Goal: Task Accomplishment & Management: Use online tool/utility

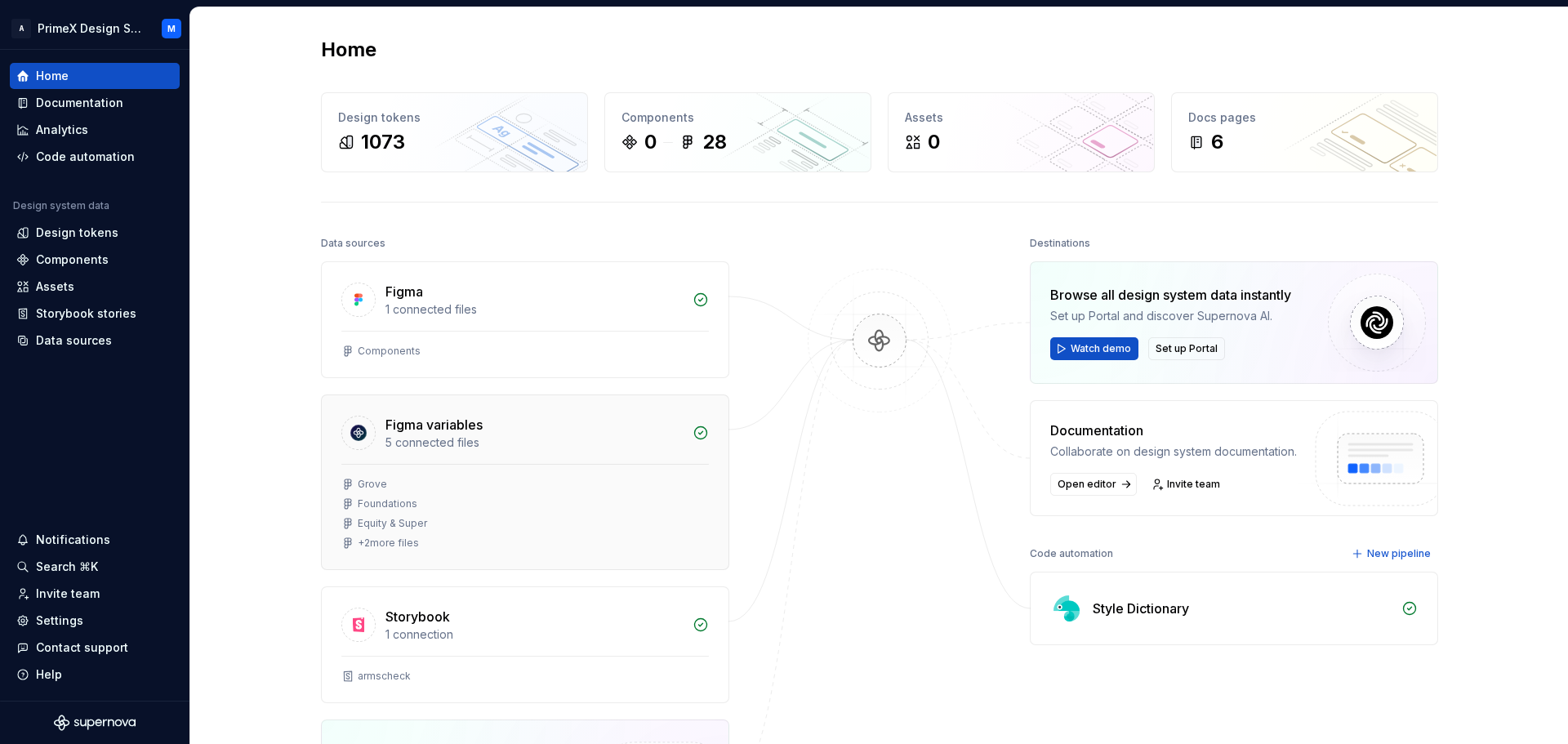
click at [382, 542] on div "+ 2 more files" at bounding box center [388, 543] width 62 height 13
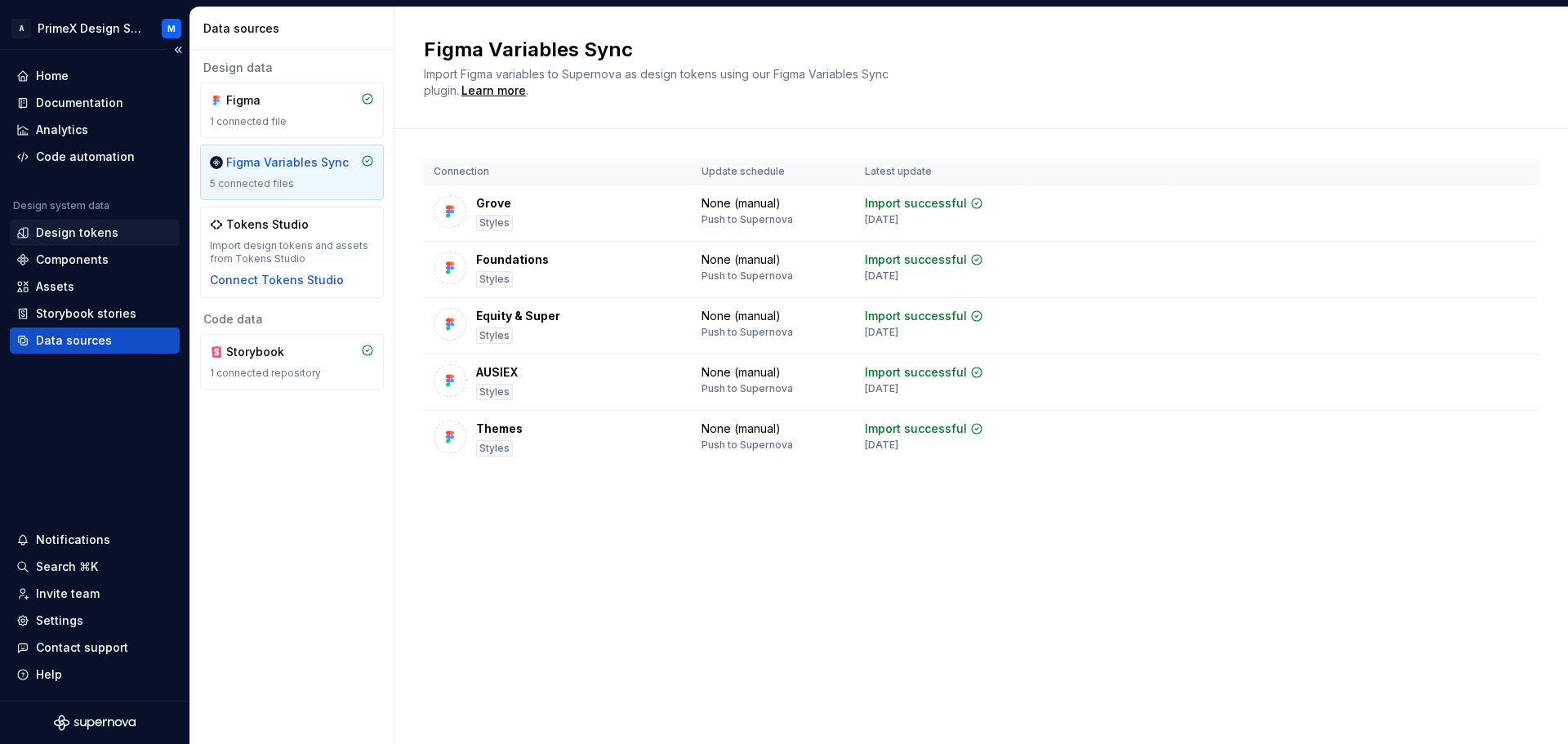
click at [103, 227] on div "Design tokens" at bounding box center [77, 233] width 83 height 17
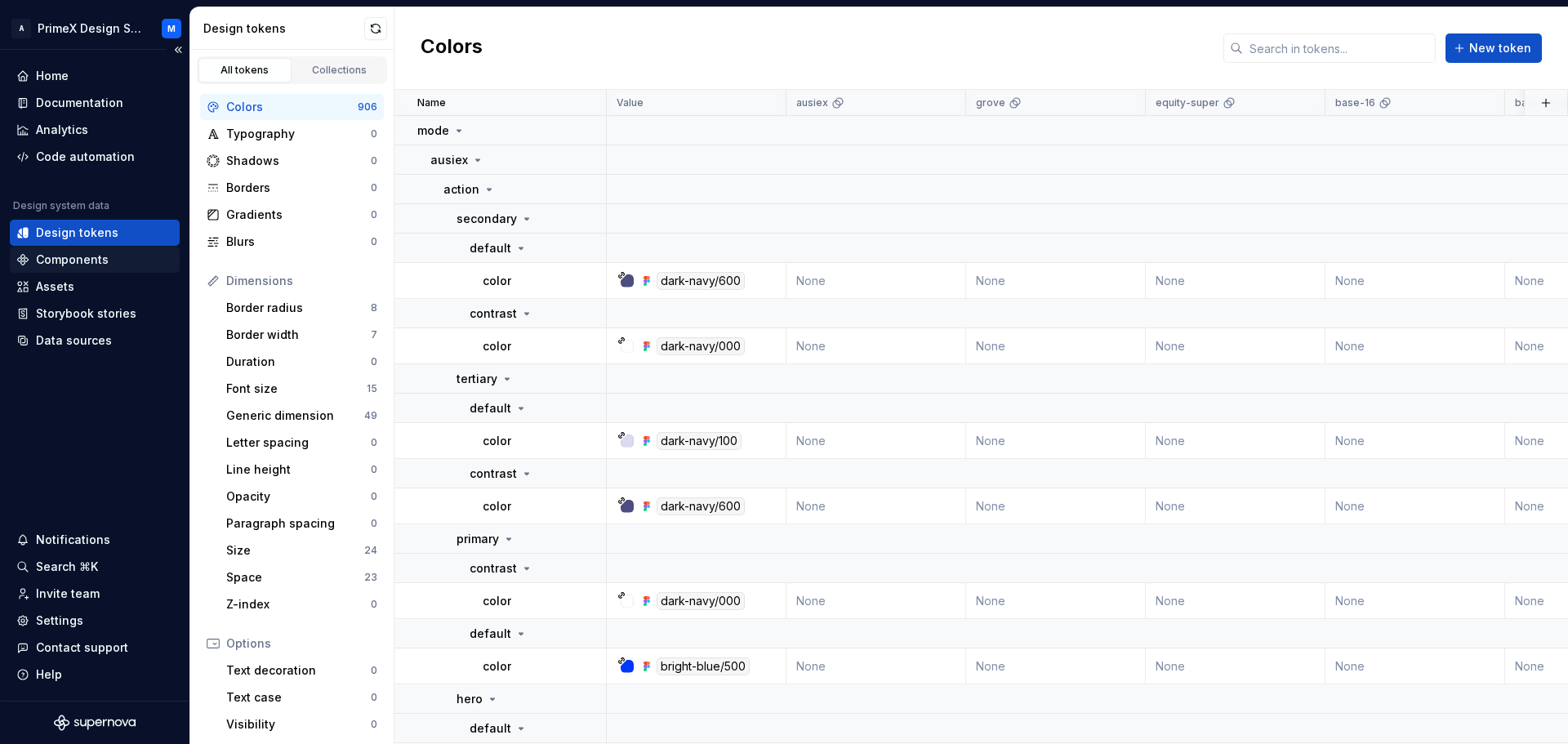
click at [85, 262] on div "Components" at bounding box center [72, 260] width 73 height 17
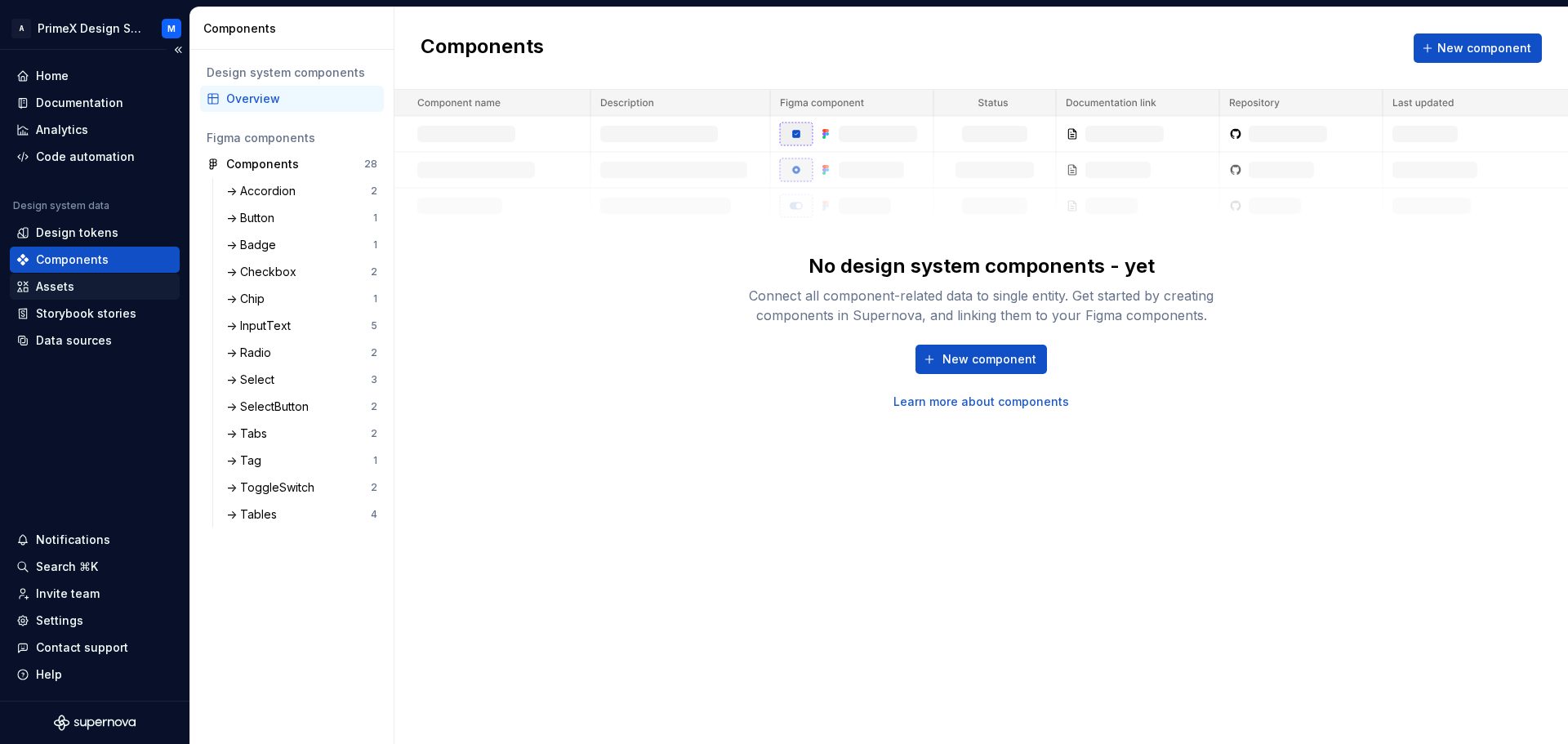
click at [115, 285] on div "Assets" at bounding box center [95, 286] width 157 height 17
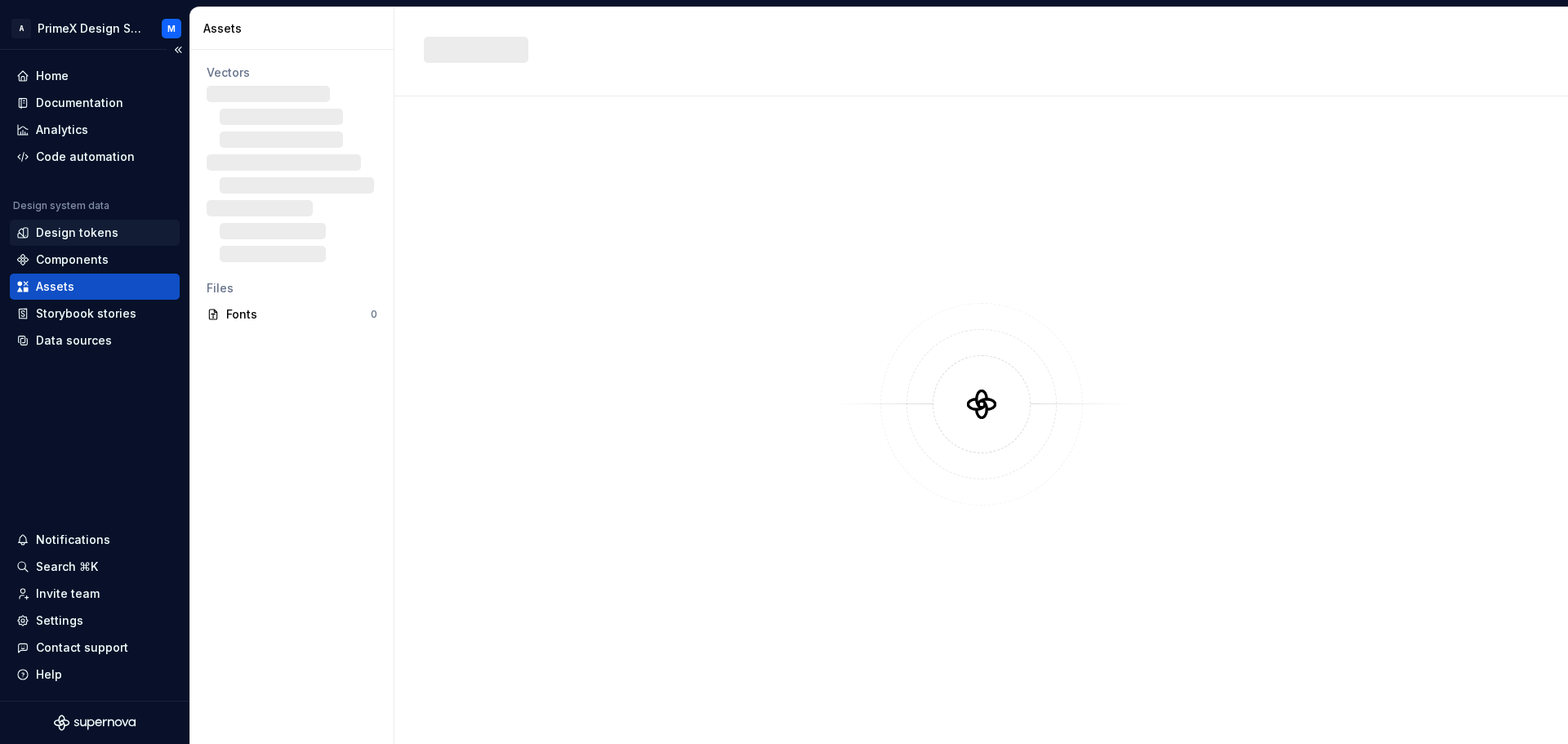
click at [135, 235] on div "Design tokens" at bounding box center [95, 233] width 157 height 17
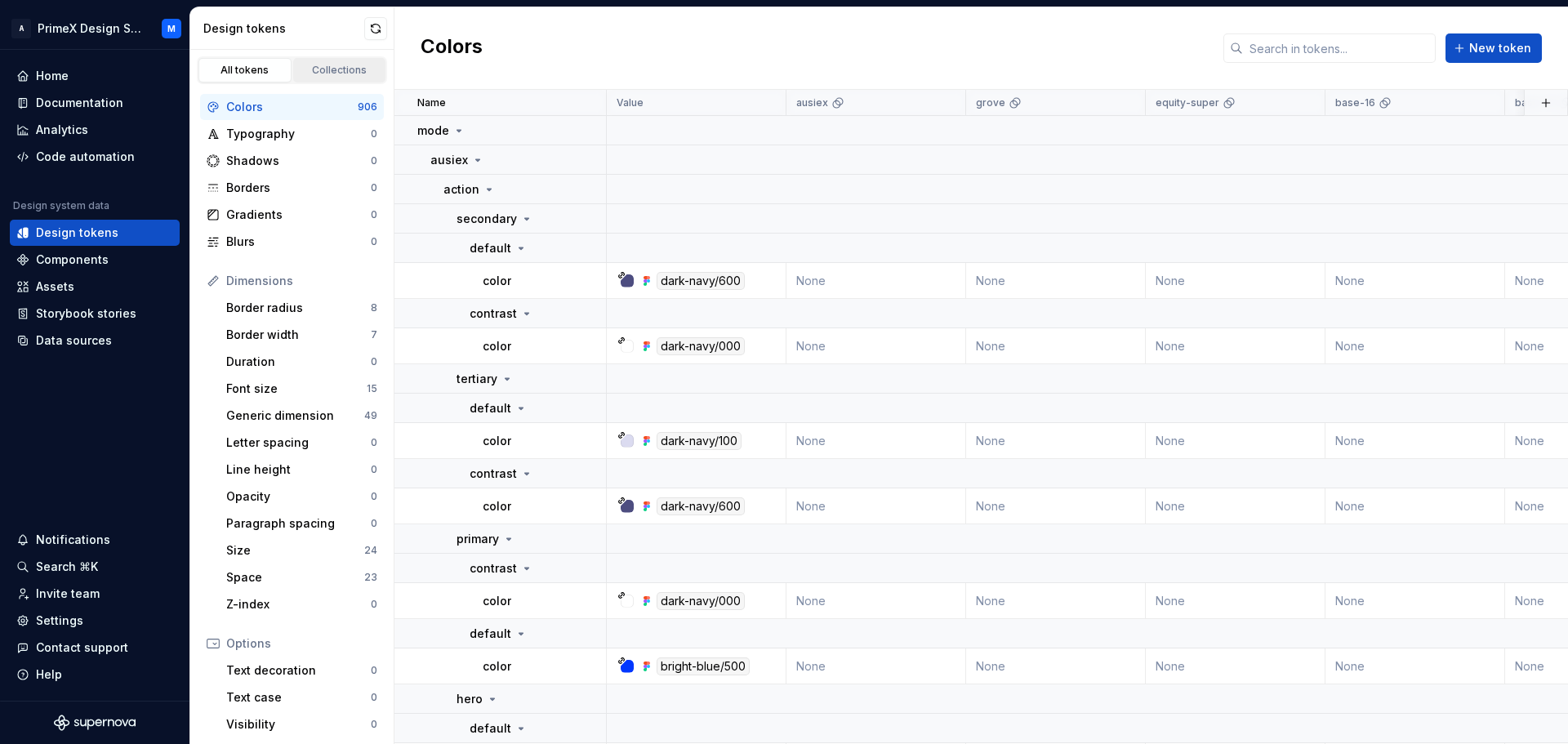
click at [306, 67] on div "Collections" at bounding box center [340, 70] width 82 height 13
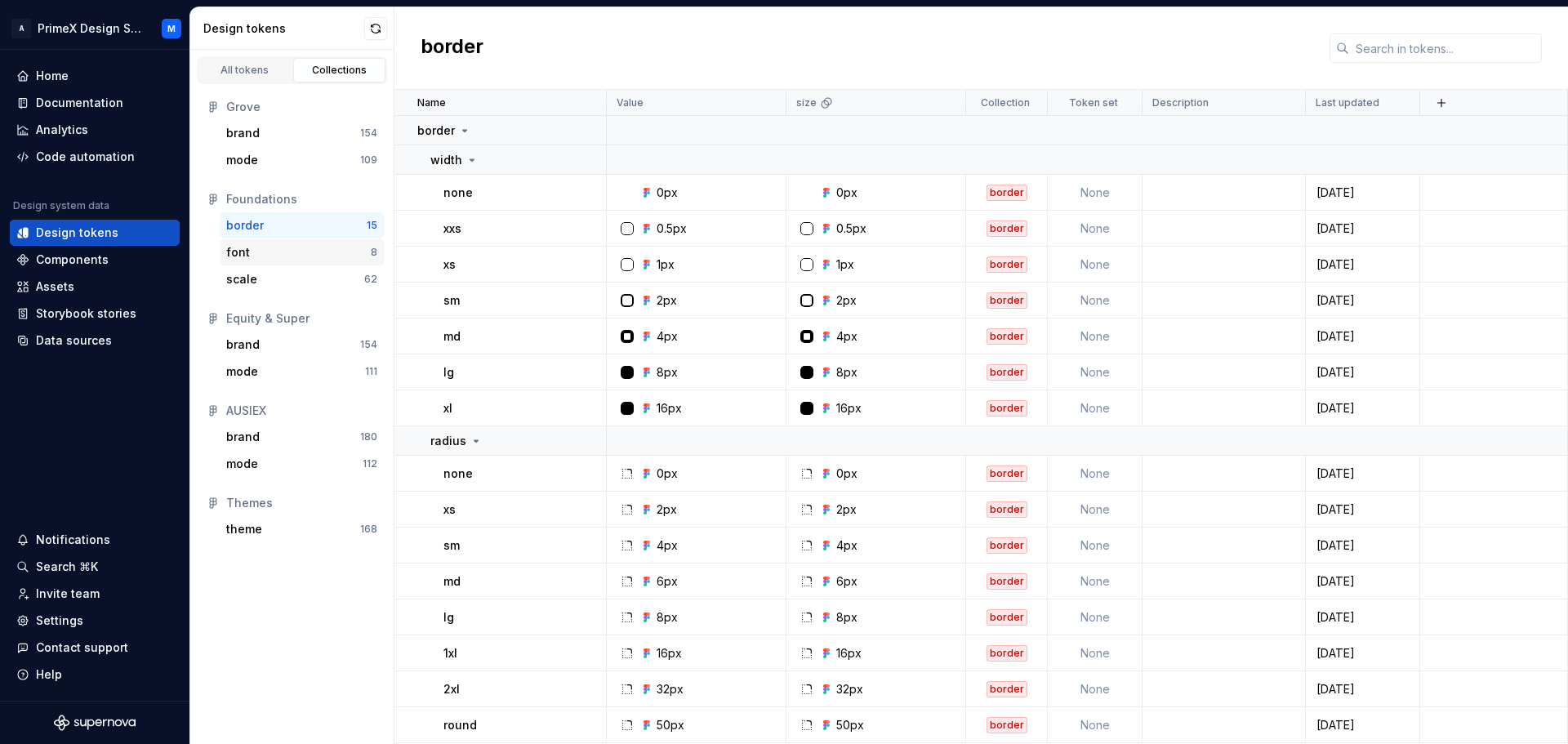
click at [259, 257] on div "font" at bounding box center [298, 252] width 145 height 17
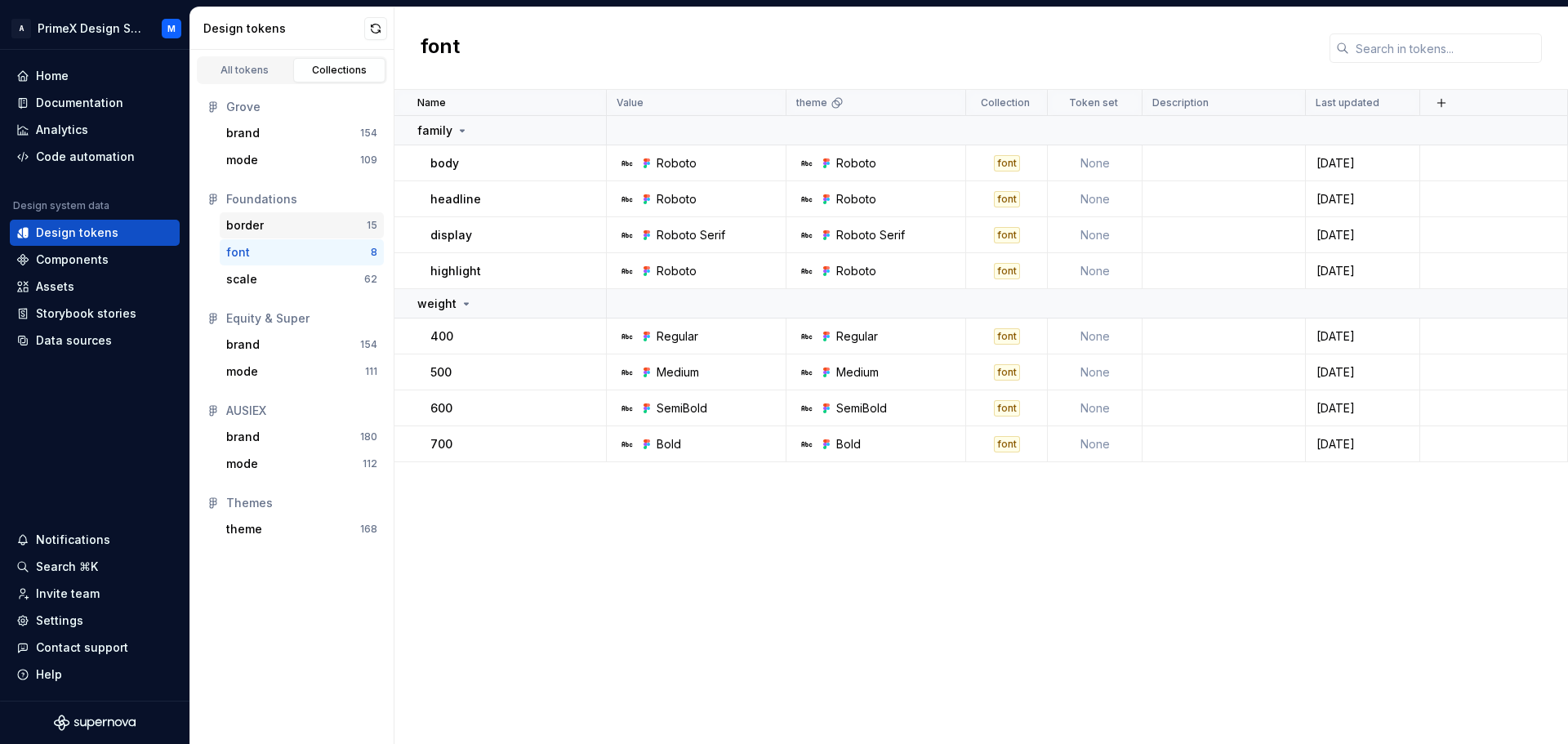
click at [276, 215] on div "border 15" at bounding box center [302, 226] width 164 height 26
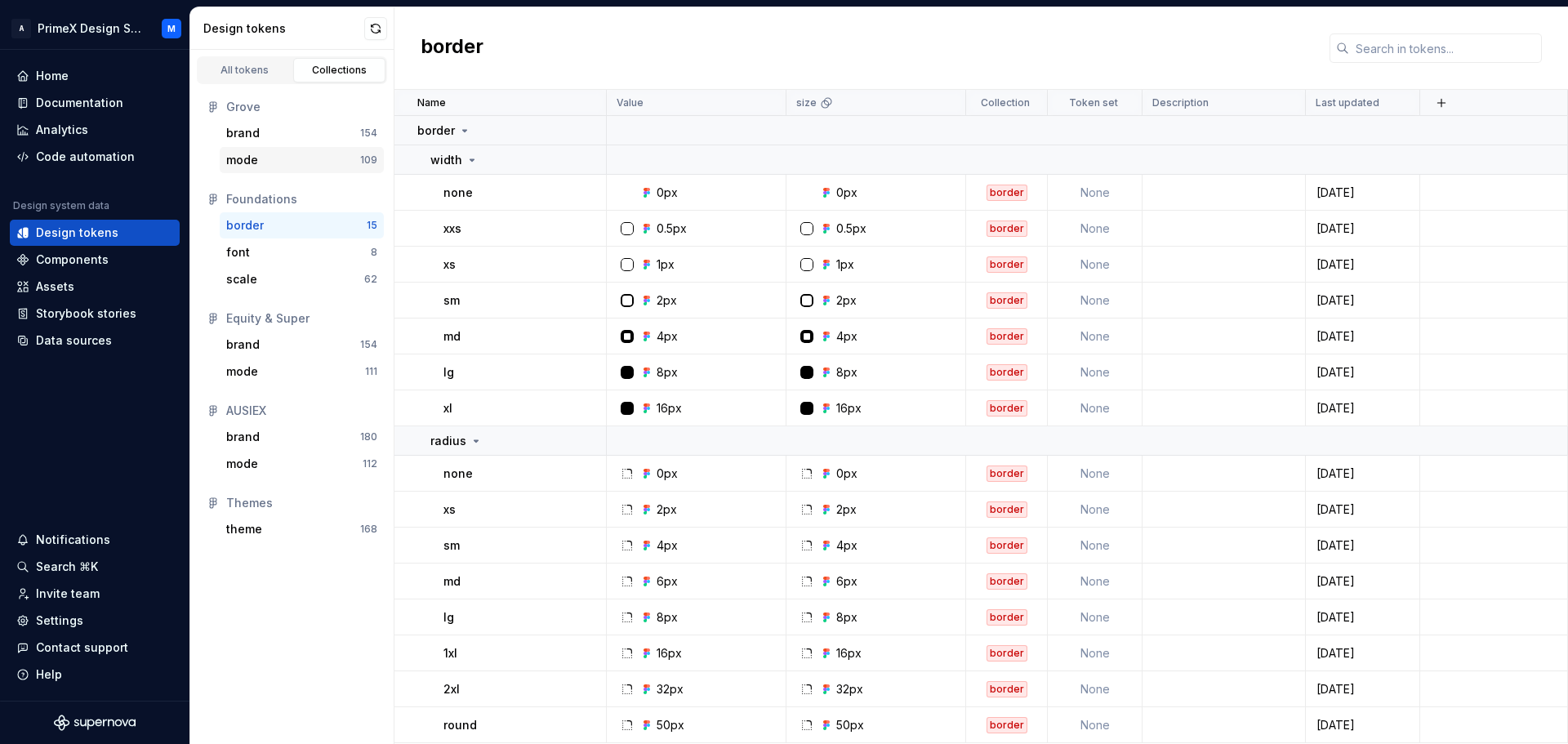
click at [285, 152] on div "mode" at bounding box center [293, 160] width 134 height 17
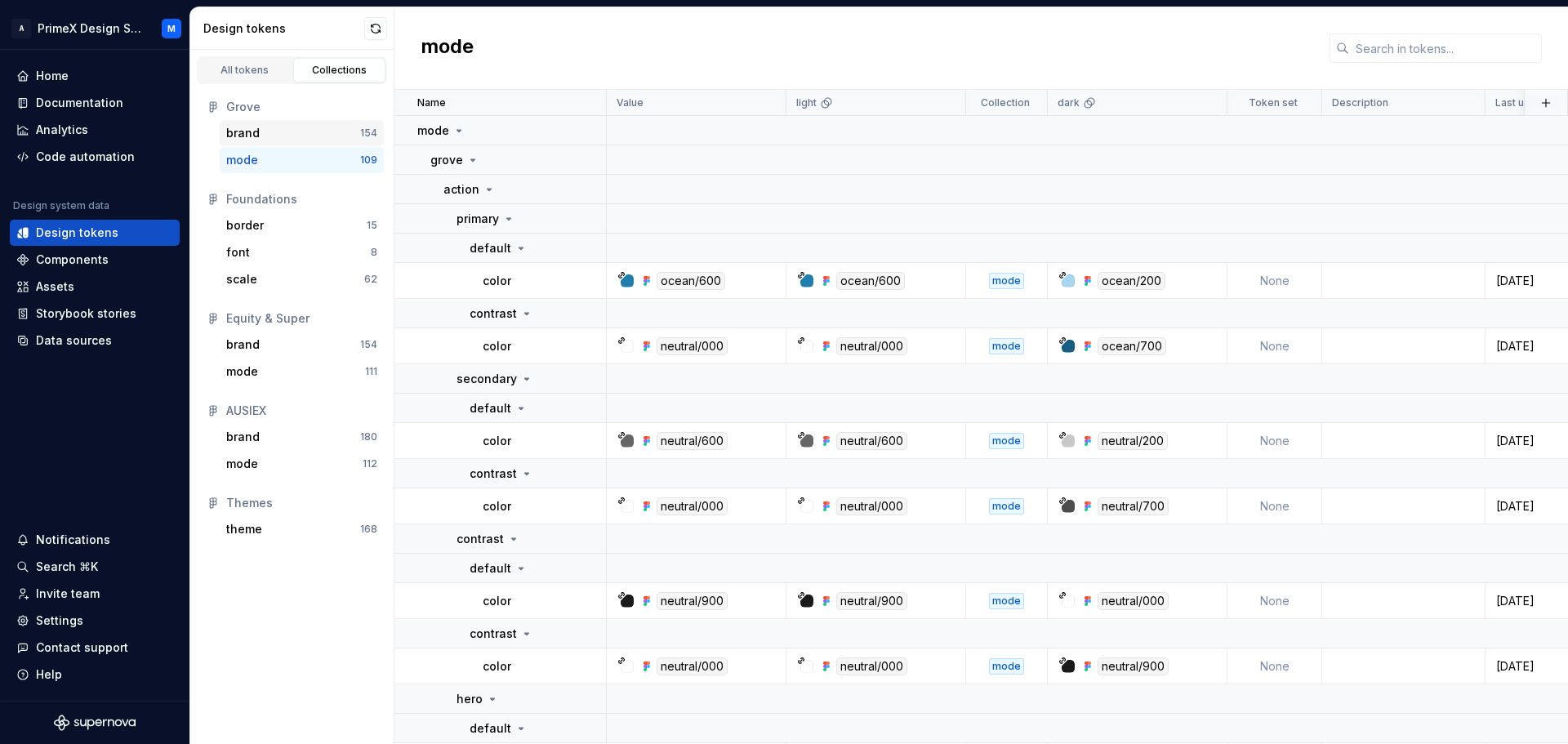
click at [285, 132] on div "brand" at bounding box center [293, 134] width 134 height 17
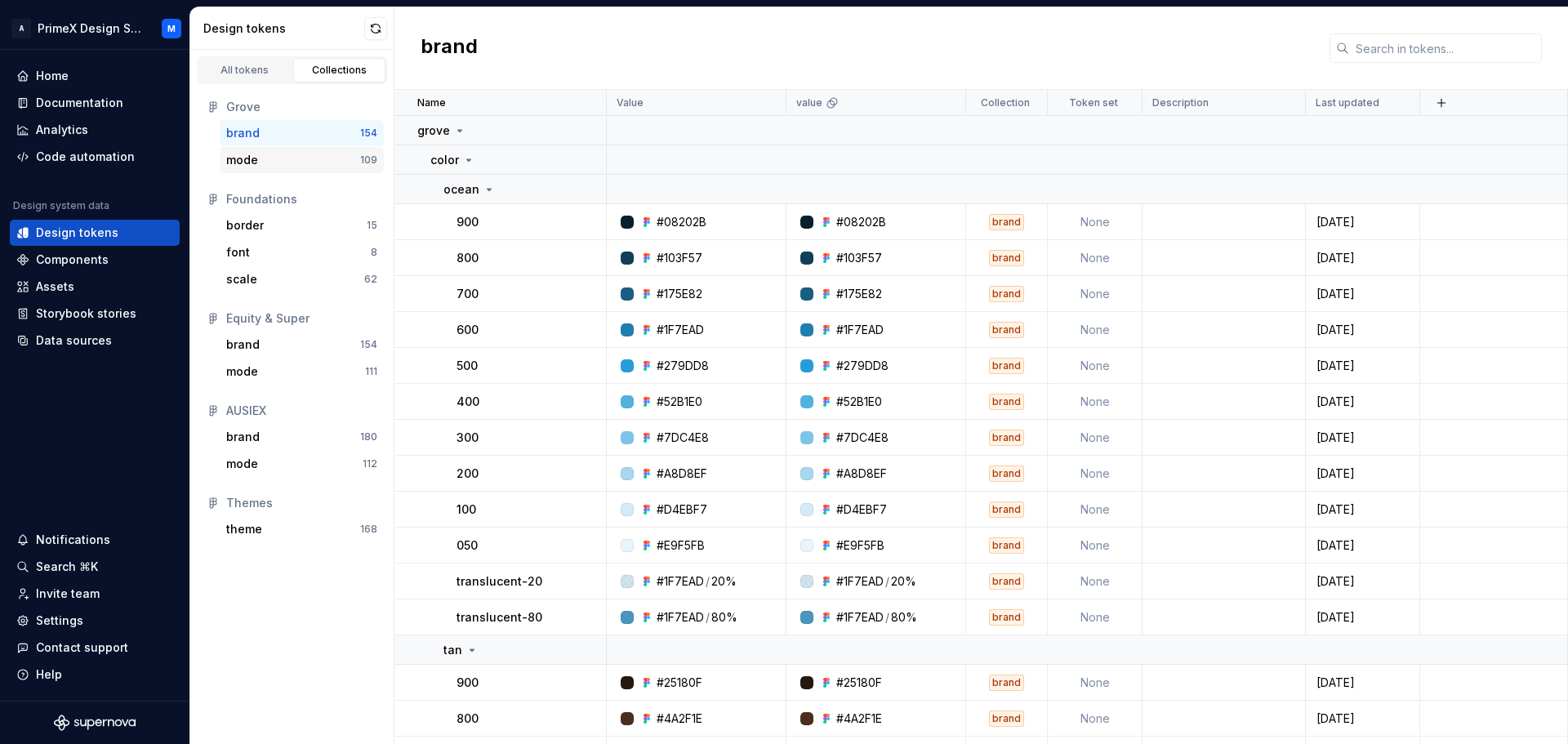
click at [290, 154] on div "mode" at bounding box center [293, 160] width 134 height 17
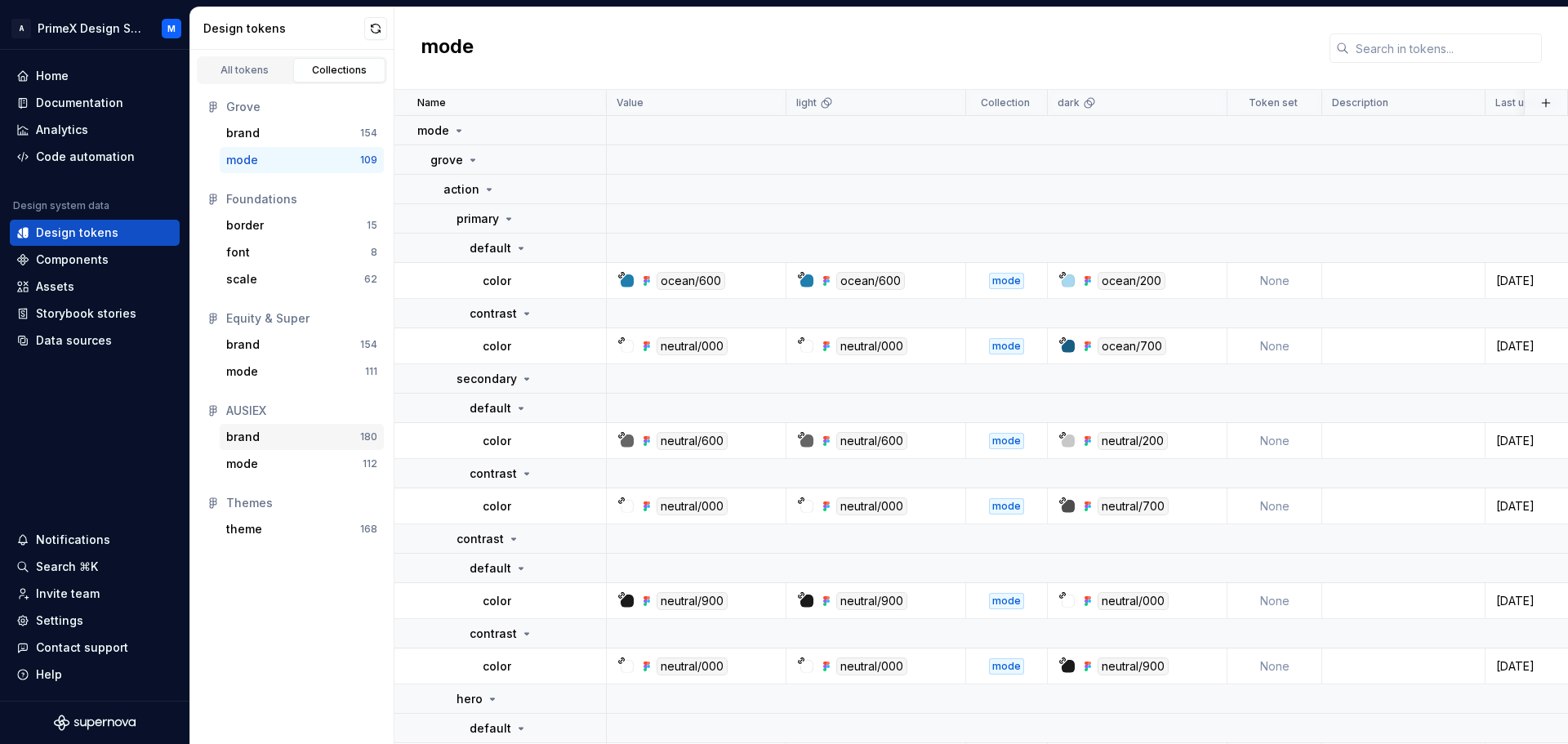
click at [285, 437] on div "brand" at bounding box center [293, 437] width 134 height 17
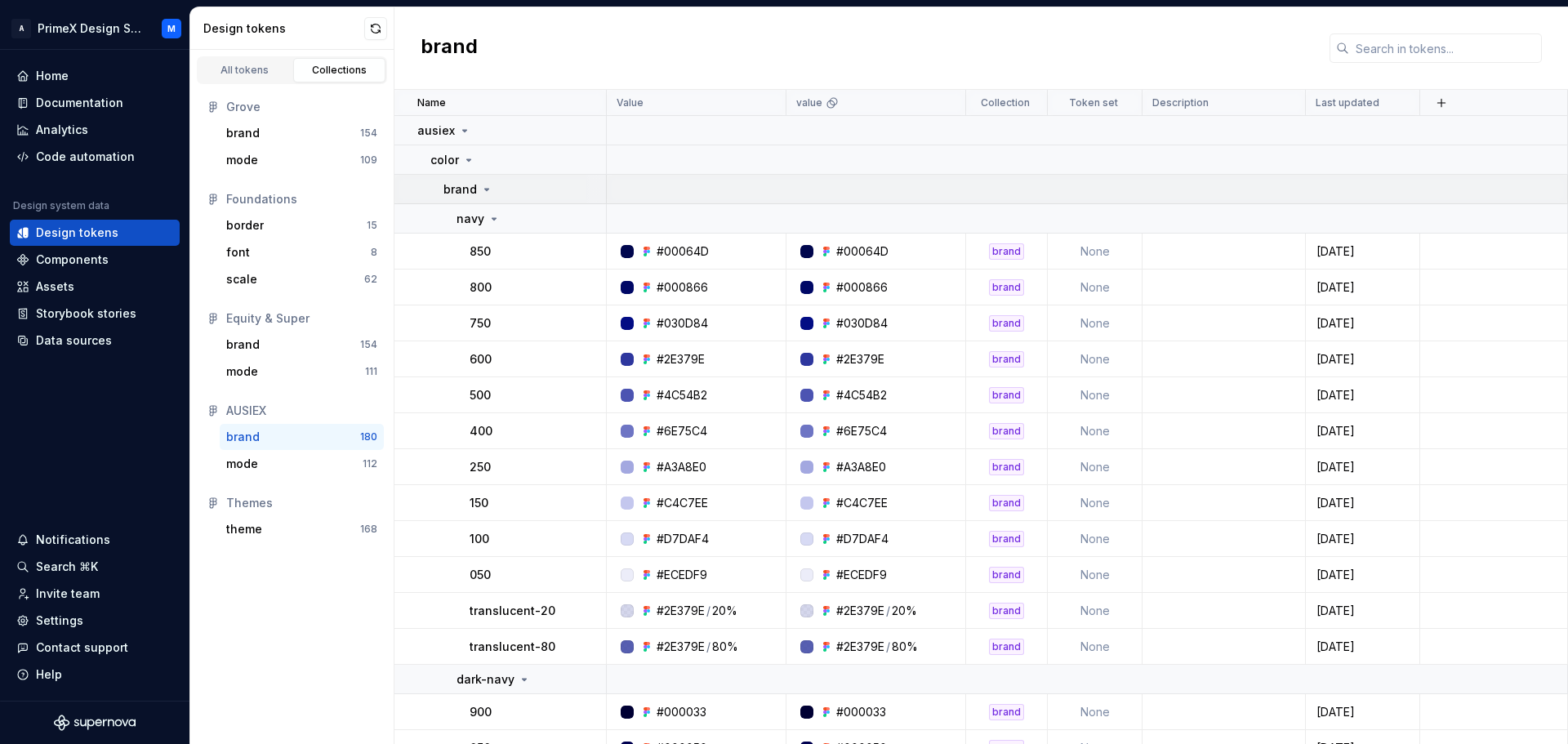
click at [486, 192] on icon at bounding box center [486, 190] width 13 height 13
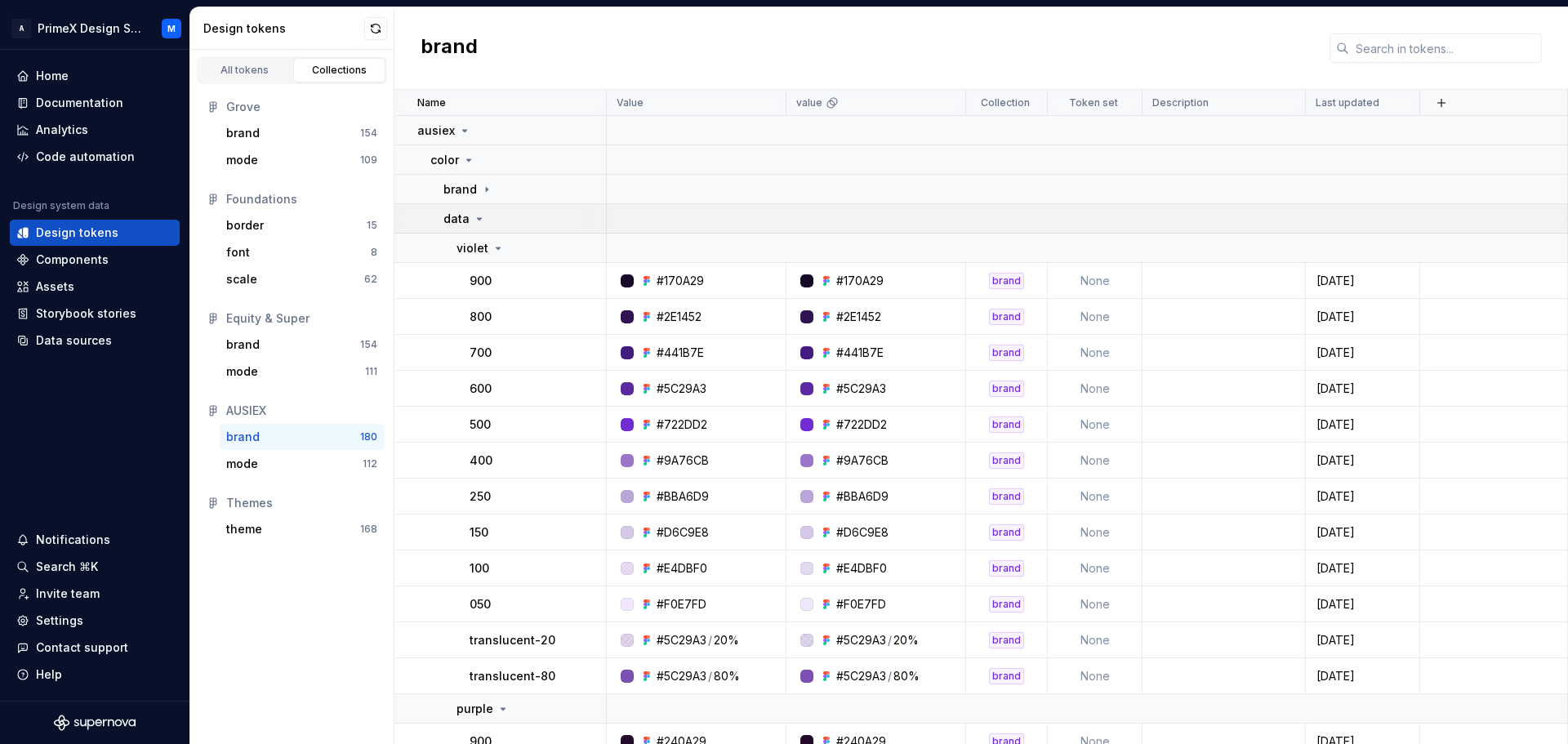
click at [474, 220] on icon at bounding box center [479, 219] width 13 height 13
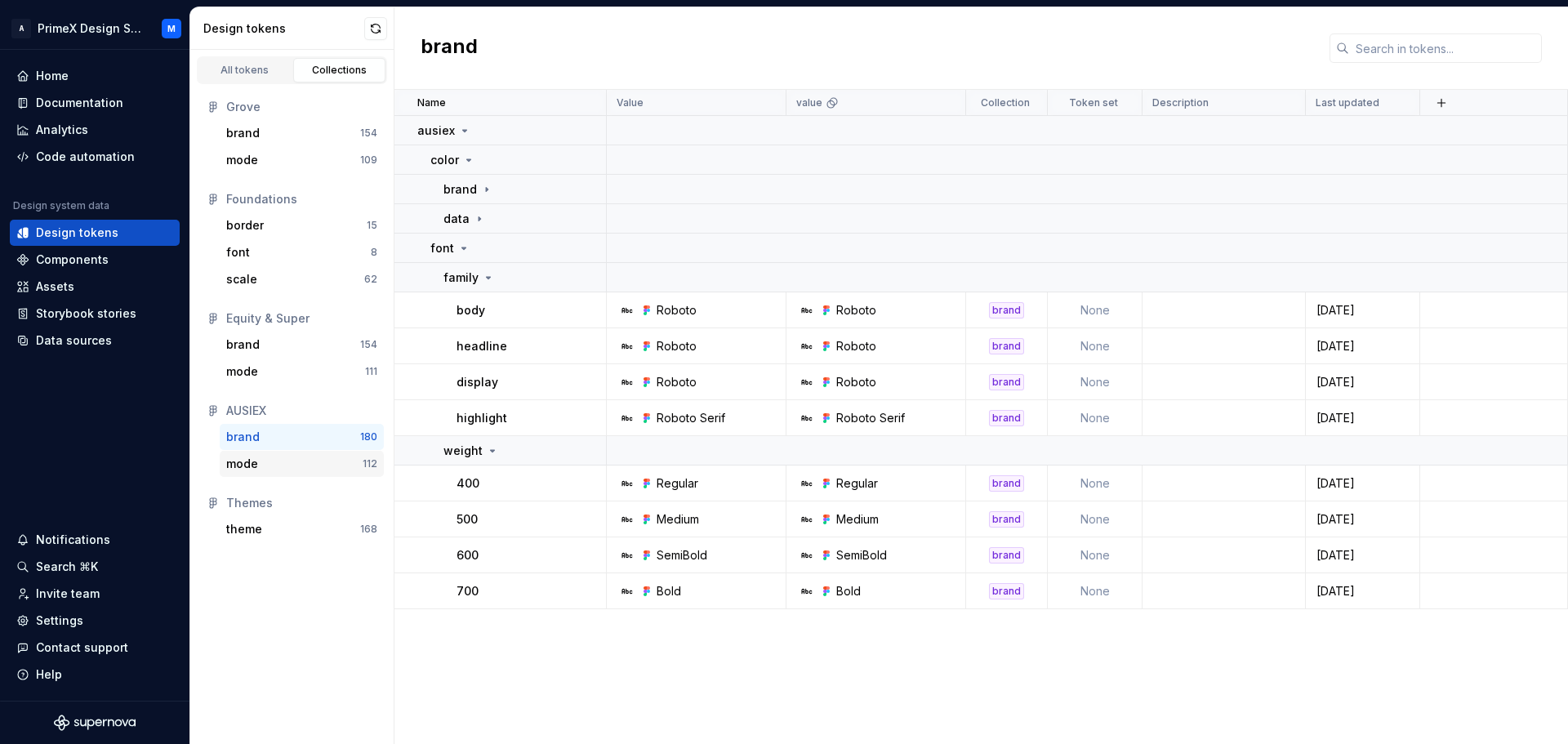
click at [274, 466] on div "mode" at bounding box center [295, 464] width 136 height 17
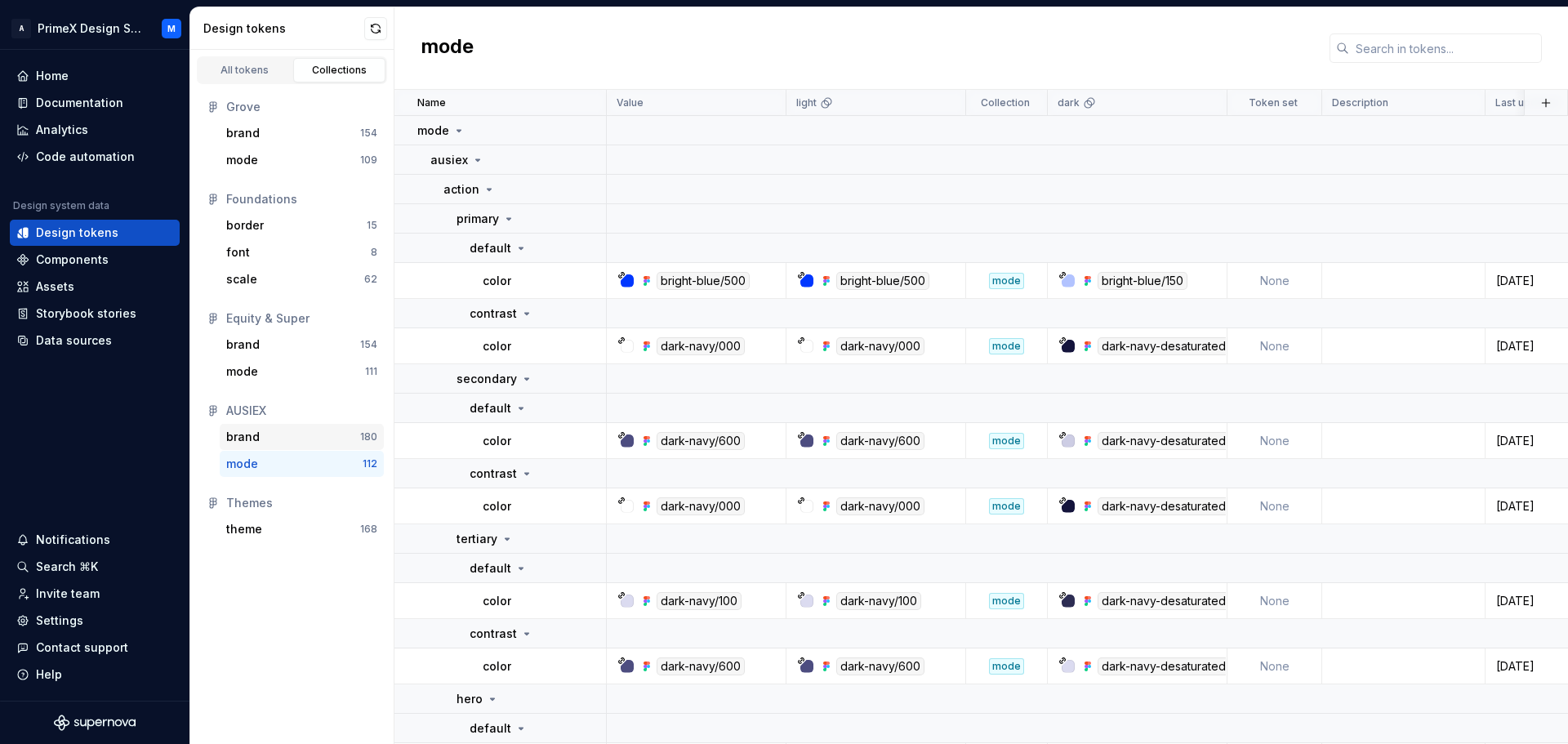
click at [282, 441] on div "brand" at bounding box center [293, 437] width 134 height 17
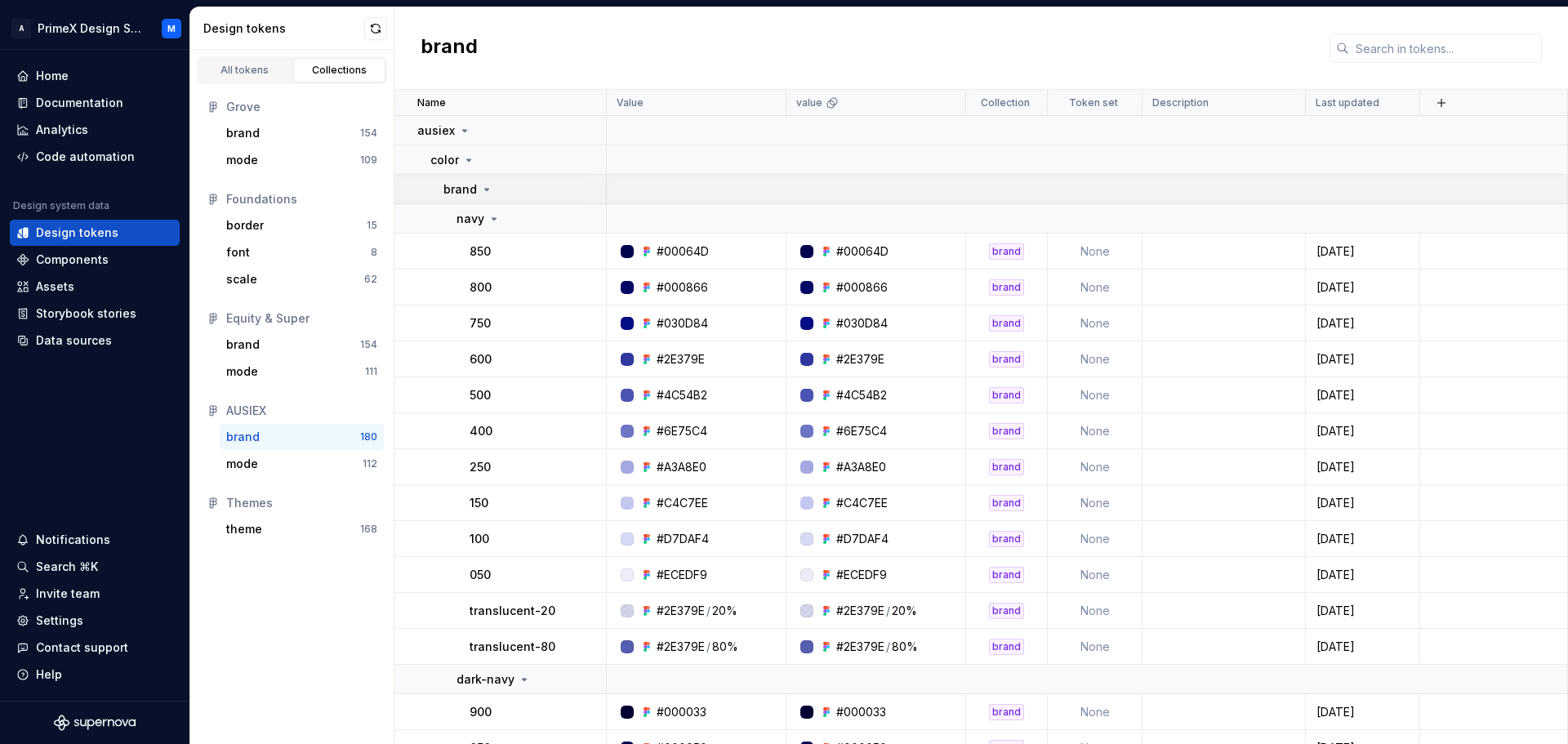
click at [487, 189] on icon at bounding box center [487, 190] width 4 height 2
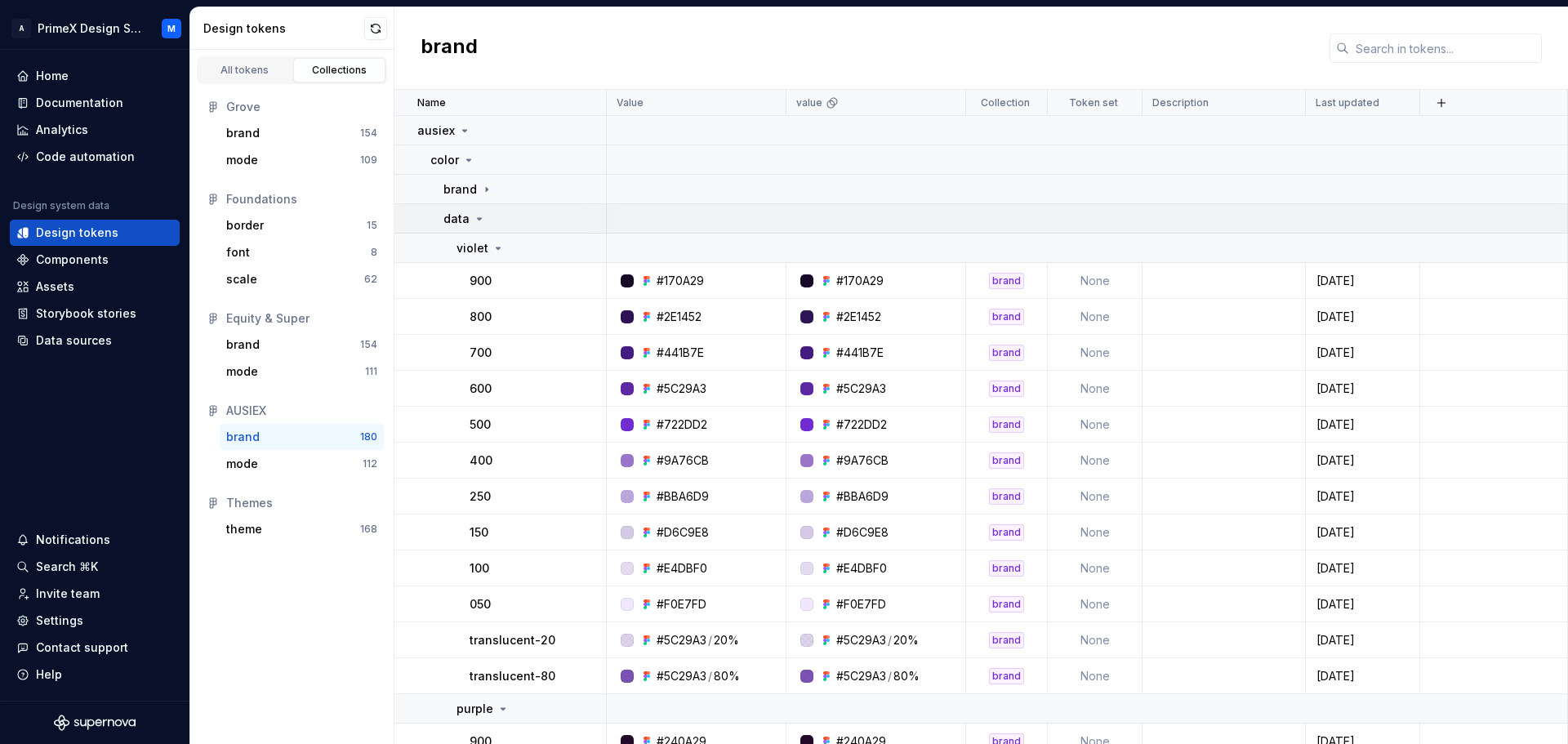
click at [478, 216] on icon at bounding box center [479, 219] width 13 height 13
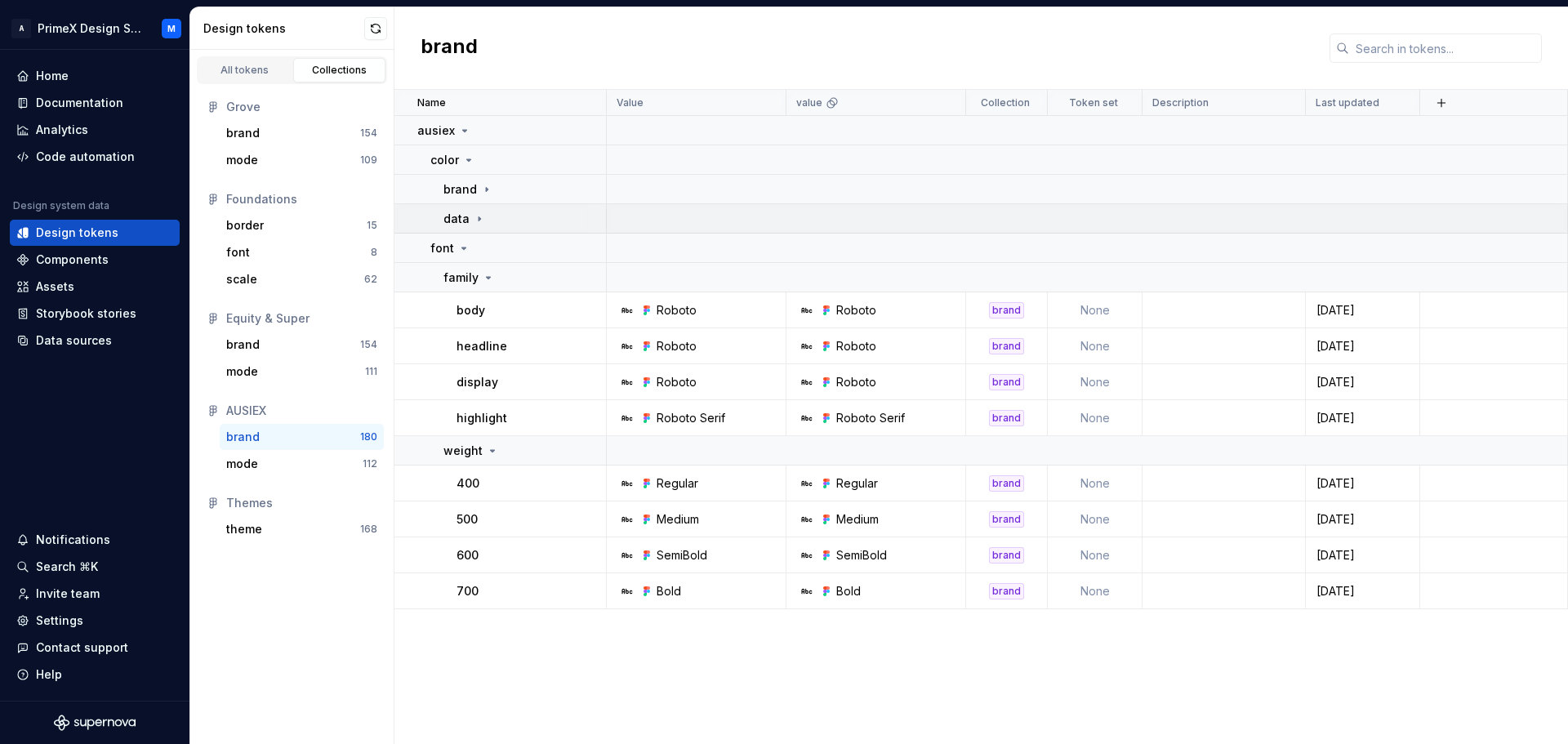
click at [479, 217] on icon at bounding box center [480, 218] width 2 height 4
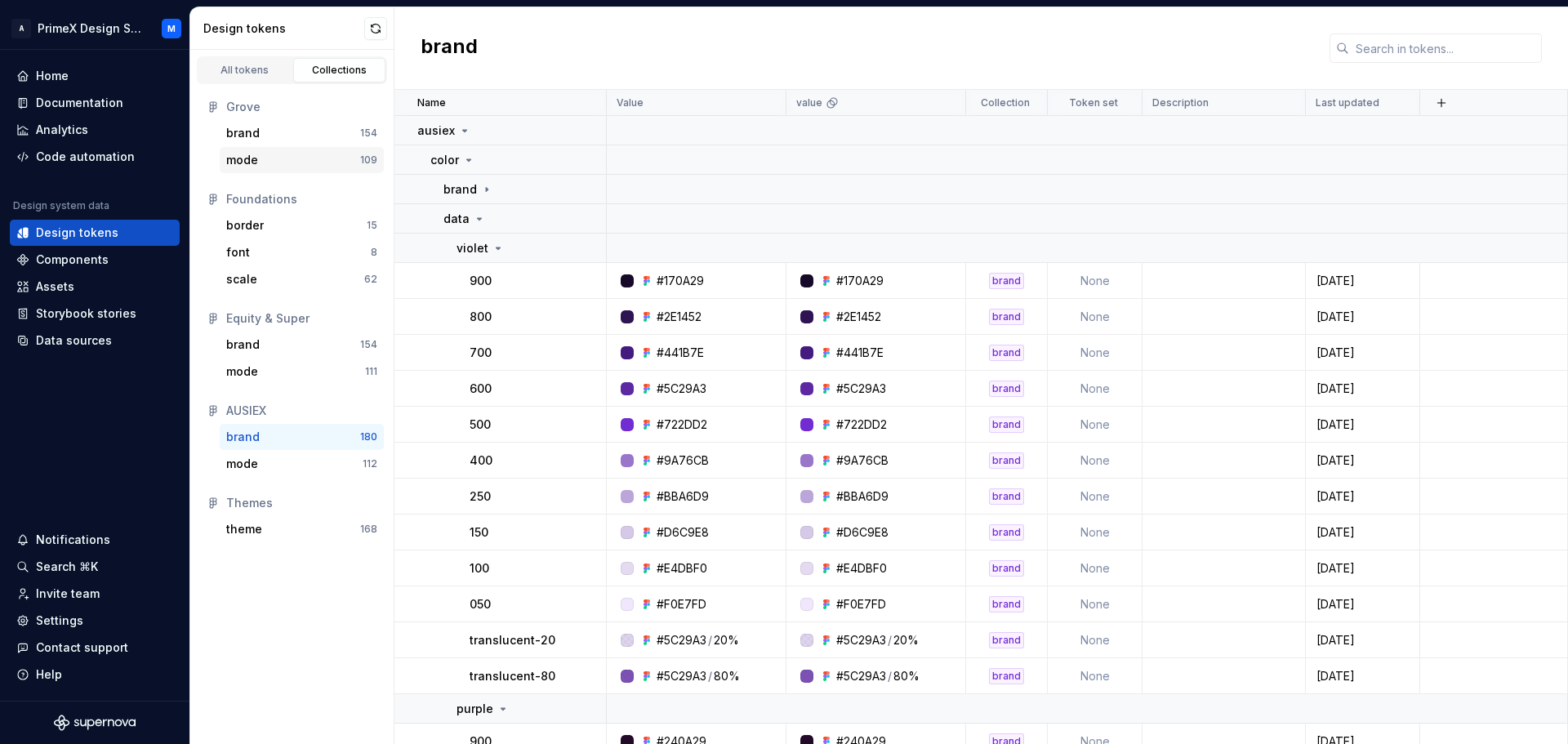
click at [262, 168] on div "mode" at bounding box center [293, 160] width 134 height 17
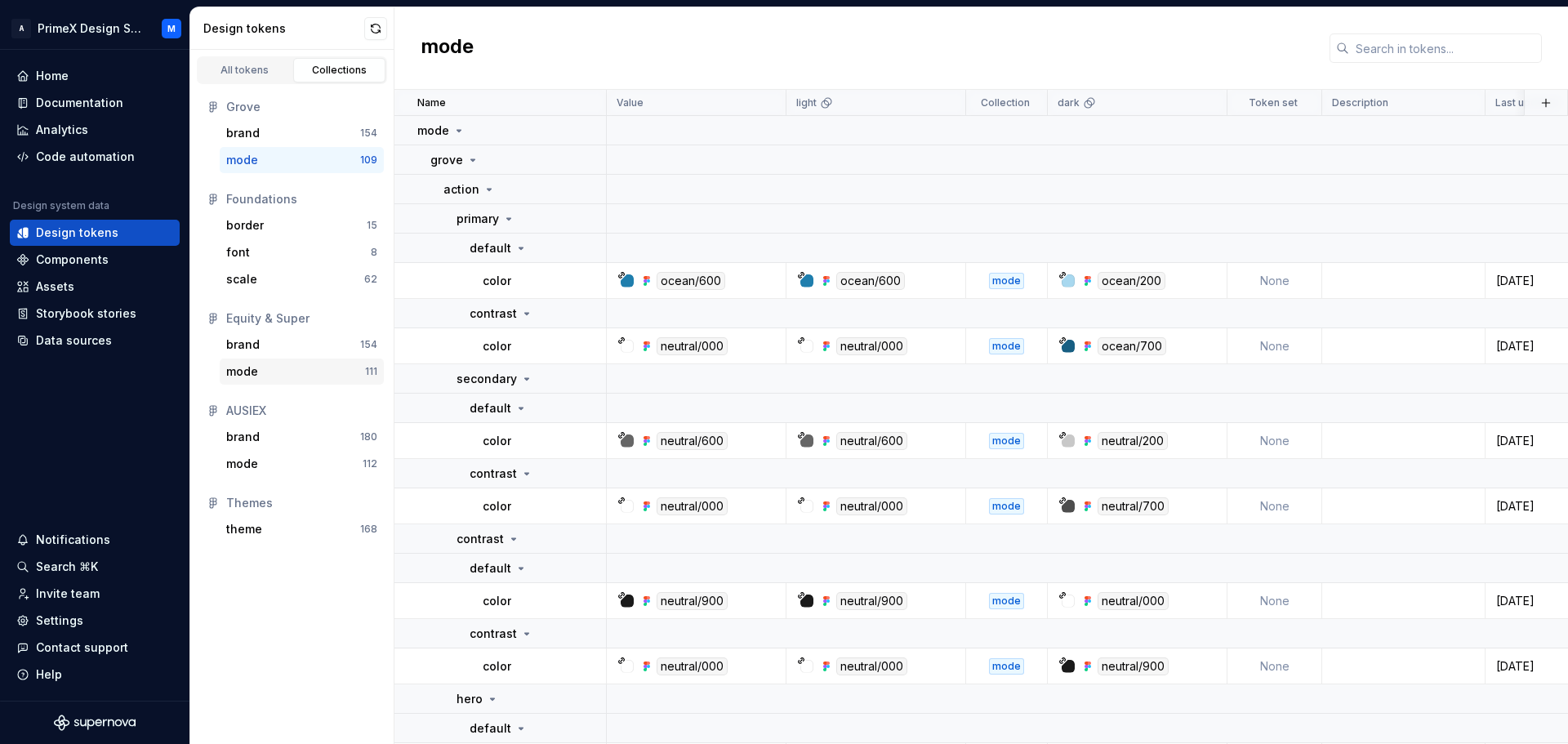
click at [257, 372] on div "mode" at bounding box center [296, 372] width 139 height 17
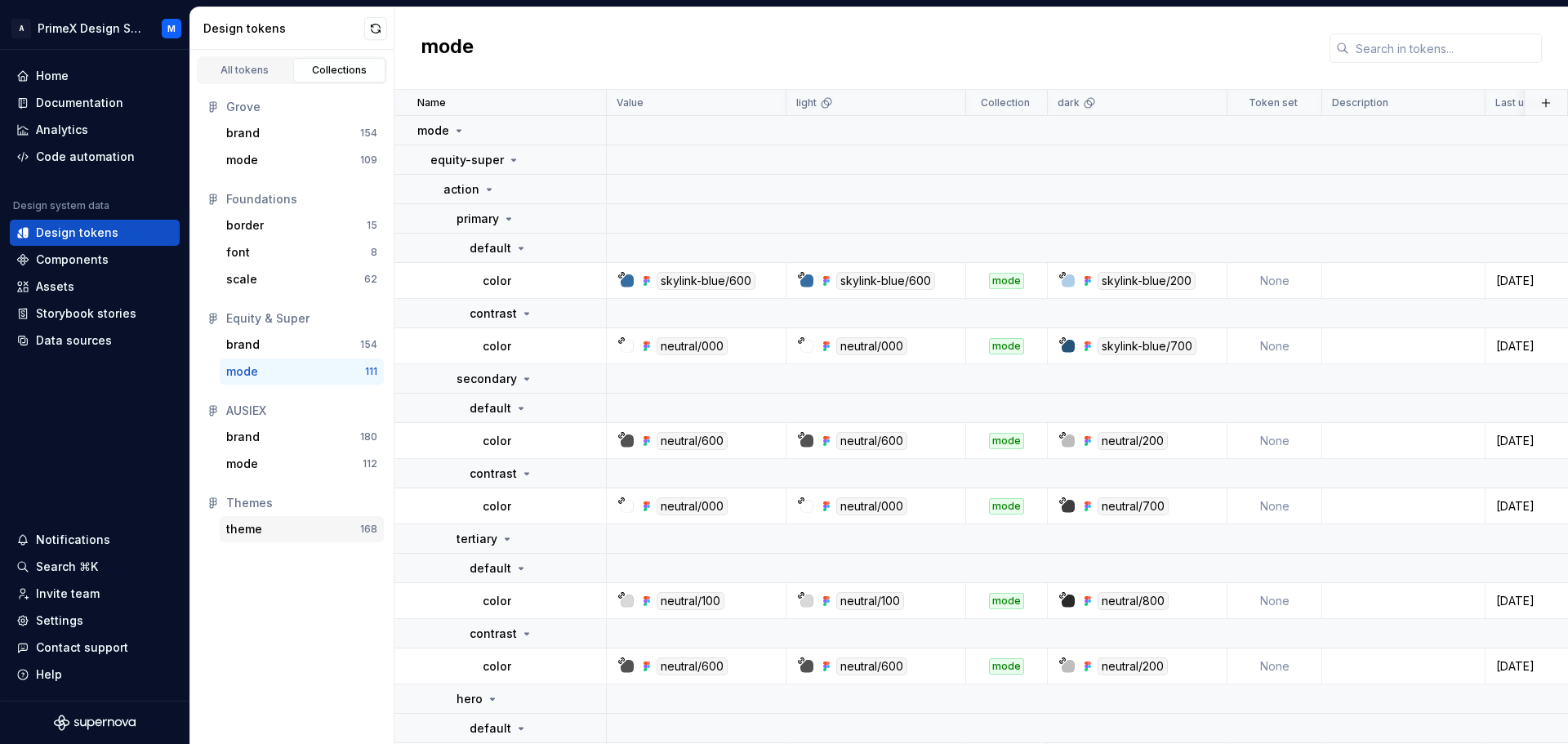
click at [294, 520] on div "theme 168" at bounding box center [302, 529] width 164 height 26
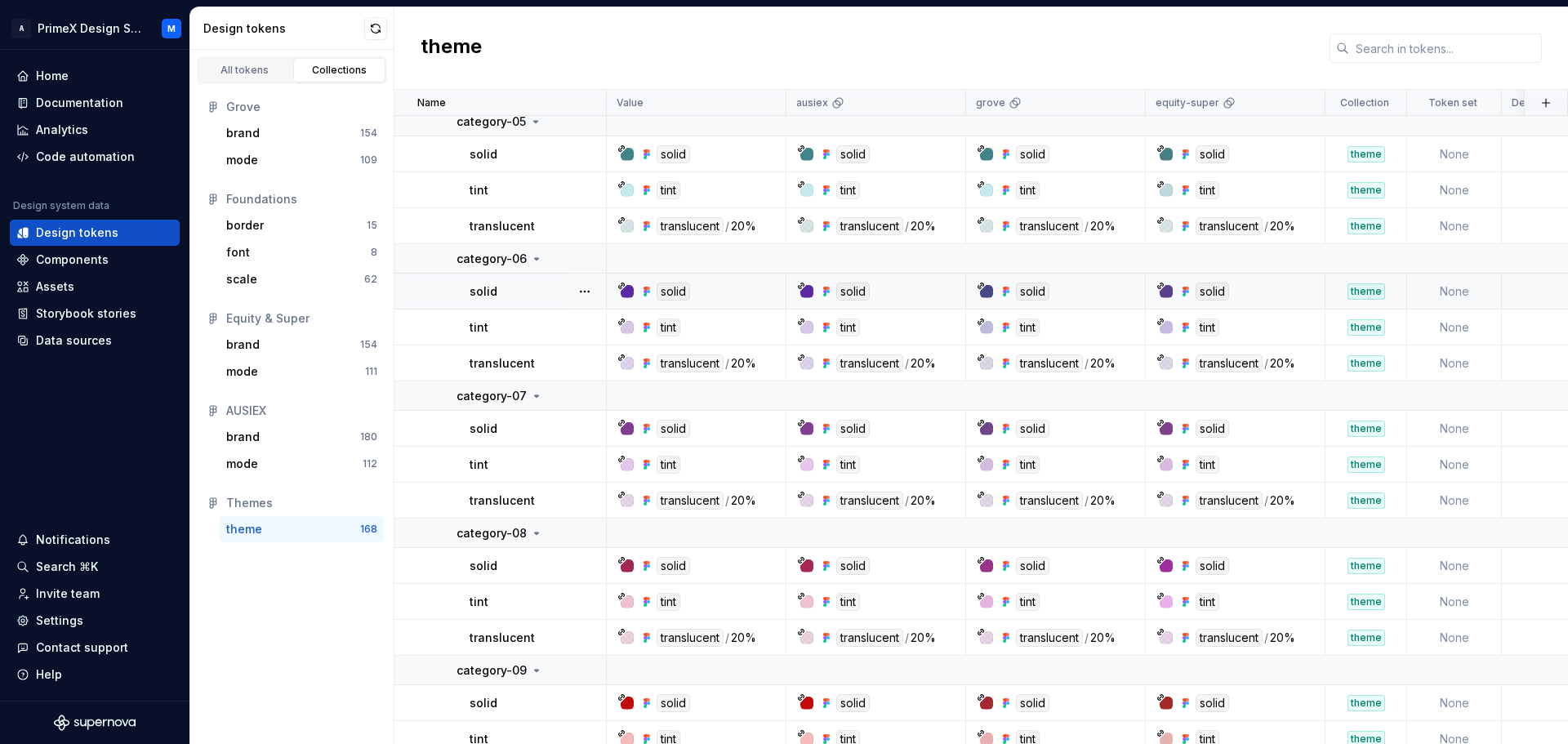
scroll to position [2204, 0]
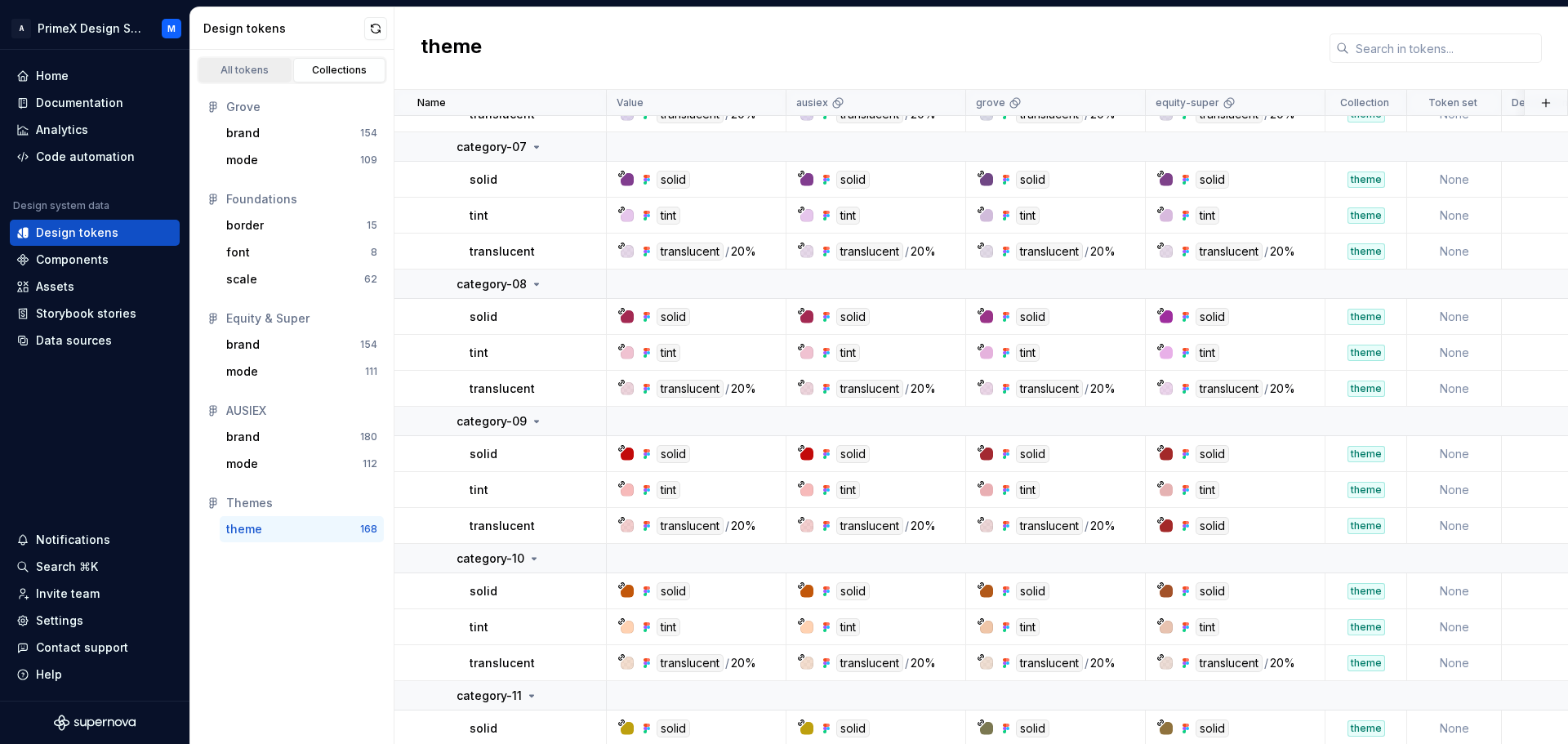
click at [249, 74] on div "All tokens" at bounding box center [245, 70] width 82 height 13
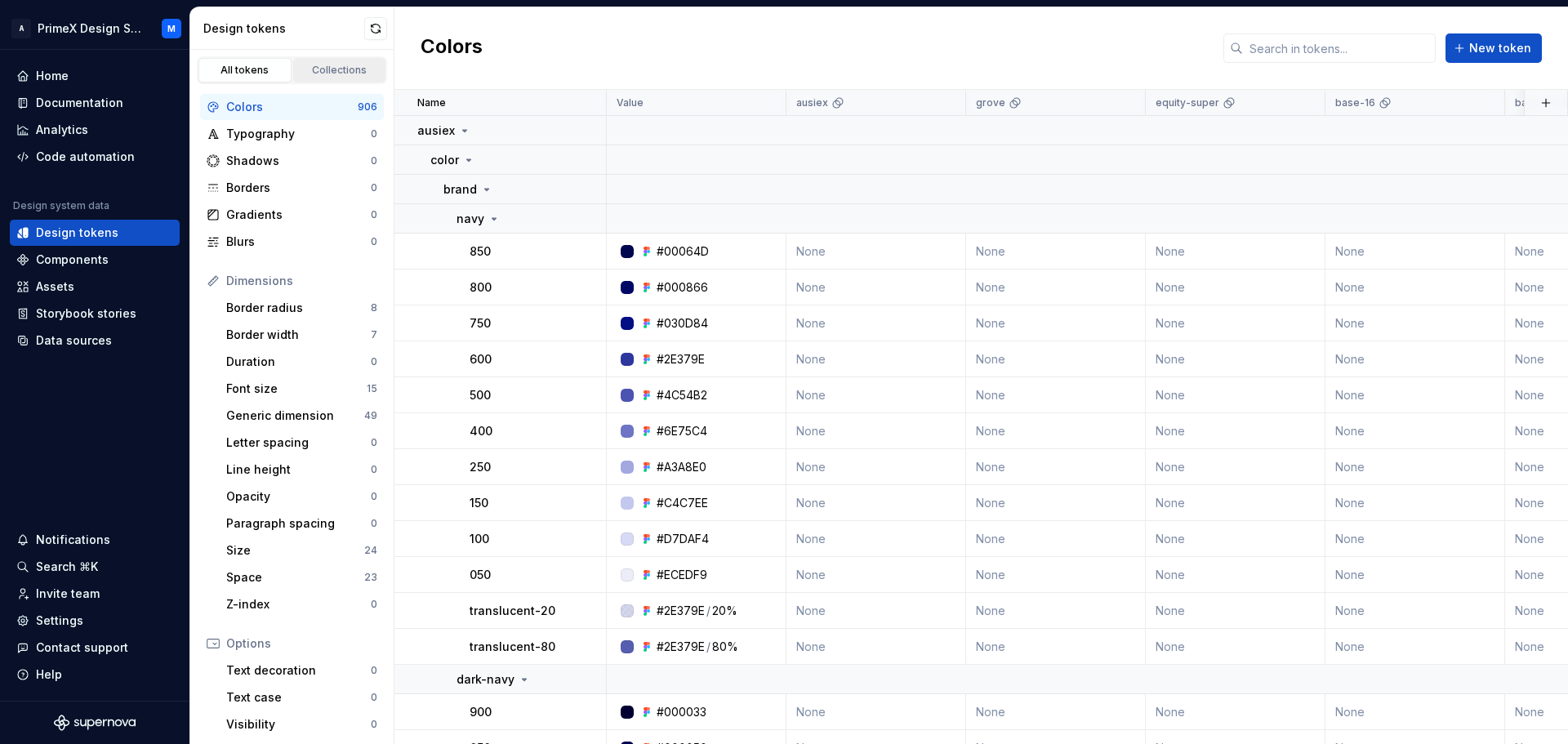
click at [330, 76] on div "Collections" at bounding box center [340, 70] width 82 height 13
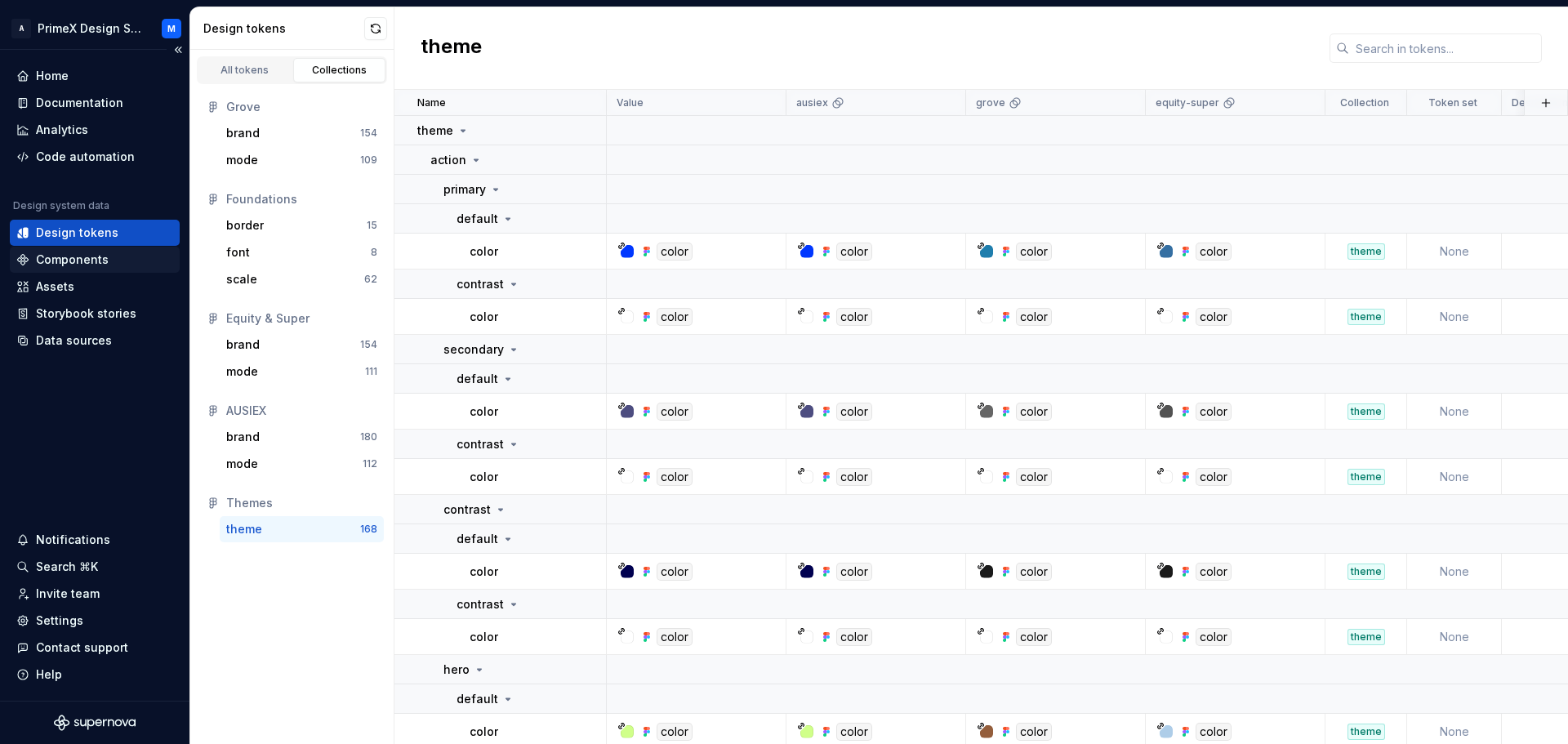
click at [59, 263] on div "Components" at bounding box center [72, 260] width 73 height 17
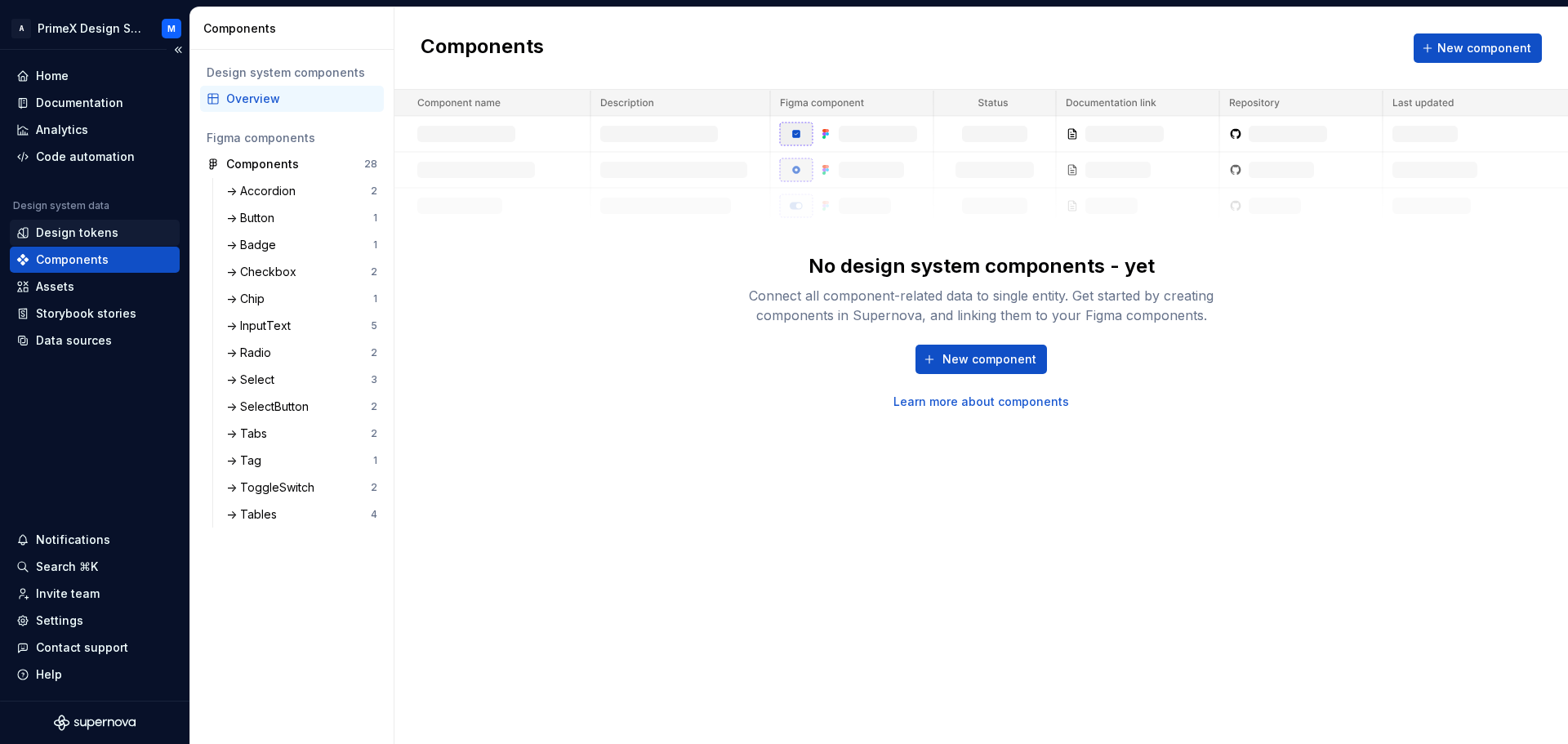
click at [73, 237] on div "Design tokens" at bounding box center [77, 233] width 83 height 17
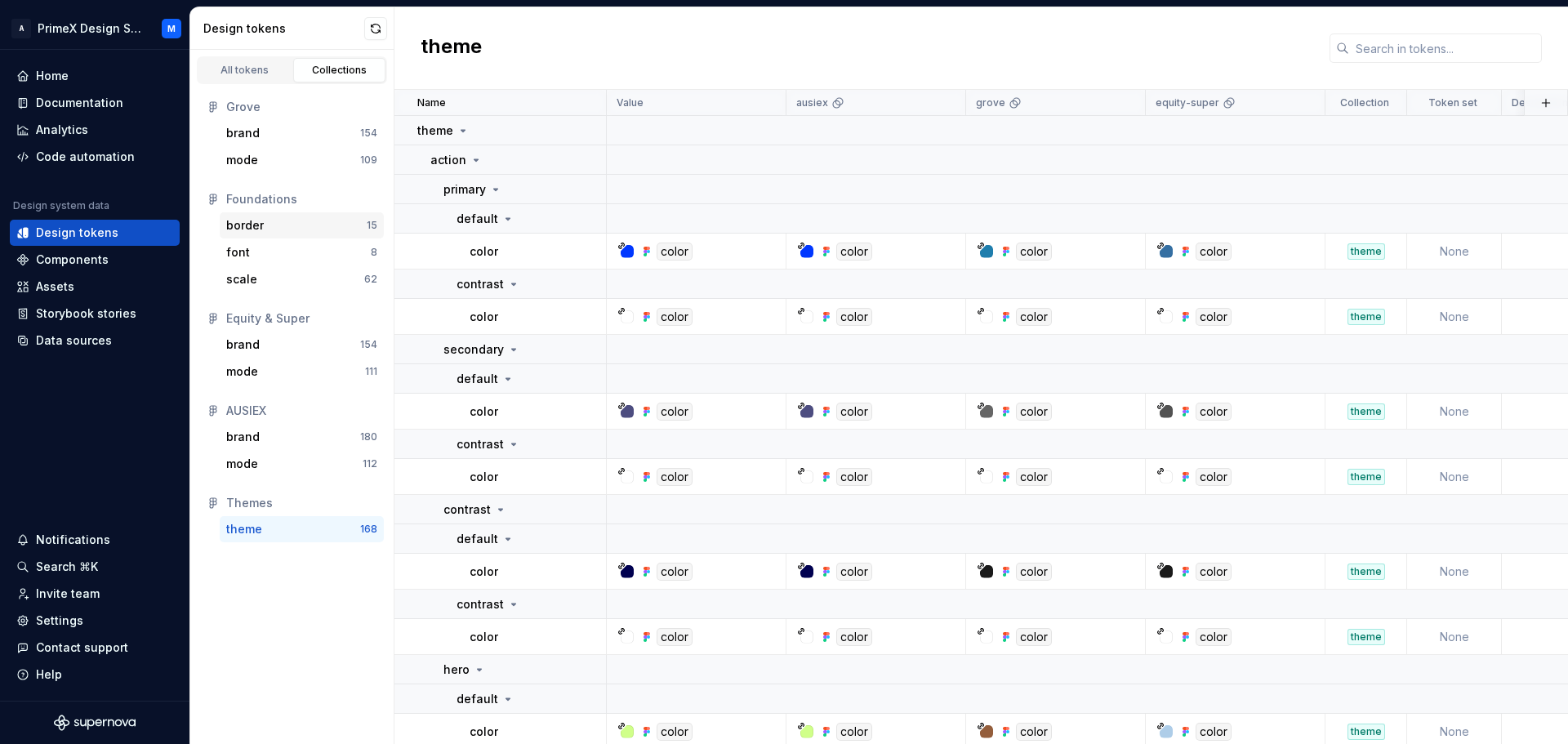
click at [275, 229] on div "border" at bounding box center [296, 226] width 141 height 17
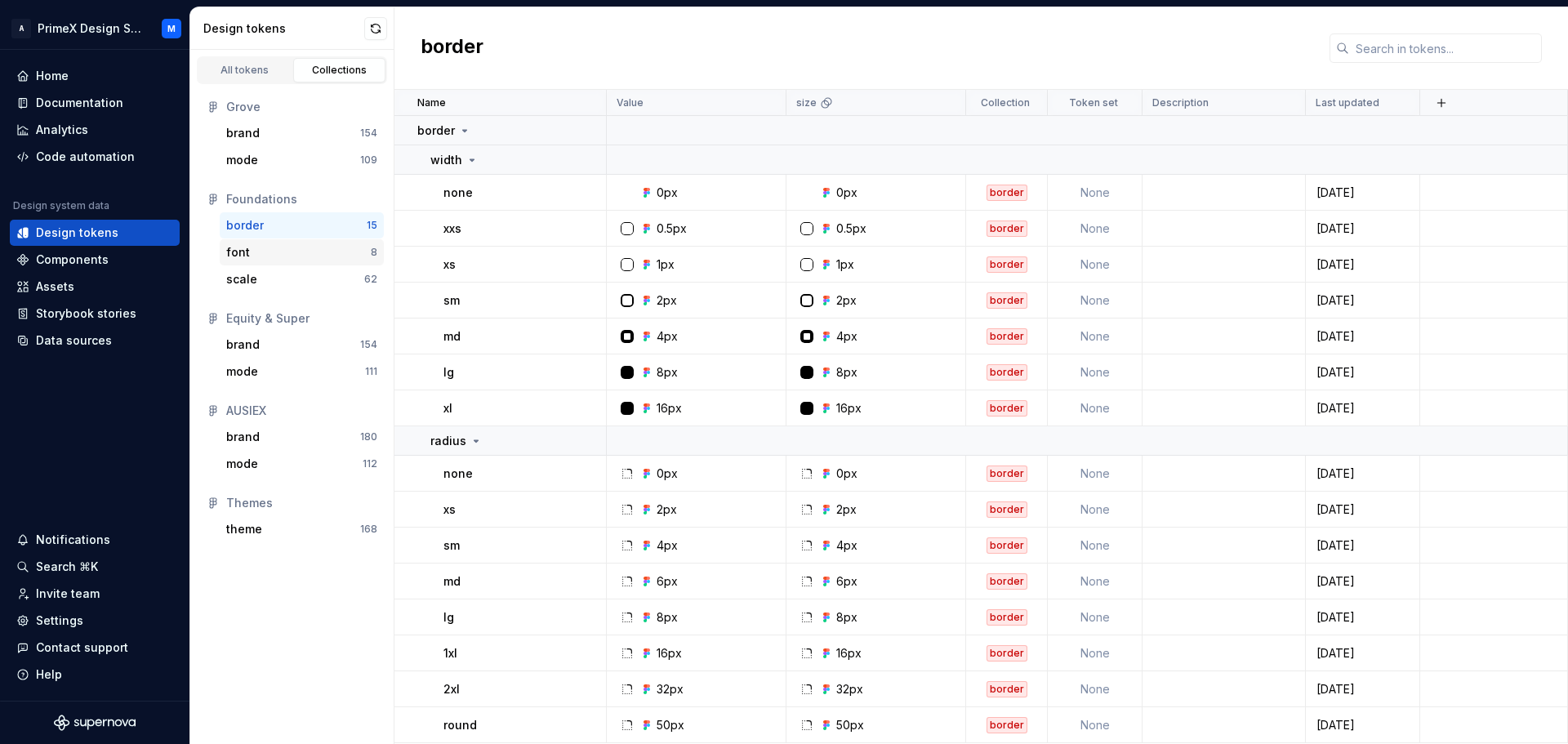
click at [250, 260] on div "font" at bounding box center [298, 252] width 145 height 17
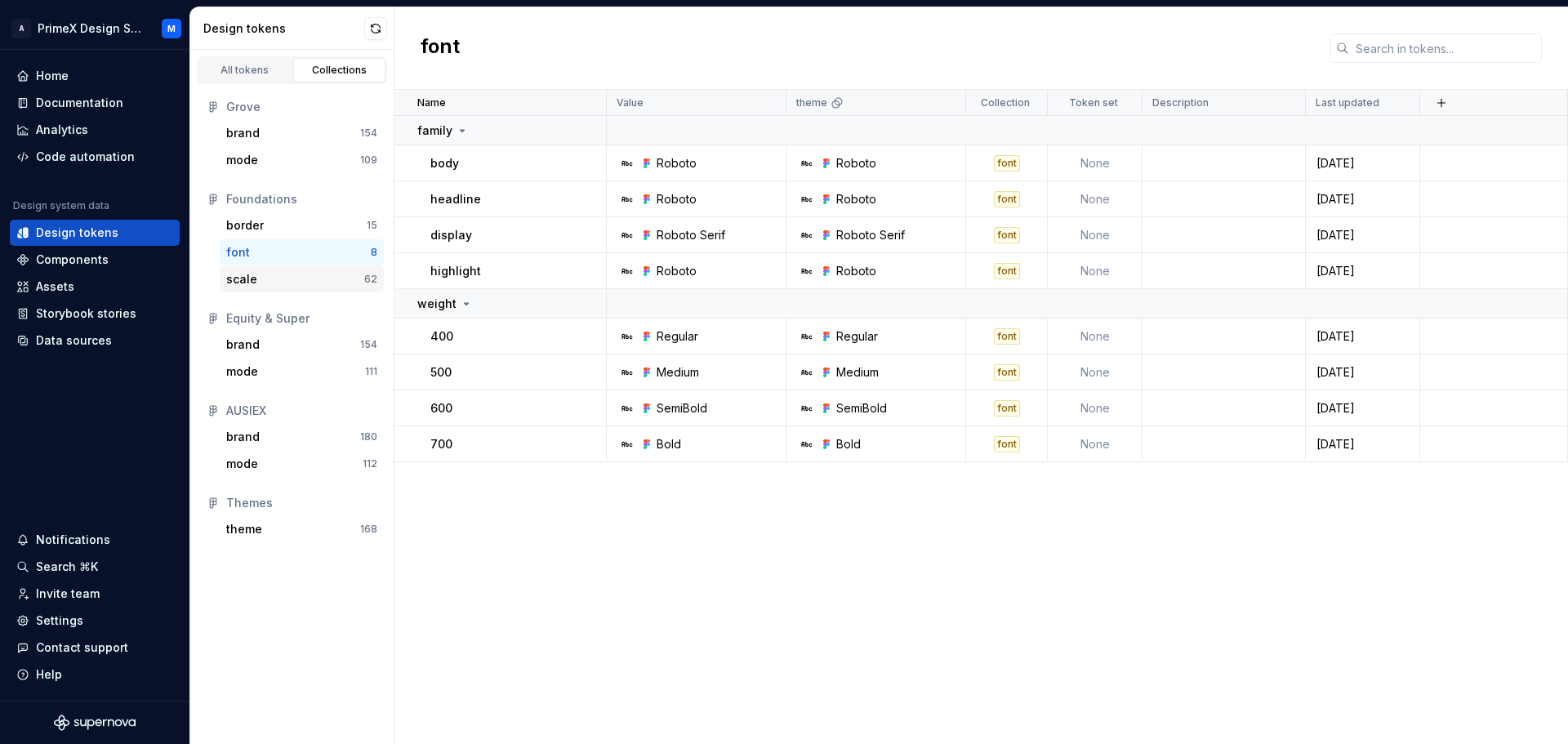
click at [250, 278] on div "scale" at bounding box center [242, 279] width 31 height 17
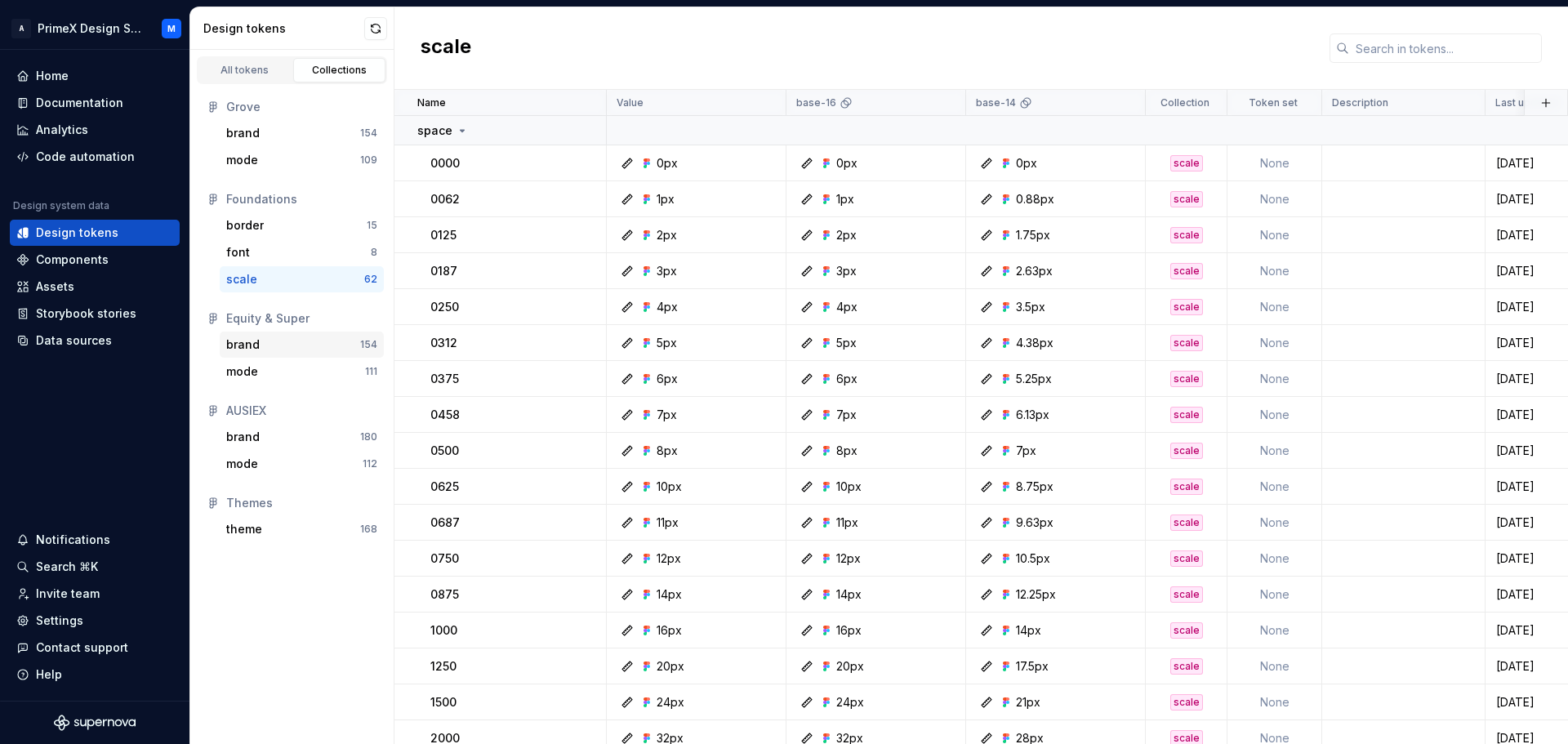
click at [265, 350] on div "brand" at bounding box center [293, 344] width 134 height 17
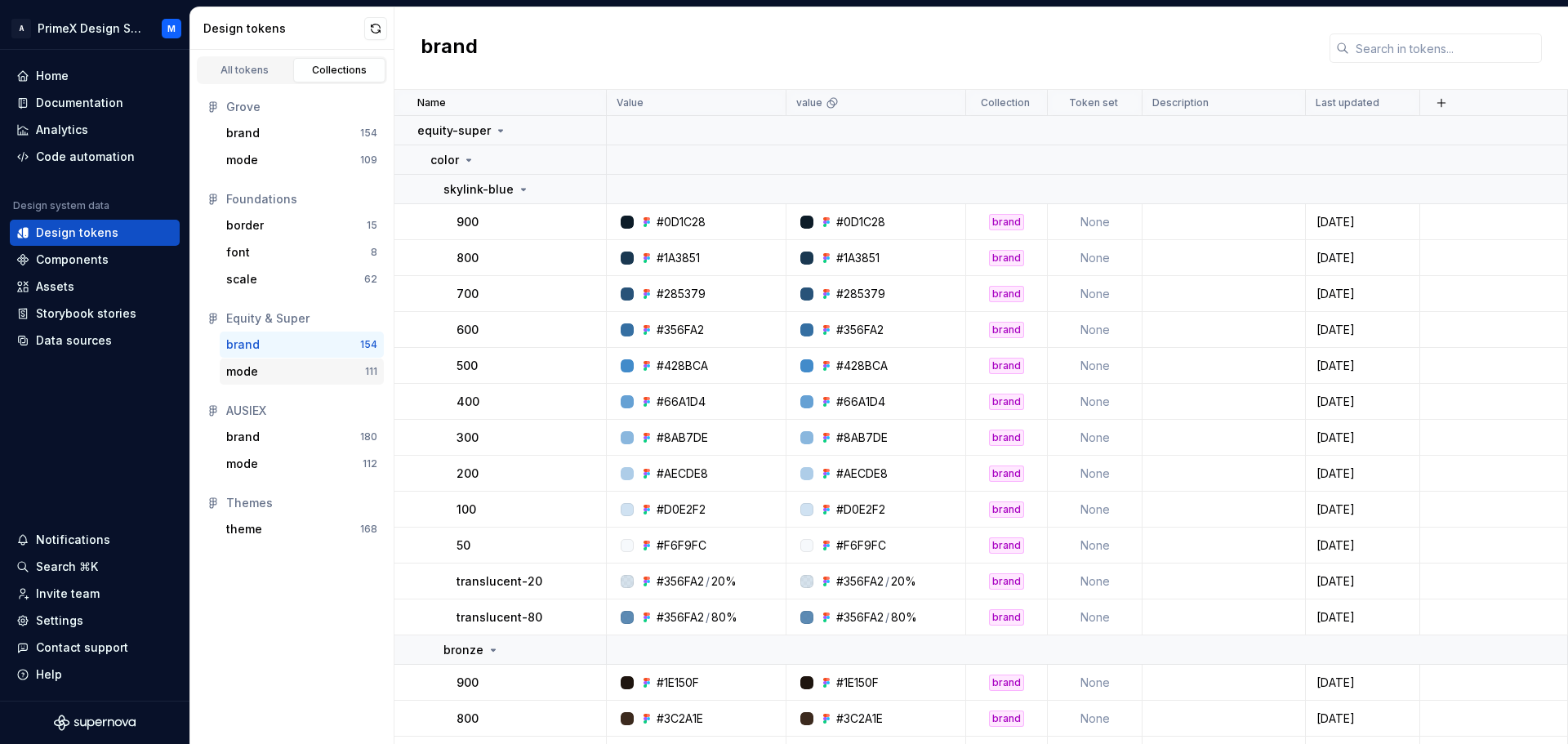
click at [258, 377] on div "mode" at bounding box center [296, 372] width 139 height 17
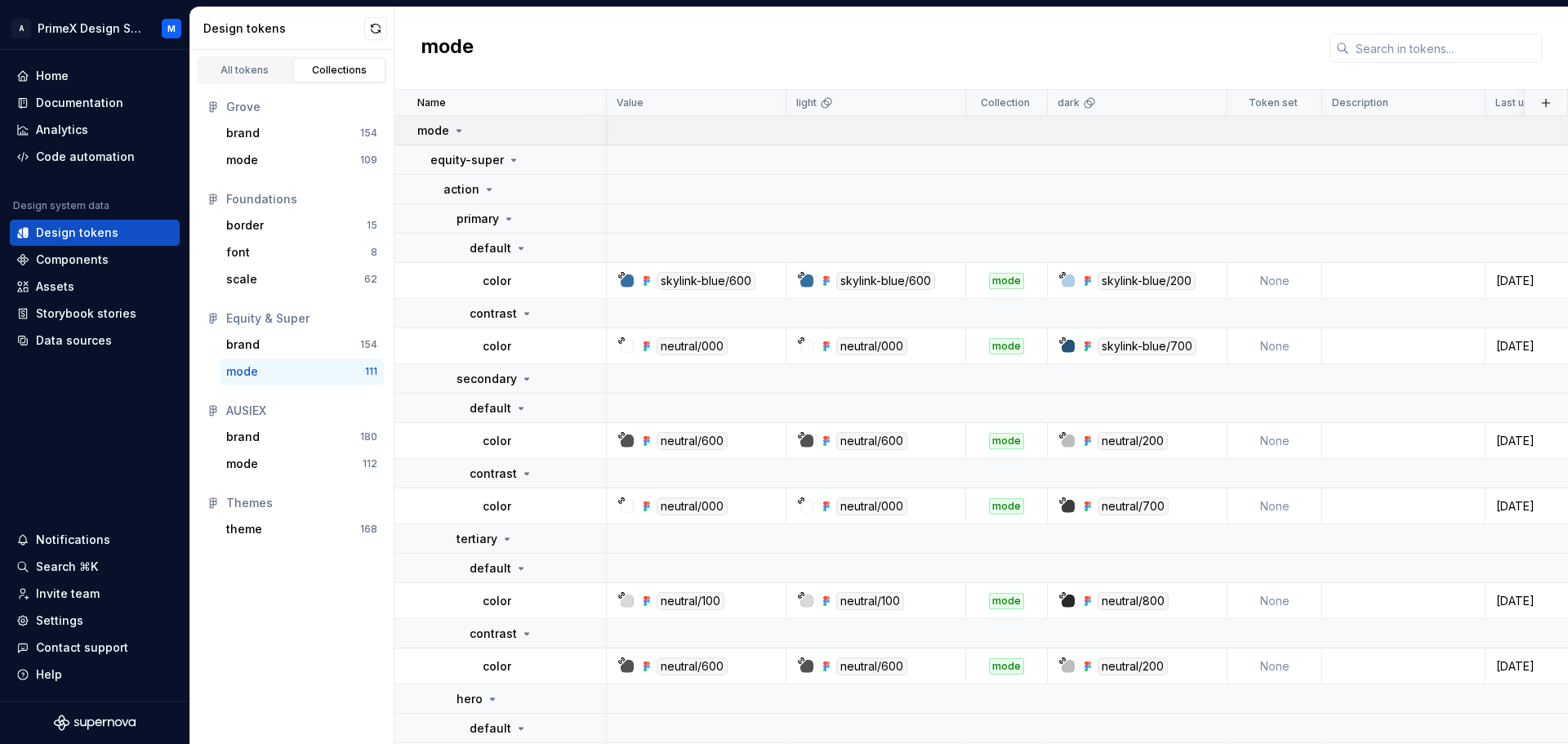
click at [452, 130] on icon at bounding box center [459, 131] width 13 height 13
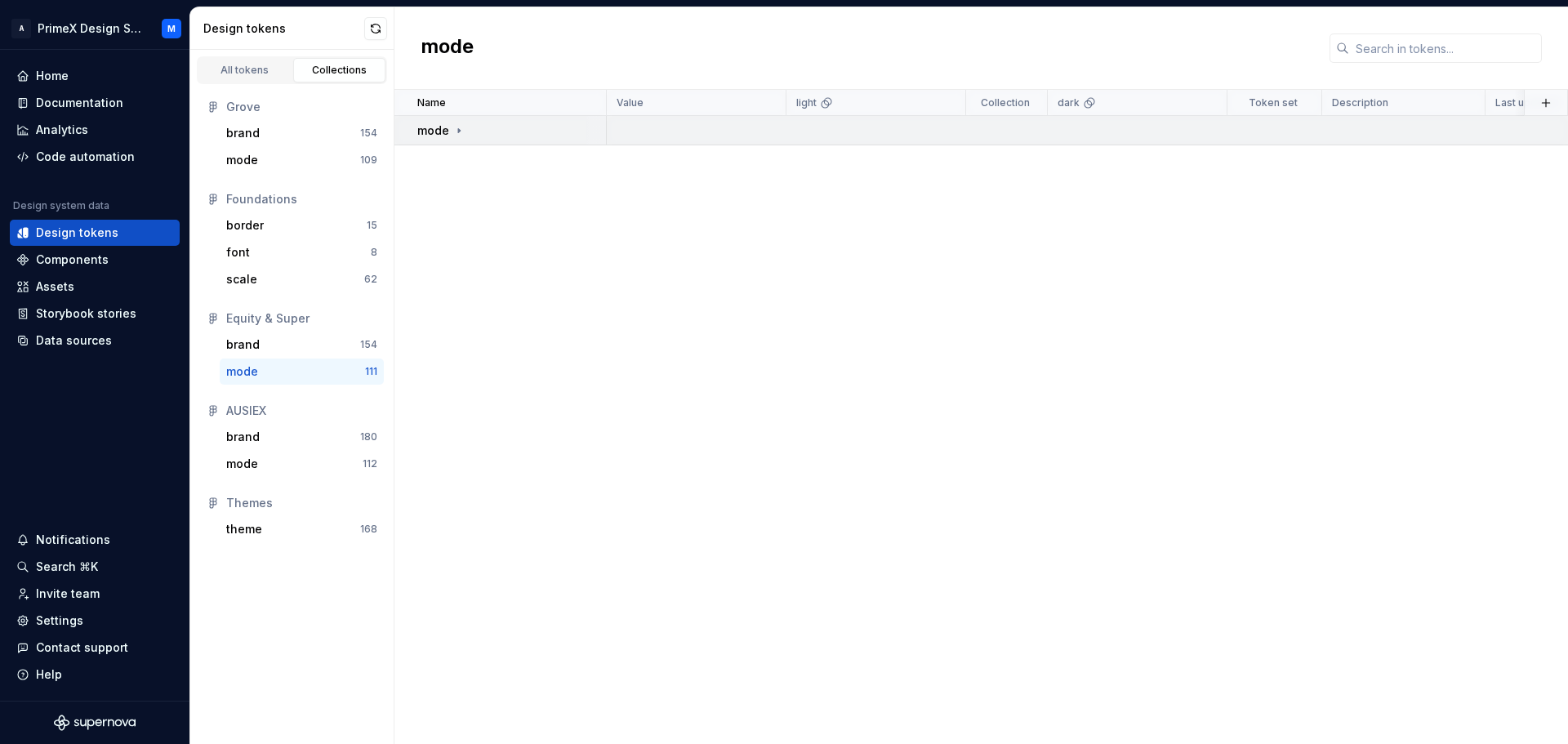
click at [452, 130] on icon at bounding box center [459, 131] width 13 height 13
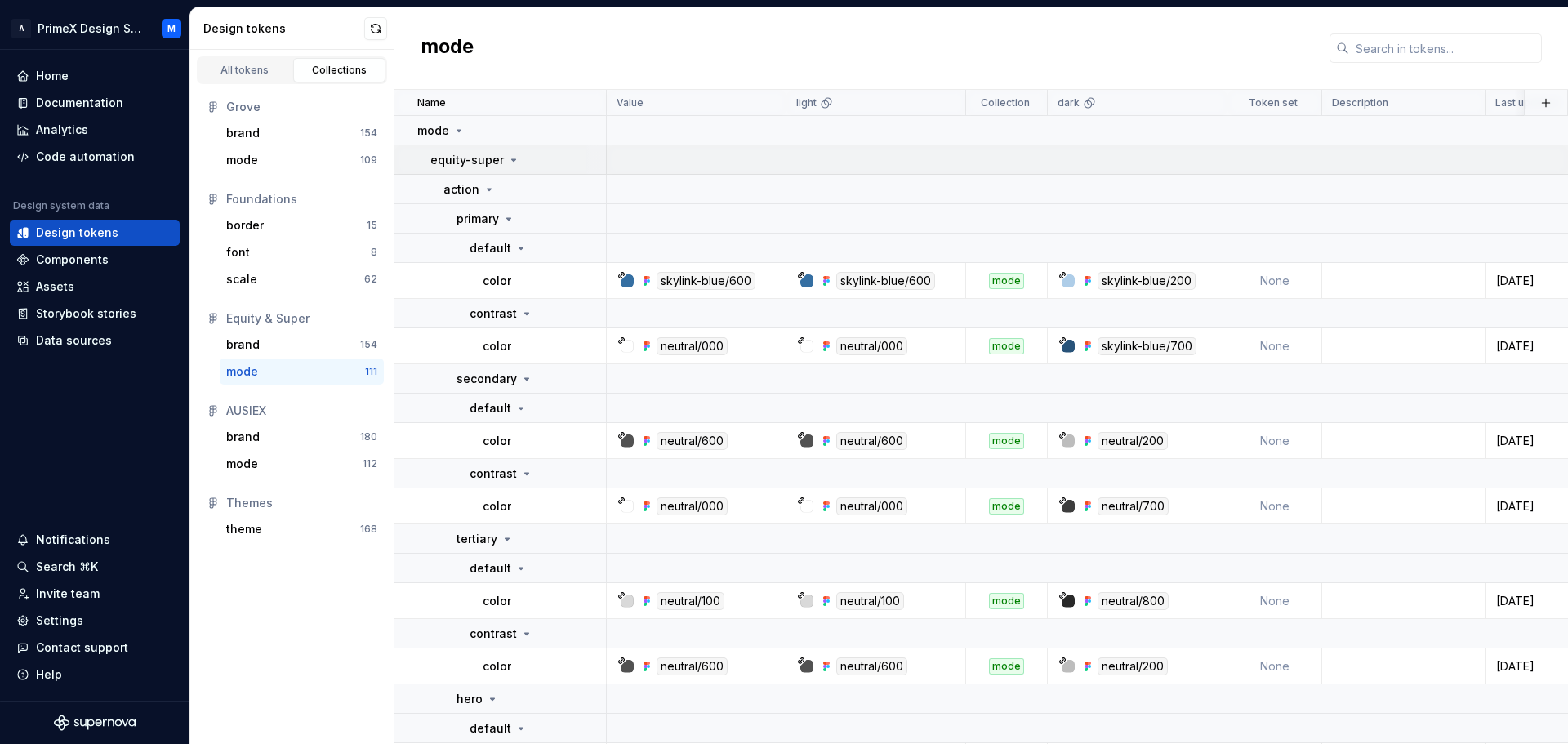
click at [510, 158] on icon at bounding box center [514, 160] width 13 height 13
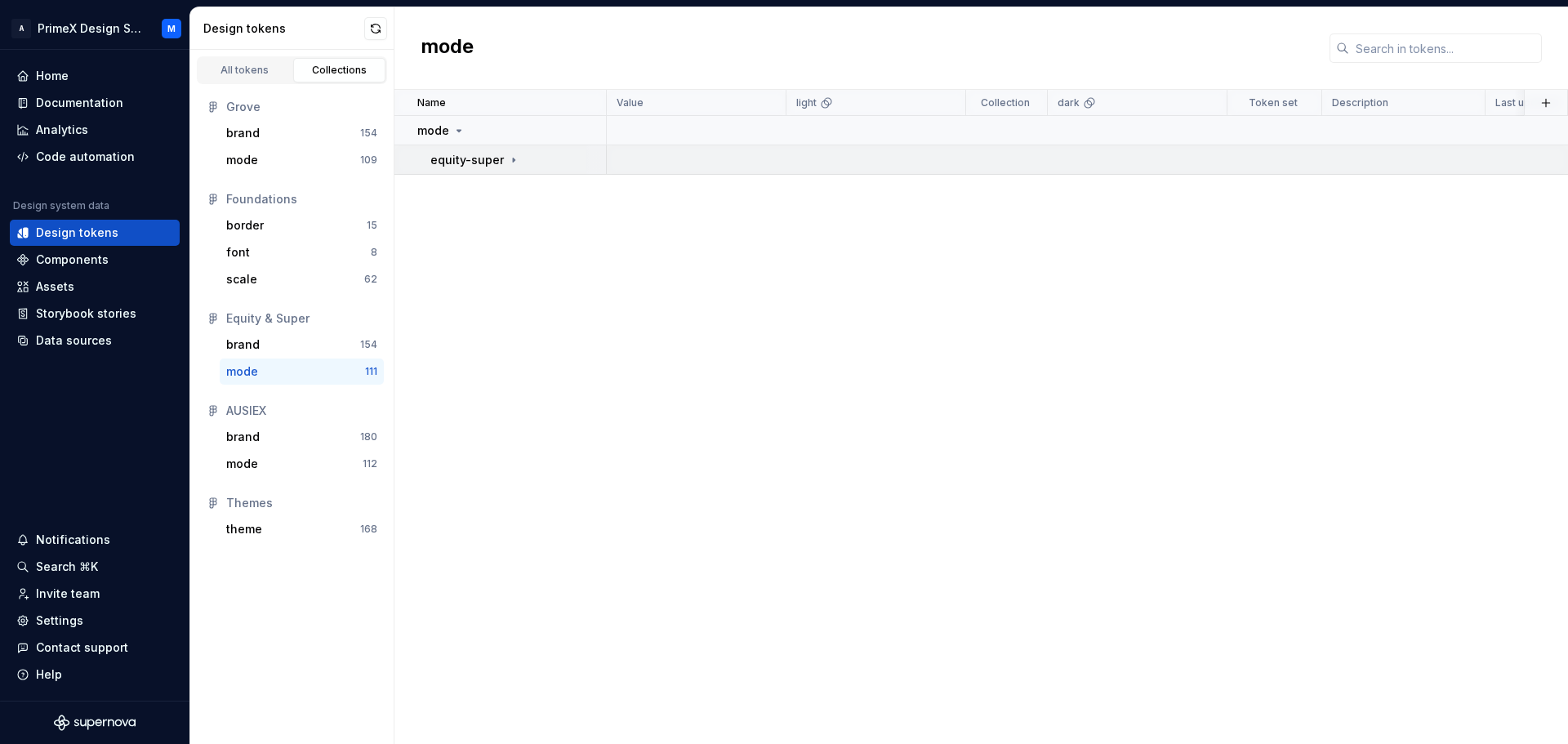
click at [513, 158] on icon at bounding box center [514, 159] width 2 height 4
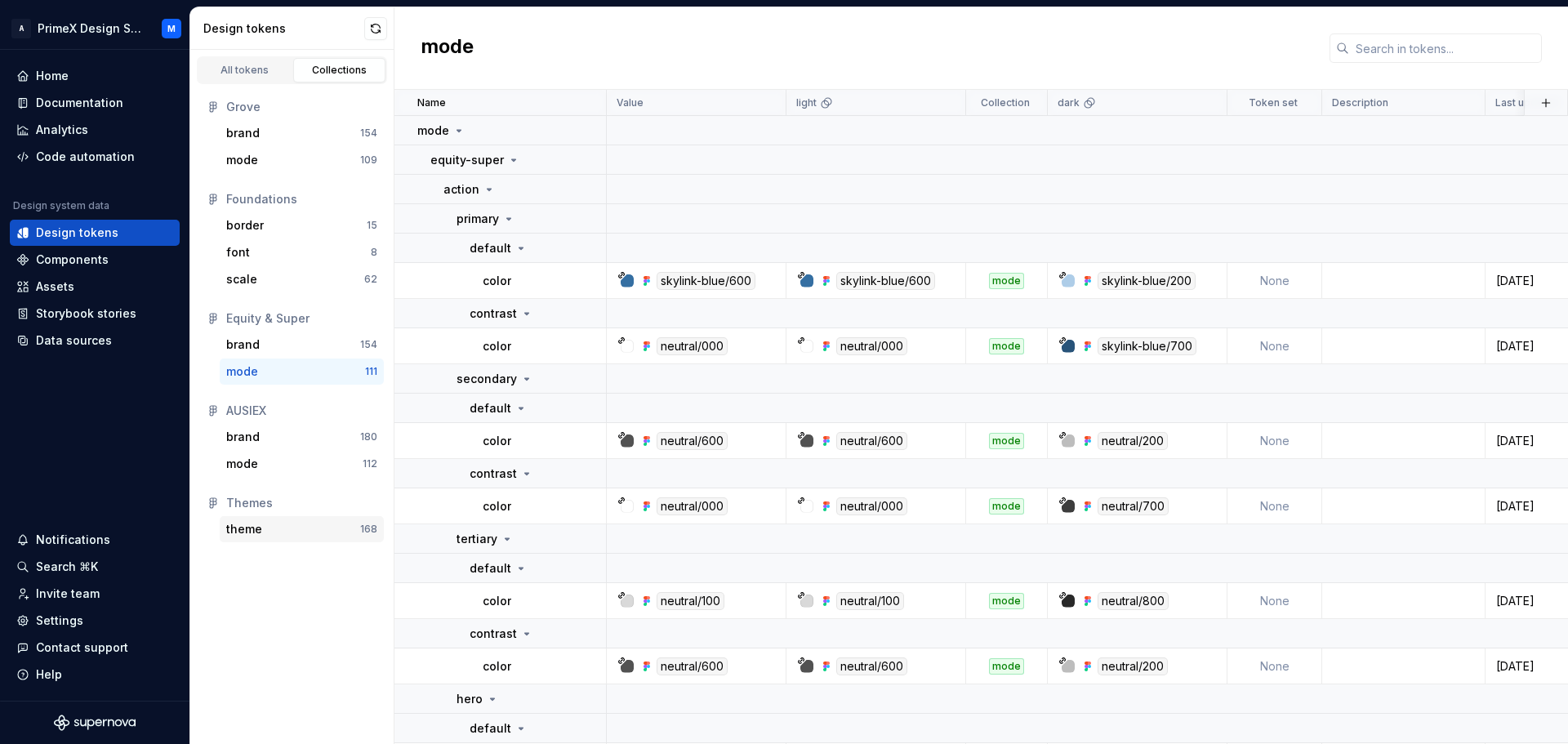
click at [256, 529] on div "theme" at bounding box center [244, 529] width 36 height 17
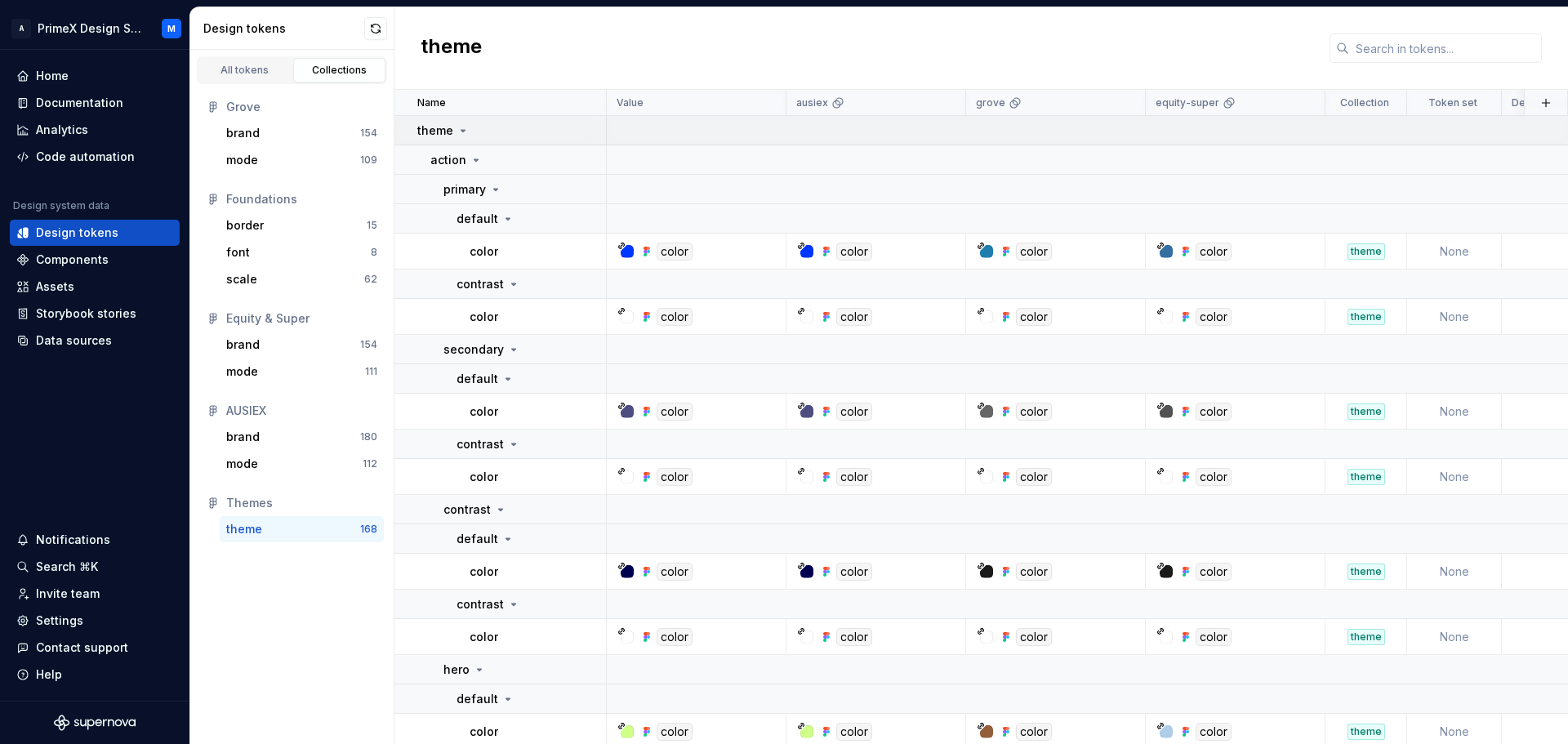
click at [459, 129] on icon at bounding box center [463, 131] width 13 height 13
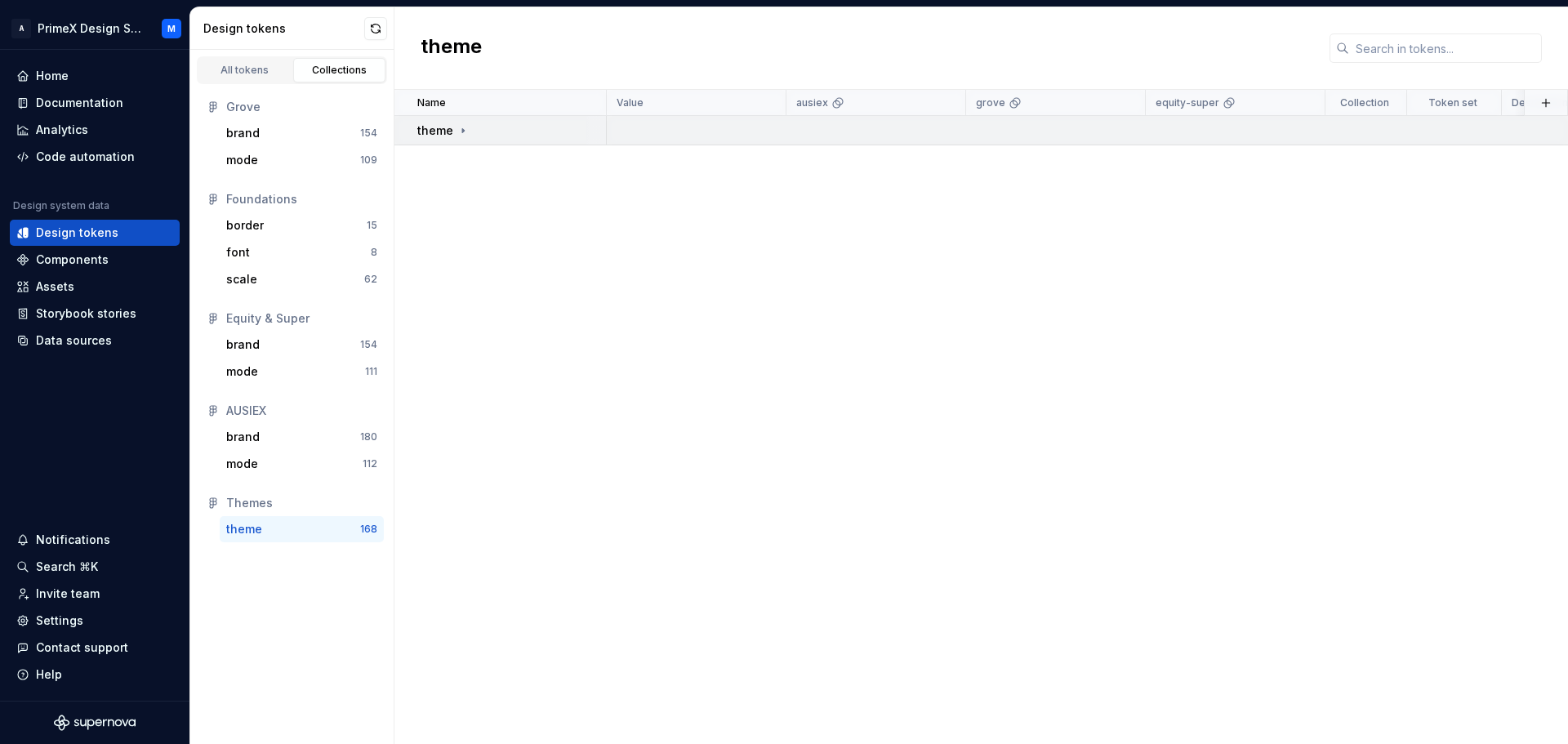
click at [459, 129] on icon at bounding box center [463, 131] width 13 height 13
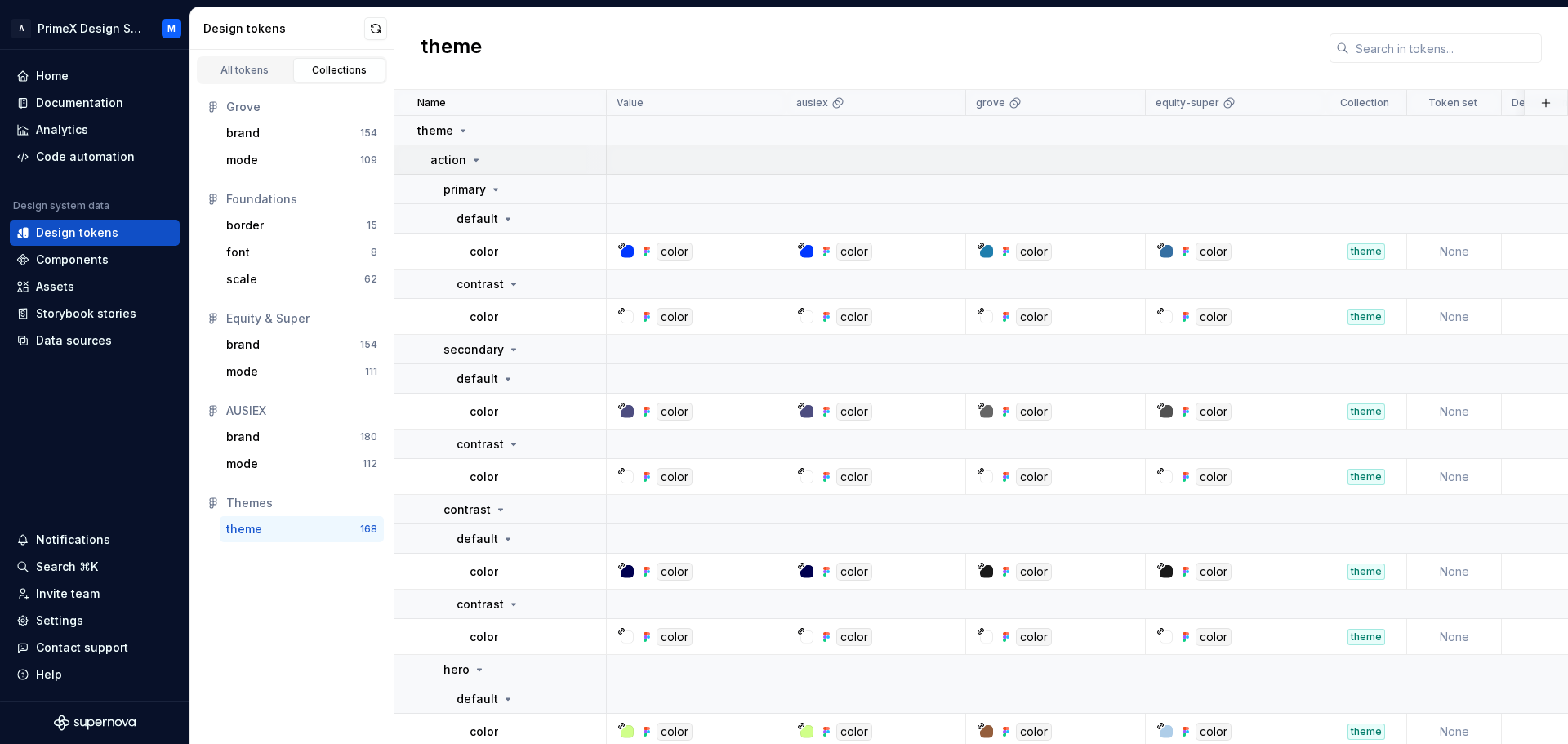
click at [474, 157] on icon at bounding box center [476, 160] width 13 height 13
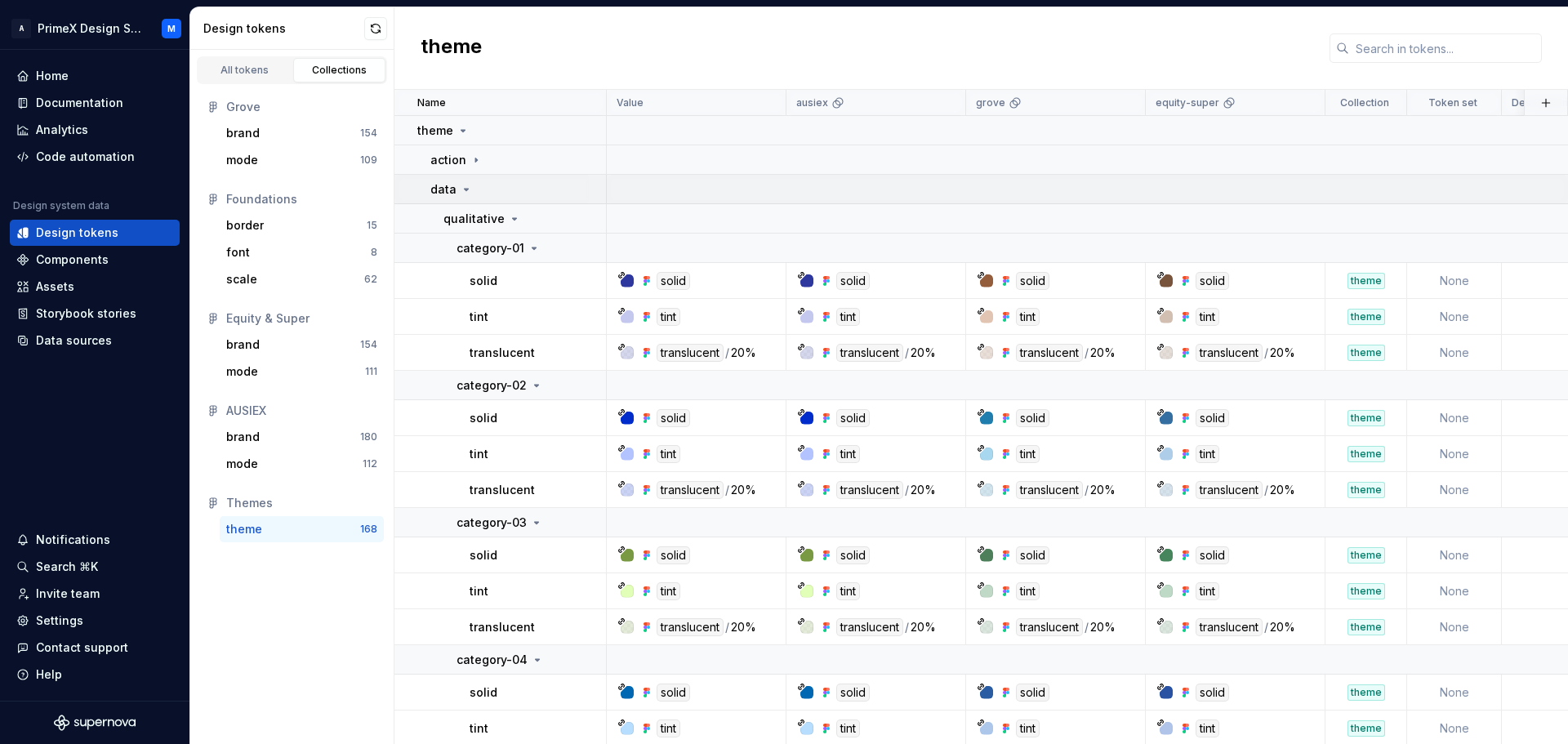
click at [463, 187] on icon at bounding box center [466, 190] width 13 height 13
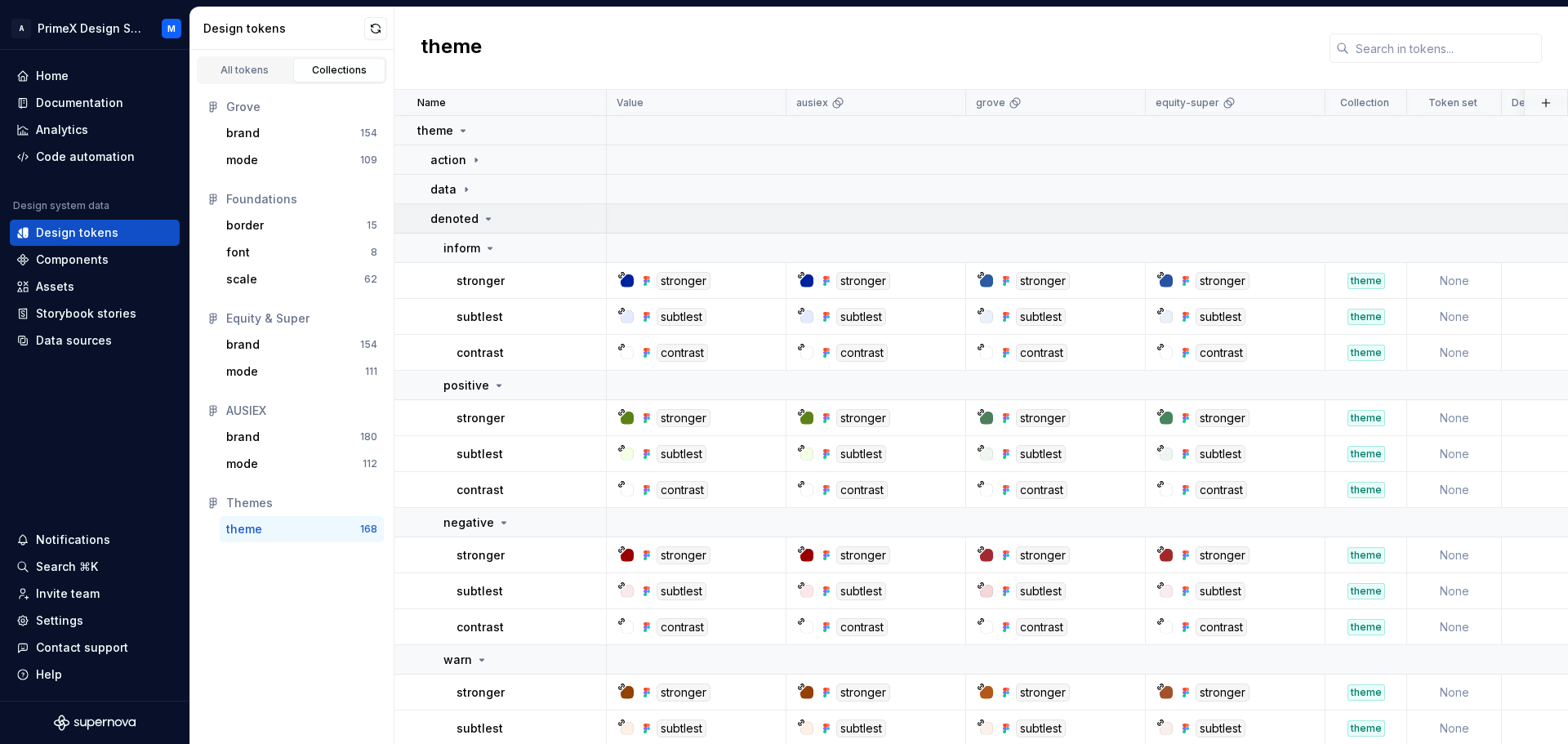
click at [476, 215] on div "denoted" at bounding box center [462, 219] width 64 height 17
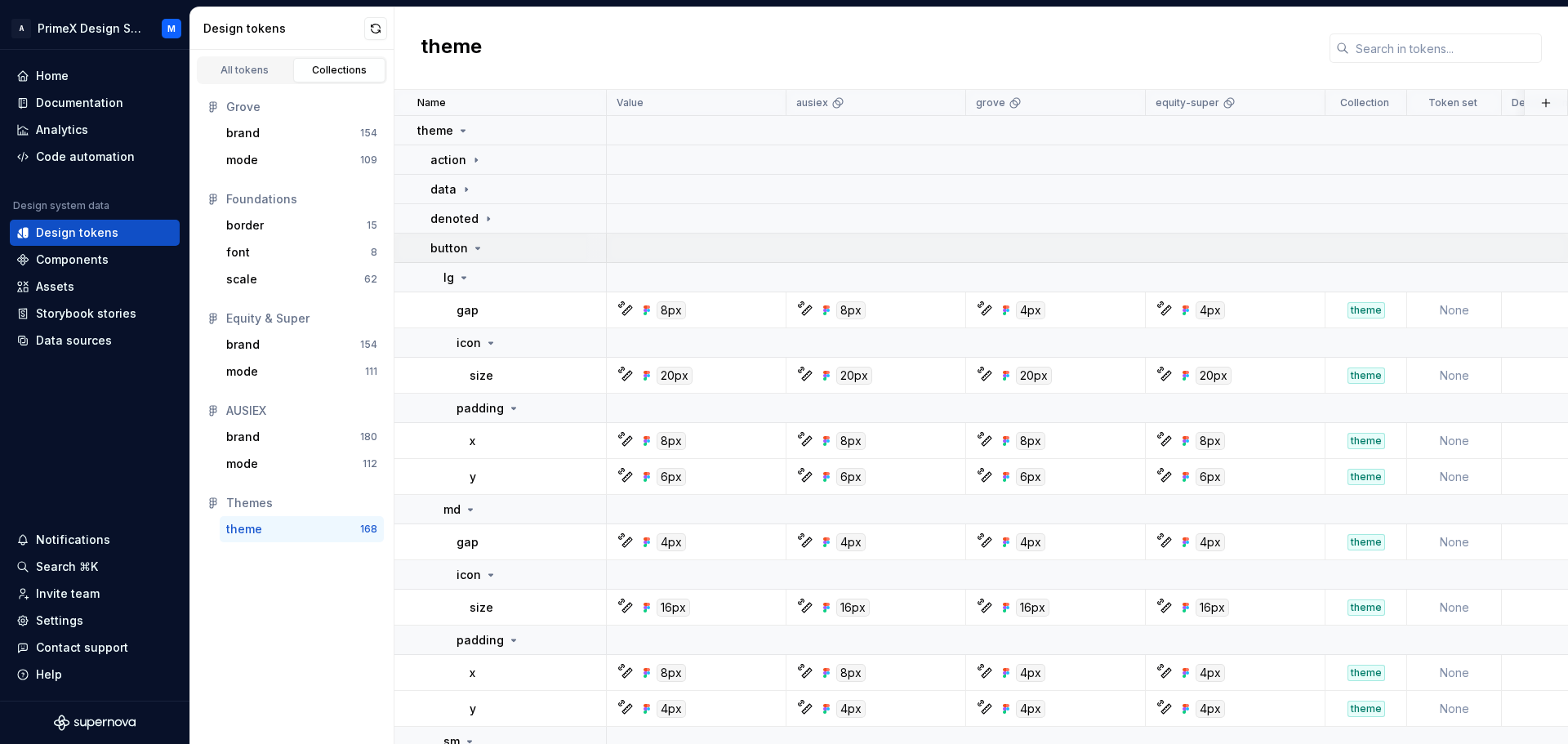
click at [476, 252] on icon at bounding box center [478, 249] width 13 height 13
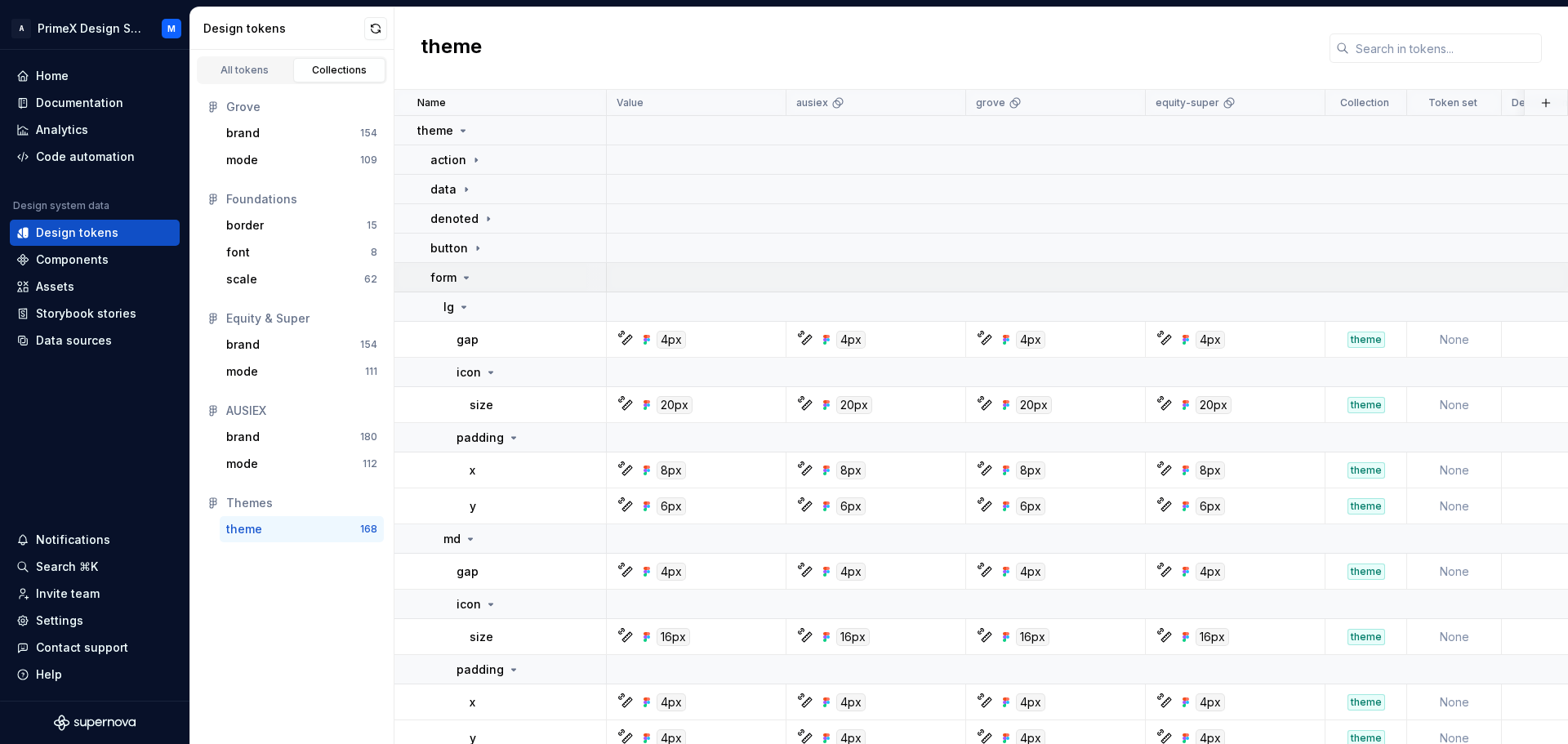
click at [465, 284] on icon at bounding box center [466, 277] width 13 height 13
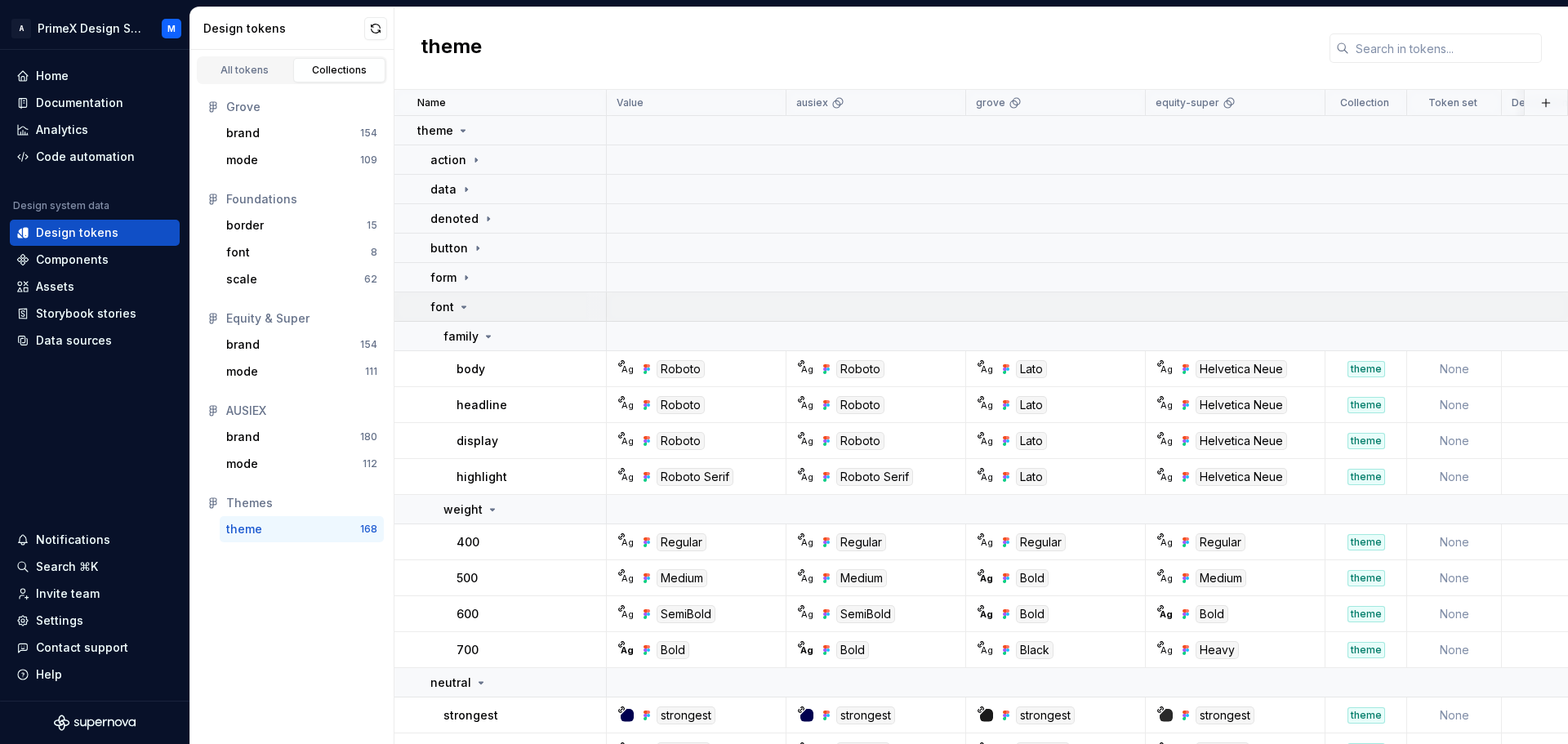
click at [463, 313] on icon at bounding box center [464, 307] width 13 height 13
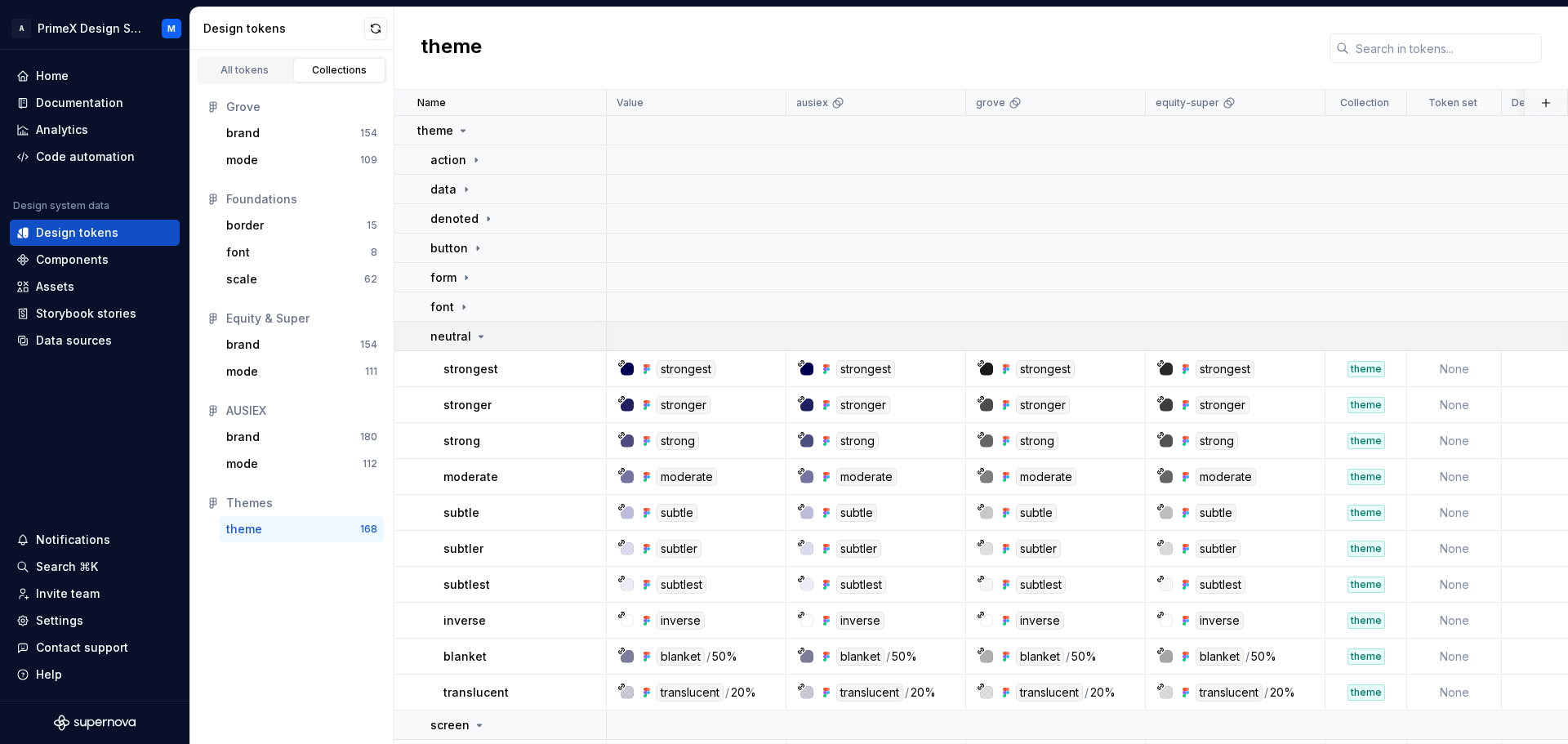
click at [470, 335] on div "neutral" at bounding box center [459, 337] width 57 height 17
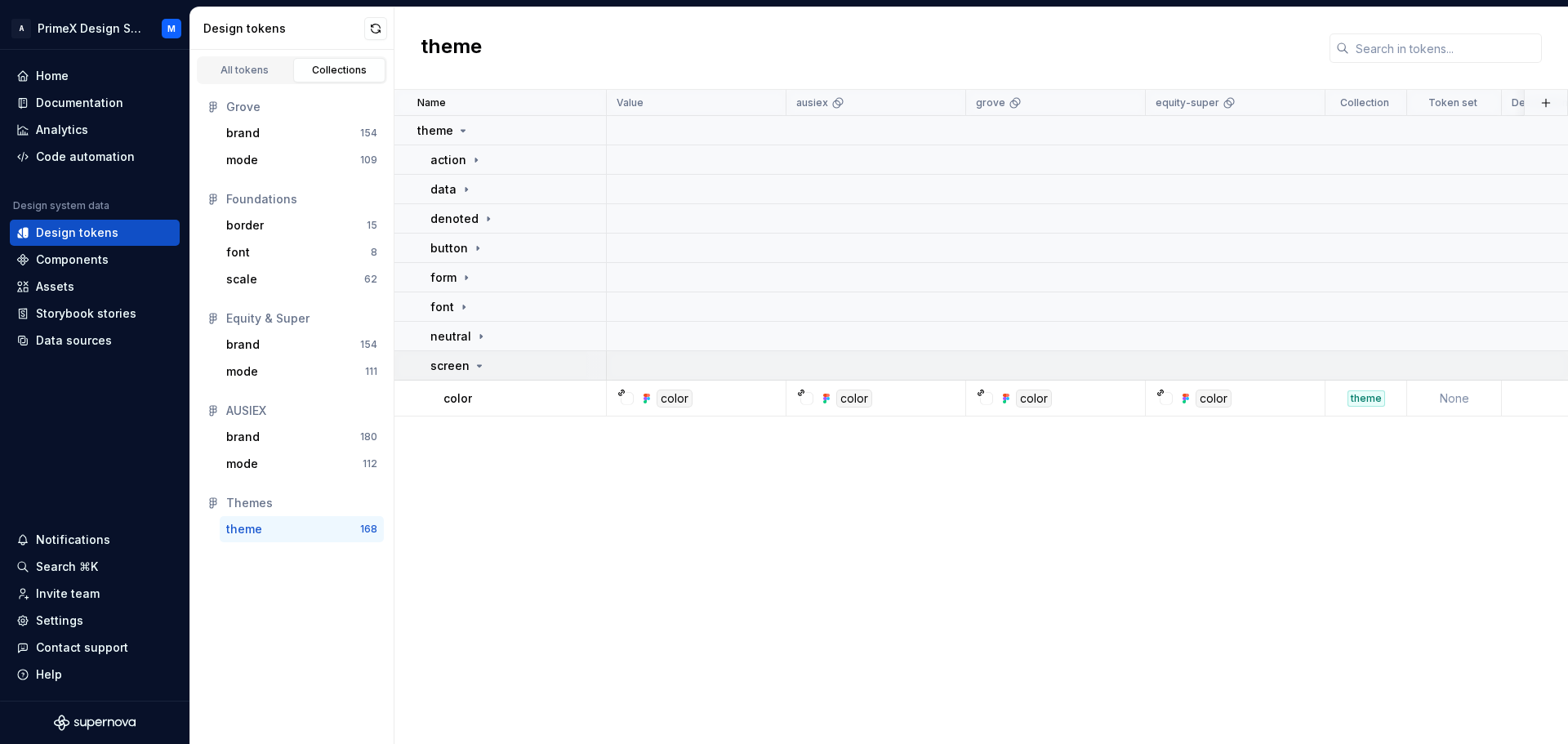
click at [475, 371] on icon at bounding box center [479, 366] width 13 height 13
click at [473, 167] on div "action" at bounding box center [456, 160] width 52 height 17
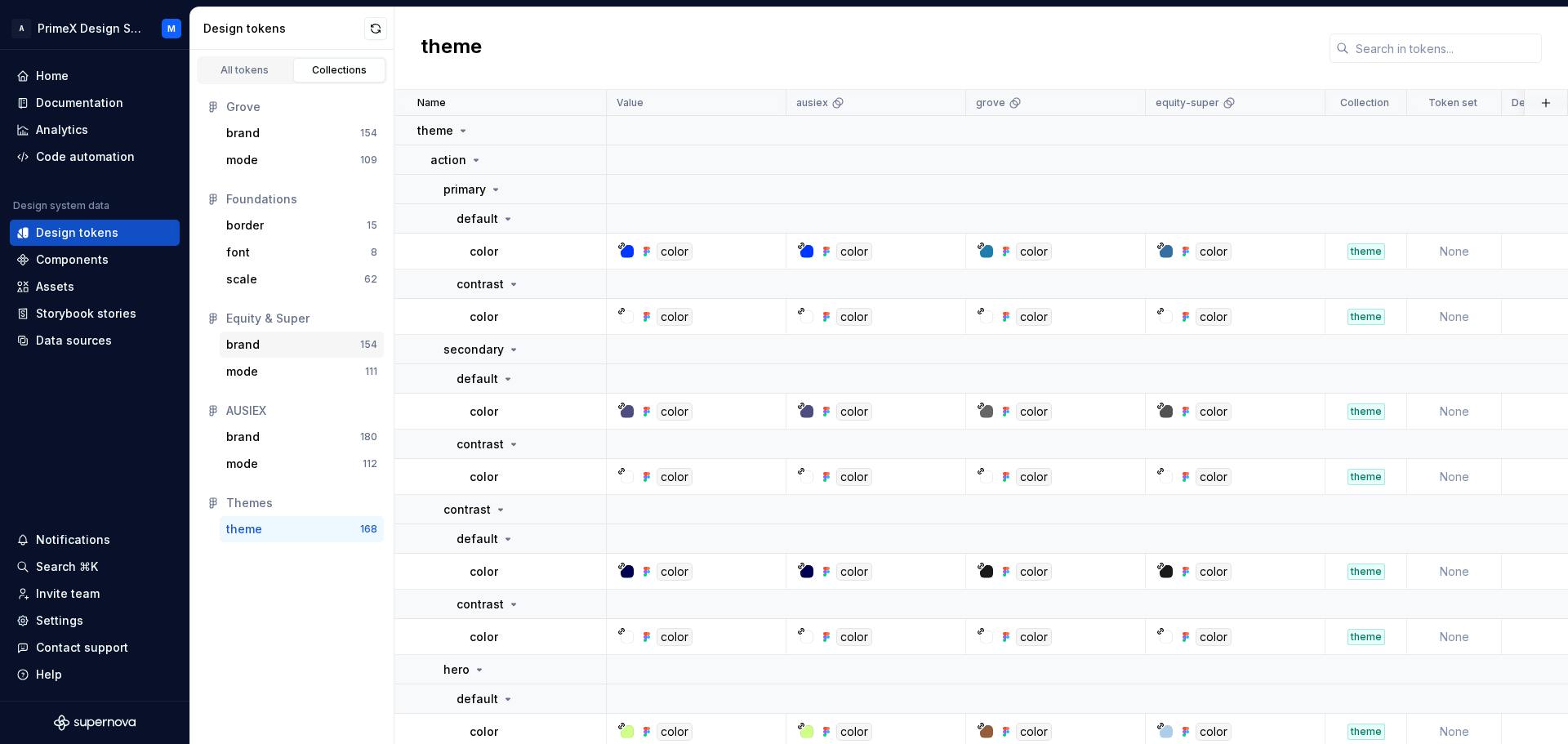
click at [235, 343] on div "brand" at bounding box center [243, 344] width 33 height 17
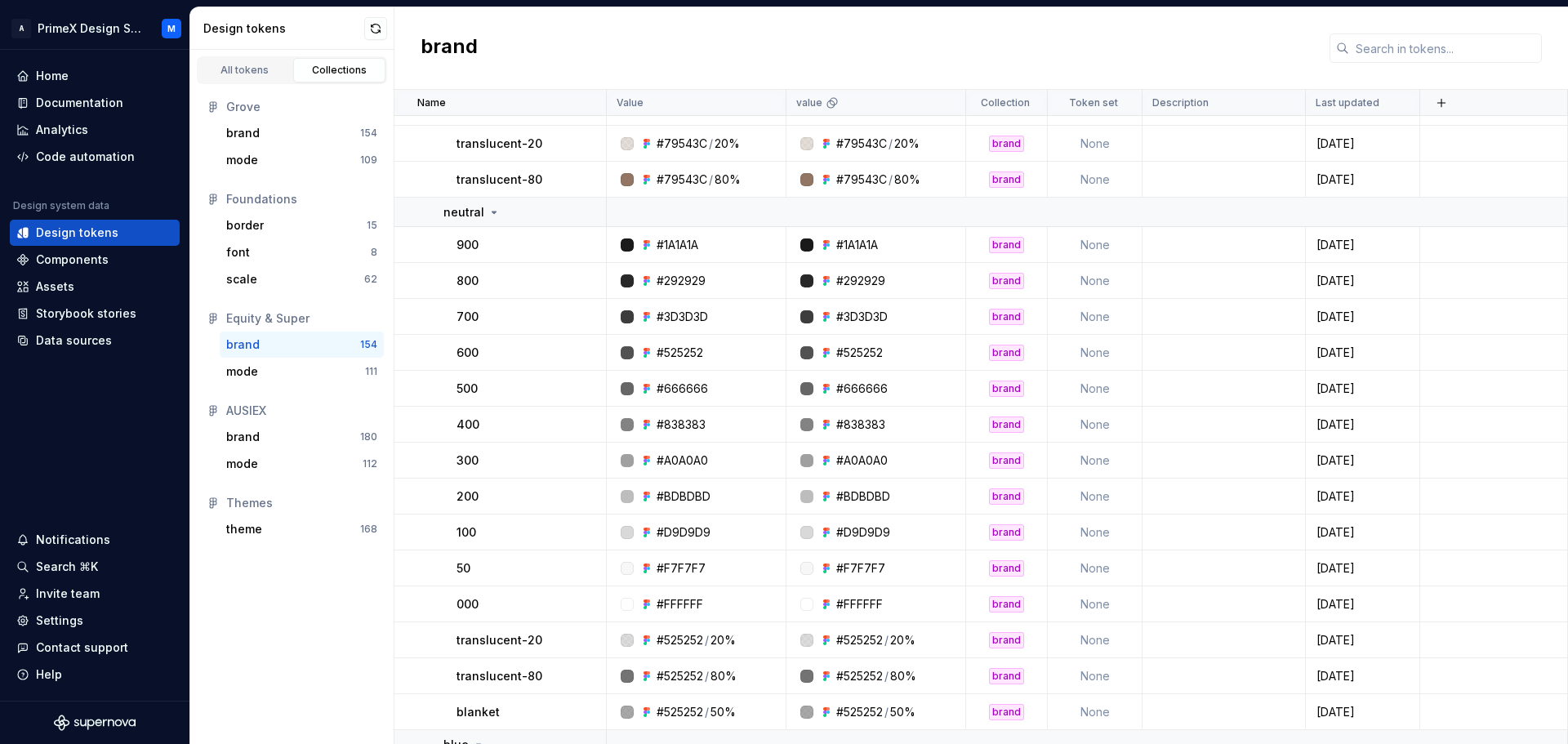
scroll to position [490, 0]
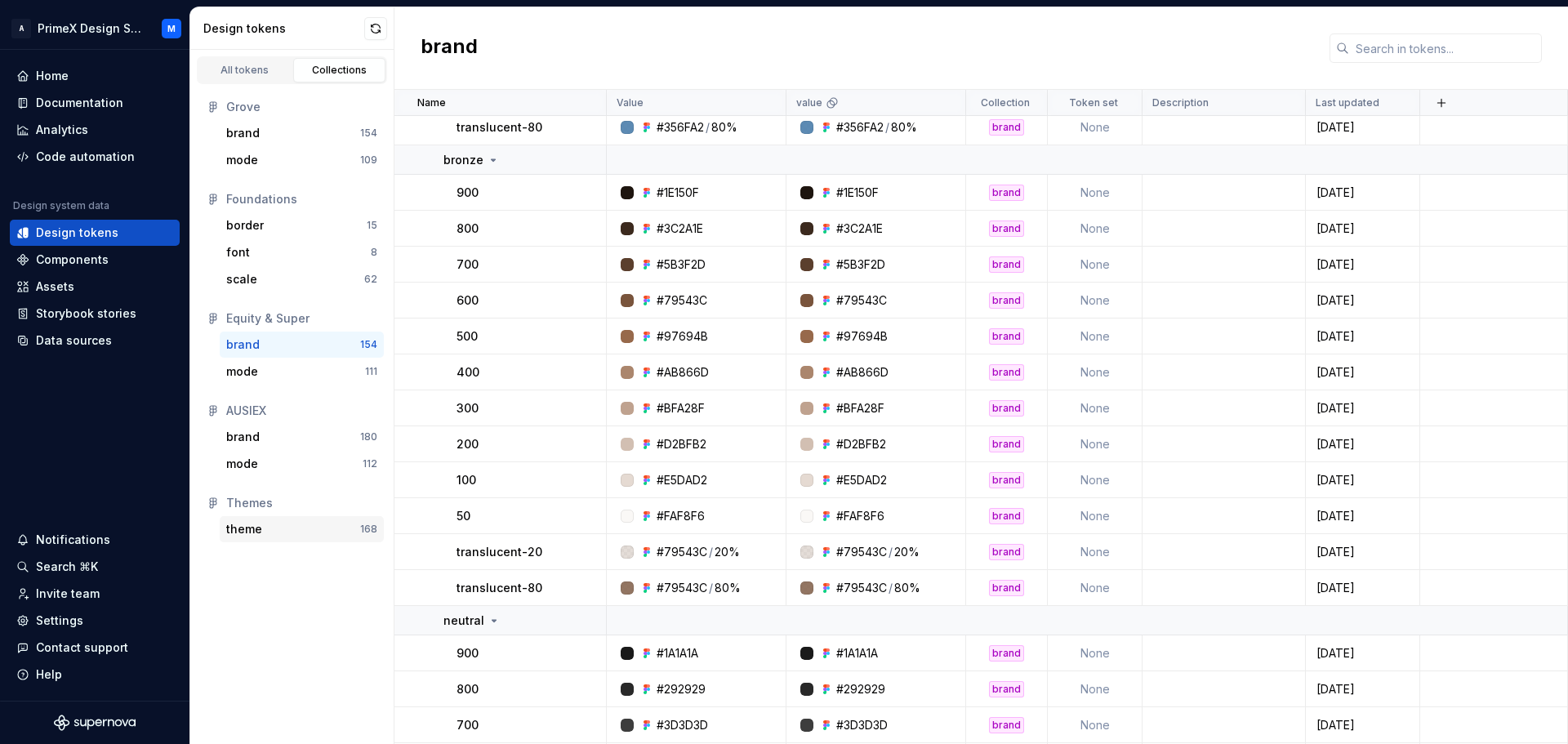
click at [287, 528] on div "theme" at bounding box center [293, 529] width 134 height 17
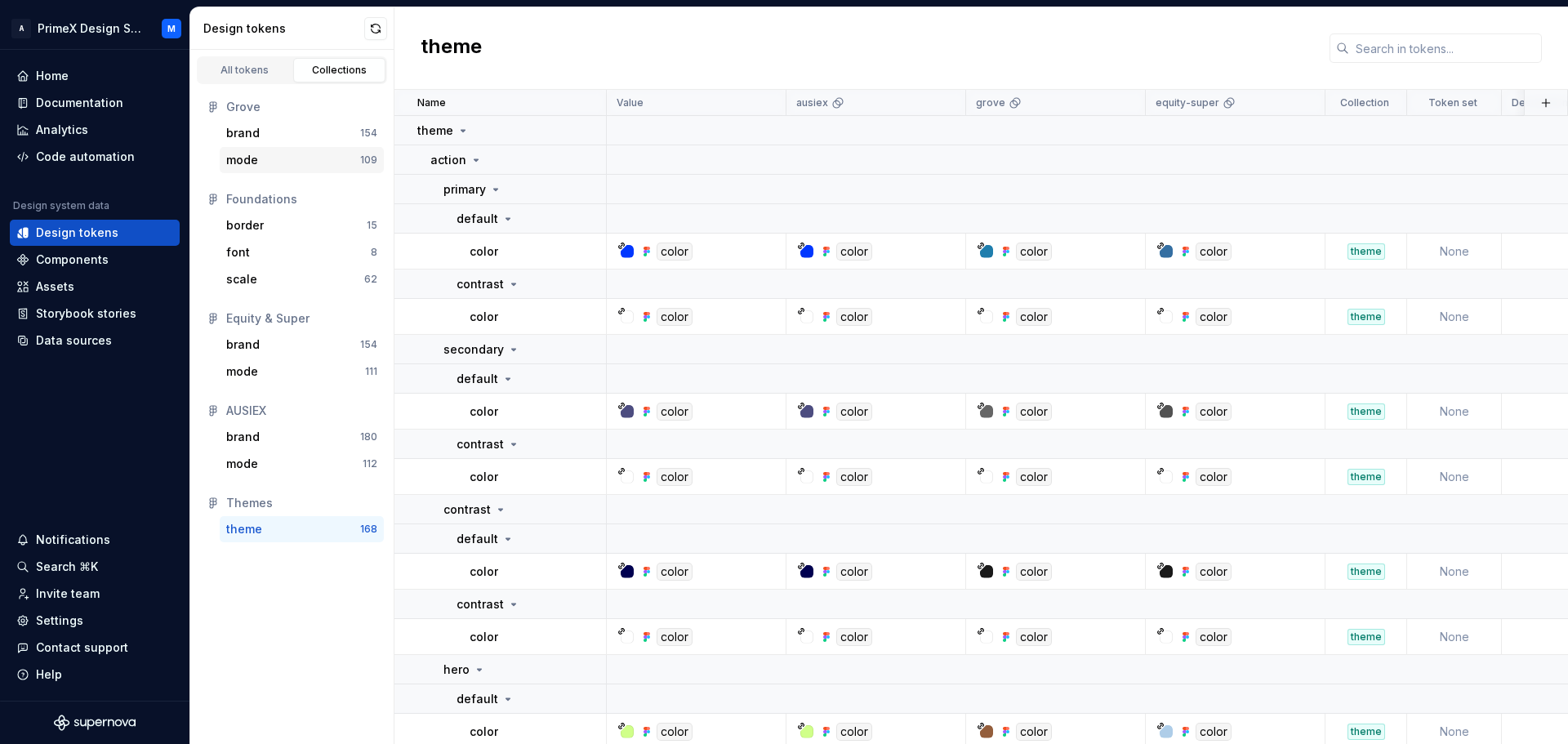
click at [292, 165] on div "mode" at bounding box center [293, 160] width 134 height 17
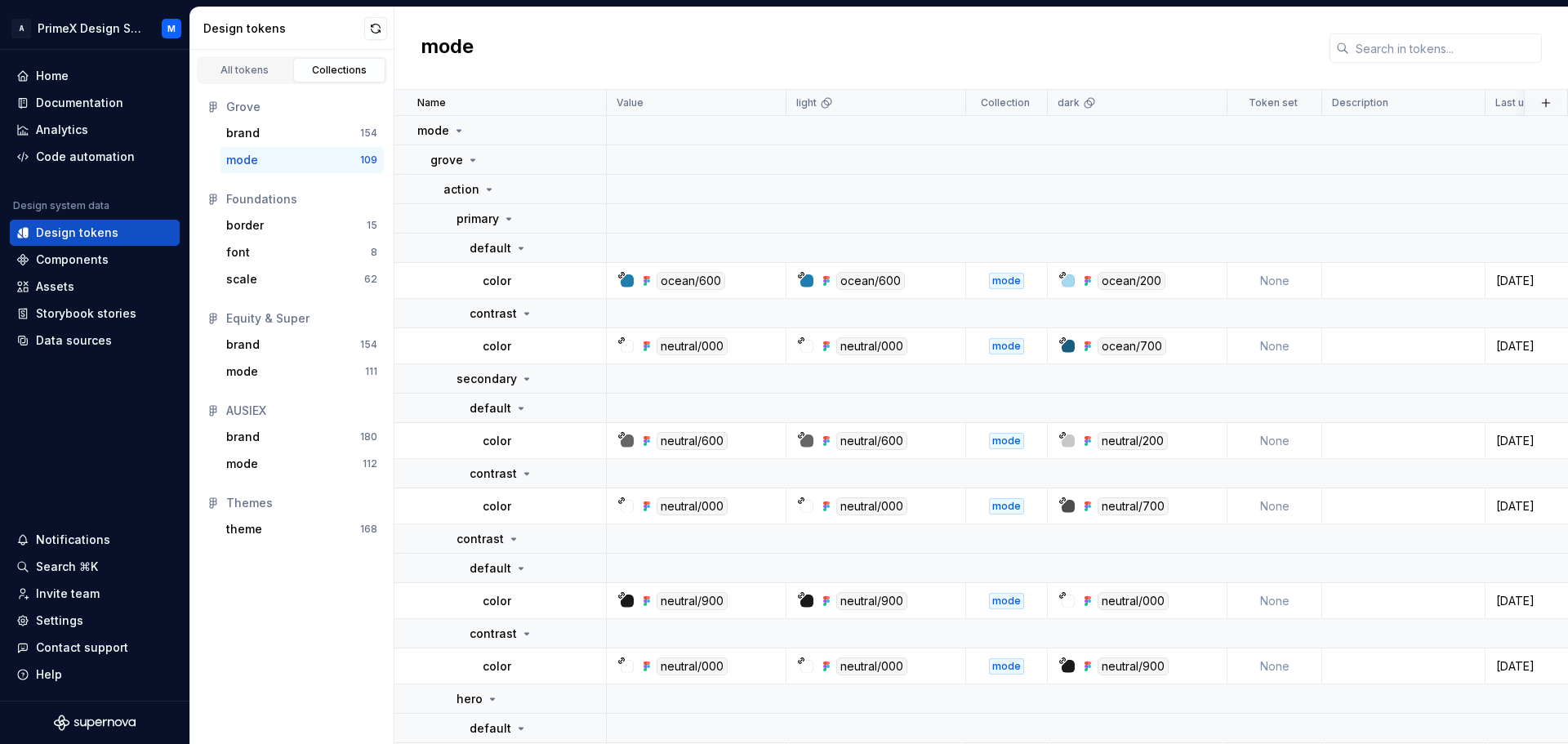
click at [281, 155] on div "mode" at bounding box center [293, 160] width 134 height 17
click at [521, 246] on icon at bounding box center [521, 249] width 13 height 13
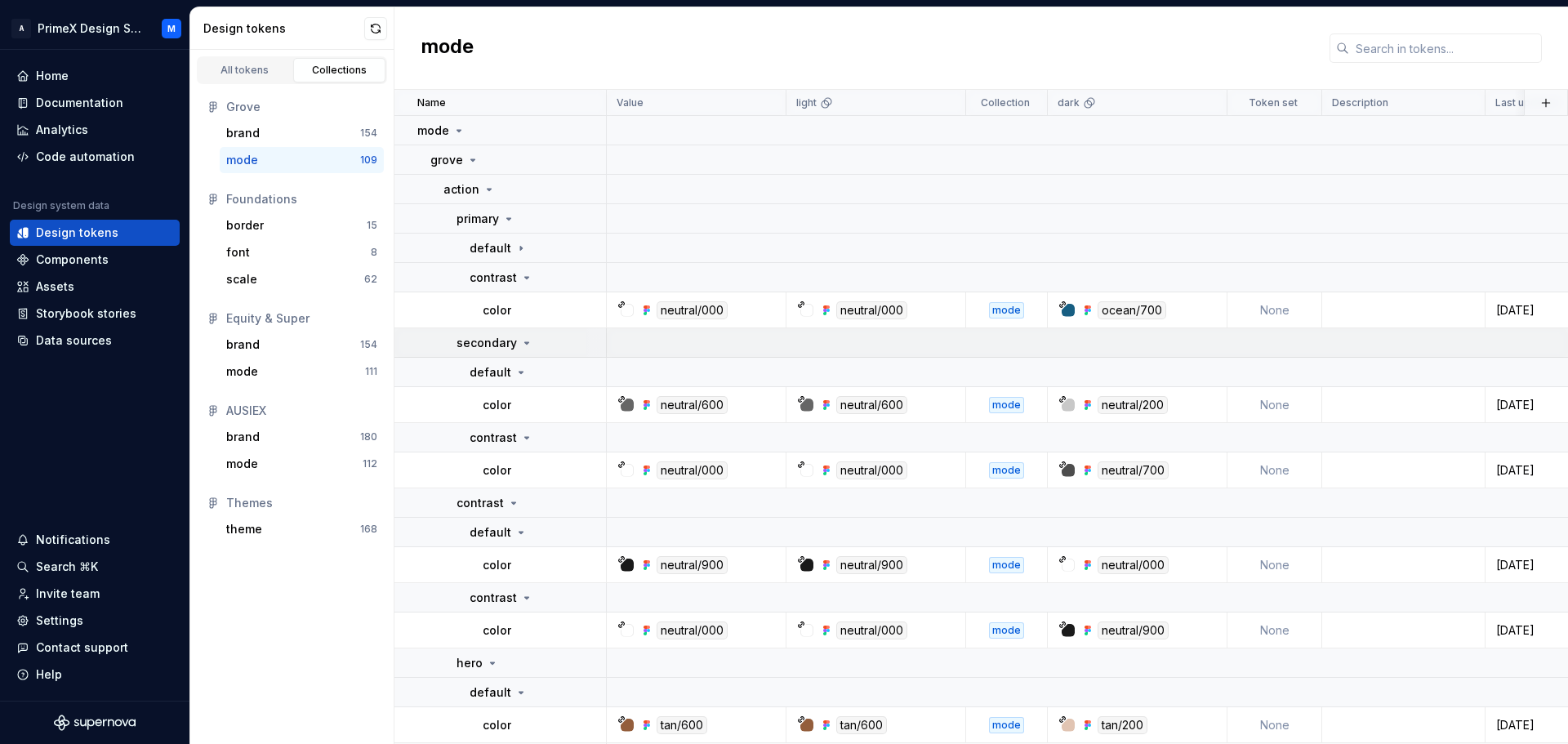
click at [517, 338] on div "secondary" at bounding box center [494, 343] width 76 height 17
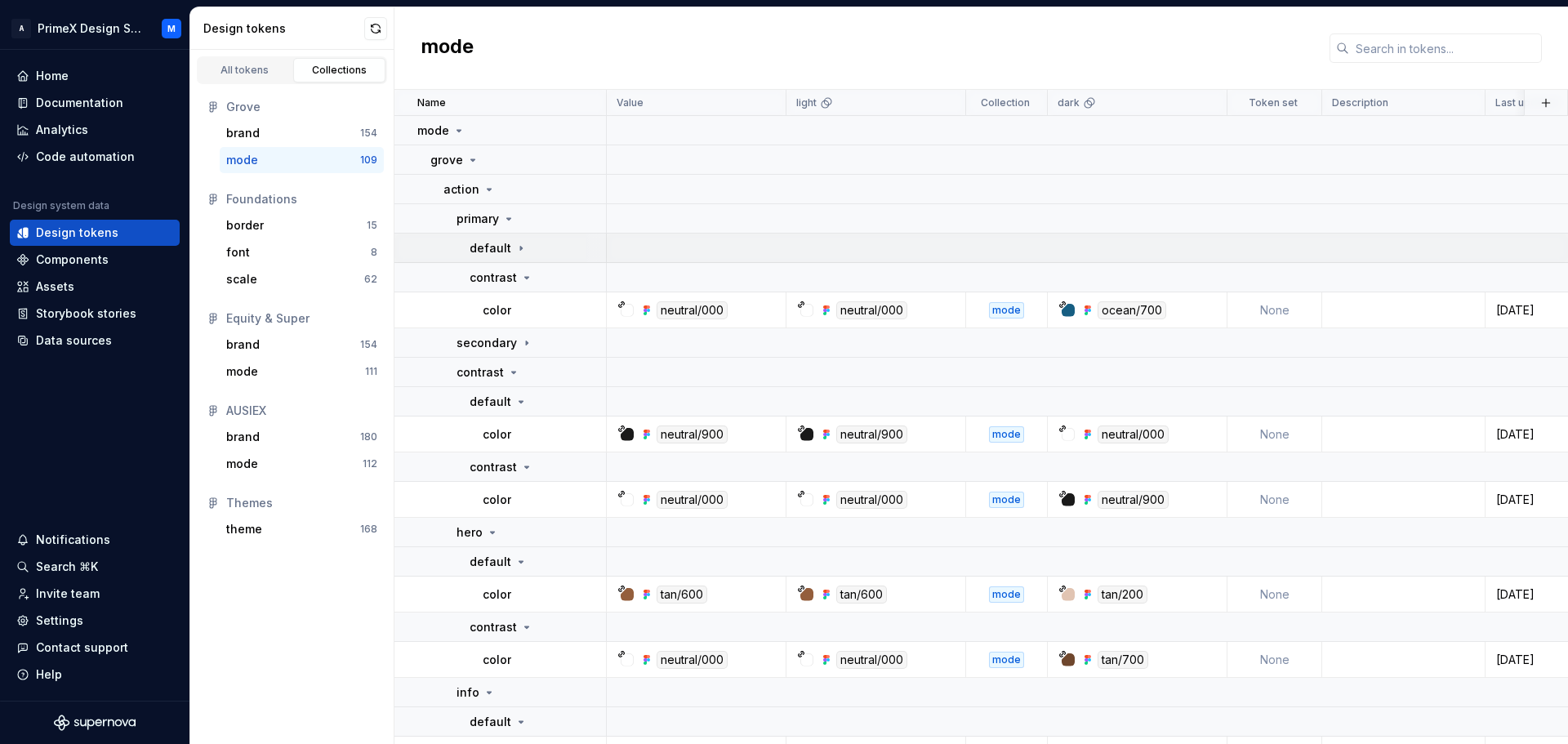
click at [516, 256] on td "default" at bounding box center [500, 249] width 213 height 29
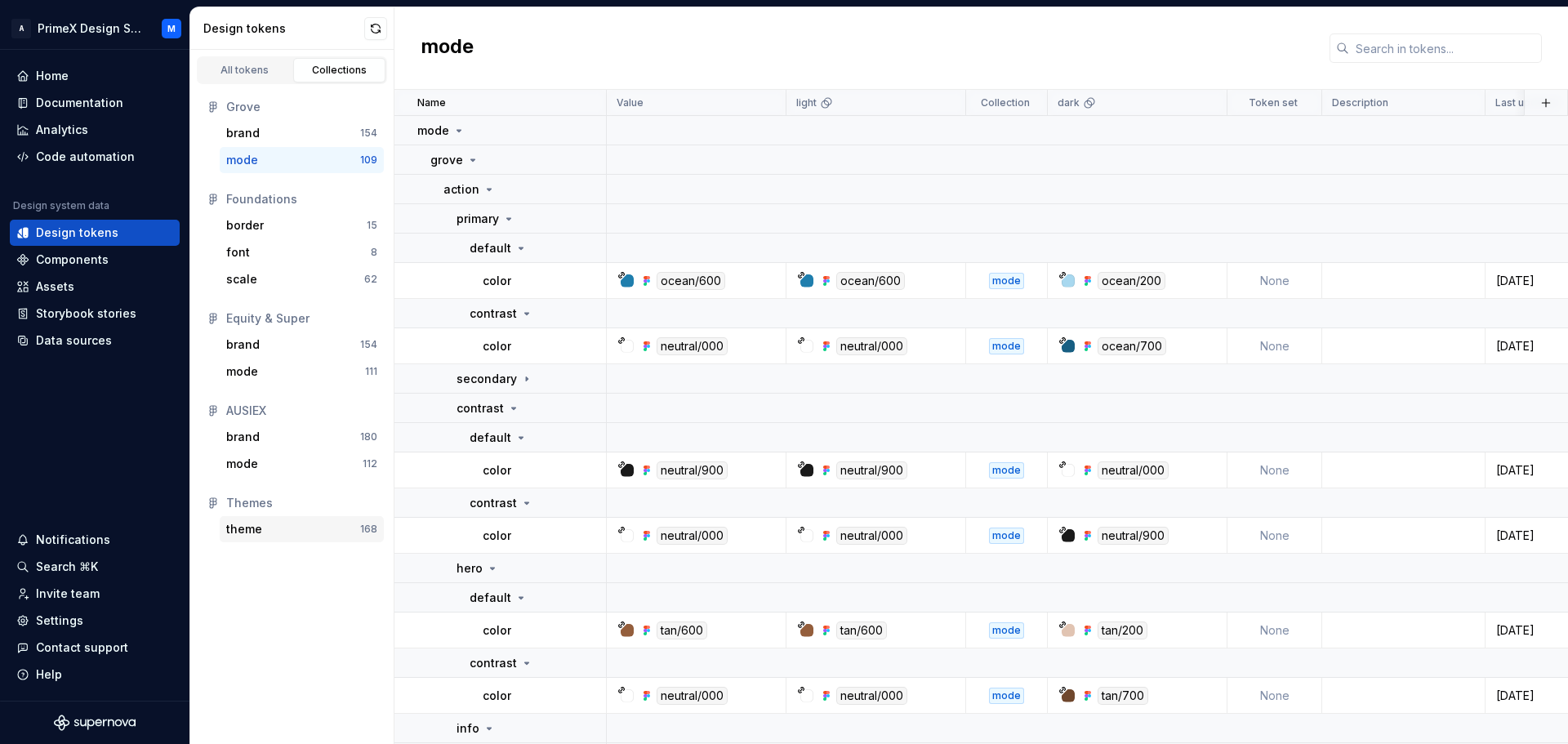
click at [256, 530] on div "theme" at bounding box center [244, 529] width 36 height 17
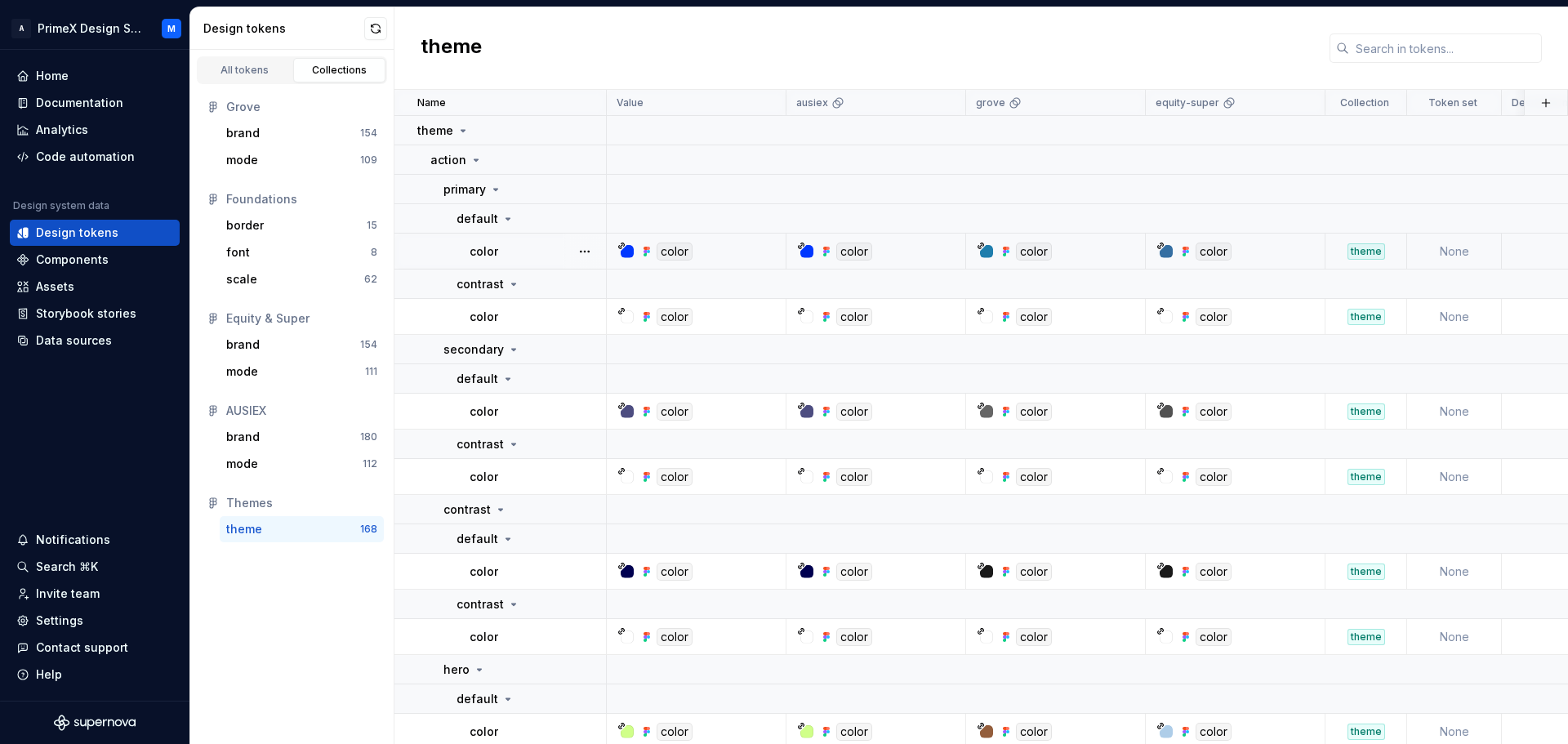
click at [1451, 246] on td "None" at bounding box center [1454, 251] width 95 height 36
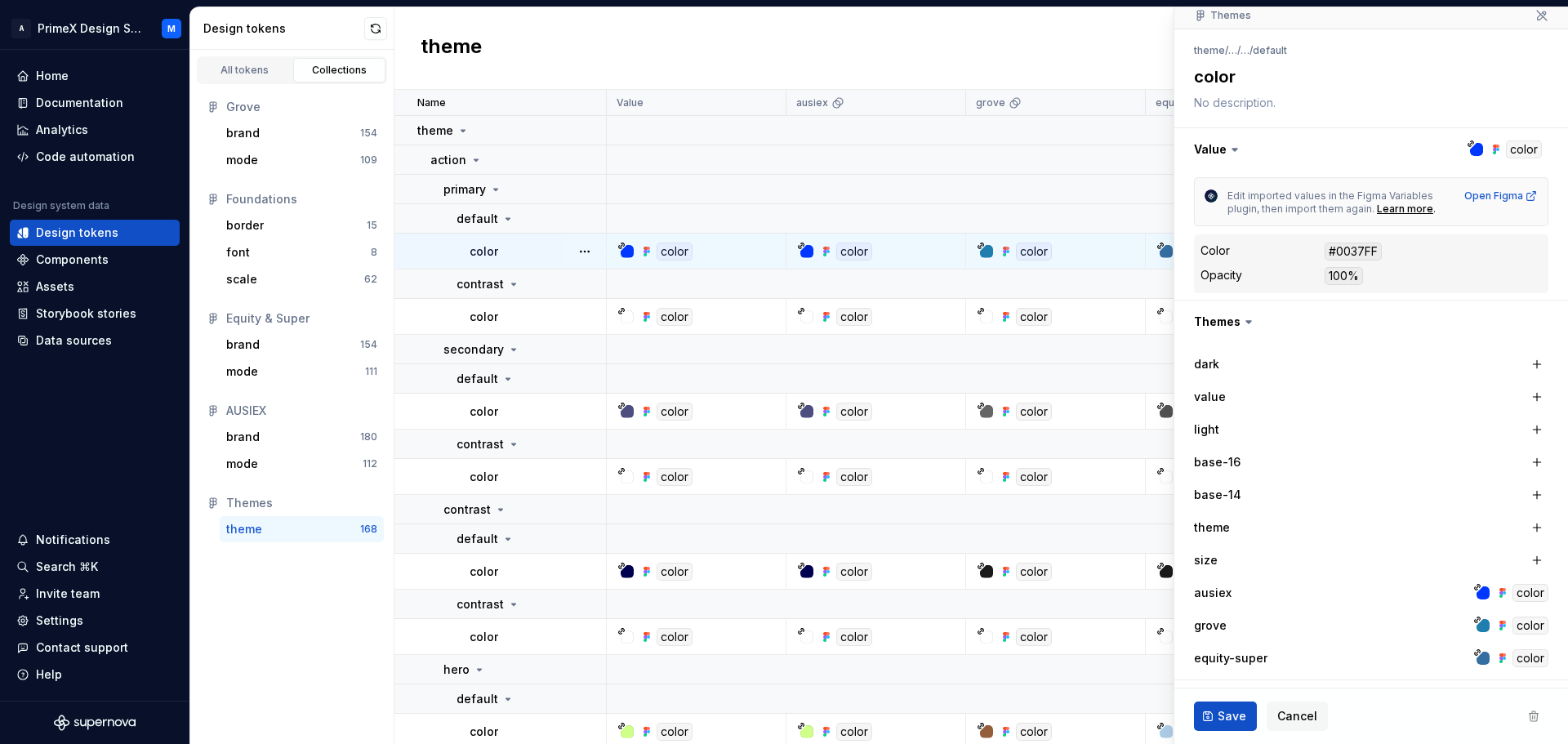
scroll to position [283, 0]
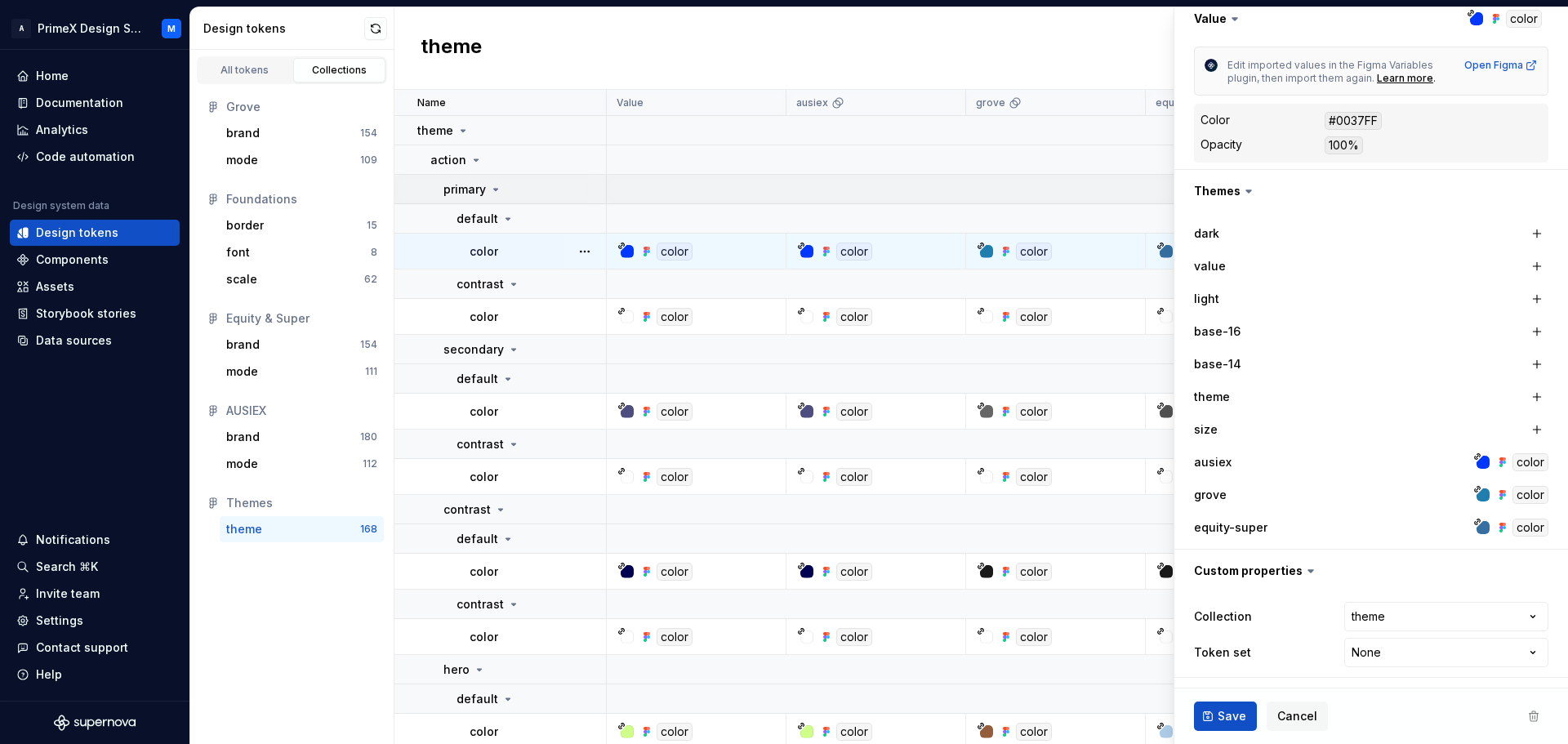
click at [1047, 177] on td at bounding box center [1214, 190] width 1216 height 29
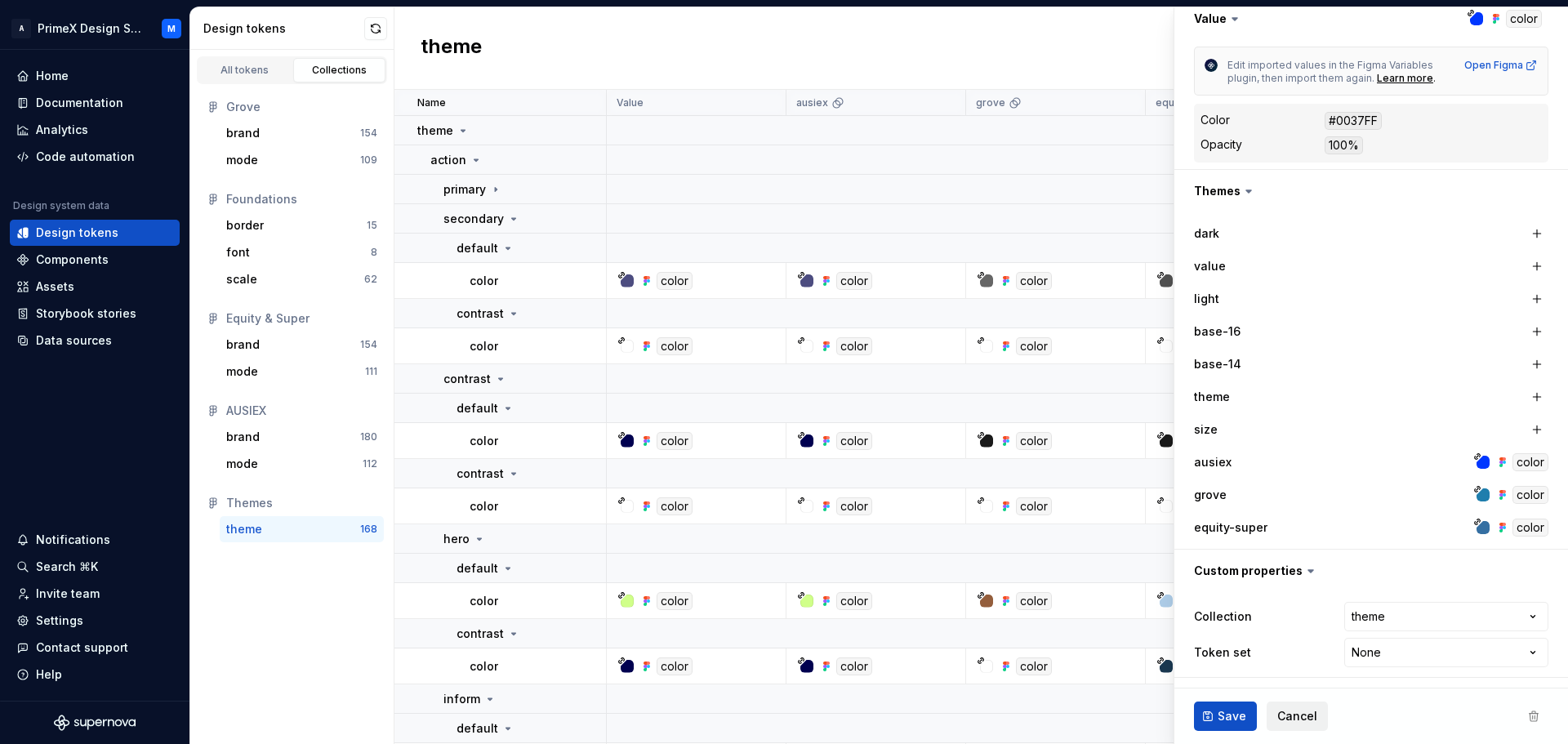
click at [1292, 716] on span "Cancel" at bounding box center [1296, 716] width 40 height 17
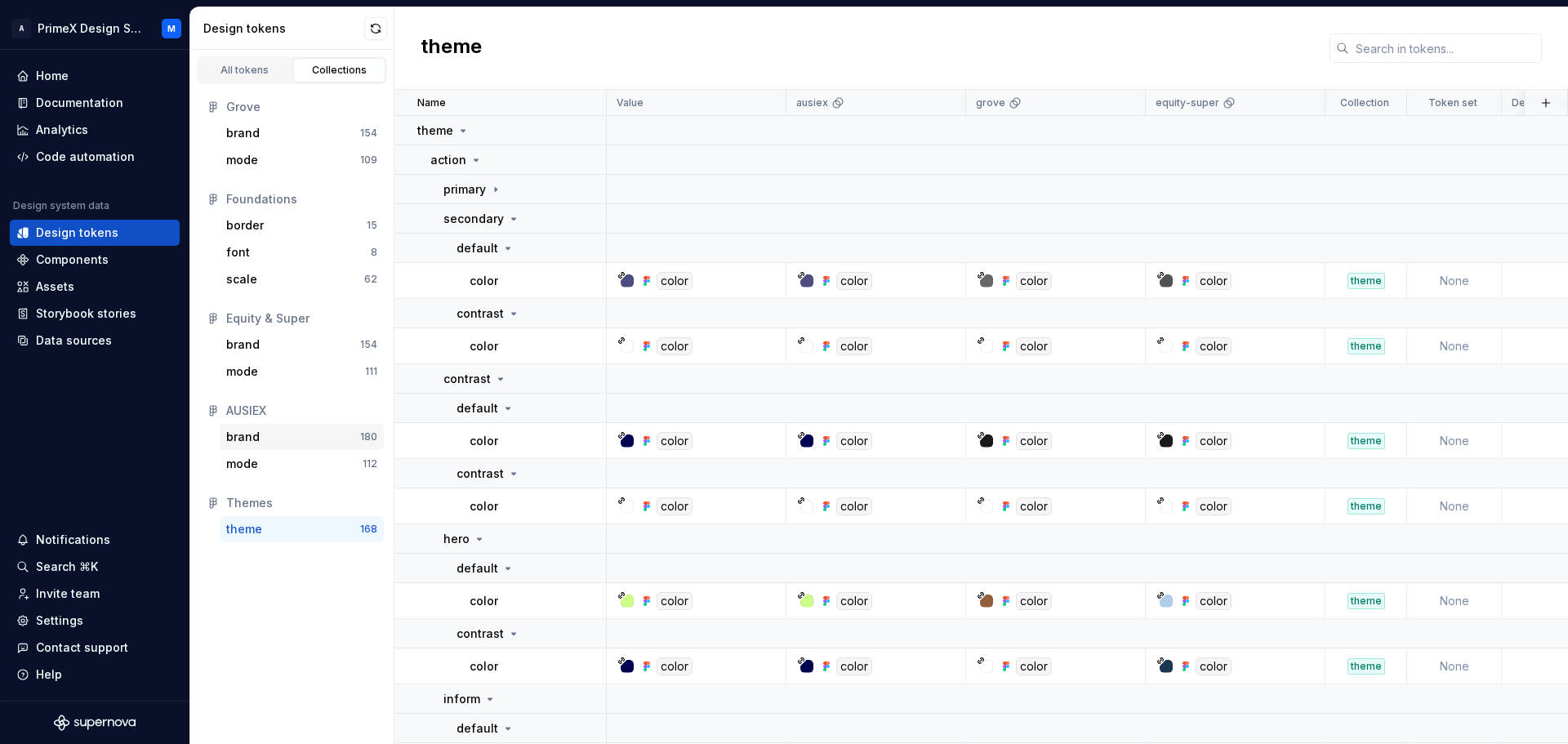
click at [246, 437] on div "brand" at bounding box center [243, 437] width 33 height 17
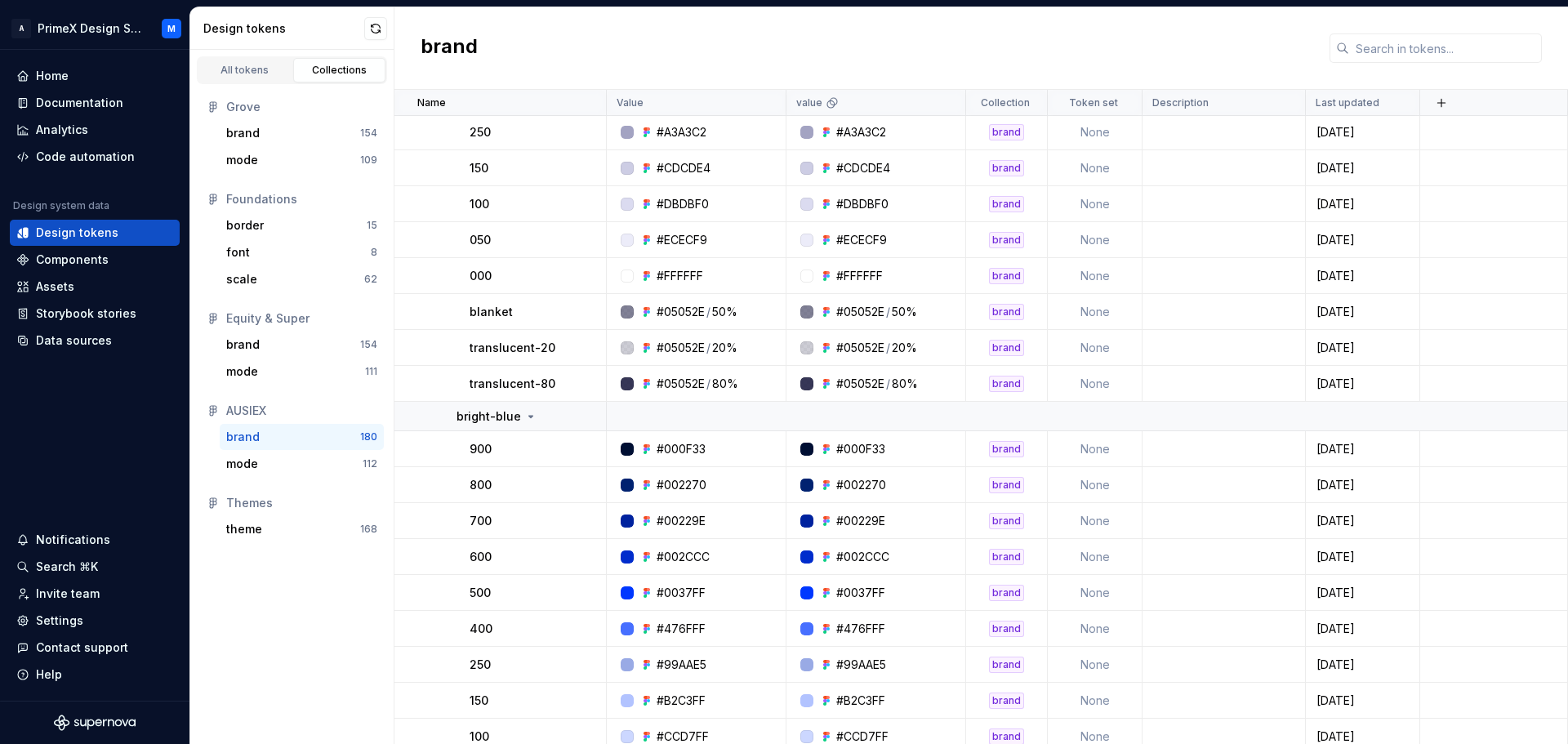
scroll to position [1389, 0]
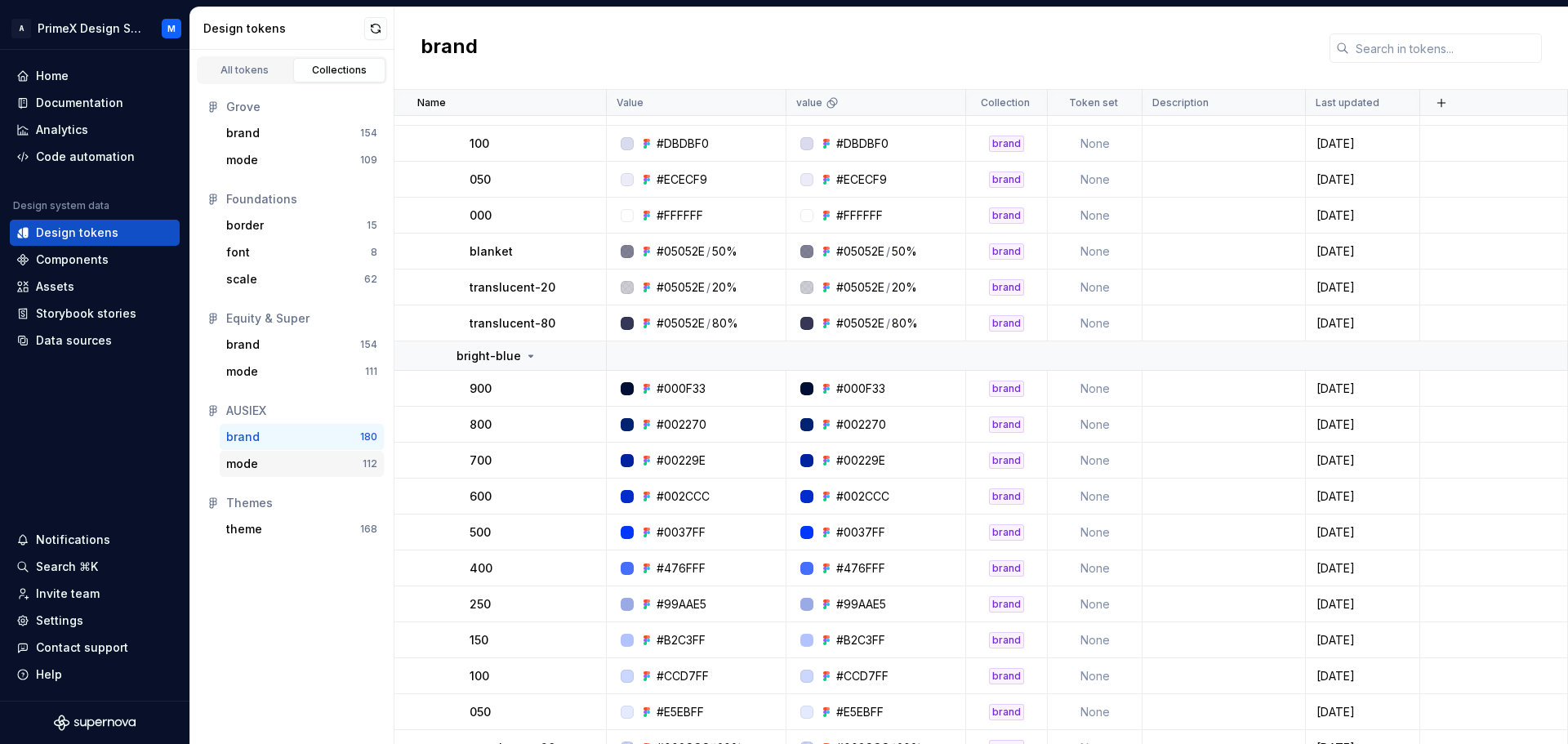
click at [270, 456] on div "mode" at bounding box center [295, 464] width 136 height 17
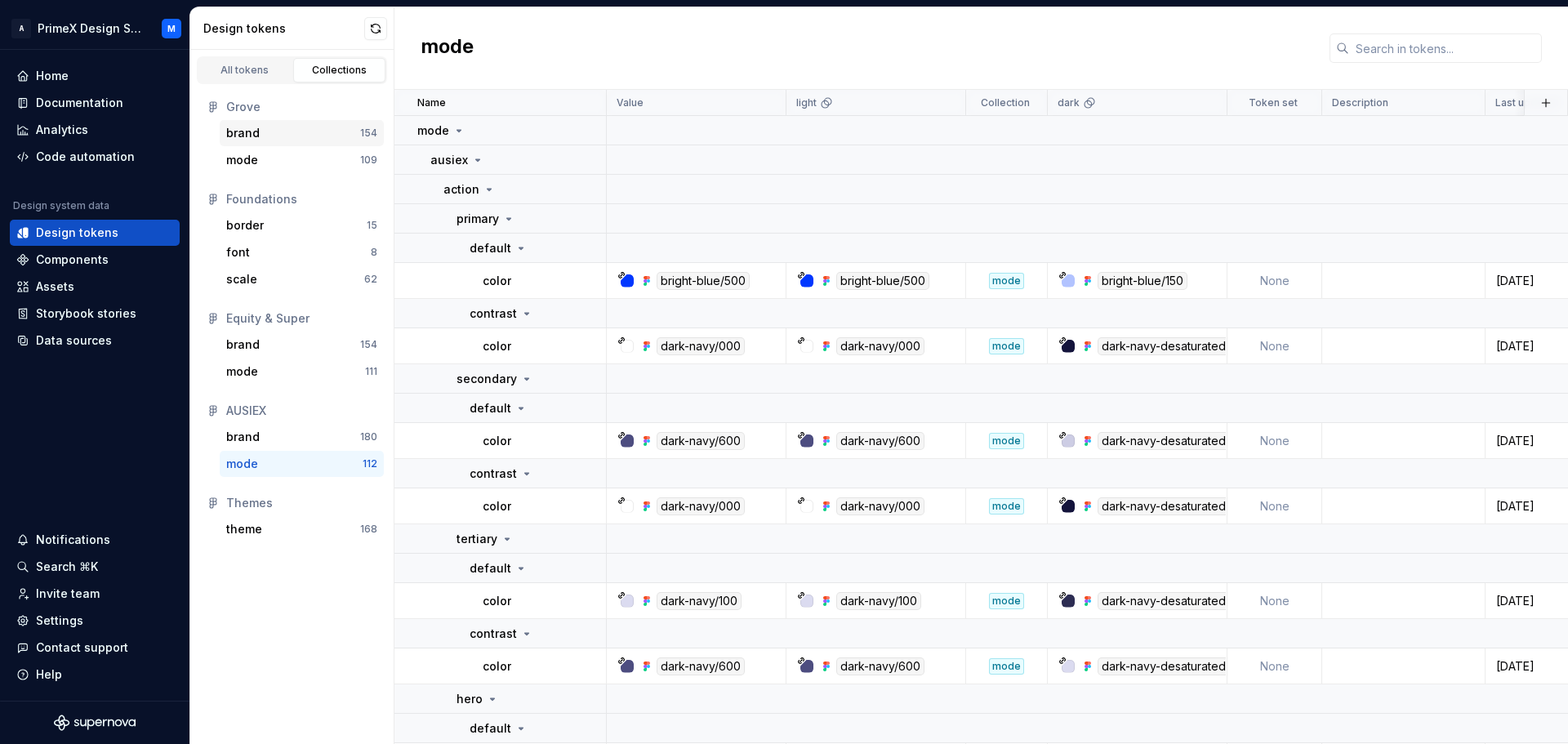
click at [271, 122] on div "brand 154" at bounding box center [302, 133] width 164 height 26
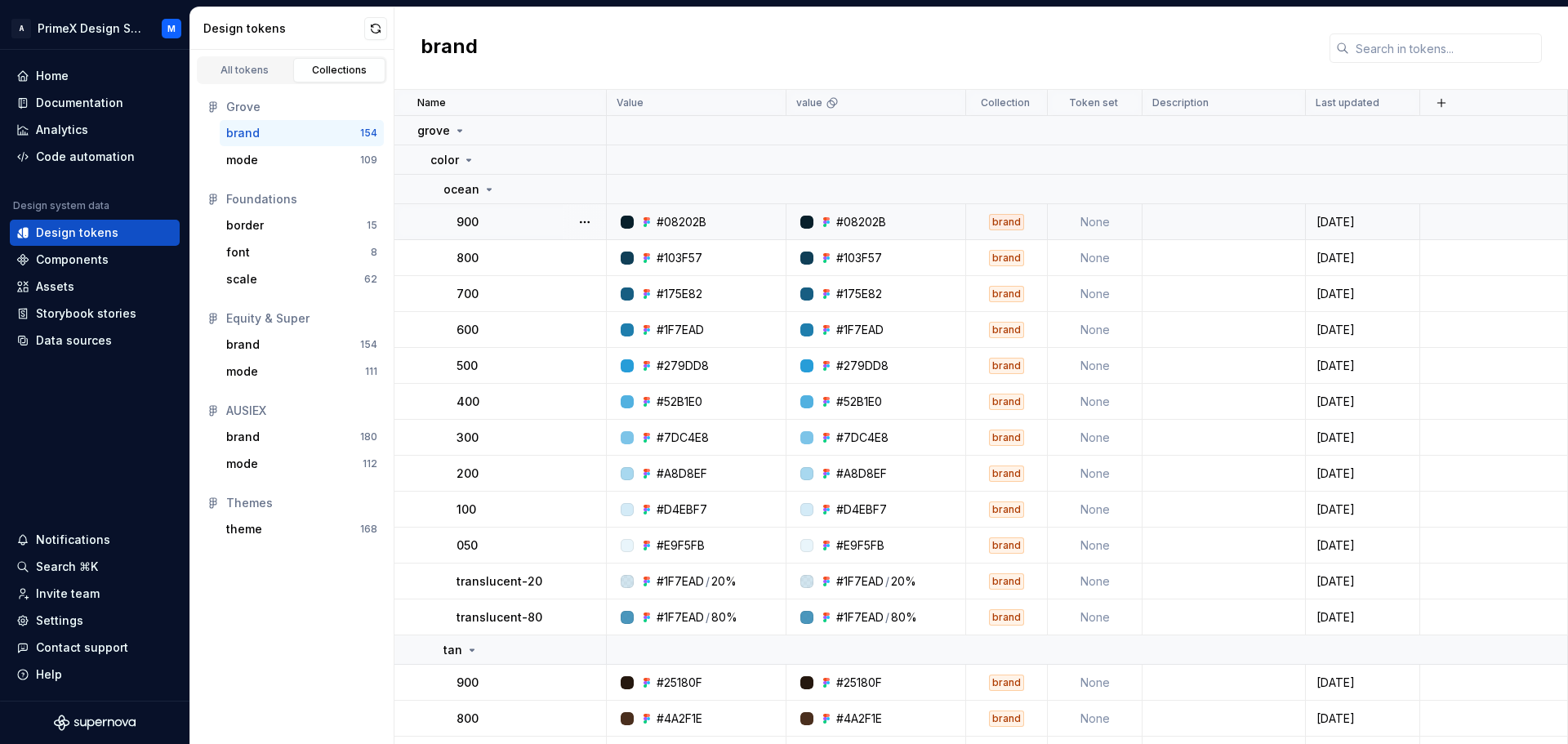
click at [1000, 224] on div "brand" at bounding box center [1006, 222] width 35 height 17
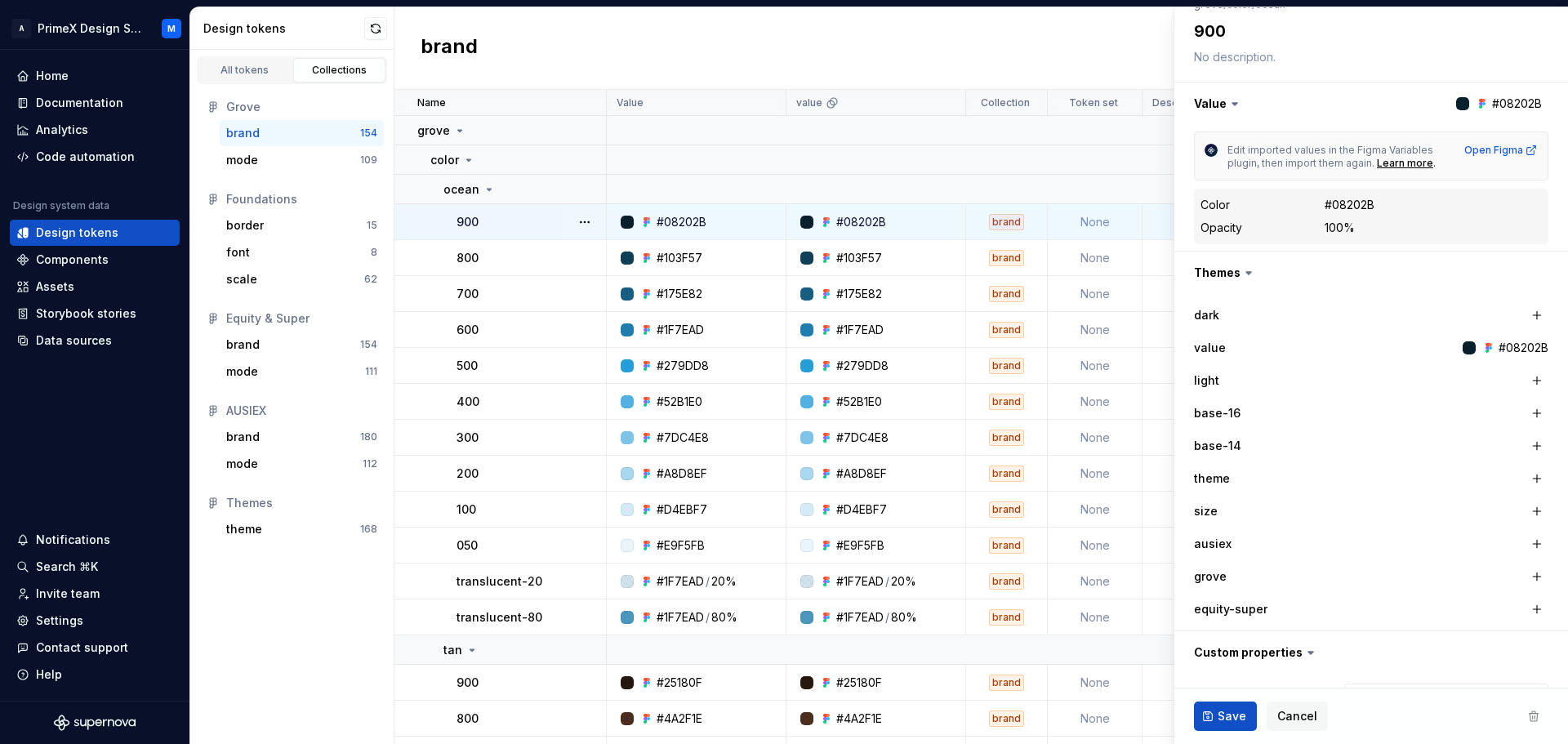
scroll to position [34, 0]
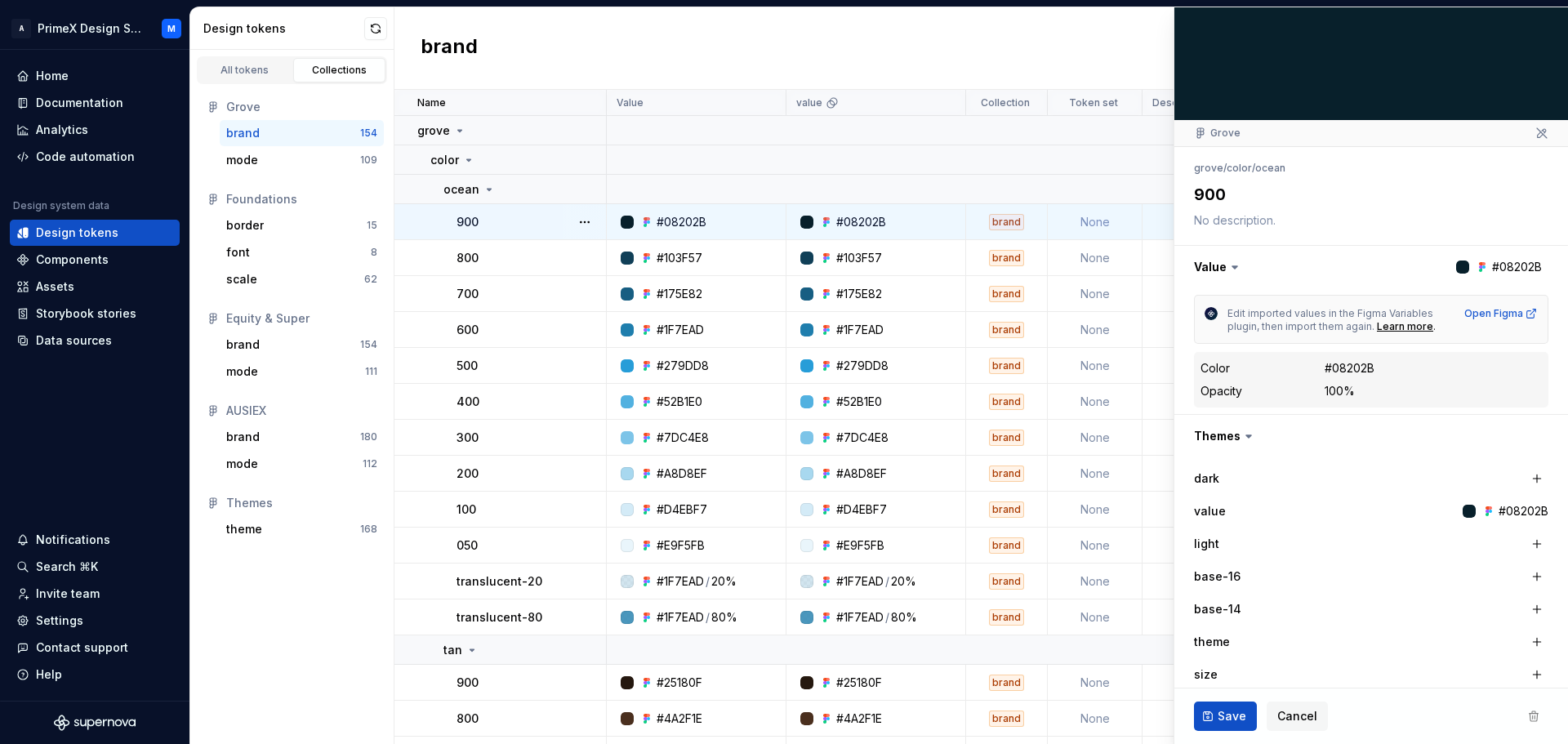
click at [1498, 516] on div "#08202B" at bounding box center [1523, 511] width 50 height 17
click at [1462, 512] on div at bounding box center [1469, 511] width 13 height 13
click at [1498, 517] on div "#08202B" at bounding box center [1523, 511] width 50 height 17
click at [1067, 119] on td at bounding box center [1087, 131] width 961 height 29
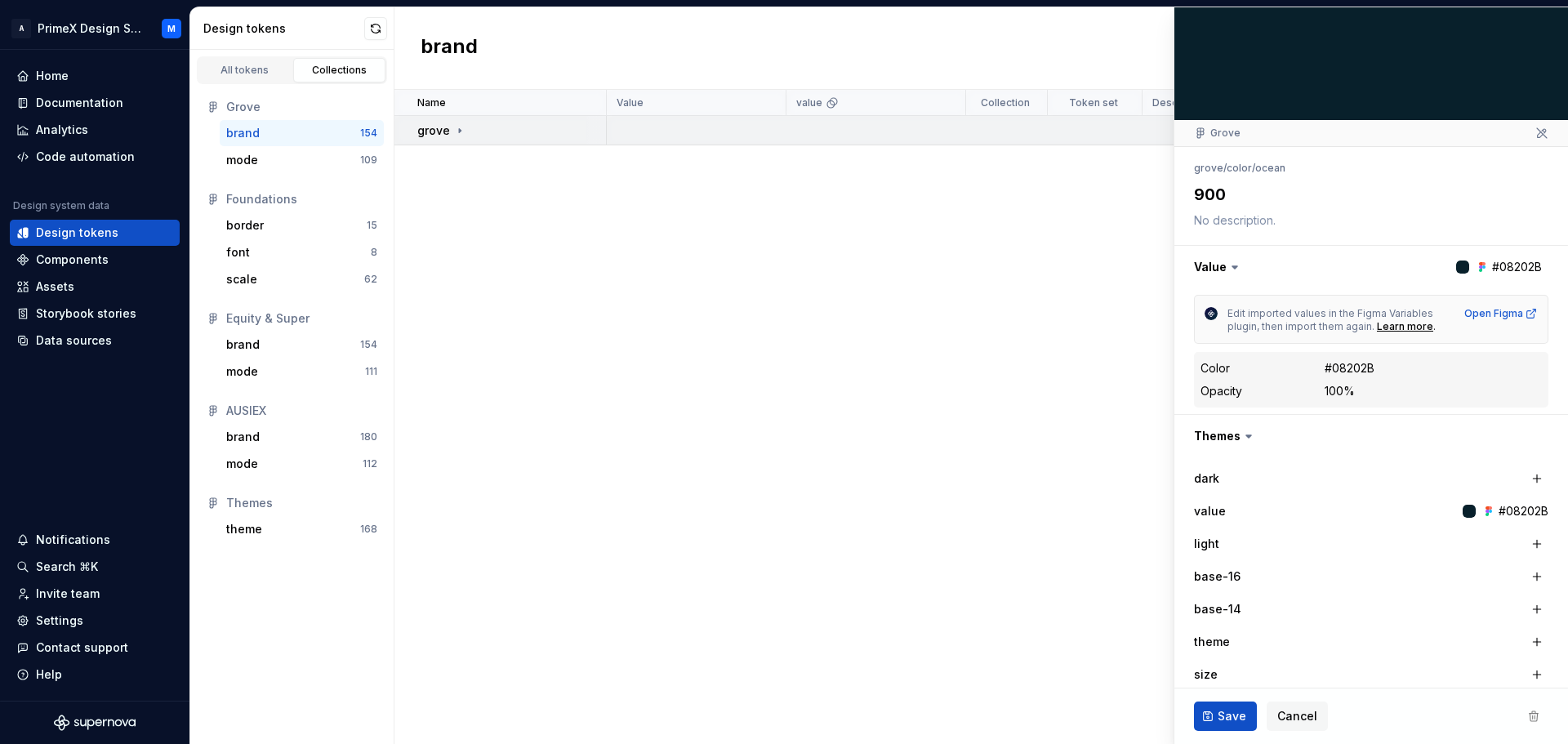
click at [952, 134] on td at bounding box center [1087, 131] width 961 height 29
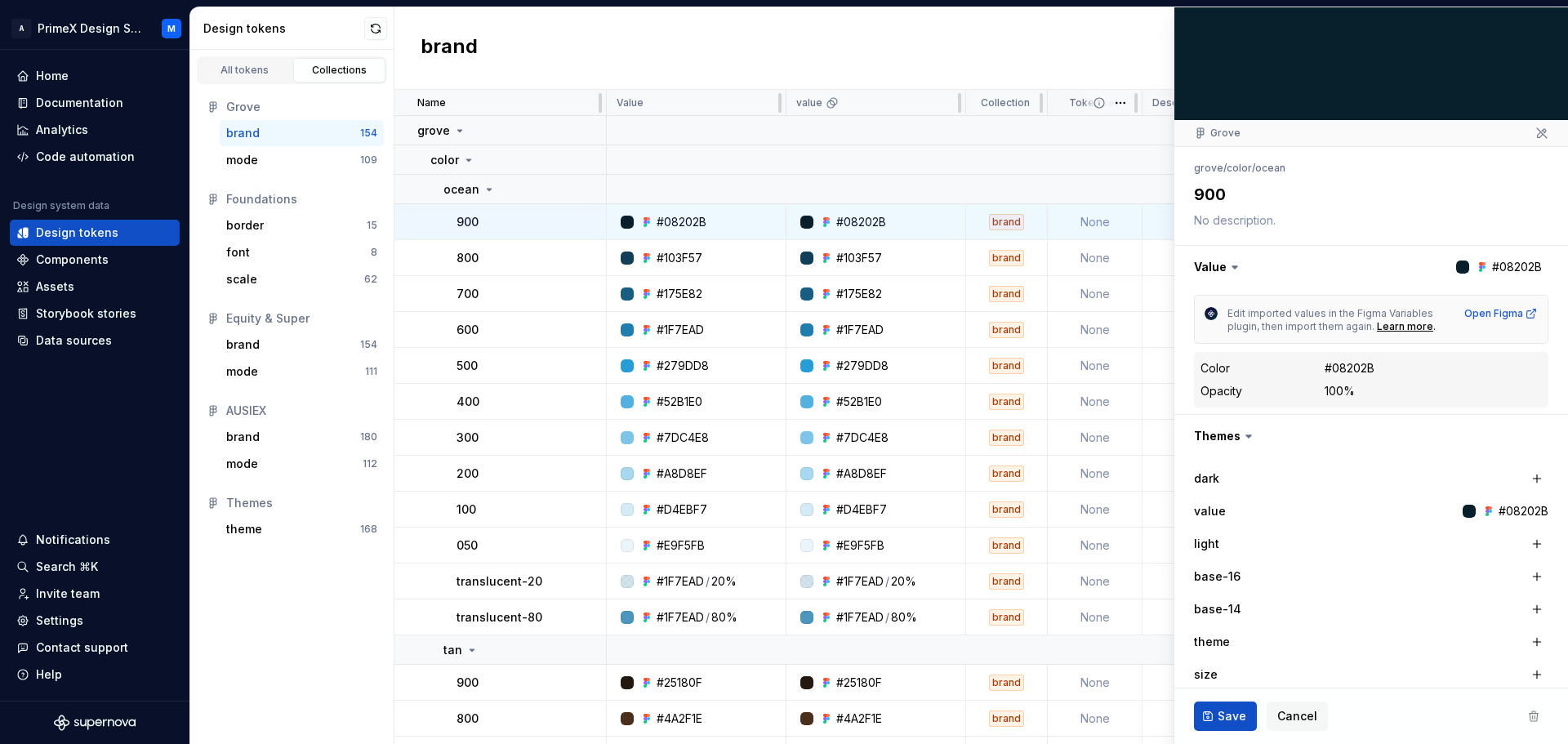
click at [1082, 101] on p "Token set" at bounding box center [1093, 103] width 49 height 13
click at [1093, 64] on div "brand" at bounding box center [981, 49] width 1173 height 83
click at [1288, 718] on span "Cancel" at bounding box center [1296, 716] width 40 height 17
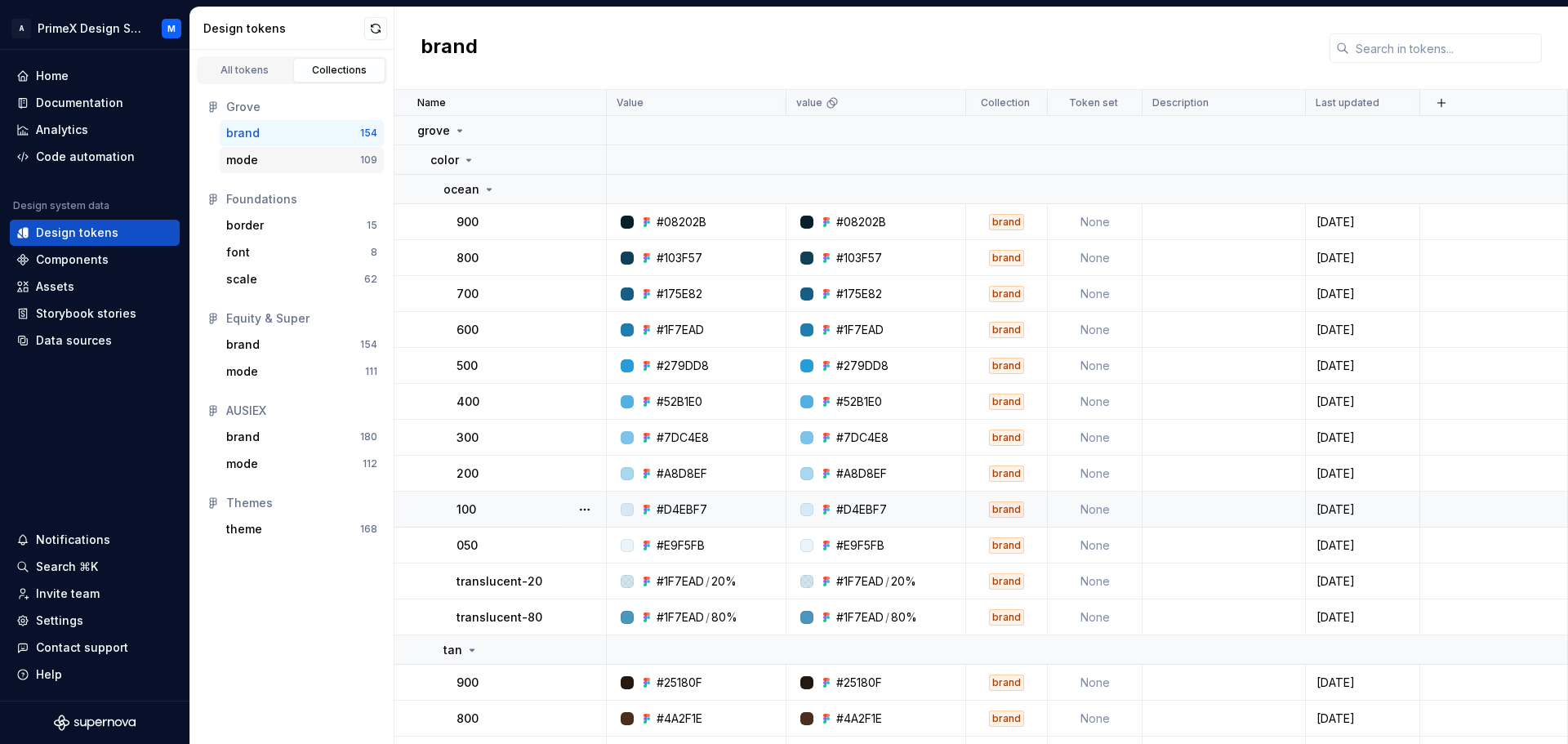
click at [250, 166] on div "mode" at bounding box center [242, 160] width 32 height 17
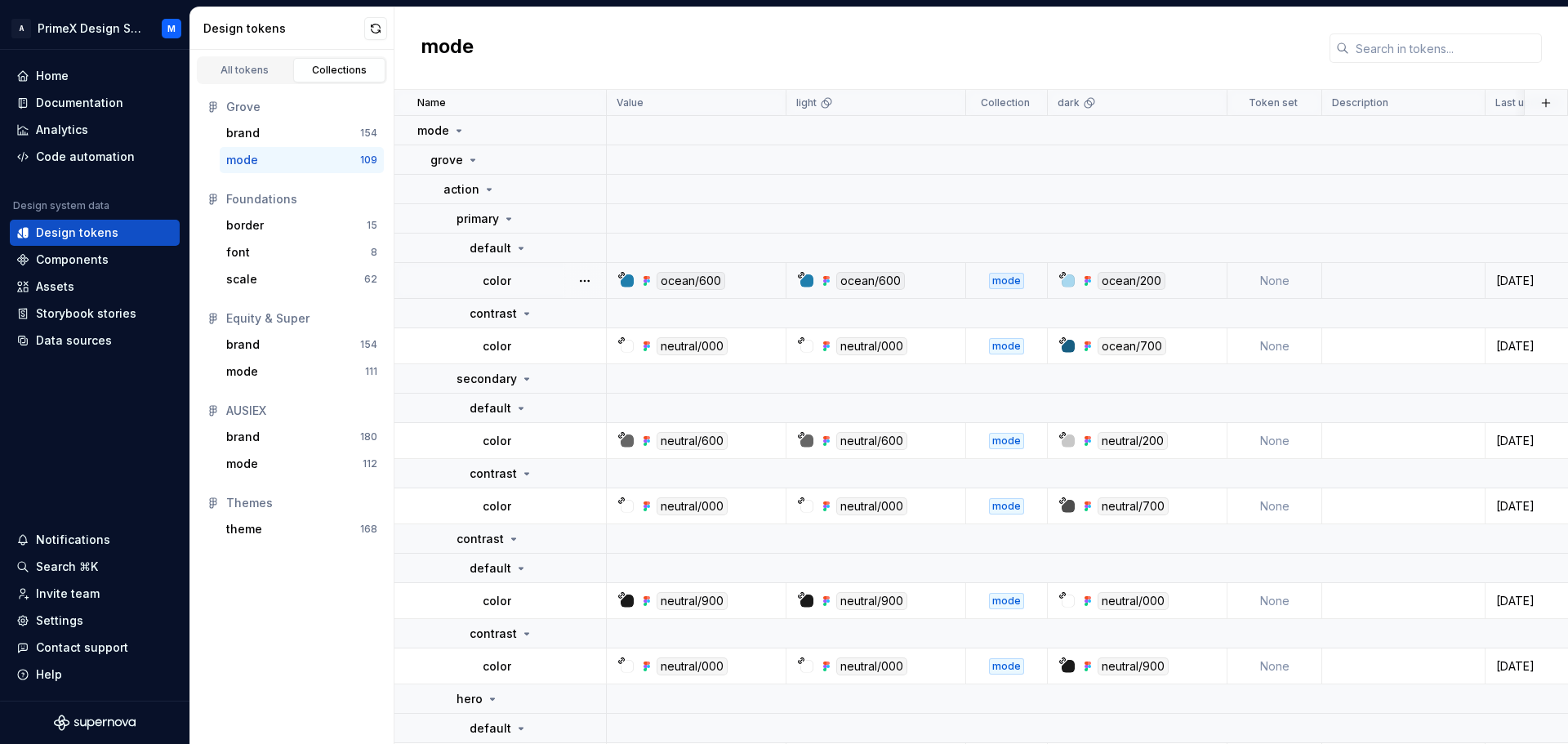
click at [1008, 278] on div "mode" at bounding box center [1006, 281] width 35 height 17
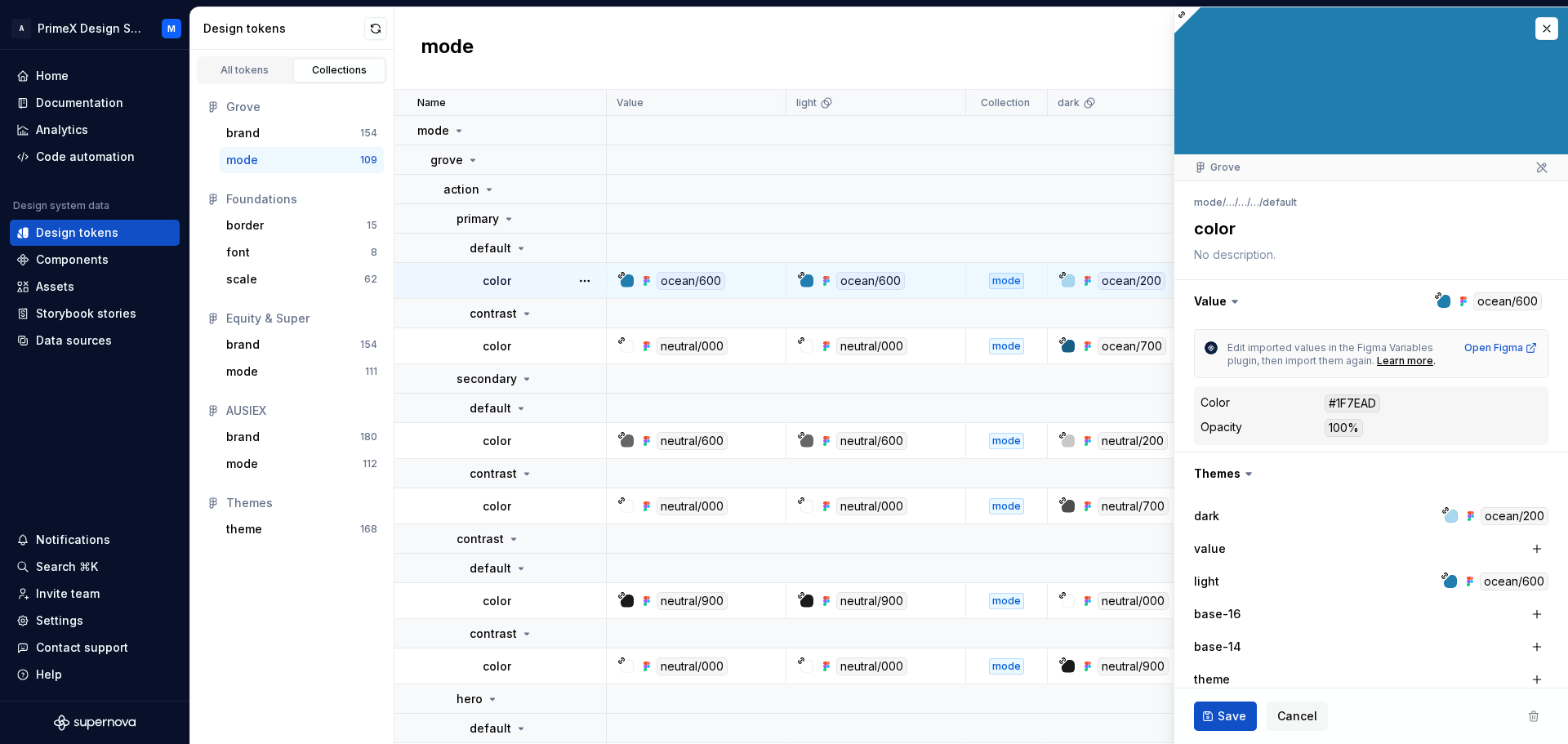
click at [1235, 301] on icon at bounding box center [1234, 301] width 5 height 3
click at [1538, 31] on button "button" at bounding box center [1546, 29] width 23 height 23
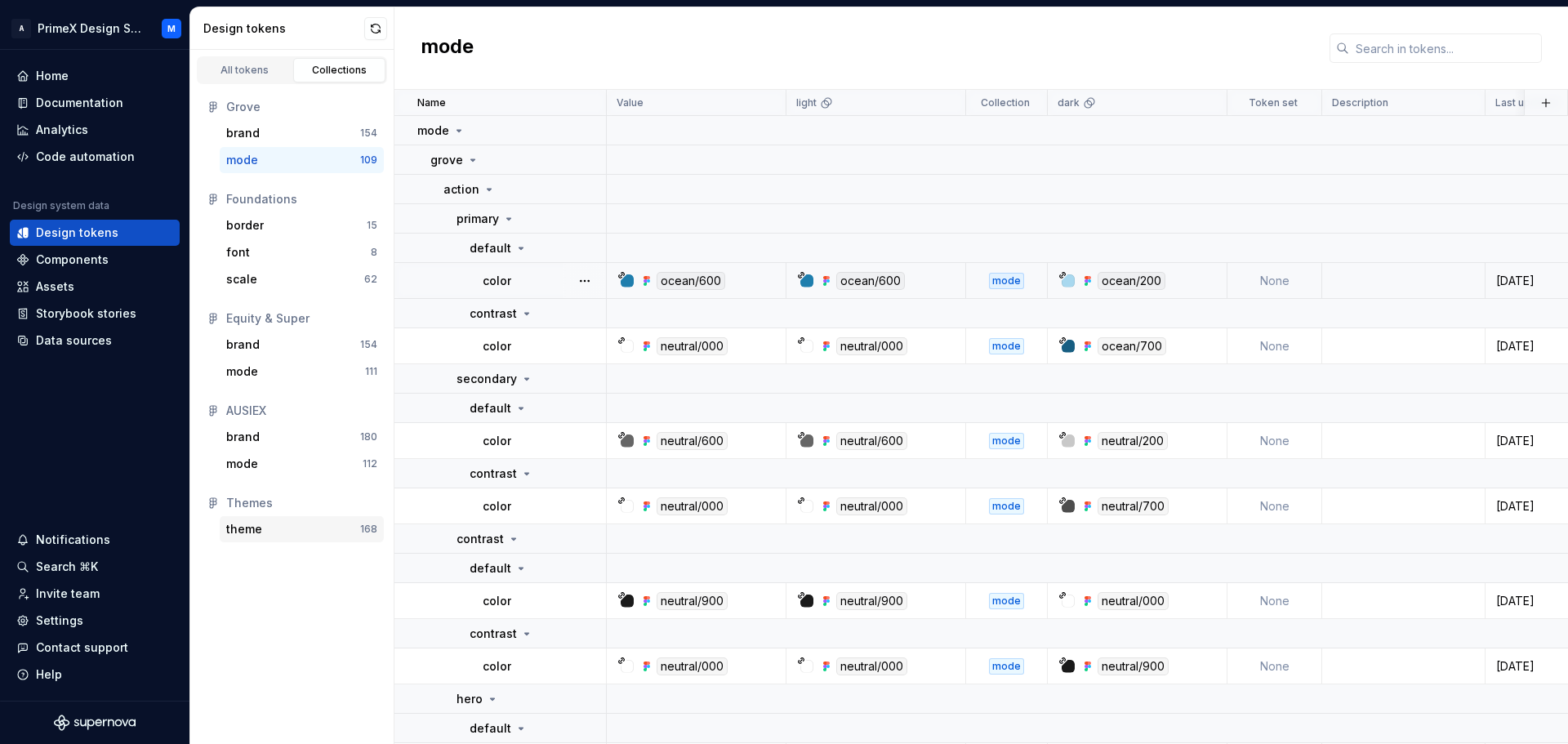
click at [263, 529] on div "theme" at bounding box center [293, 529] width 134 height 17
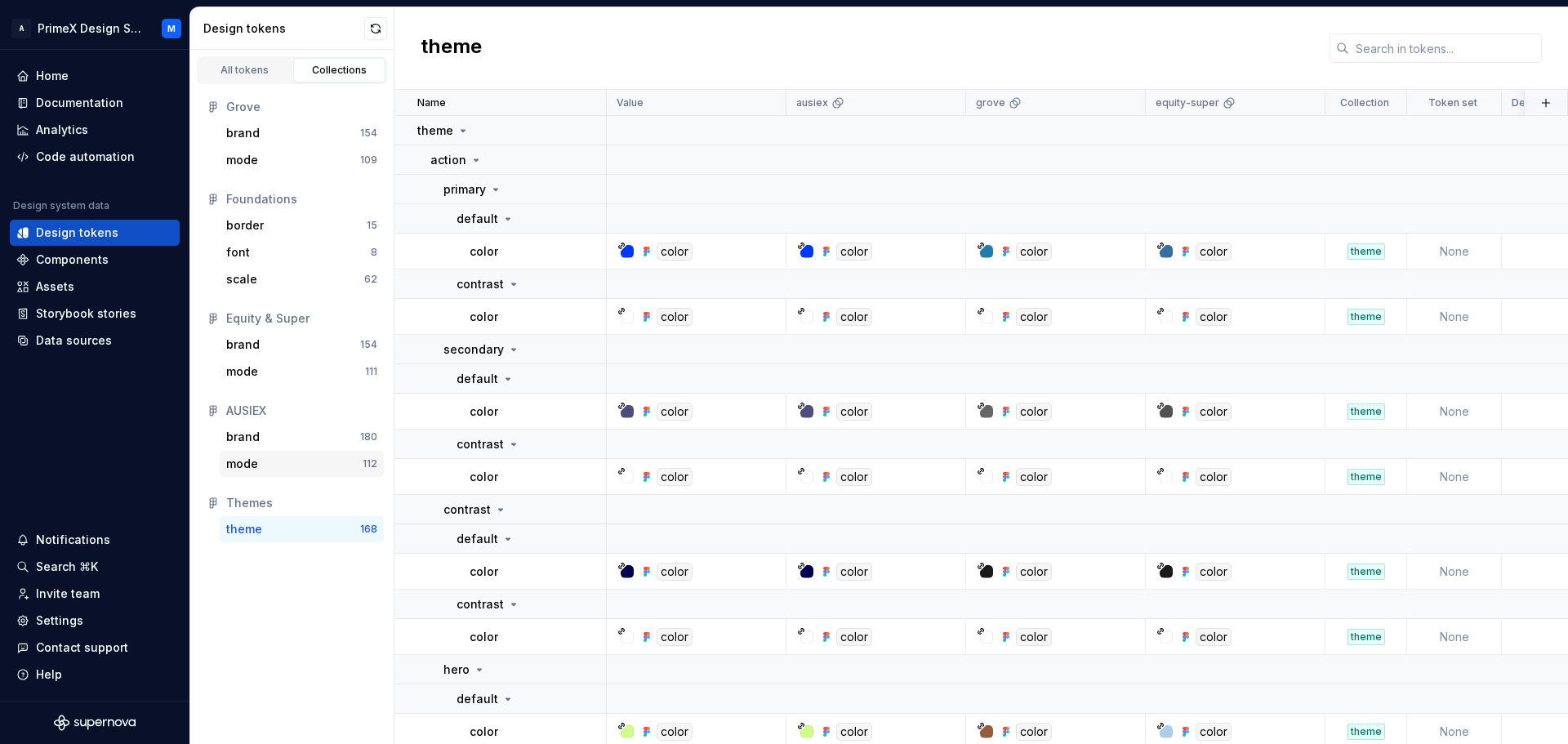
click at [272, 466] on div "mode" at bounding box center [295, 464] width 136 height 17
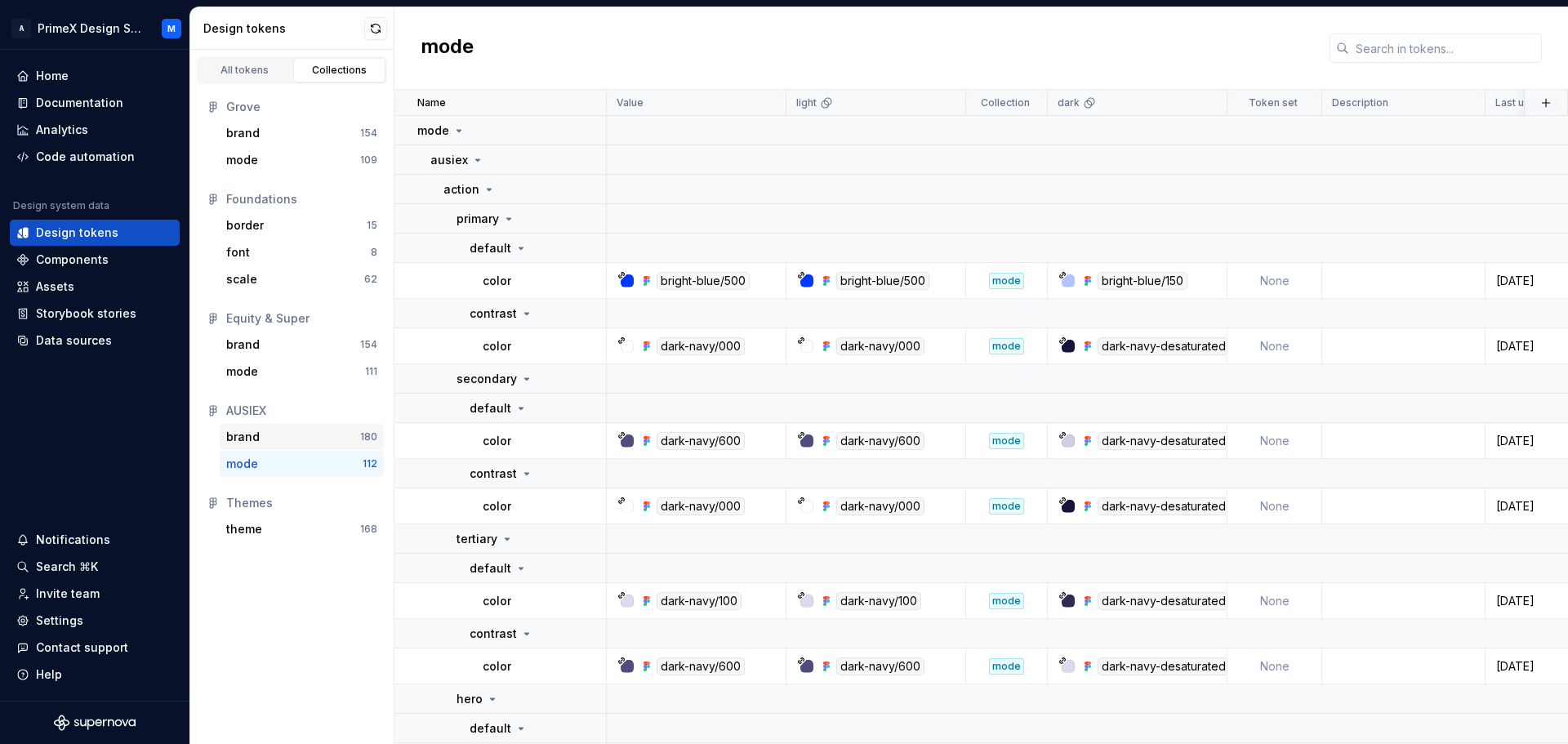
click at [256, 441] on div "brand" at bounding box center [243, 437] width 33 height 17
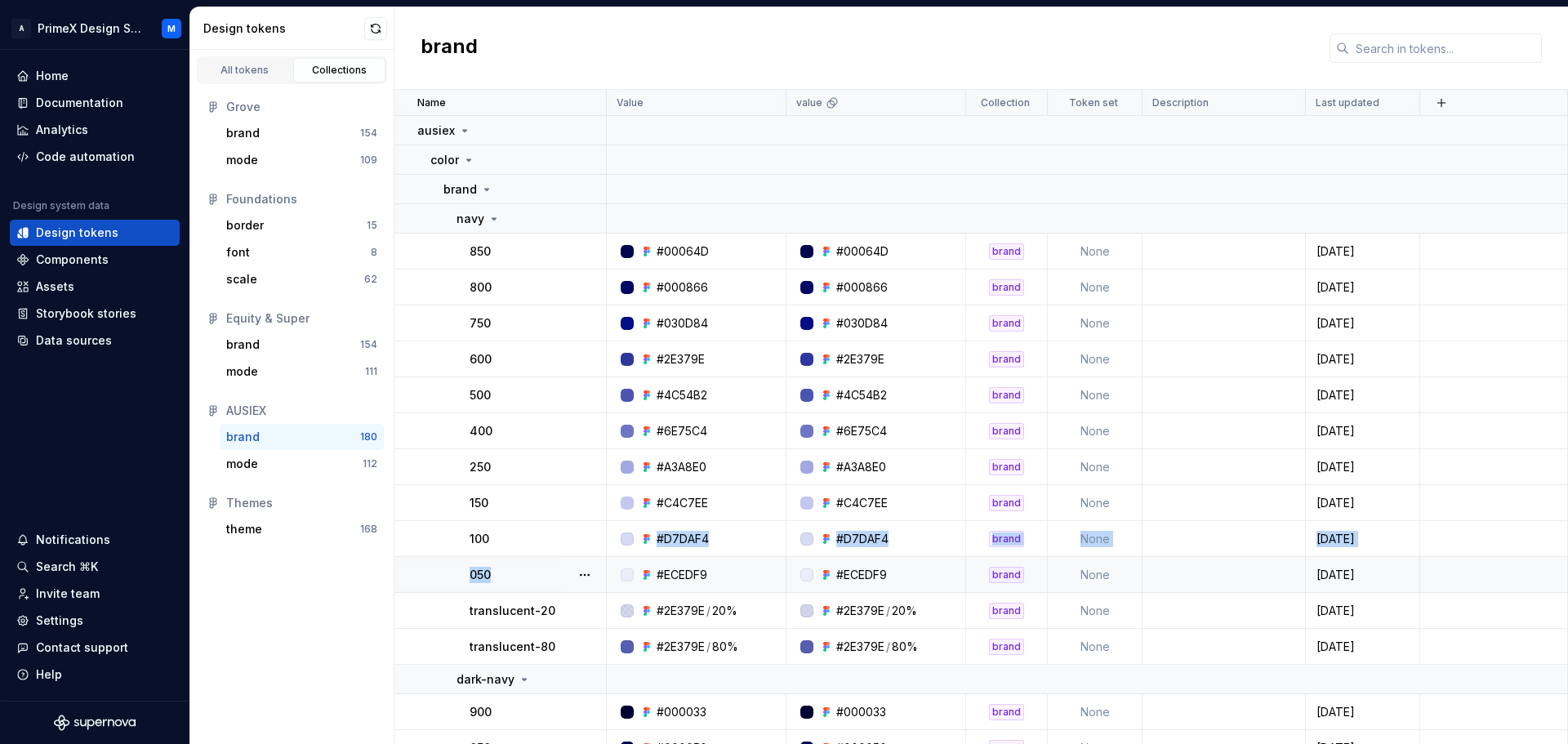
drag, startPoint x: 508, startPoint y: 542, endPoint x: 514, endPoint y: 573, distance: 31.6
click at [528, 495] on div "150" at bounding box center [537, 503] width 135 height 17
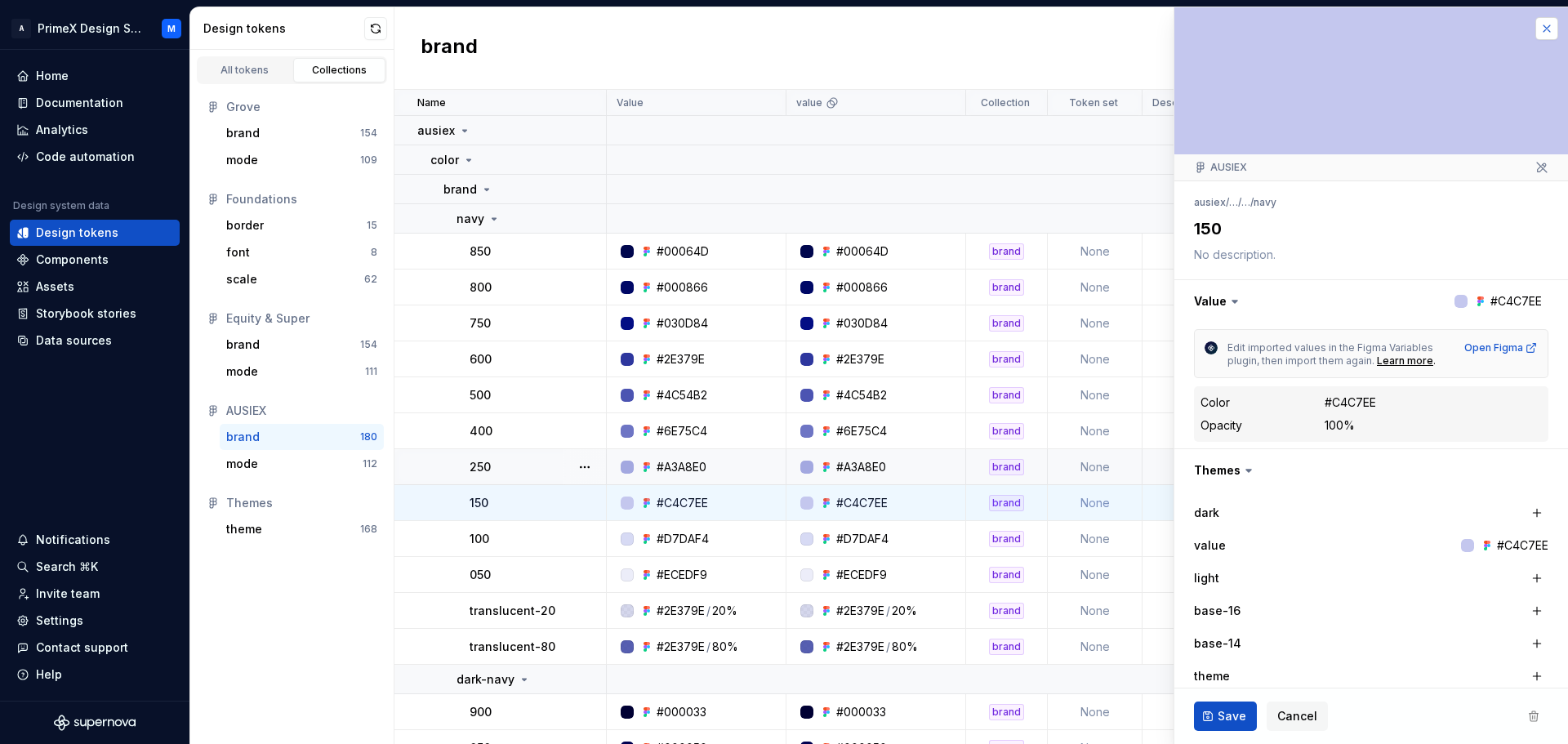
click at [1538, 31] on button "button" at bounding box center [1546, 29] width 23 height 23
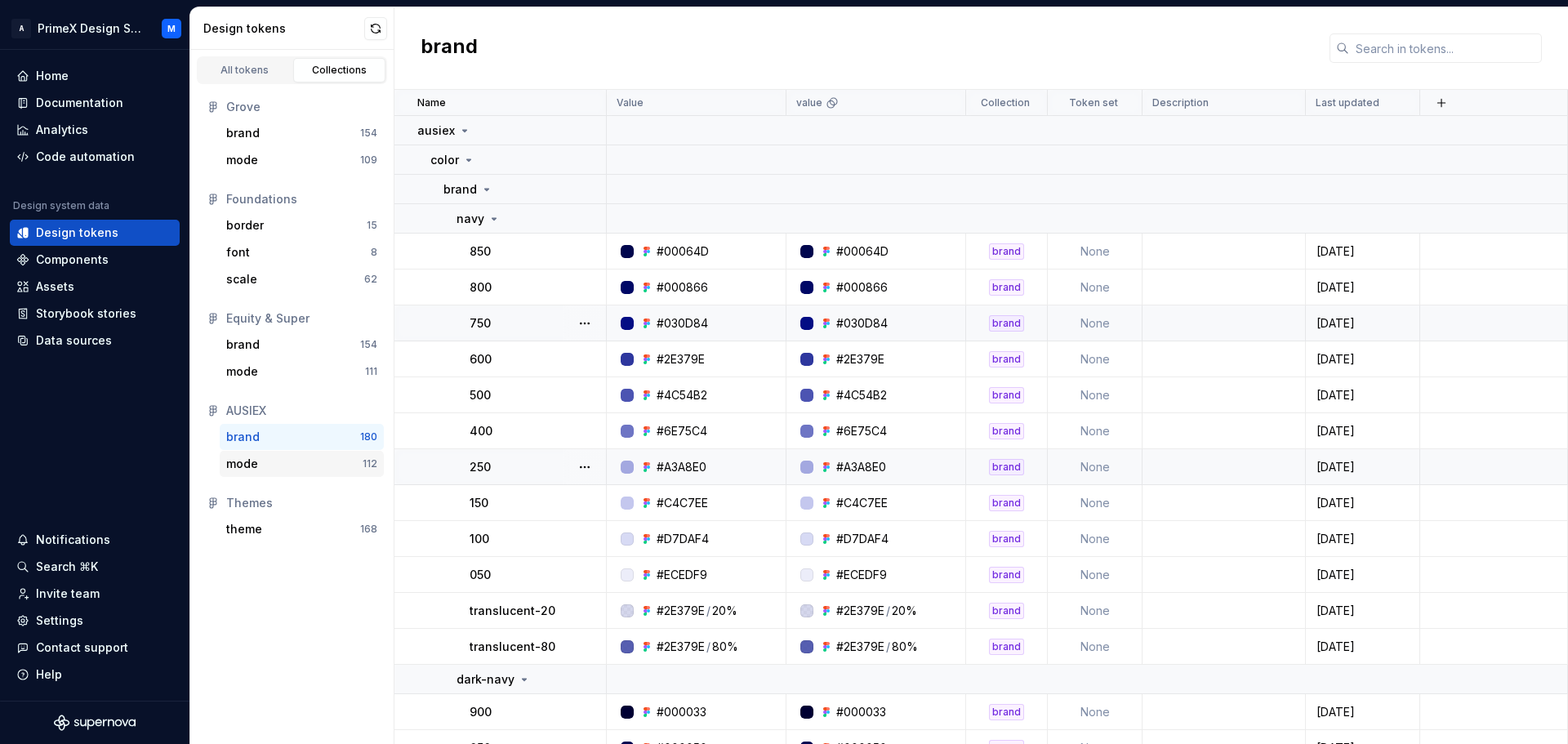
click at [270, 474] on div "mode 112" at bounding box center [302, 464] width 164 height 26
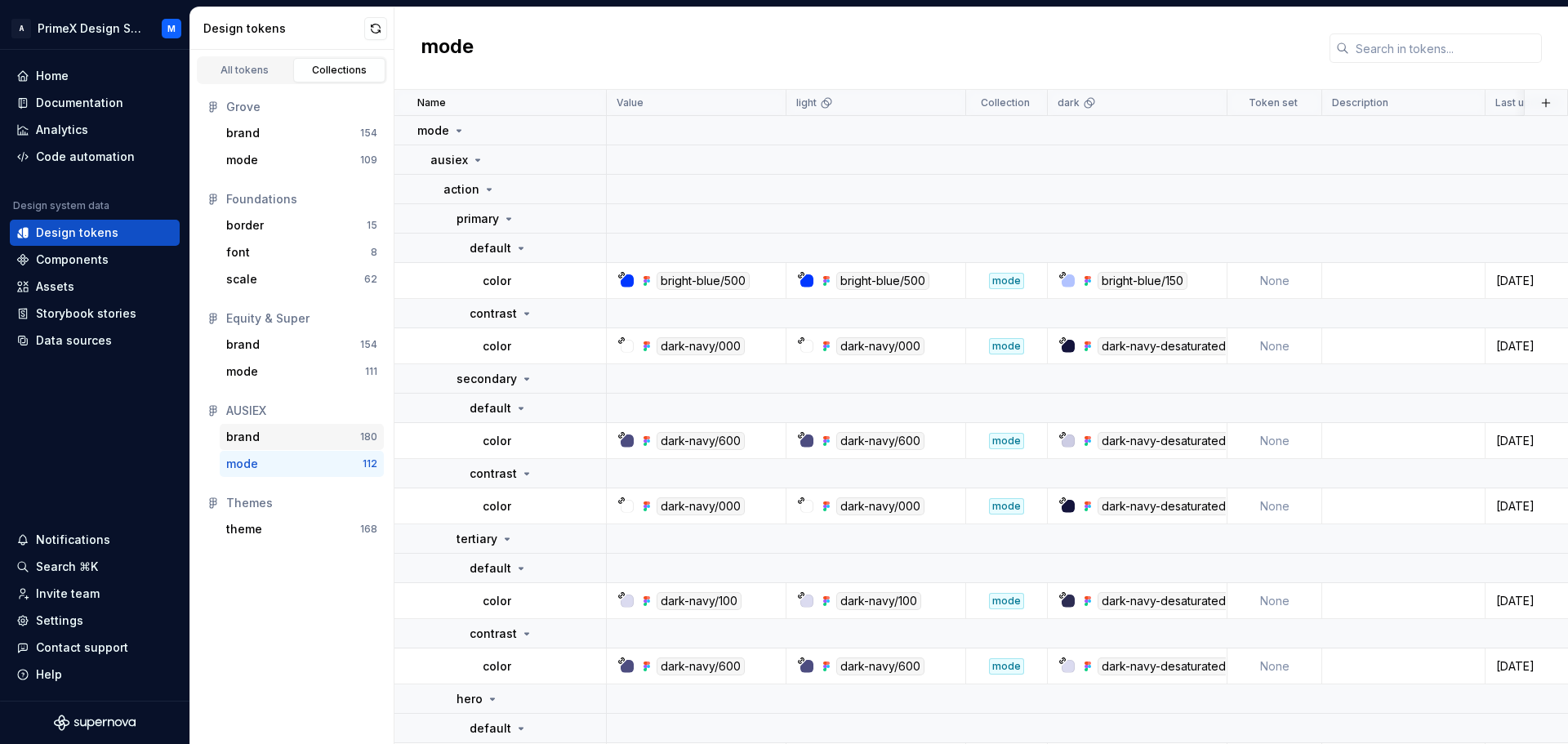
click at [277, 437] on div "brand" at bounding box center [293, 437] width 134 height 17
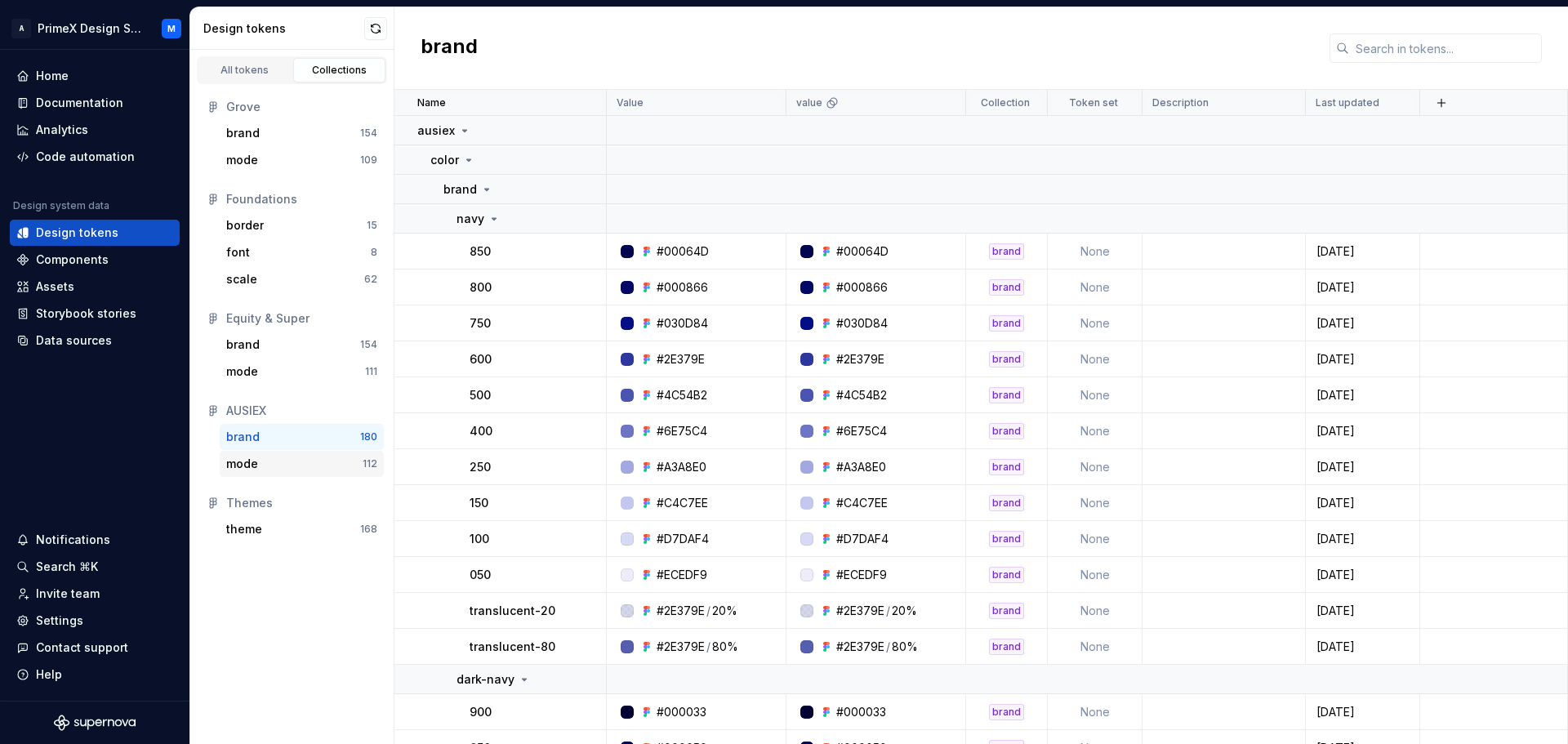
click at [273, 456] on div "mode" at bounding box center [295, 464] width 136 height 17
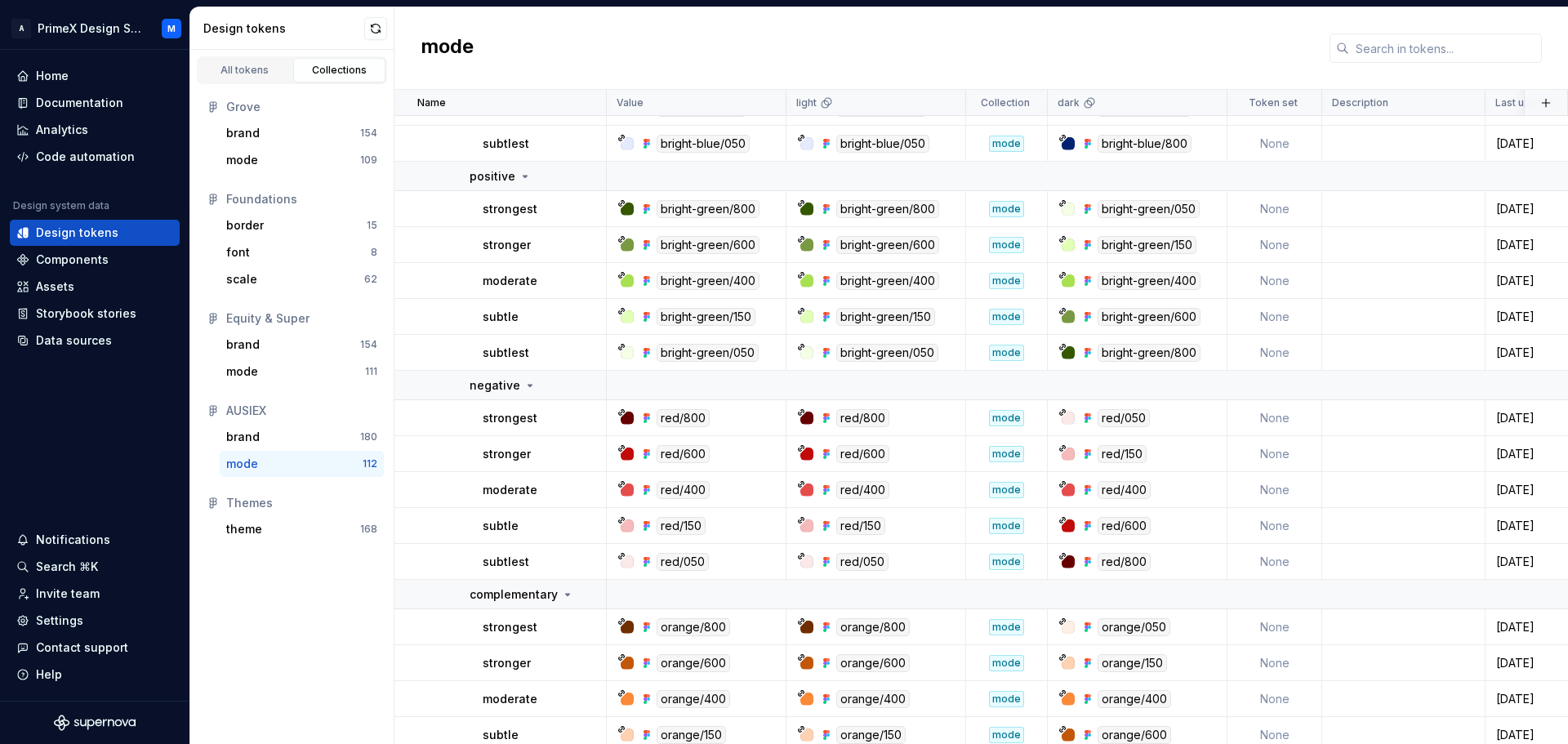
scroll to position [3511, 0]
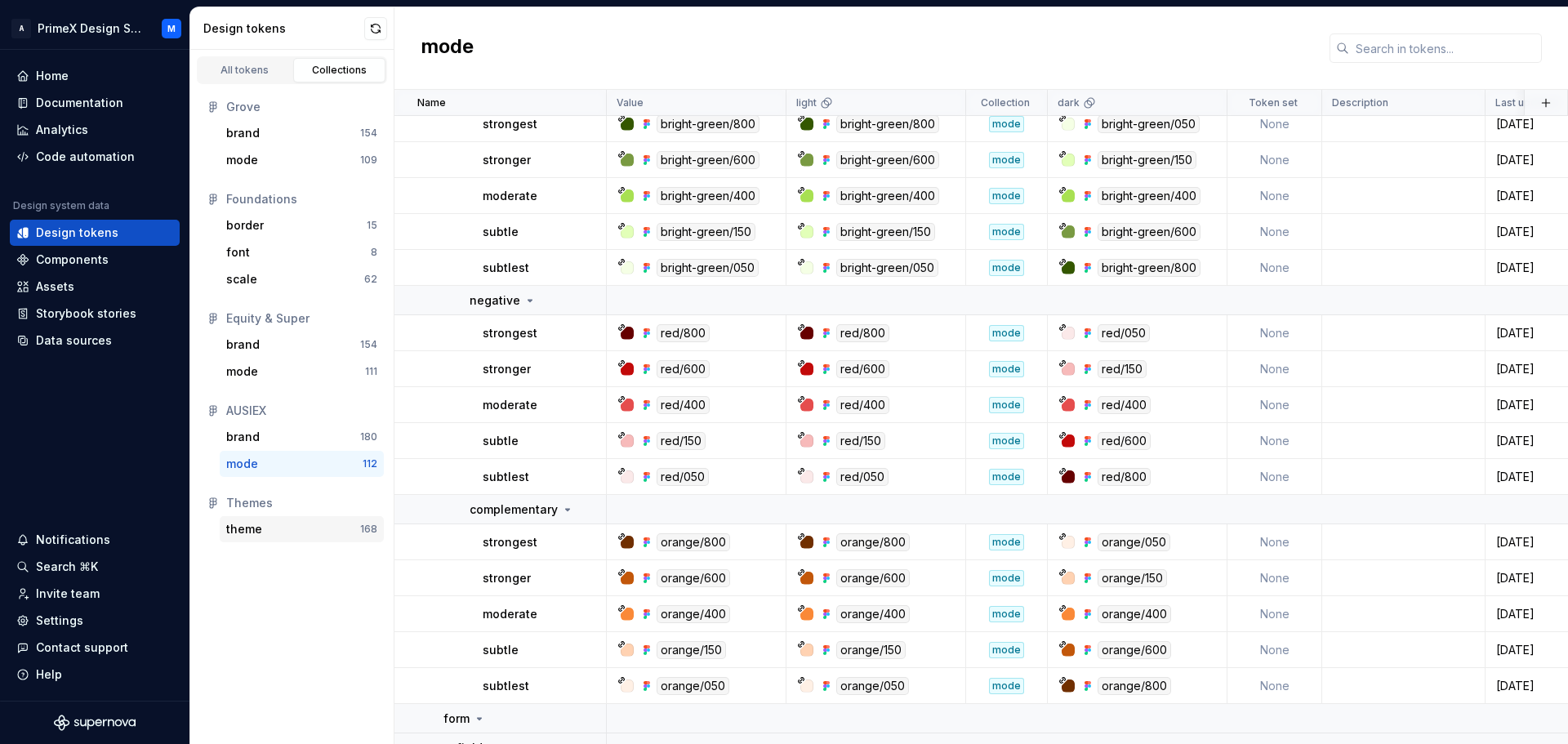
click at [296, 530] on div "theme" at bounding box center [293, 529] width 134 height 17
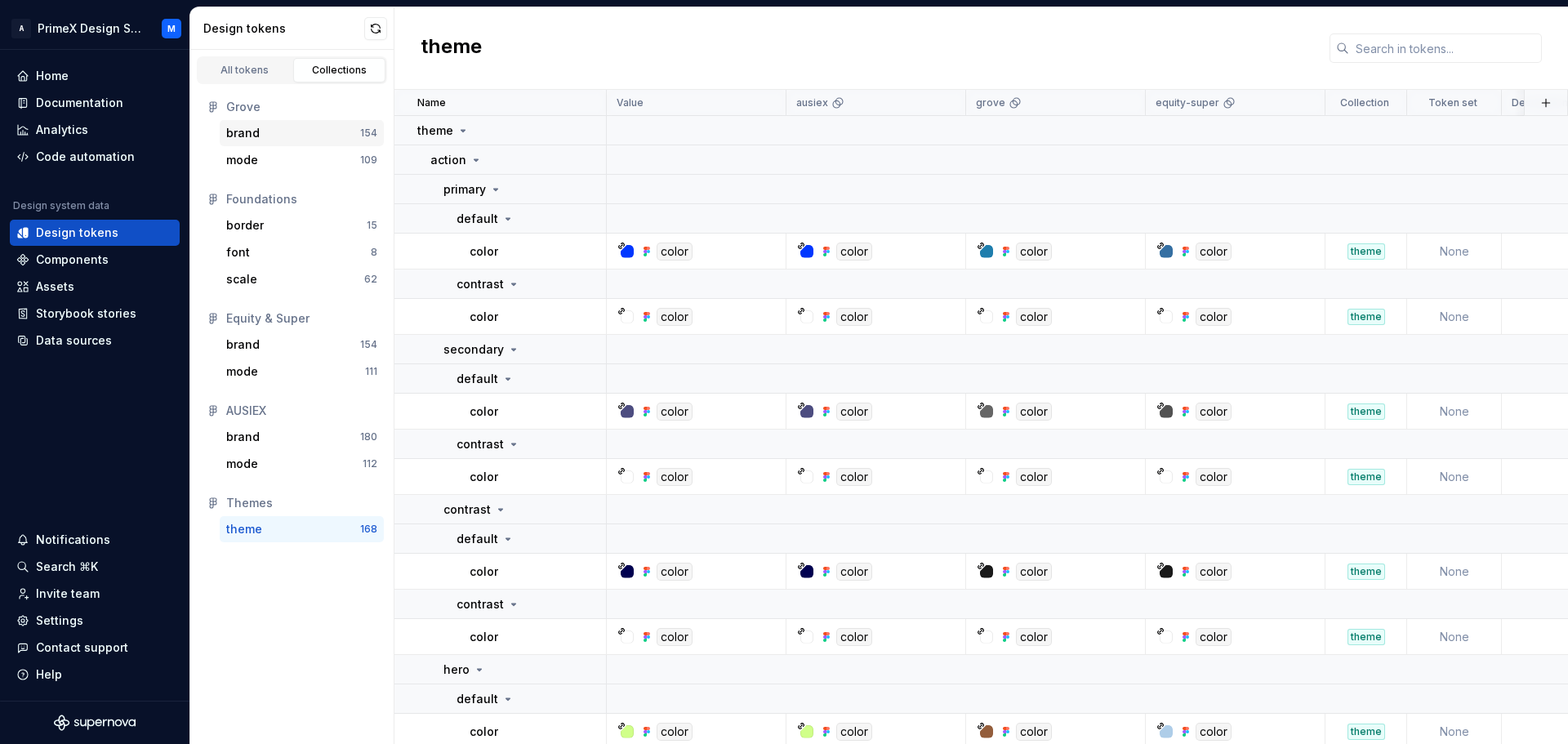
click at [288, 135] on div "brand" at bounding box center [293, 134] width 134 height 17
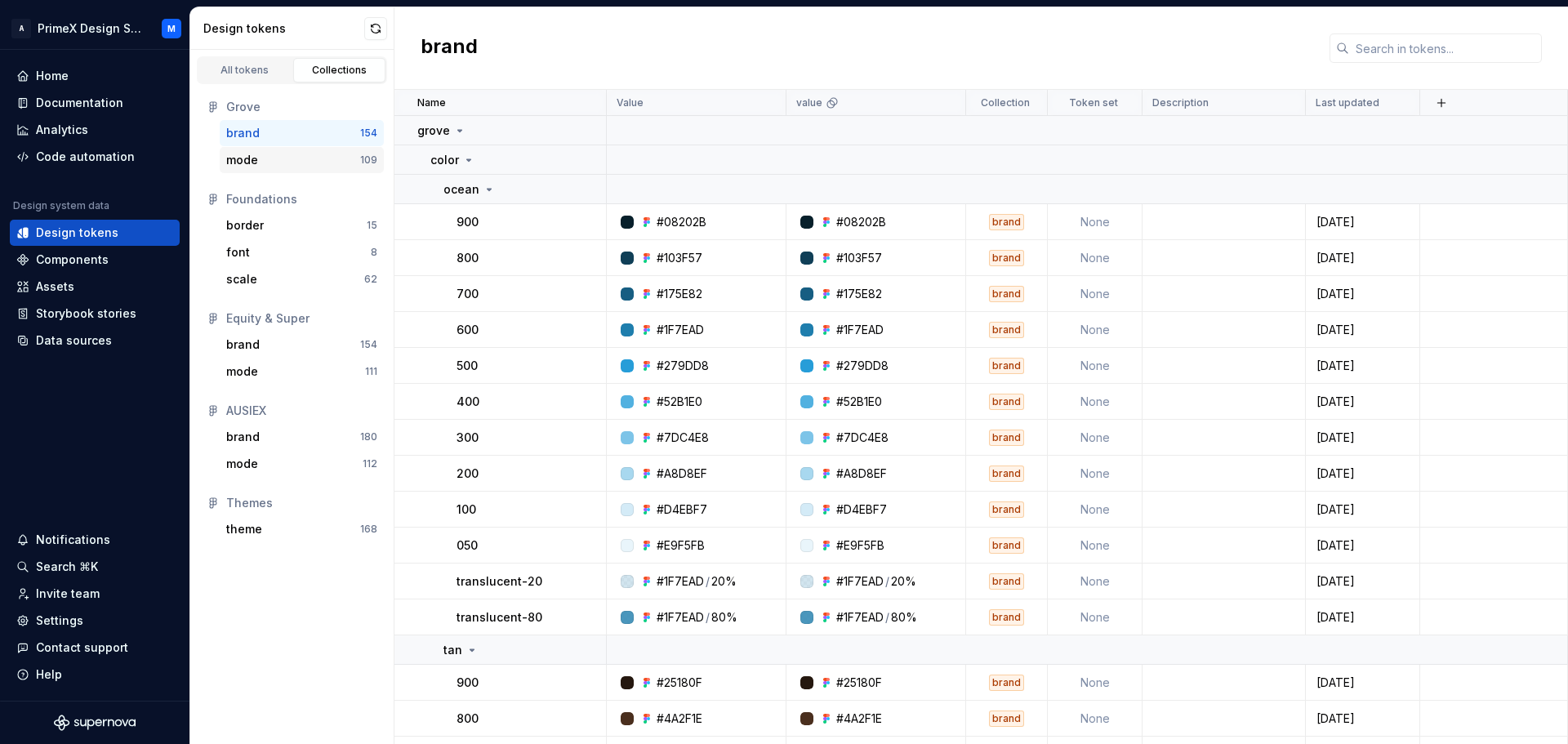
click at [285, 152] on div "mode" at bounding box center [293, 160] width 134 height 17
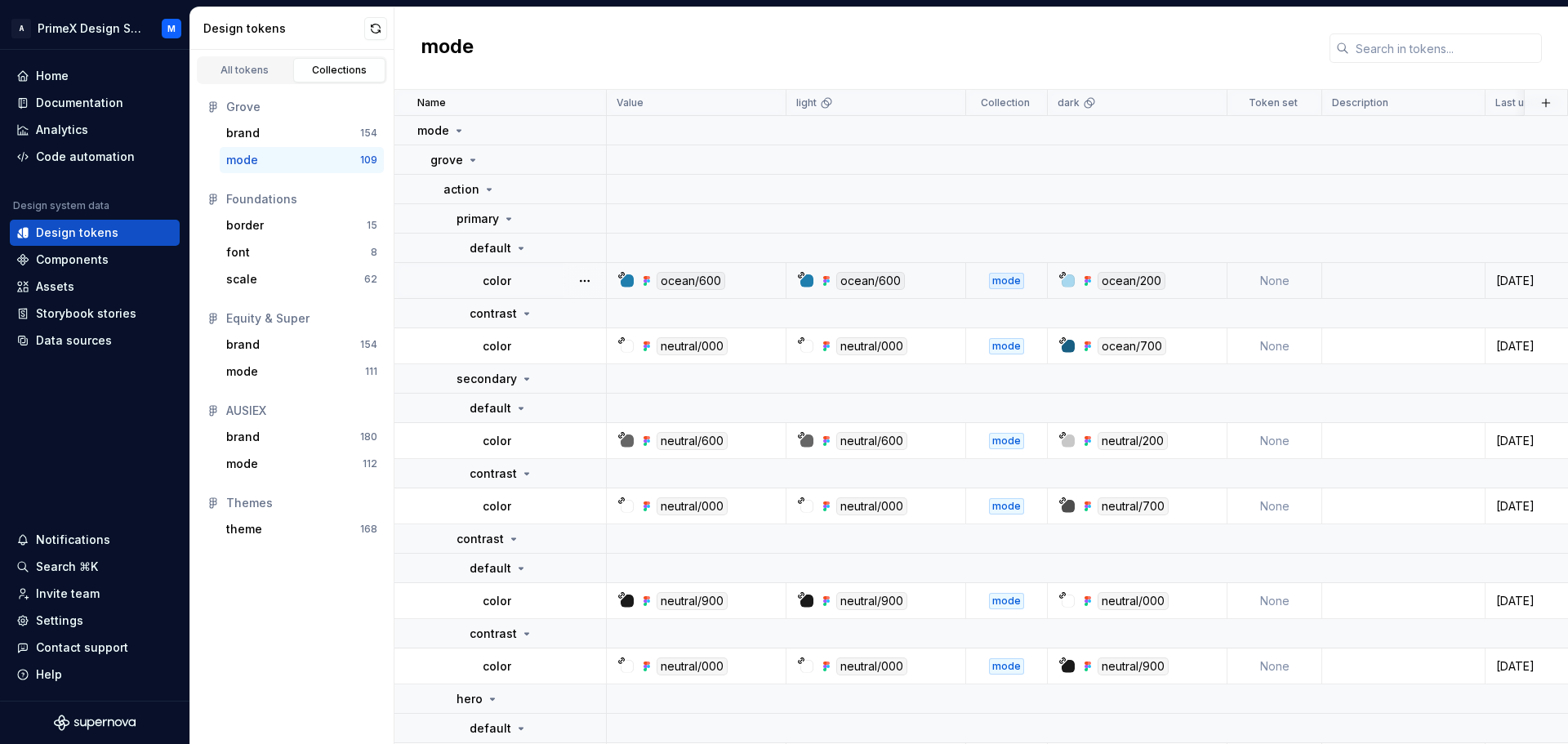
click at [1009, 281] on div "mode" at bounding box center [1006, 281] width 35 height 17
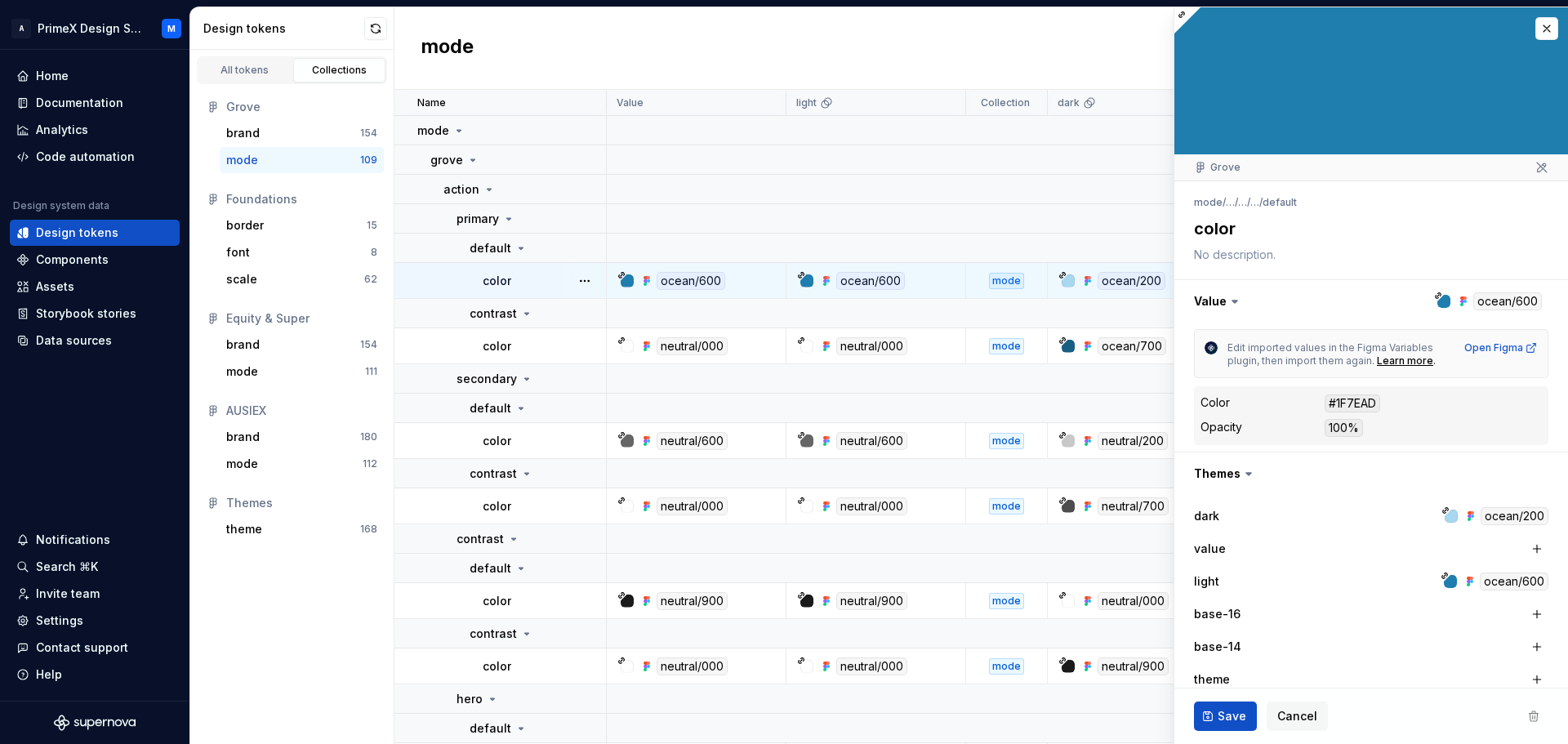
type textarea "*"
click at [1361, 402] on div "#1F7EAD" at bounding box center [1352, 403] width 55 height 18
click at [771, 153] on td at bounding box center [1125, 160] width 1037 height 29
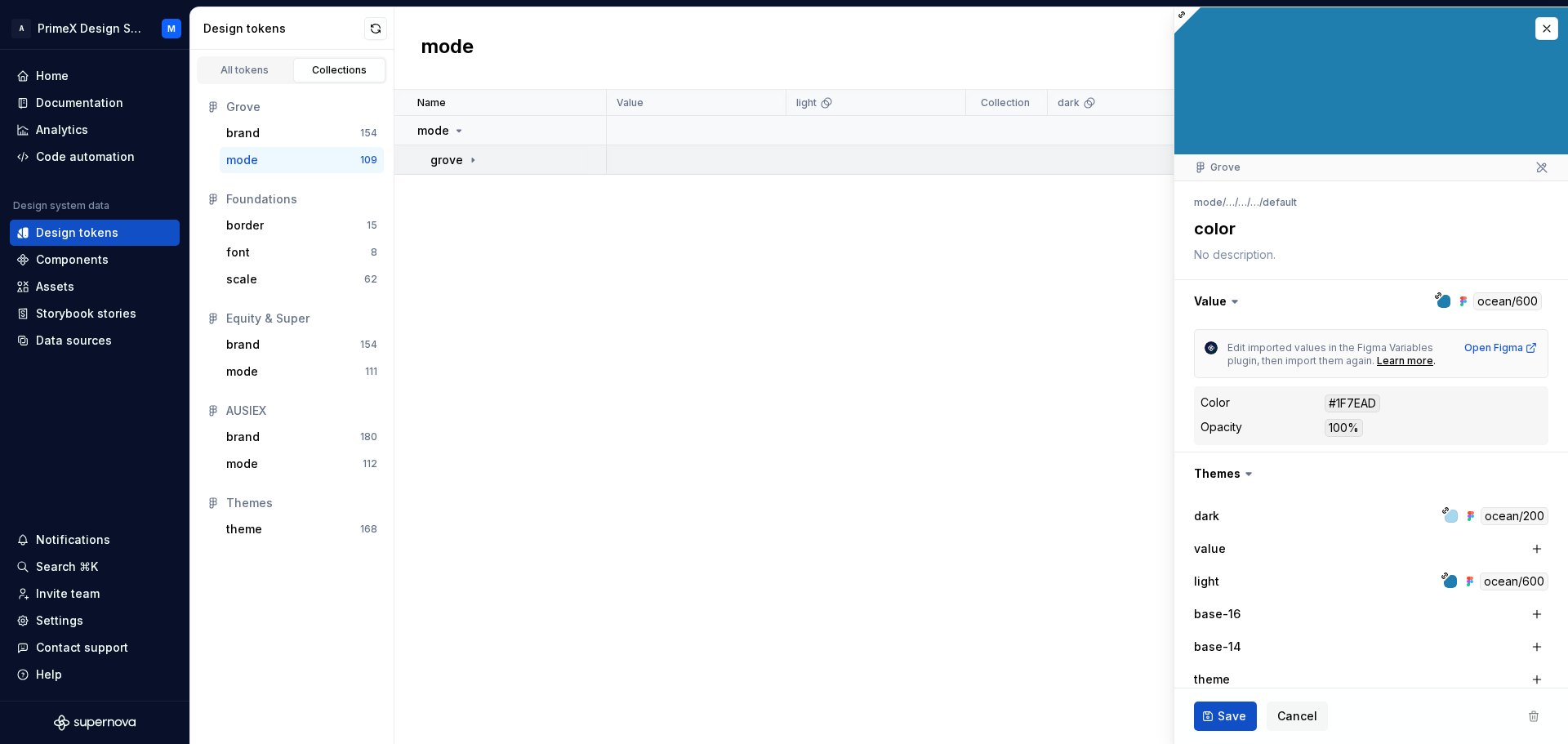
click at [771, 153] on td at bounding box center [1125, 160] width 1037 height 29
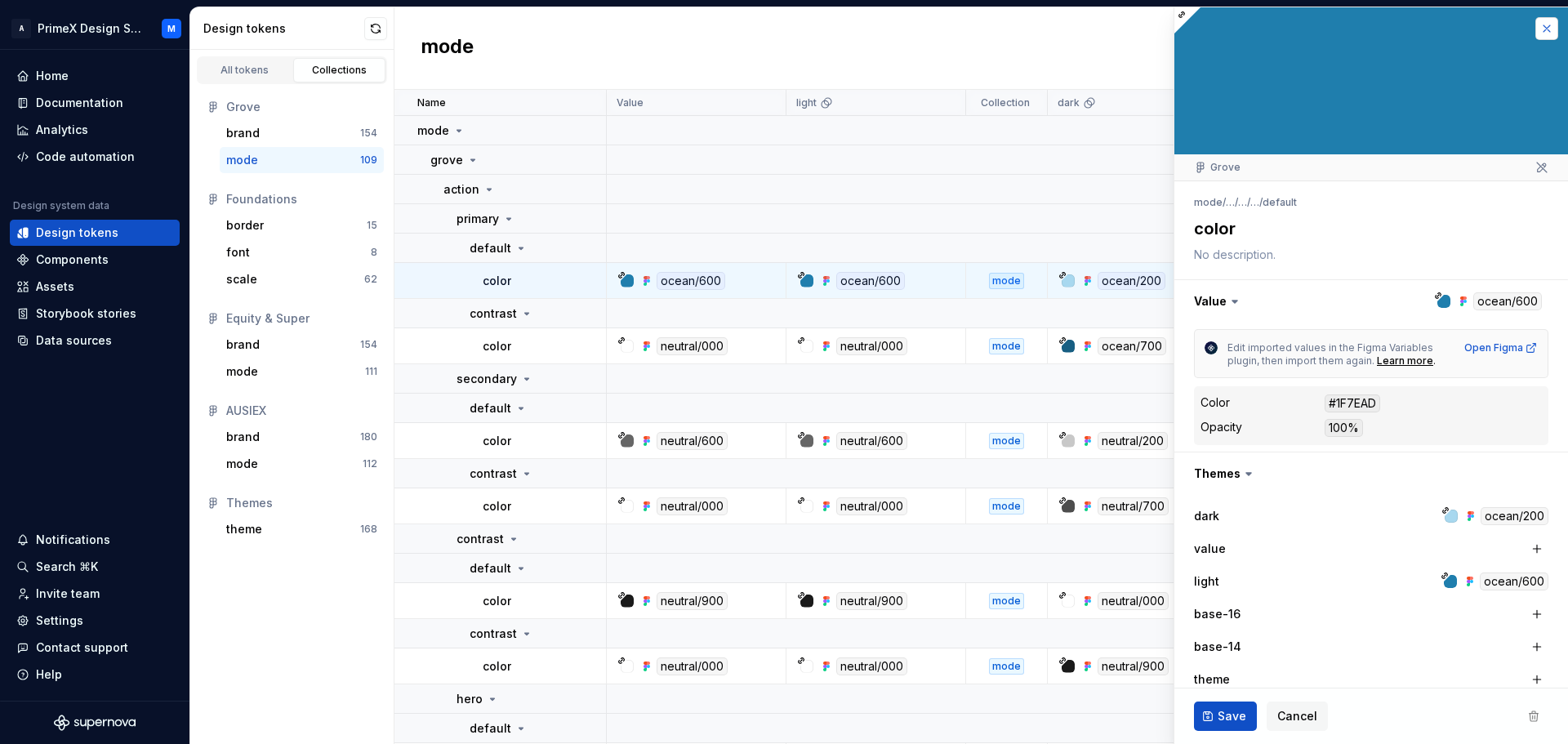
click at [1535, 25] on button "button" at bounding box center [1546, 29] width 23 height 23
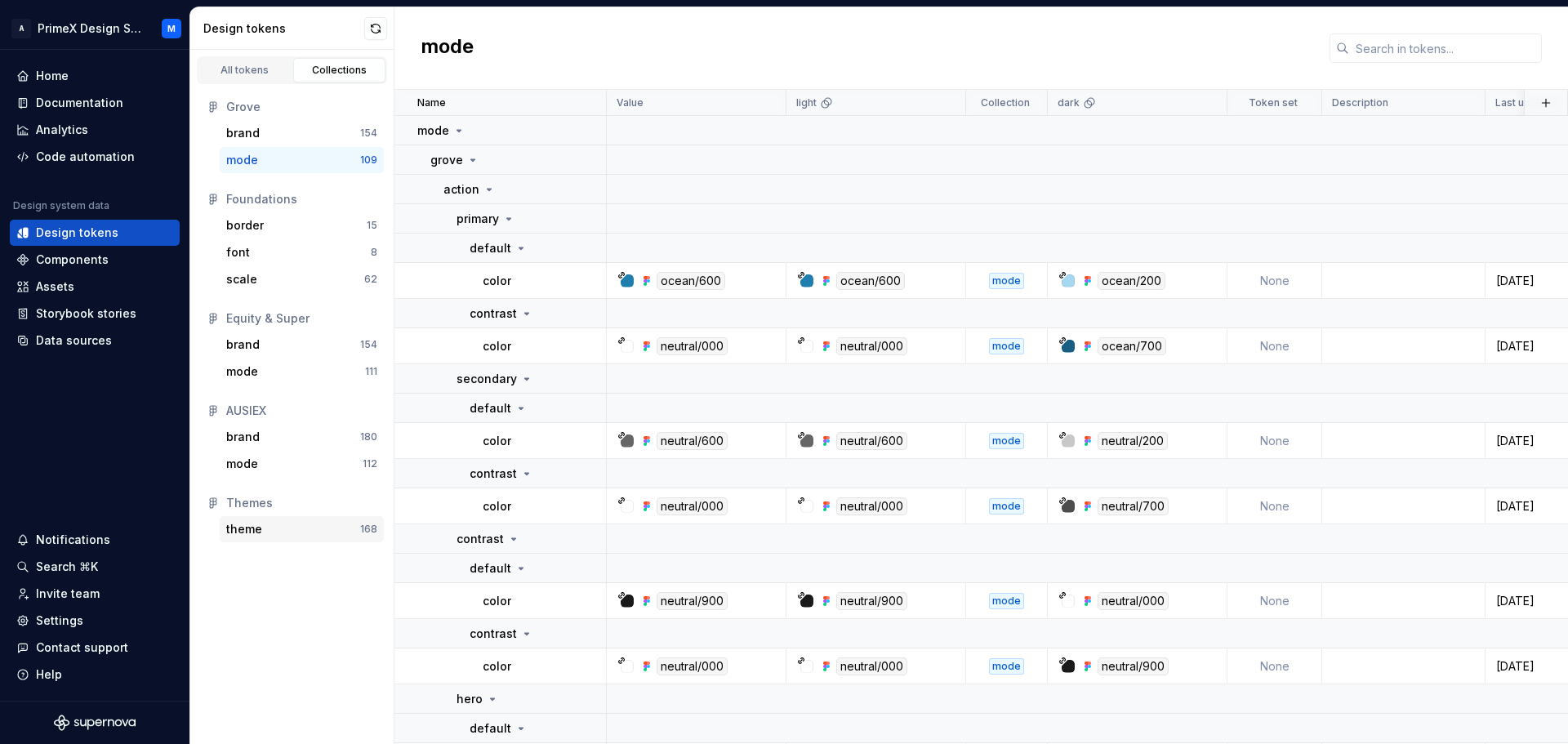
click at [299, 522] on div "theme" at bounding box center [293, 529] width 134 height 17
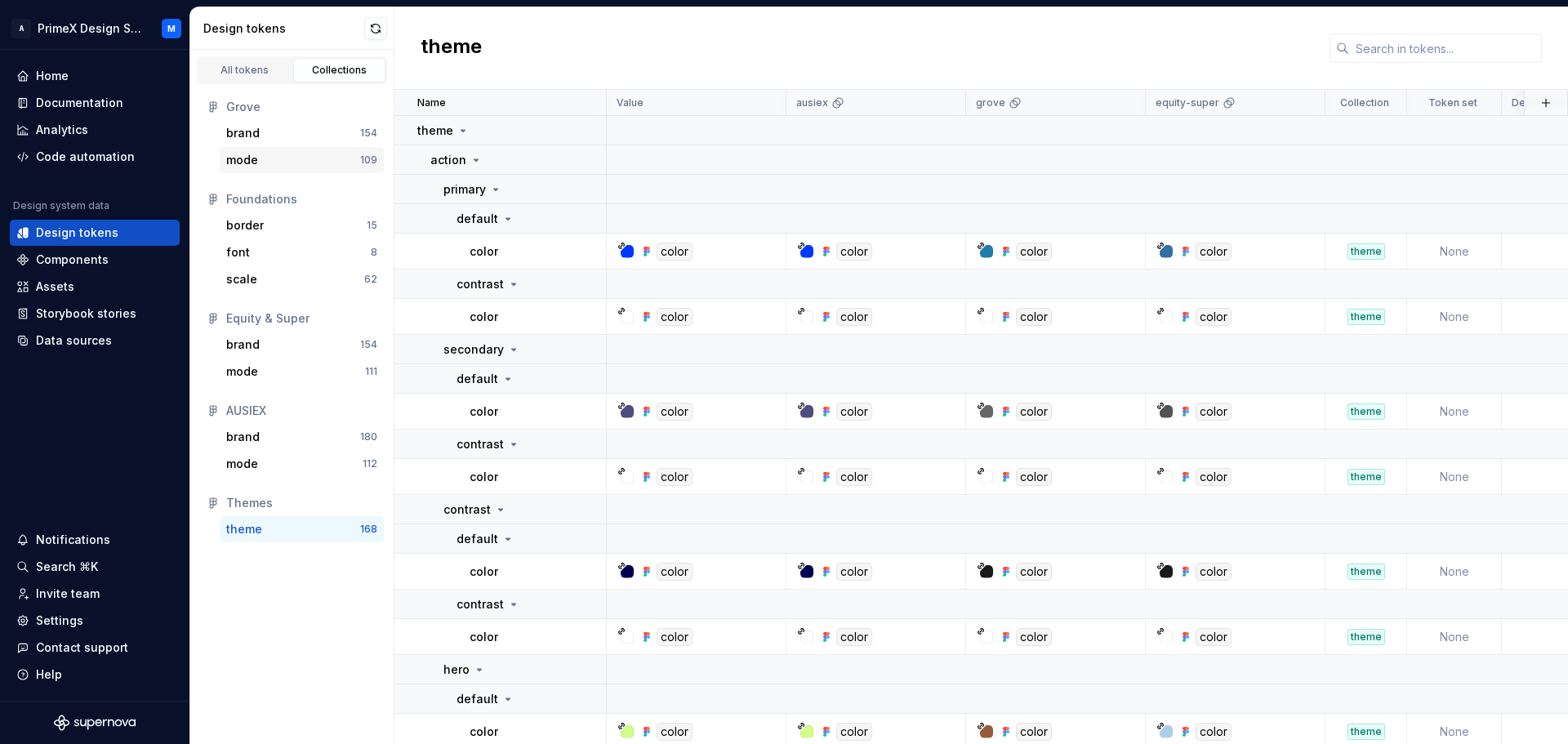
click at [294, 147] on div "mode 109" at bounding box center [302, 160] width 164 height 26
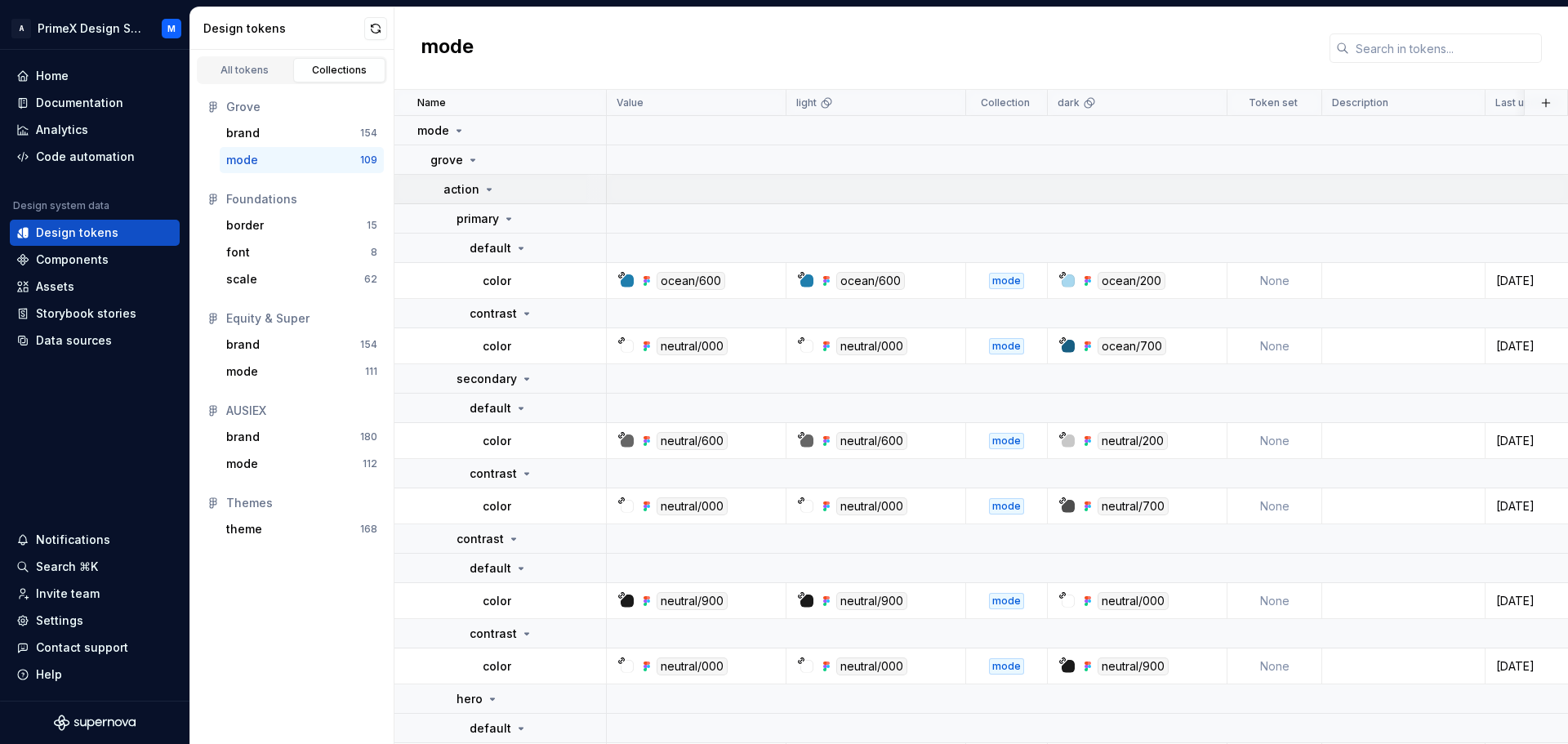
click at [488, 191] on icon at bounding box center [489, 190] width 13 height 13
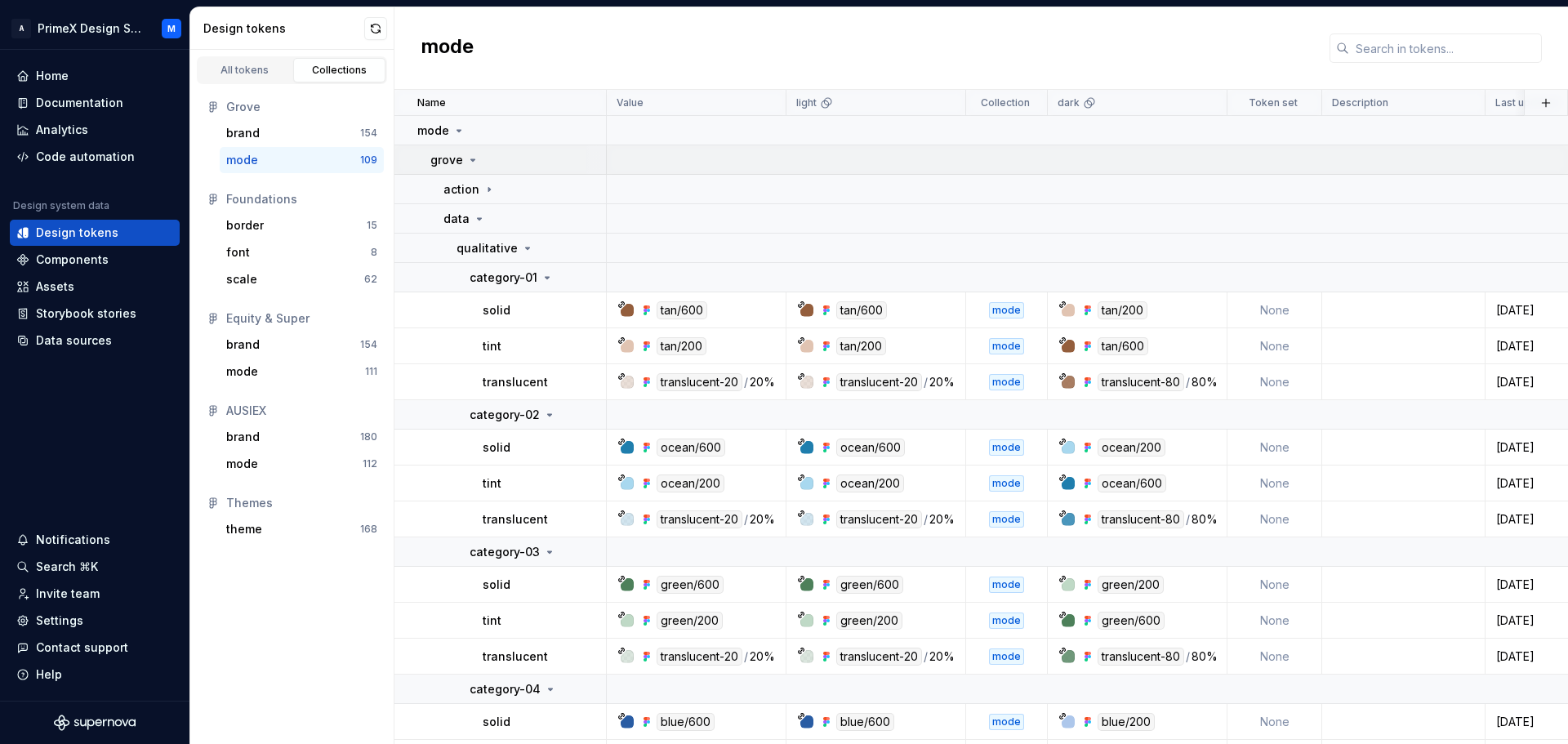
click at [472, 163] on icon at bounding box center [472, 160] width 13 height 13
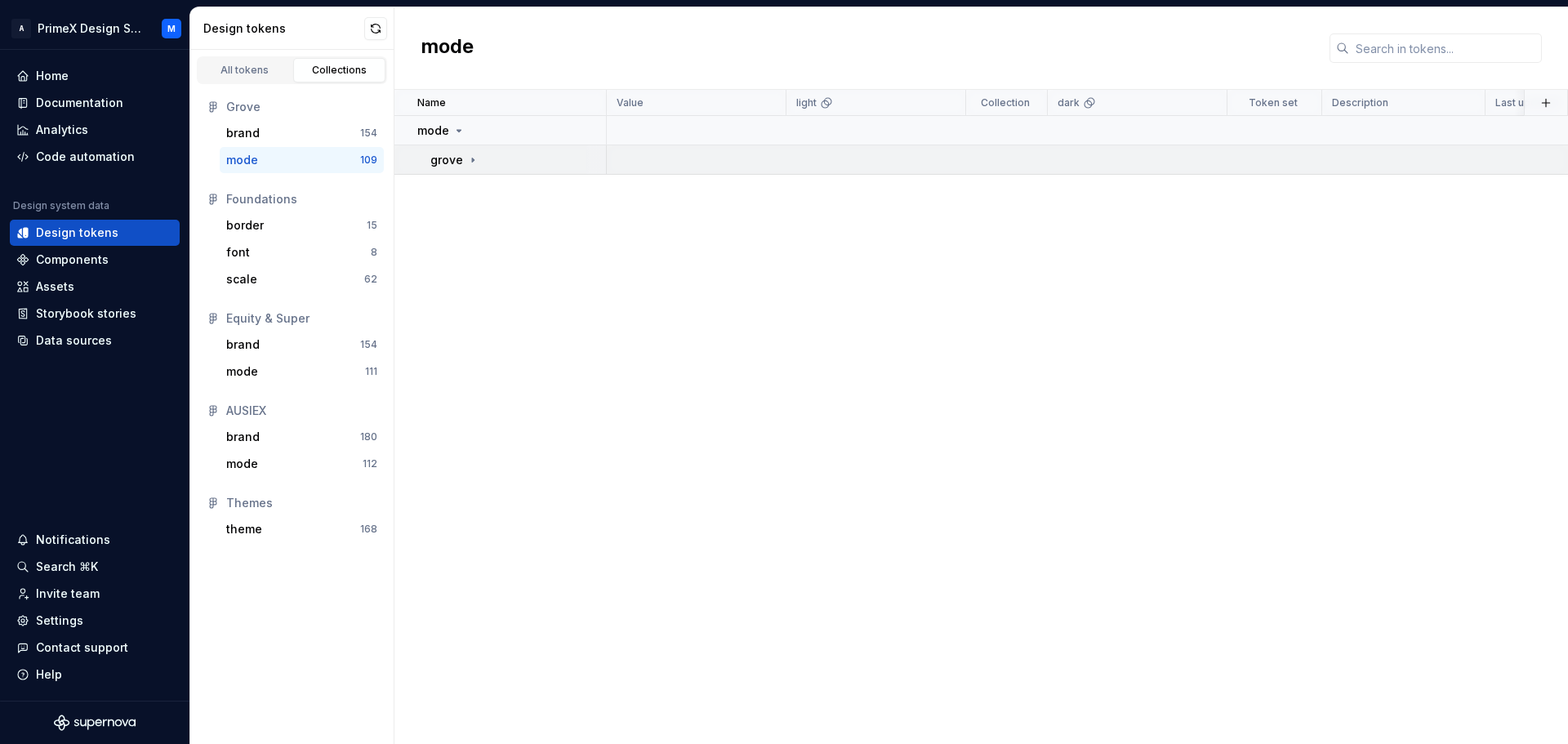
click at [472, 163] on icon at bounding box center [472, 160] width 13 height 13
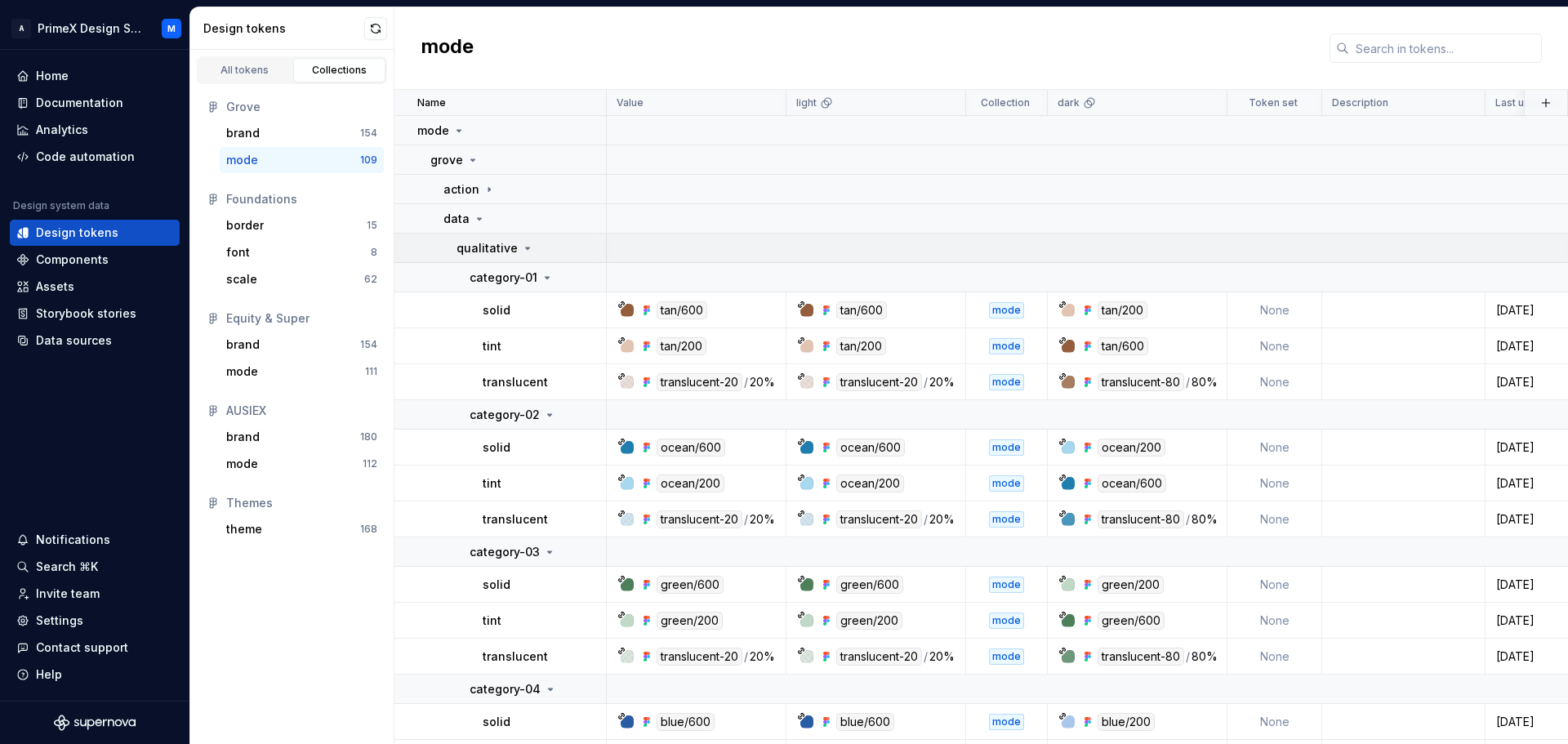
click at [526, 253] on icon at bounding box center [528, 249] width 13 height 13
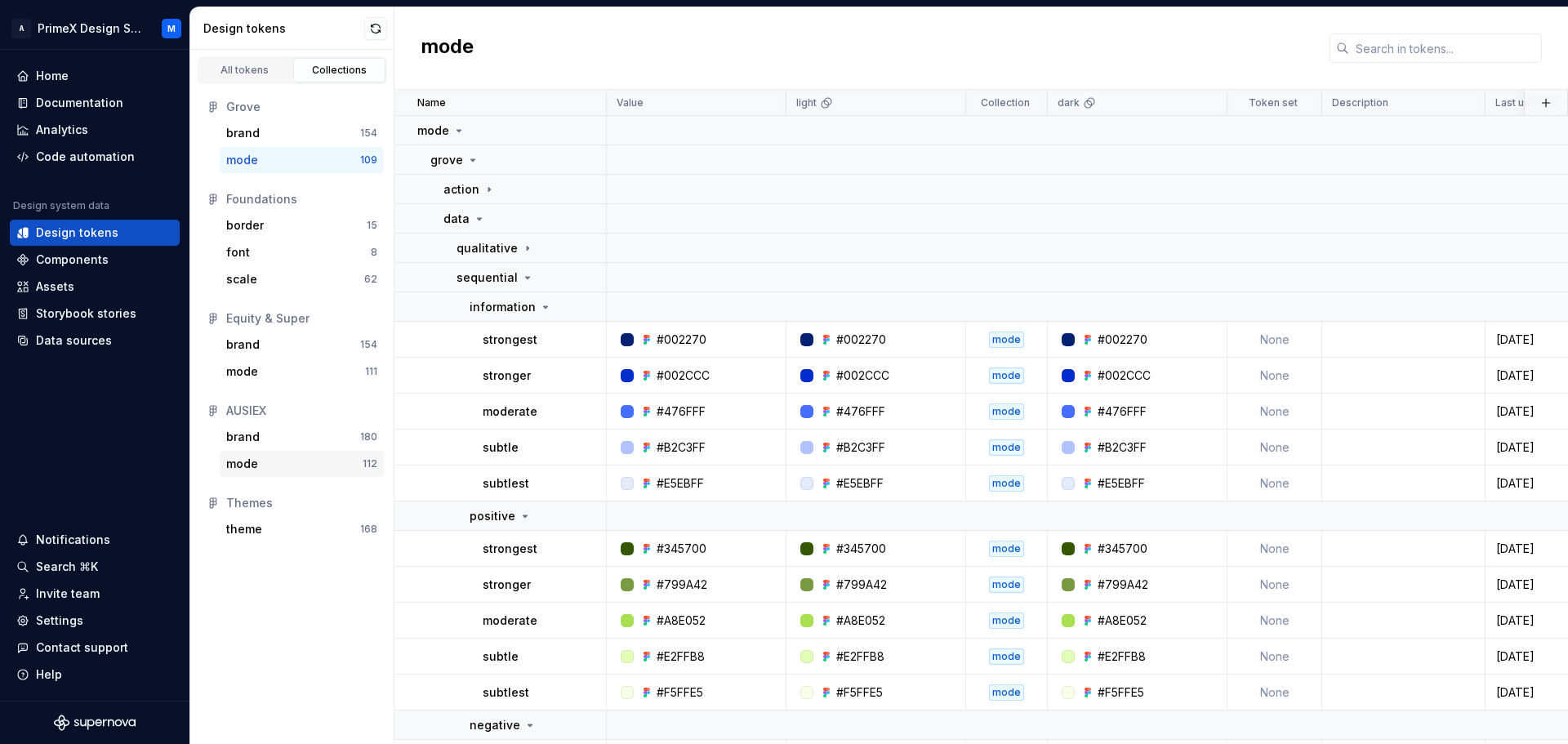
click at [298, 470] on div "mode" at bounding box center [295, 464] width 136 height 17
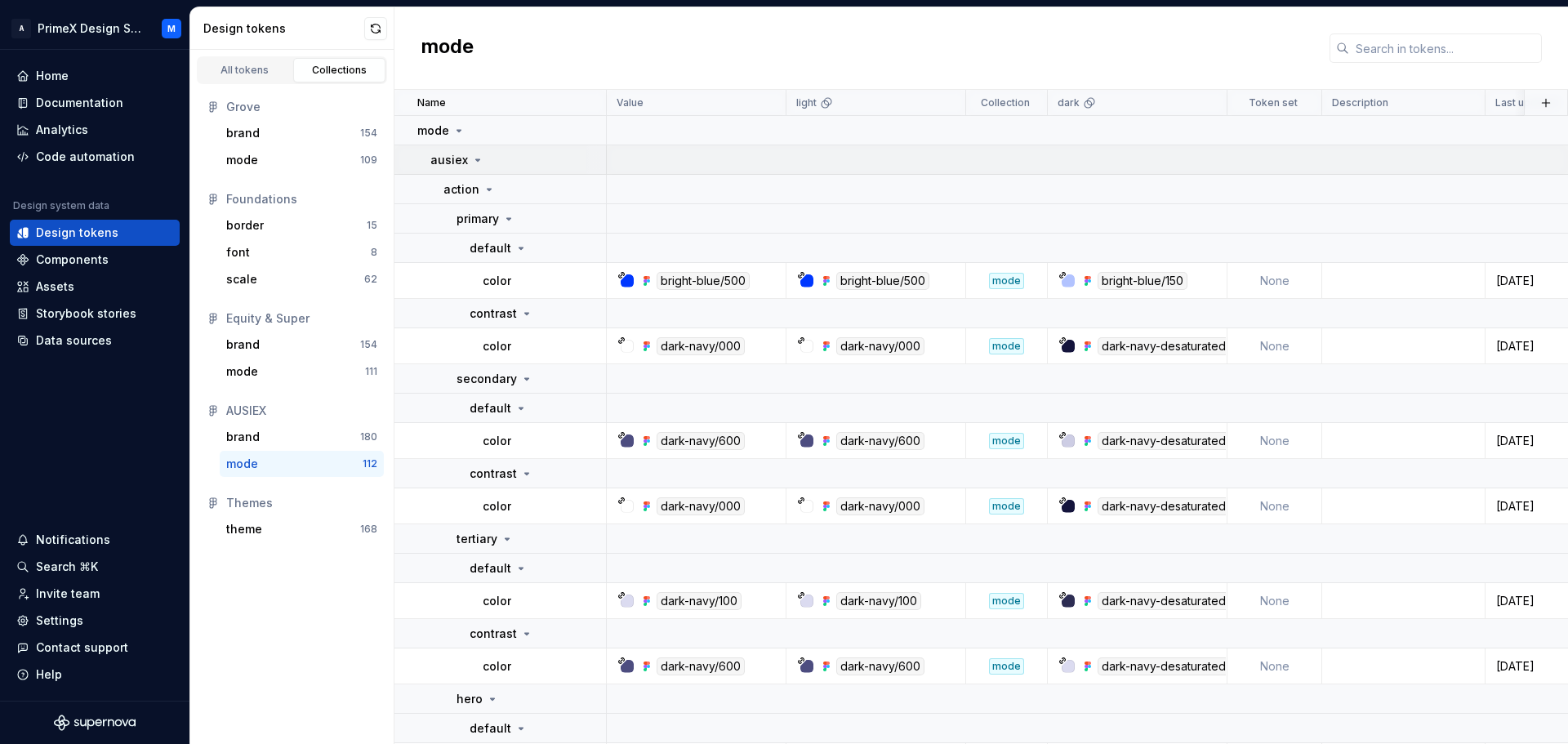
click at [479, 160] on icon at bounding box center [478, 160] width 13 height 13
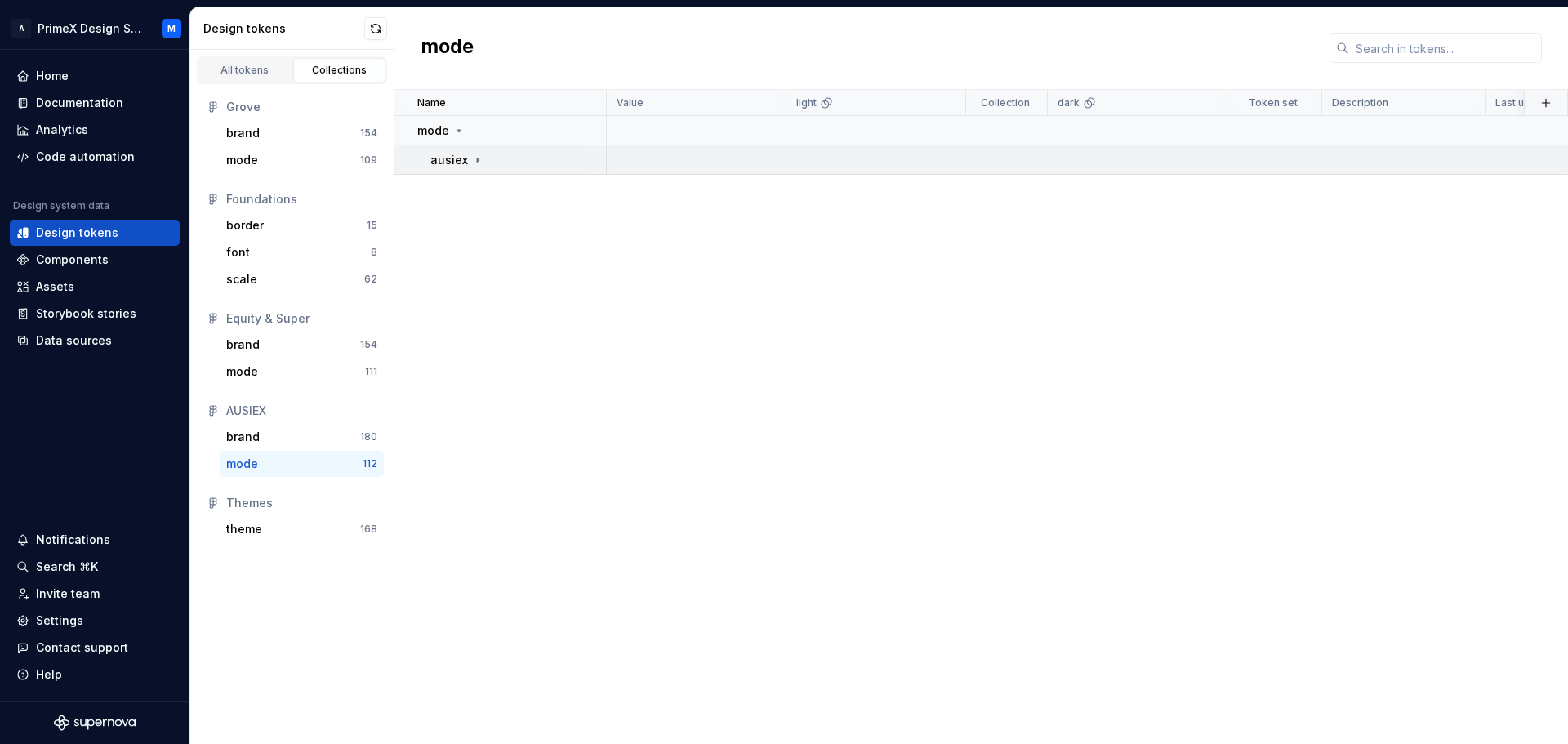
click at [479, 160] on icon at bounding box center [478, 160] width 13 height 13
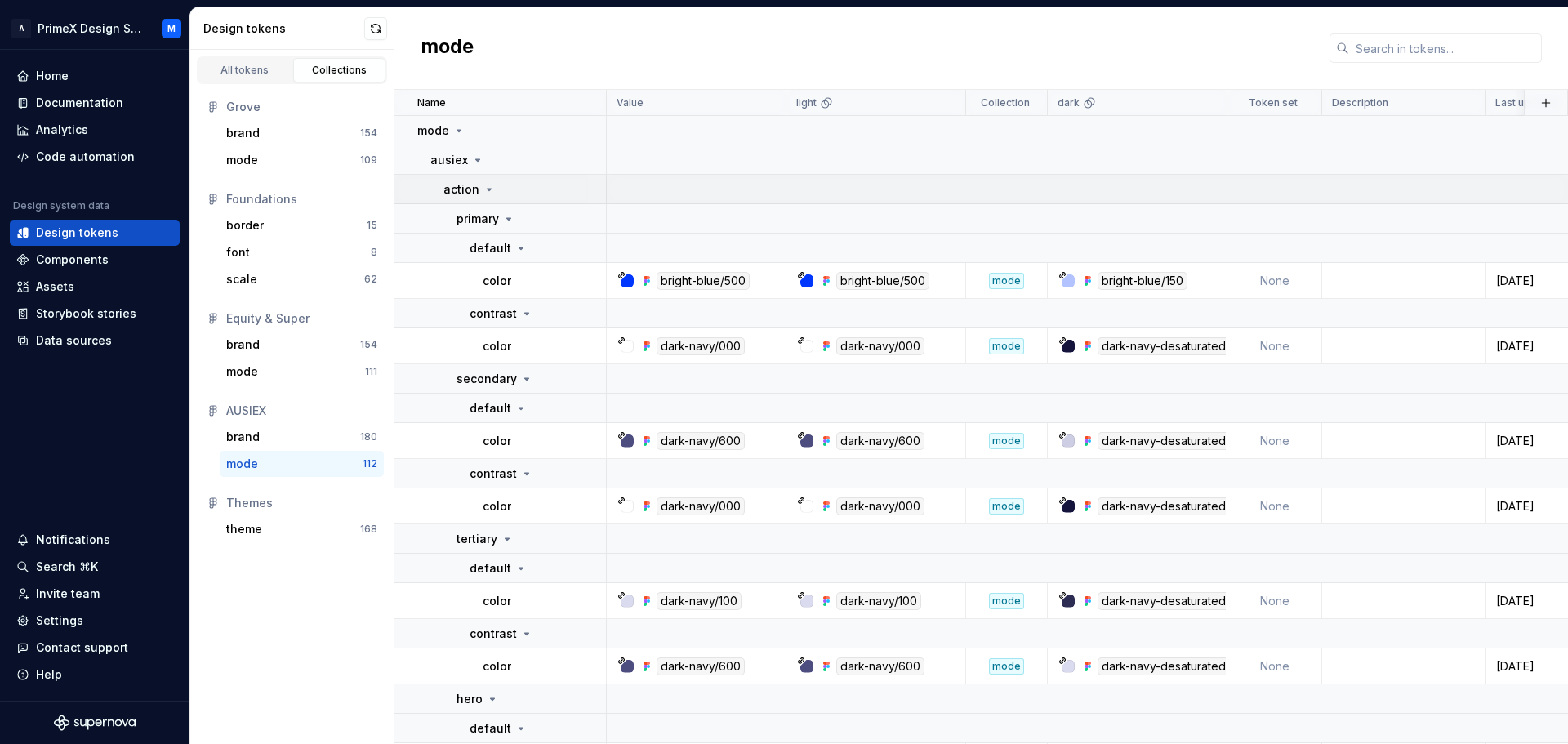
click at [484, 190] on icon at bounding box center [489, 190] width 13 height 13
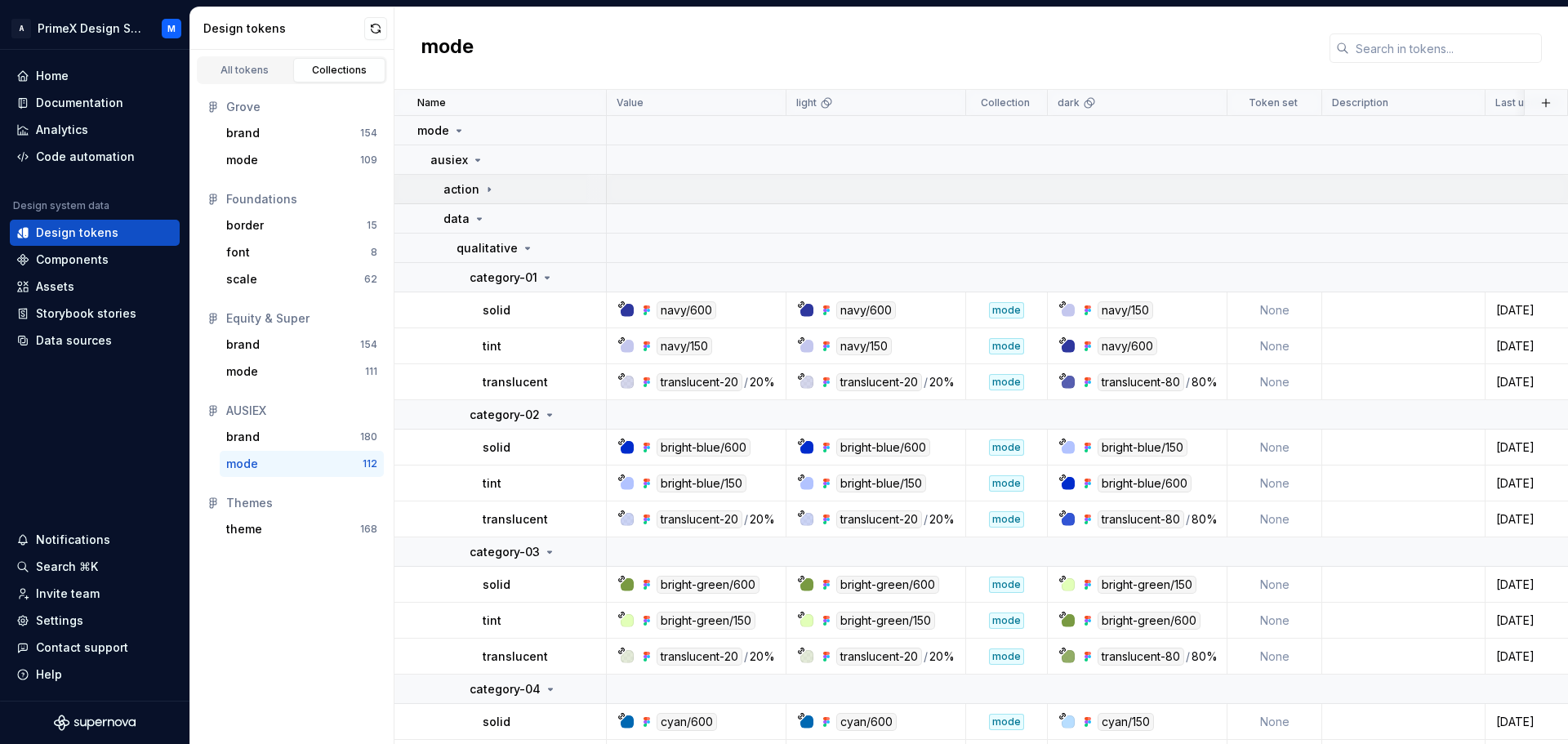
click at [484, 190] on icon at bounding box center [489, 190] width 13 height 13
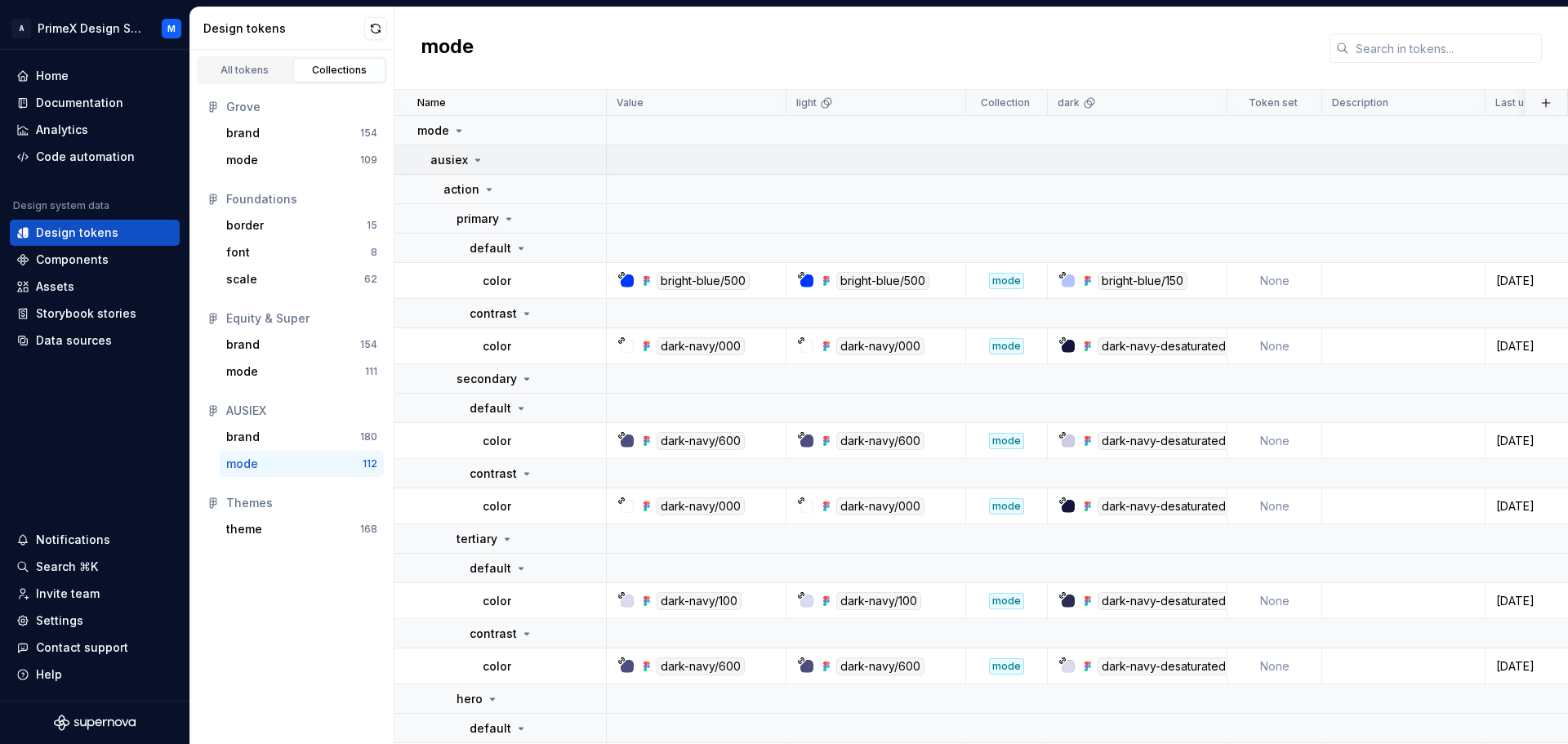
click at [475, 162] on icon at bounding box center [478, 160] width 13 height 13
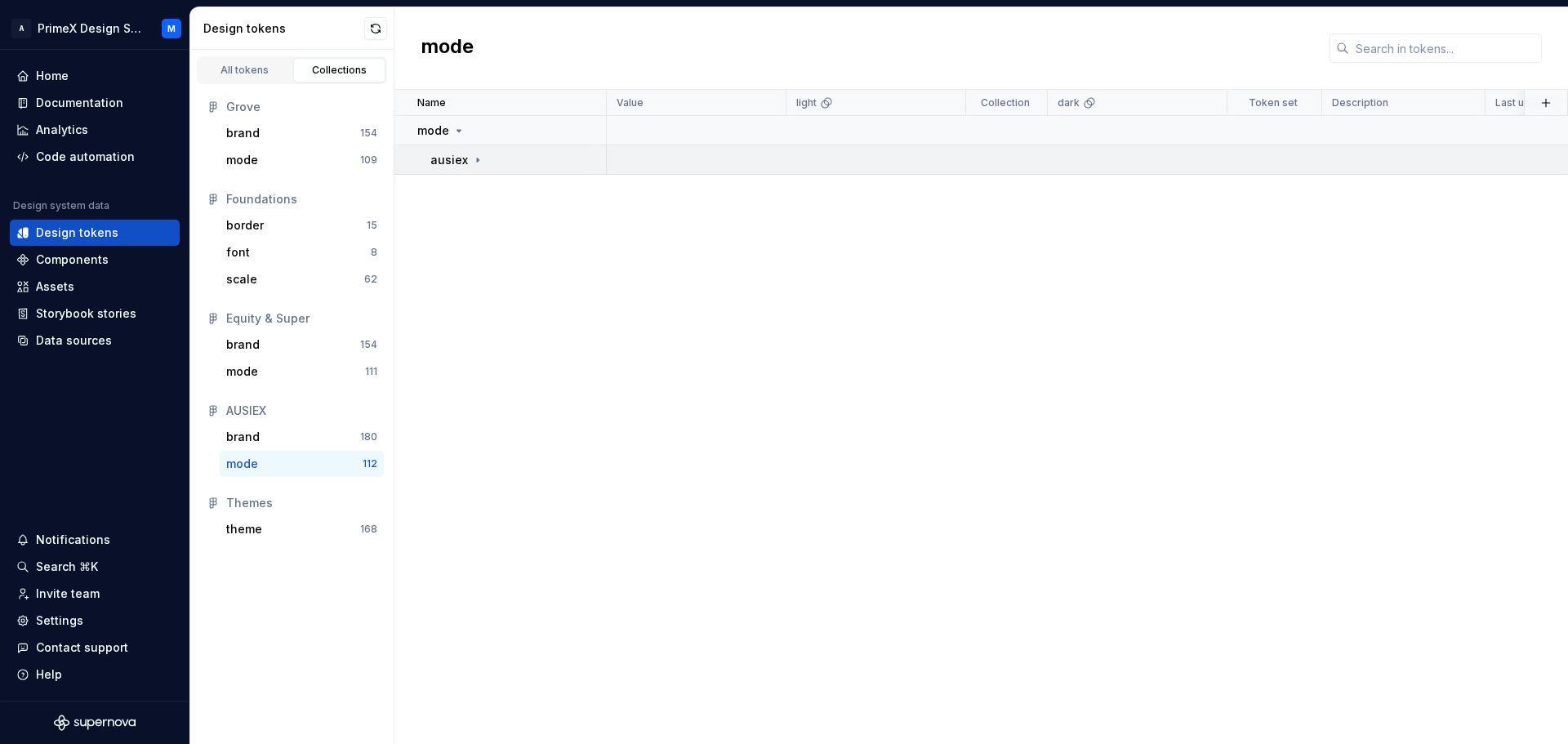
click at [475, 162] on icon at bounding box center [478, 160] width 13 height 13
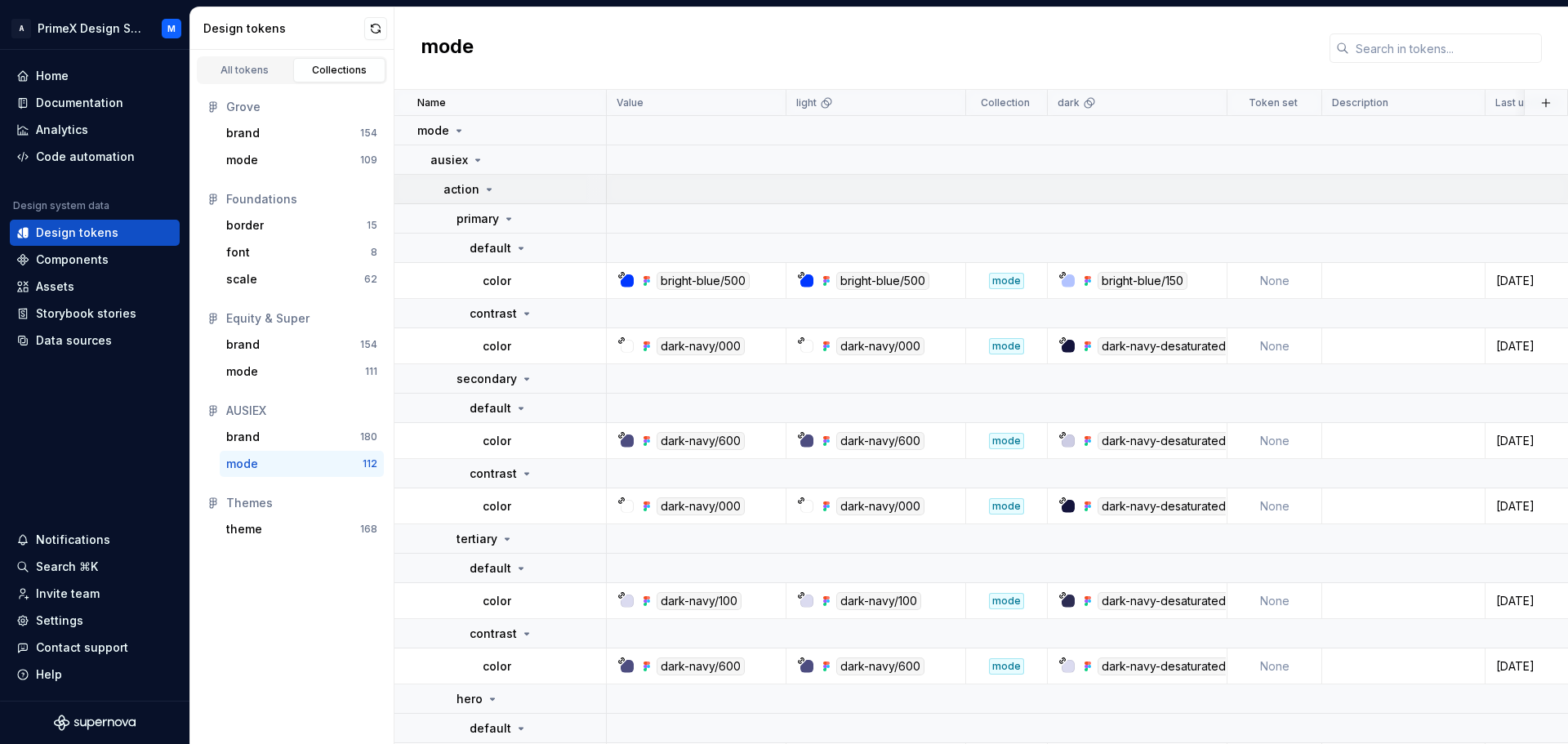
click at [489, 185] on icon at bounding box center [489, 190] width 13 height 13
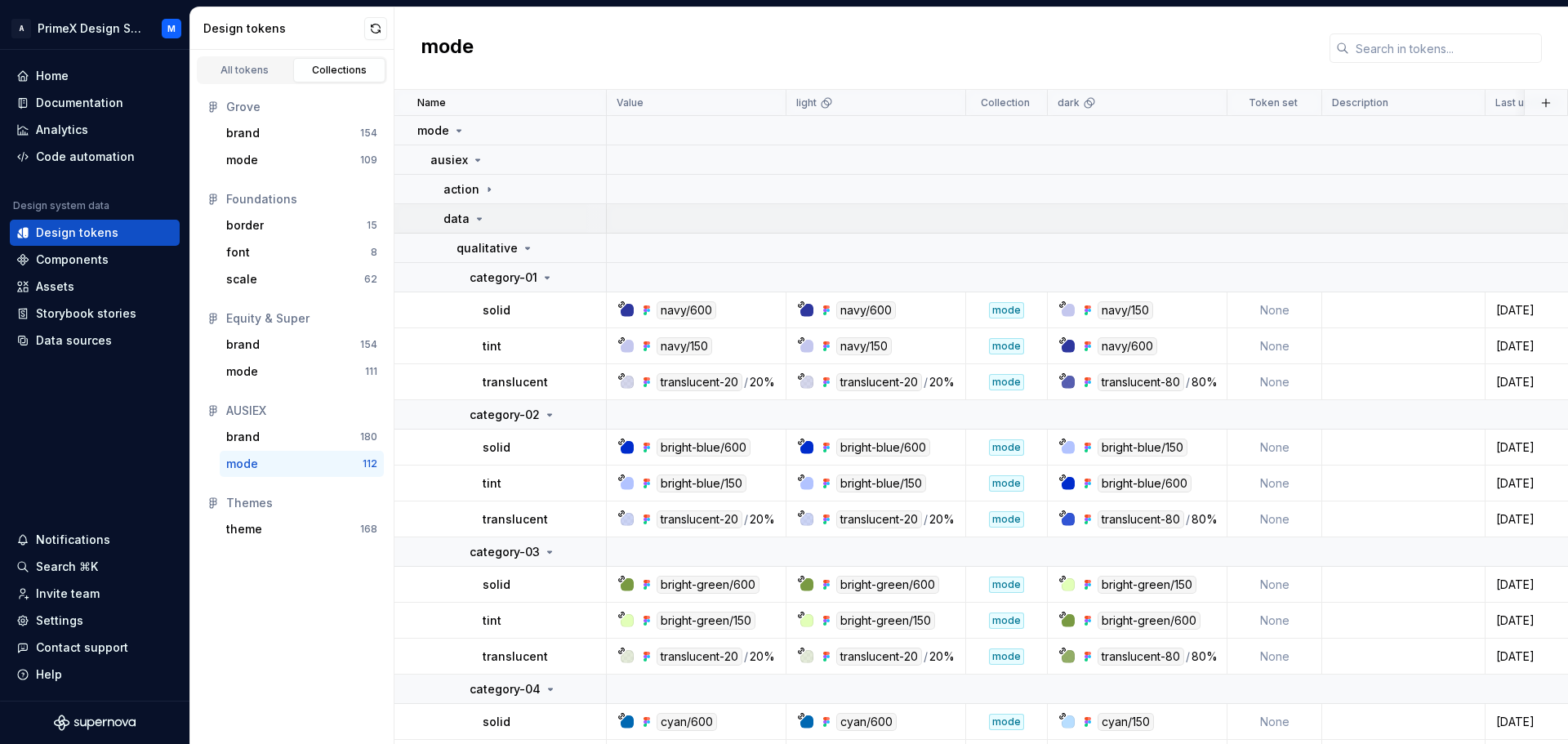
click at [476, 214] on icon at bounding box center [479, 219] width 13 height 13
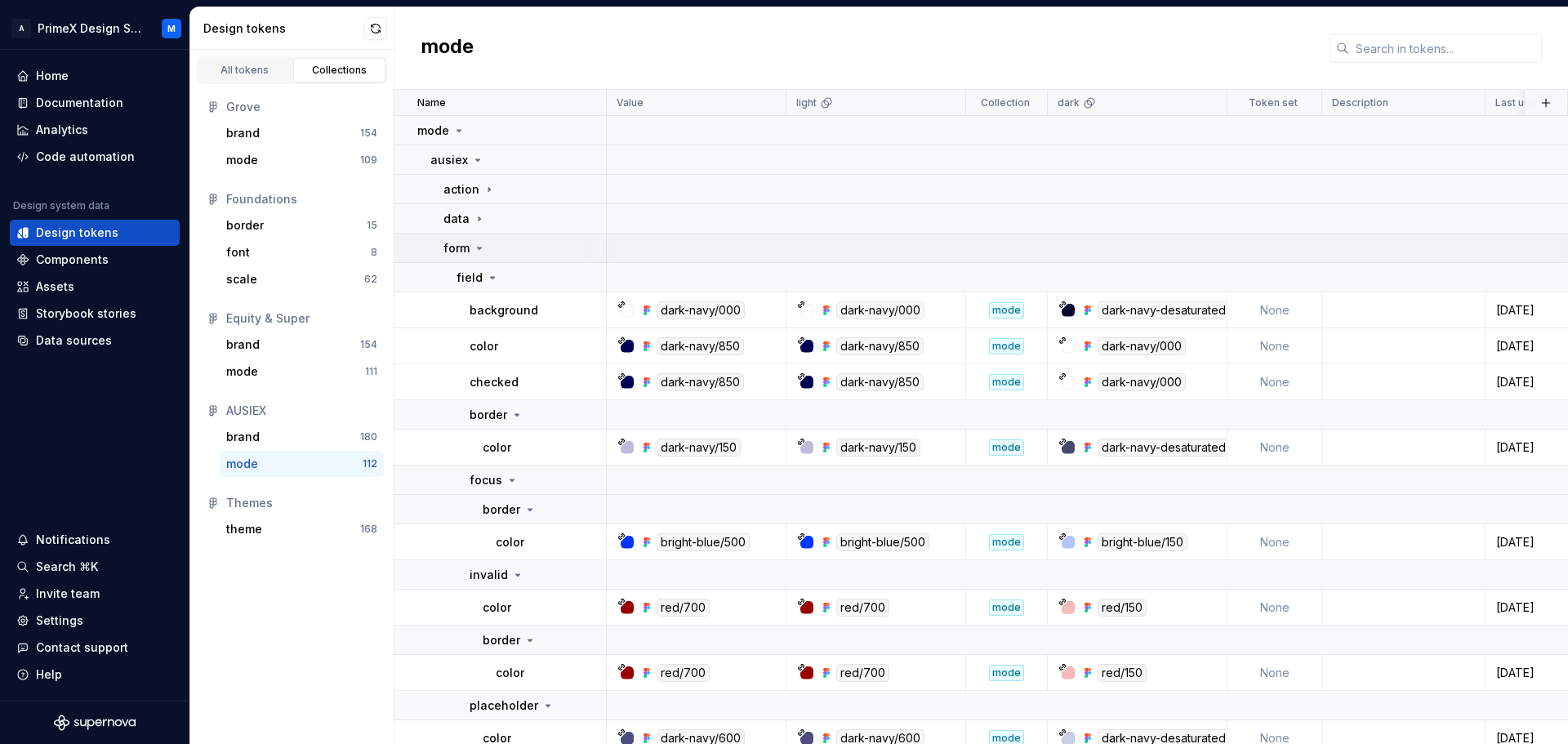
click at [483, 241] on div "form" at bounding box center [465, 249] width 42 height 17
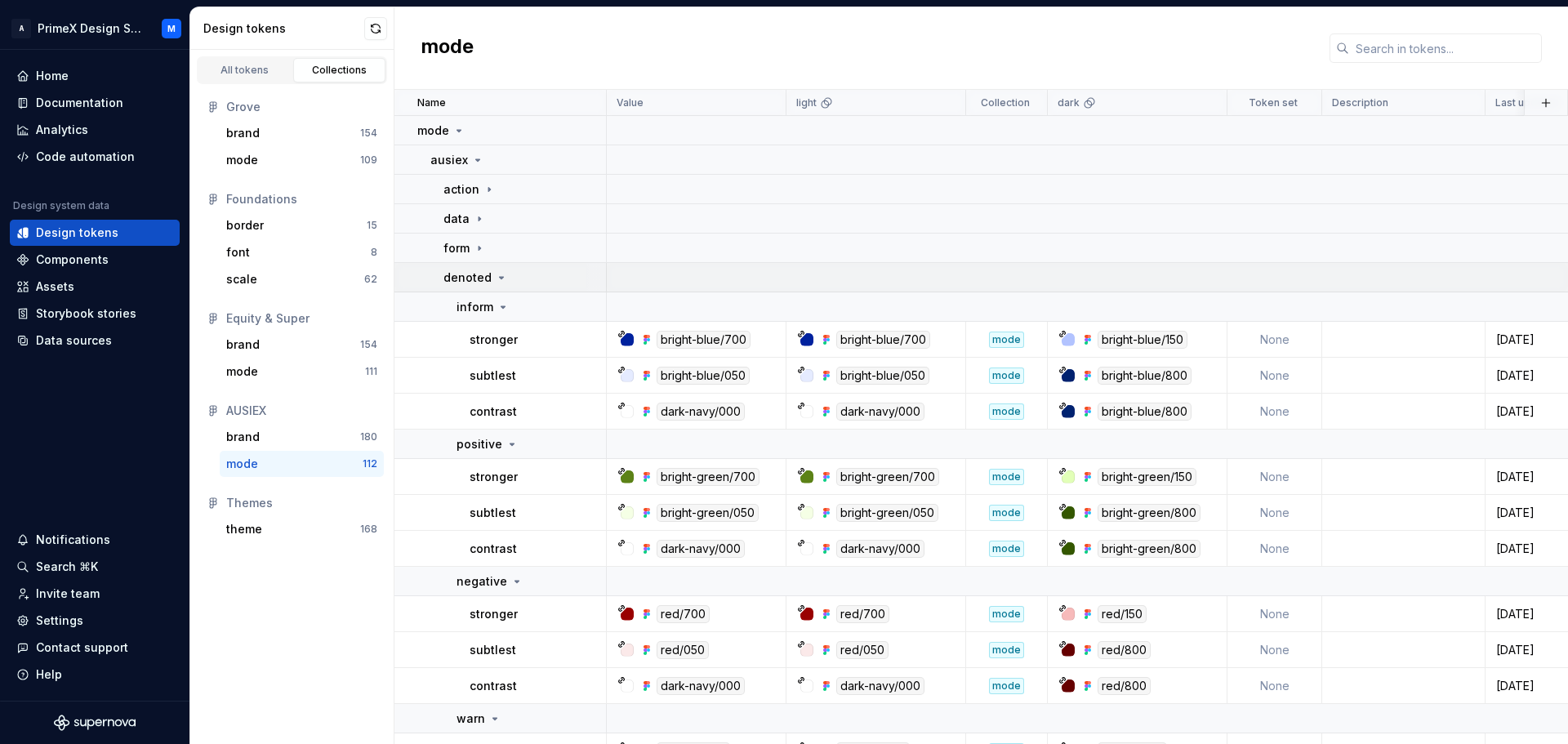
click at [494, 276] on icon at bounding box center [501, 277] width 13 height 13
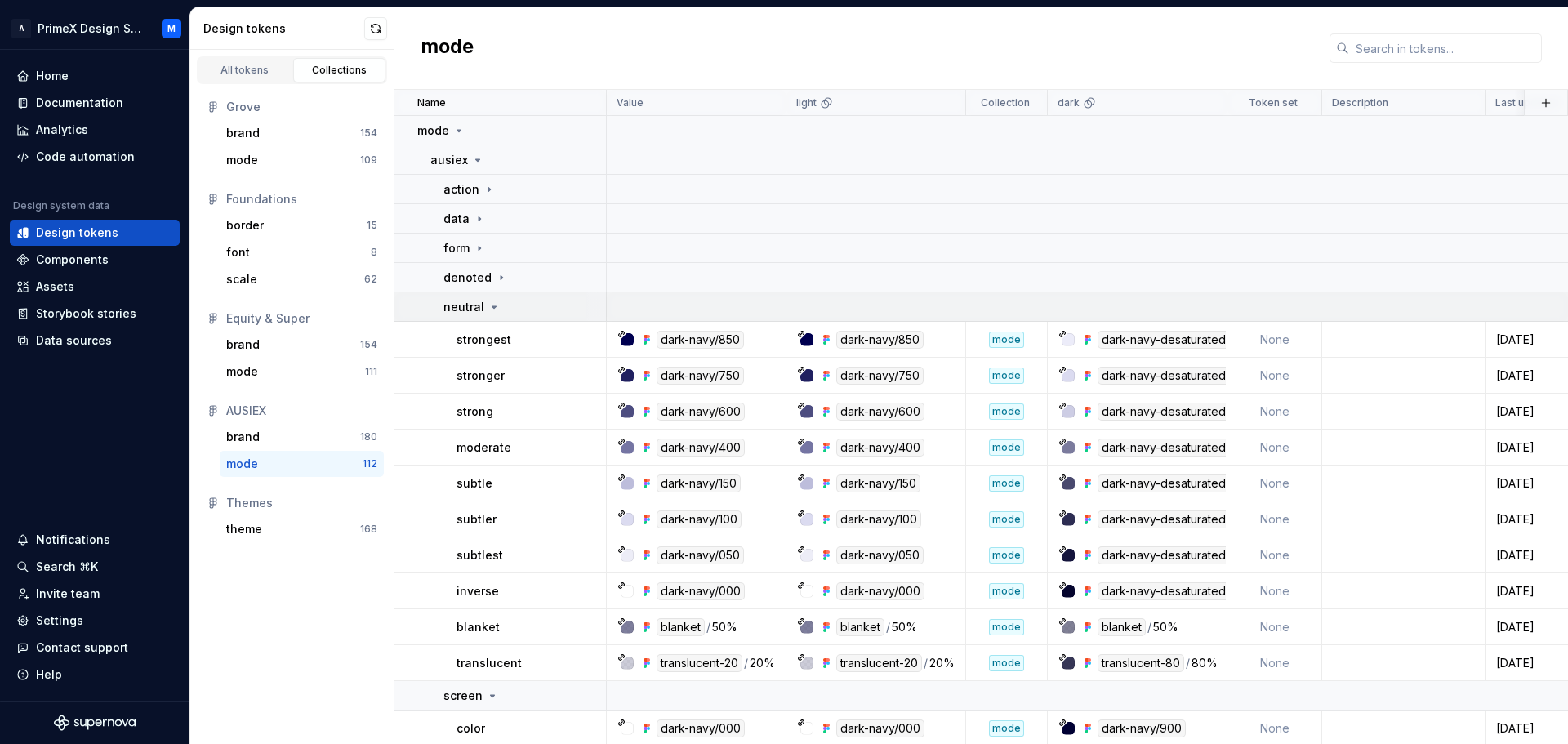
click at [491, 311] on icon at bounding box center [494, 307] width 13 height 13
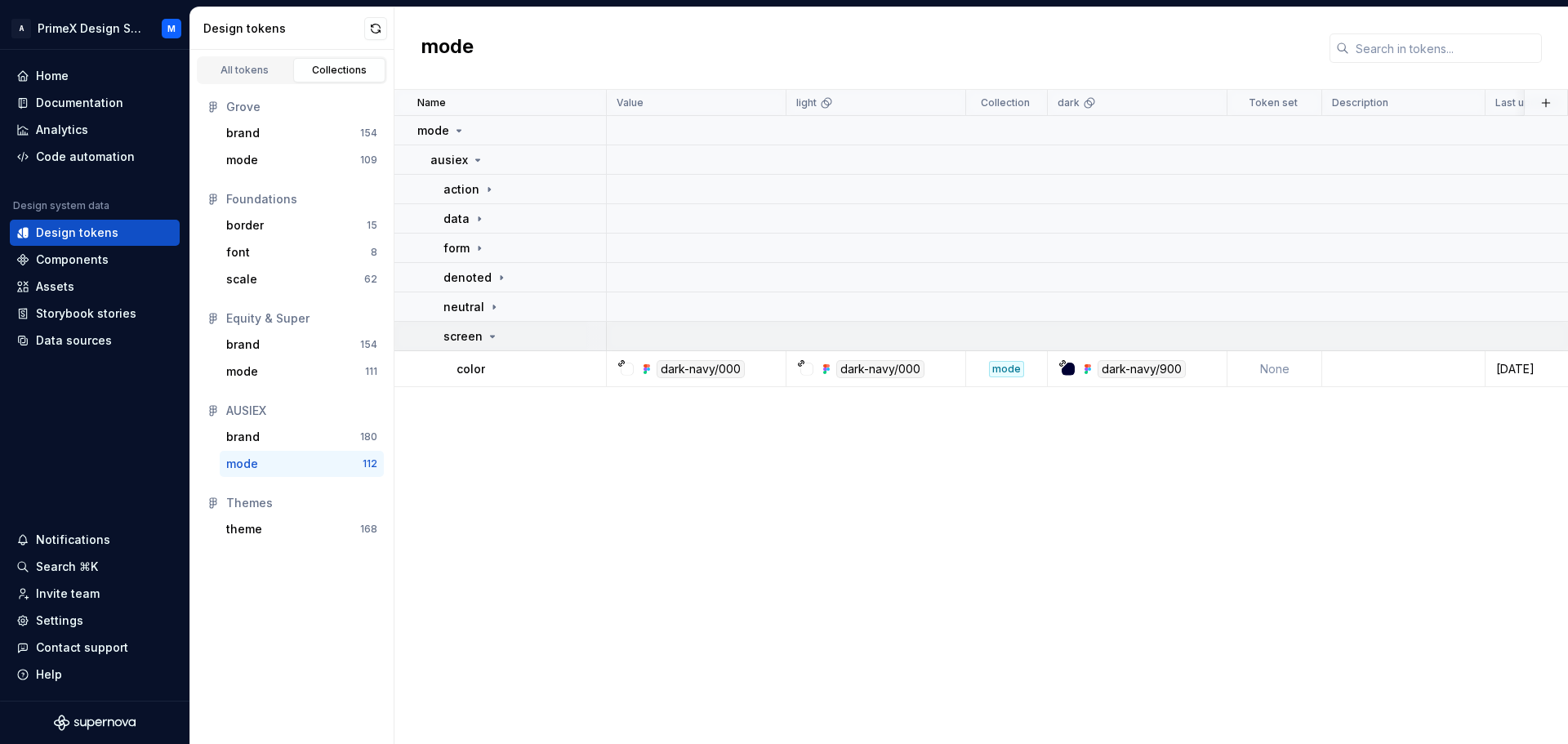
click at [487, 342] on icon at bounding box center [493, 336] width 13 height 13
click at [471, 159] on icon at bounding box center [478, 160] width 13 height 13
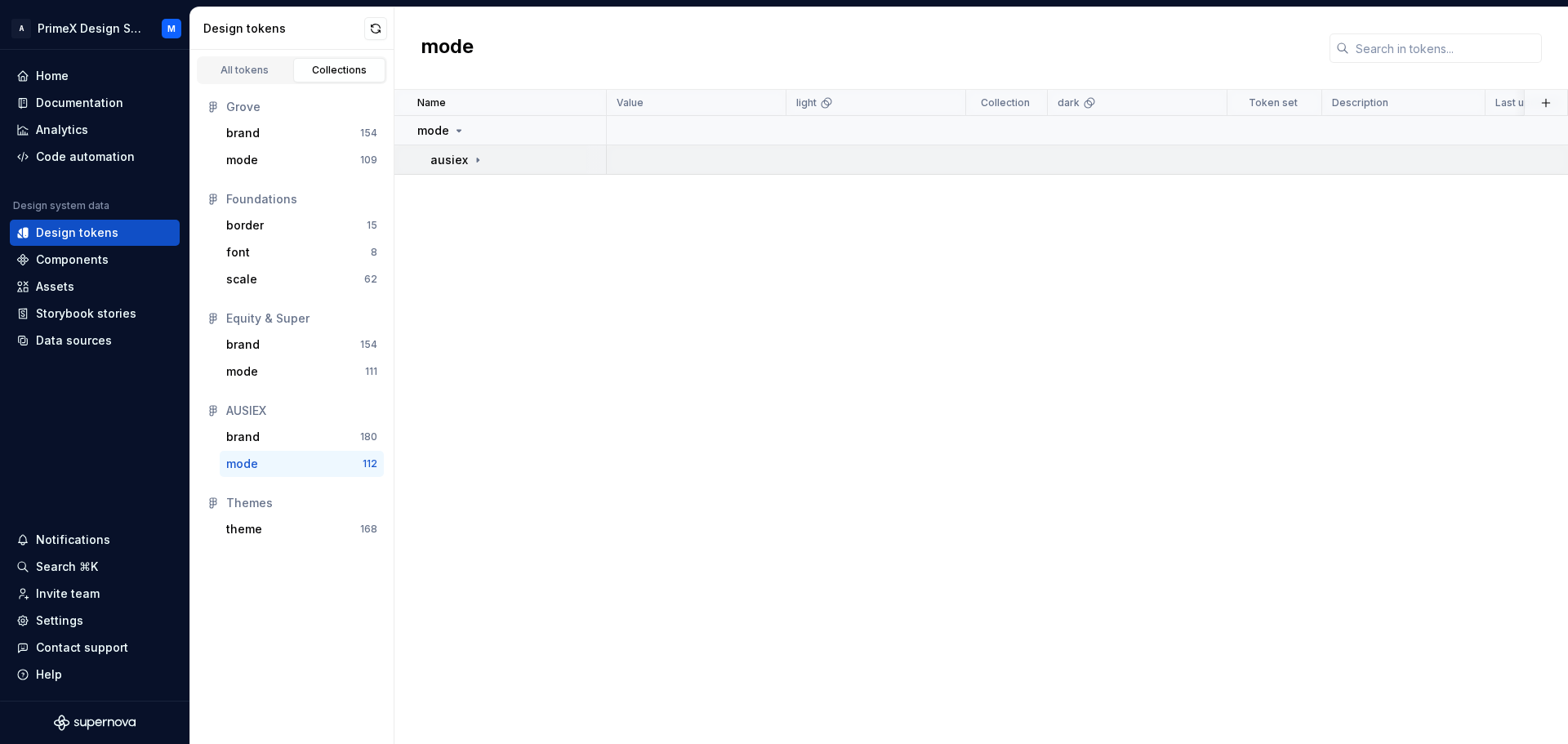
click at [471, 159] on icon at bounding box center [478, 160] width 13 height 13
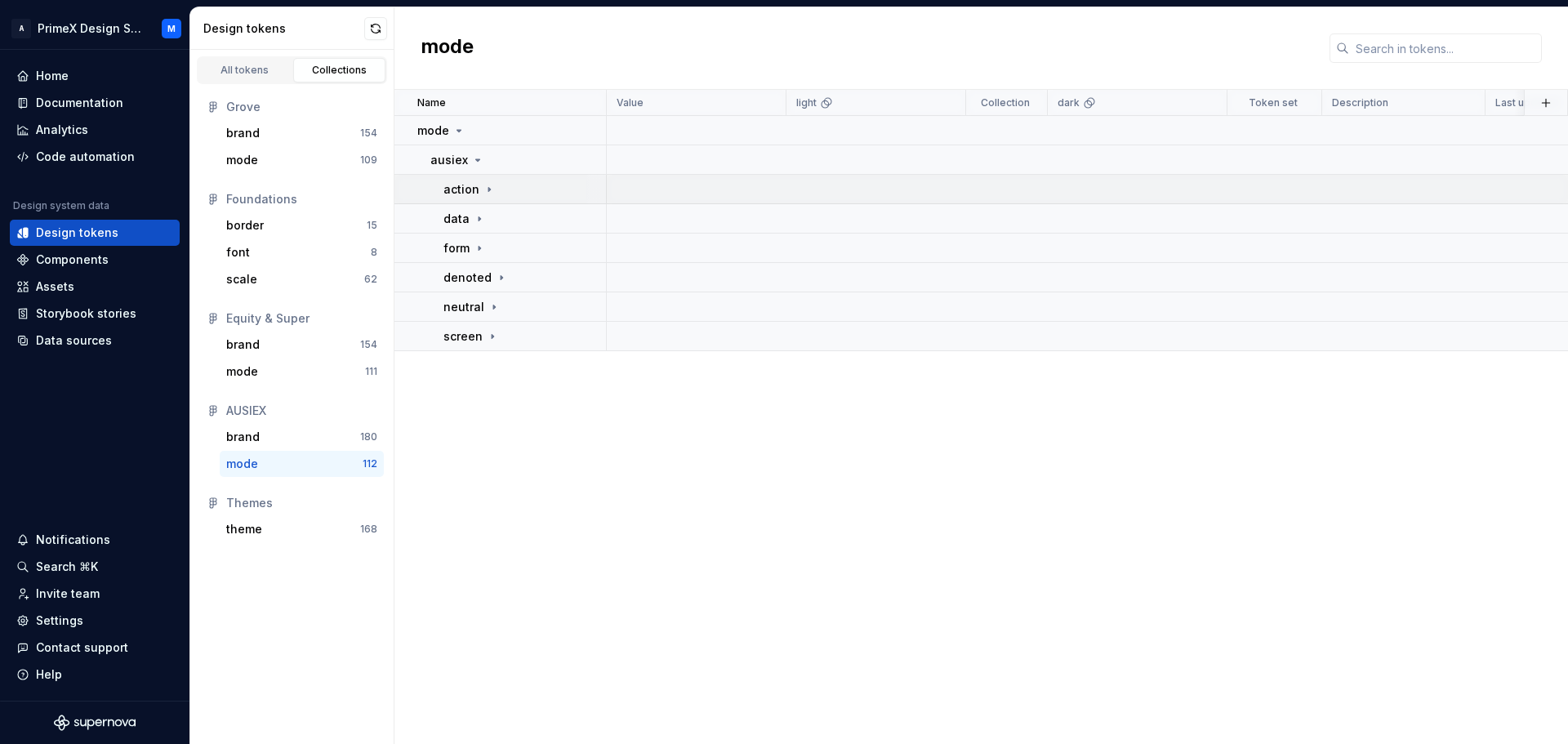
click at [483, 194] on icon at bounding box center [489, 190] width 13 height 13
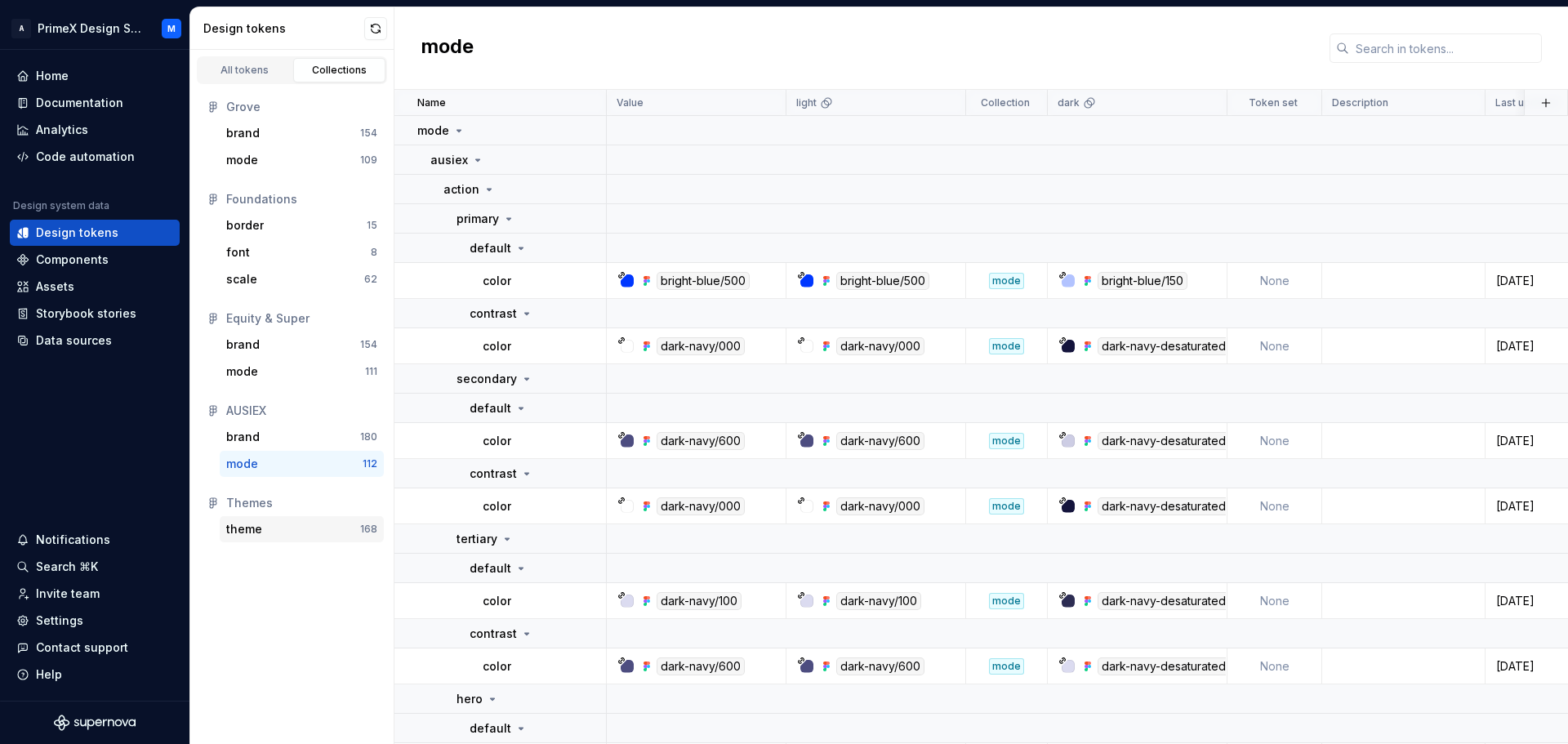
click at [278, 538] on div "theme 168" at bounding box center [302, 529] width 164 height 26
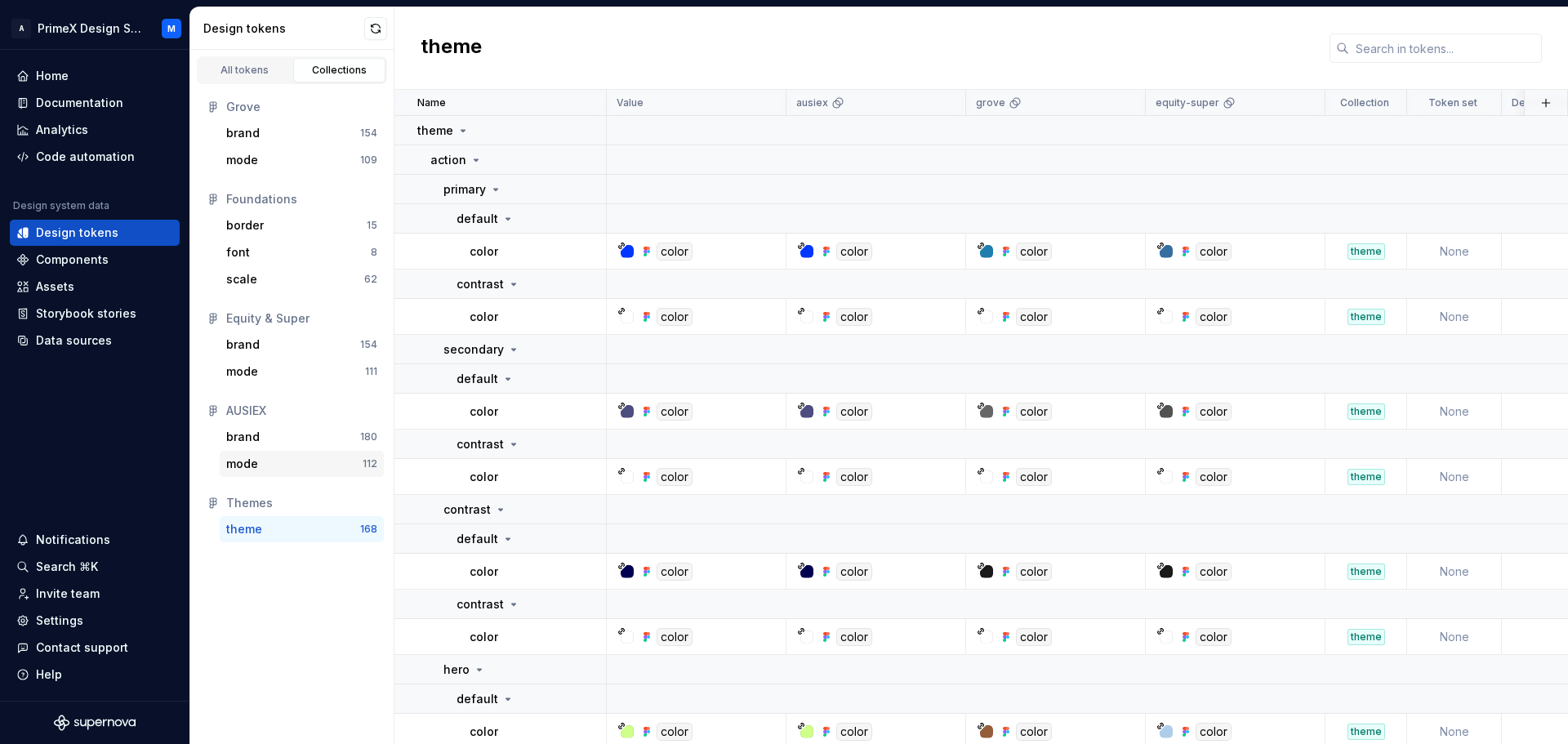
click at [292, 462] on div "mode" at bounding box center [295, 464] width 136 height 17
click at [298, 436] on div "brand" at bounding box center [293, 437] width 134 height 17
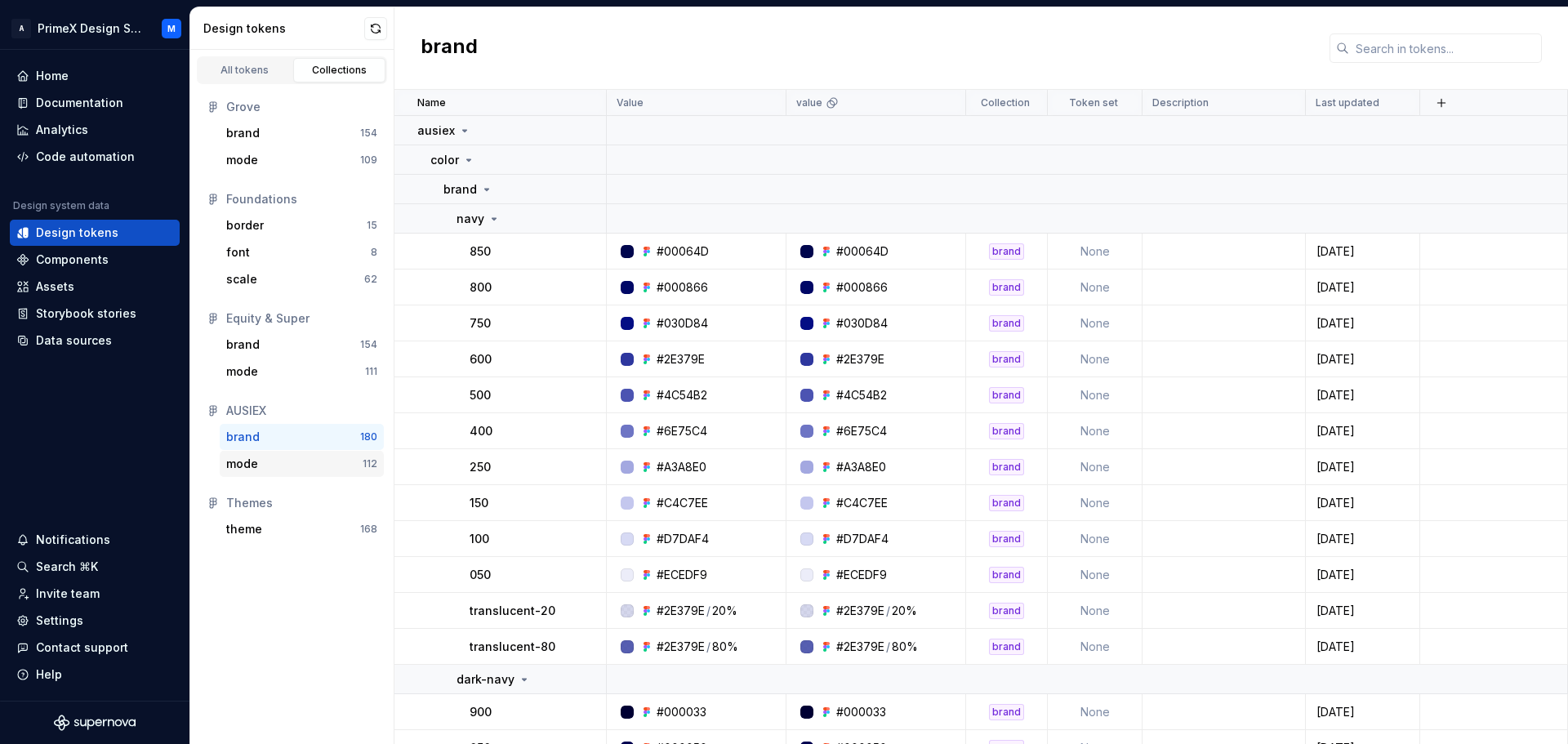
click at [313, 455] on div "mode 112" at bounding box center [302, 464] width 164 height 26
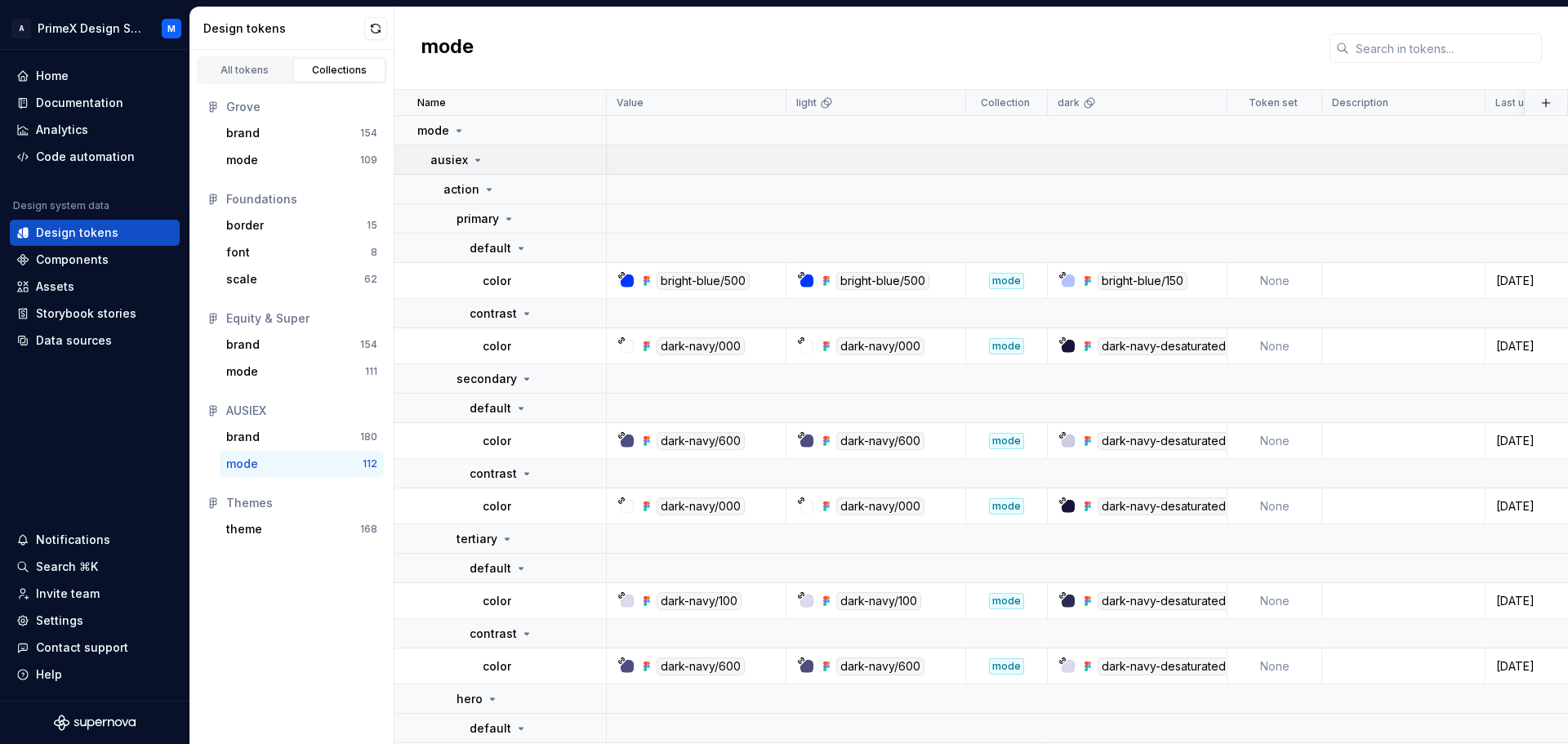
drag, startPoint x: 1114, startPoint y: 211, endPoint x: 1122, endPoint y: 170, distance: 41.8
click at [1122, 170] on td at bounding box center [1125, 160] width 1037 height 29
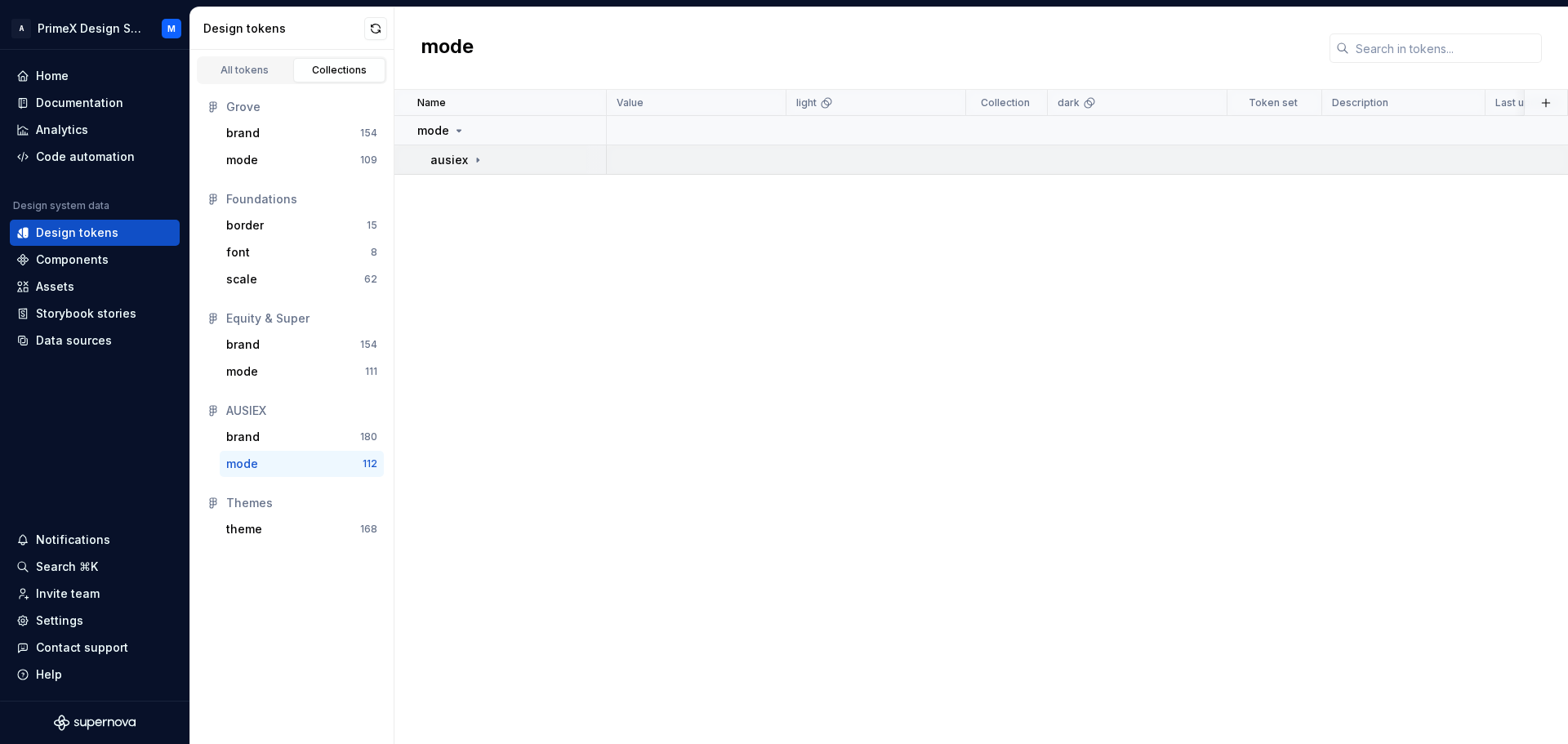
click at [1122, 170] on td at bounding box center [1125, 160] width 1037 height 29
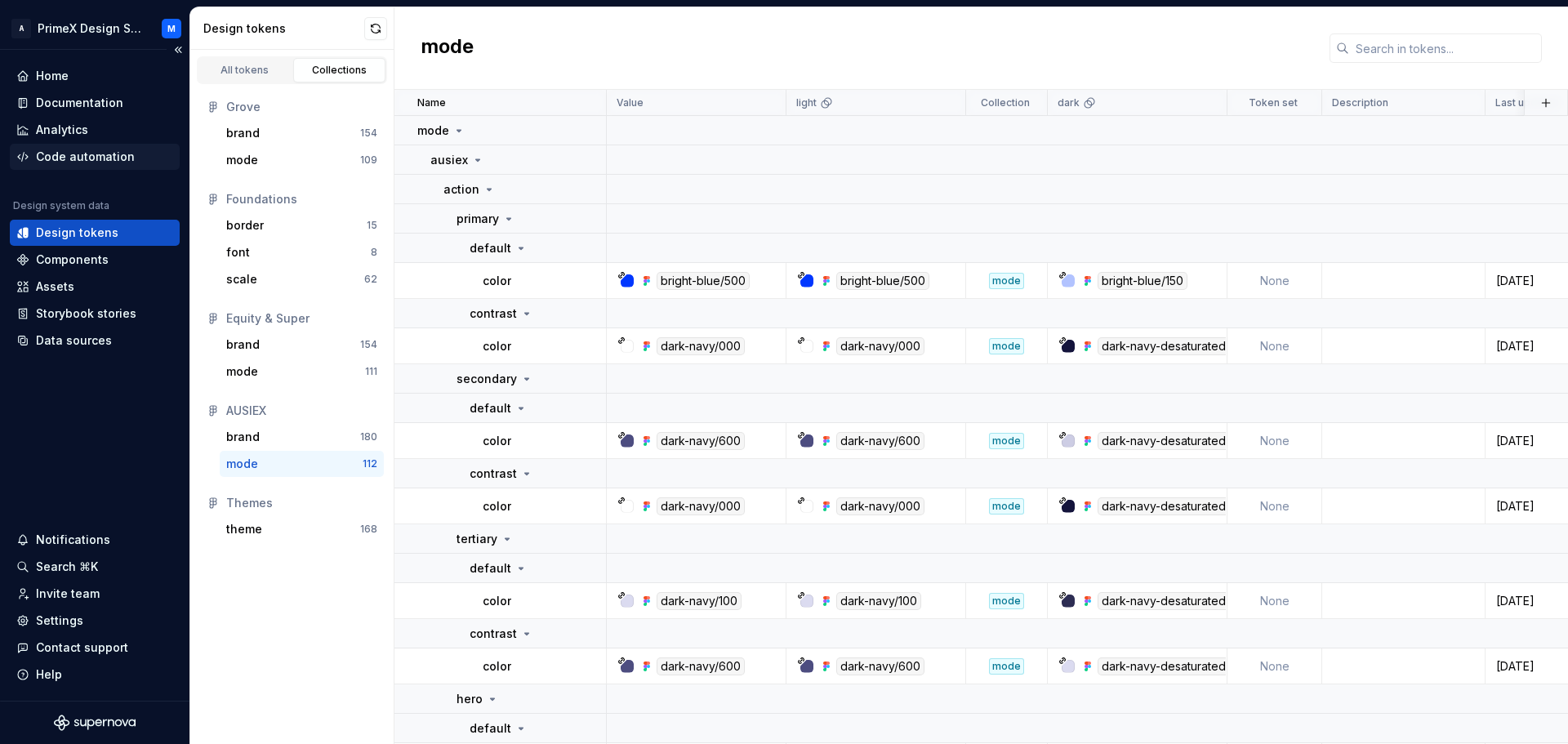
click at [113, 156] on div "Code automation" at bounding box center [85, 157] width 99 height 17
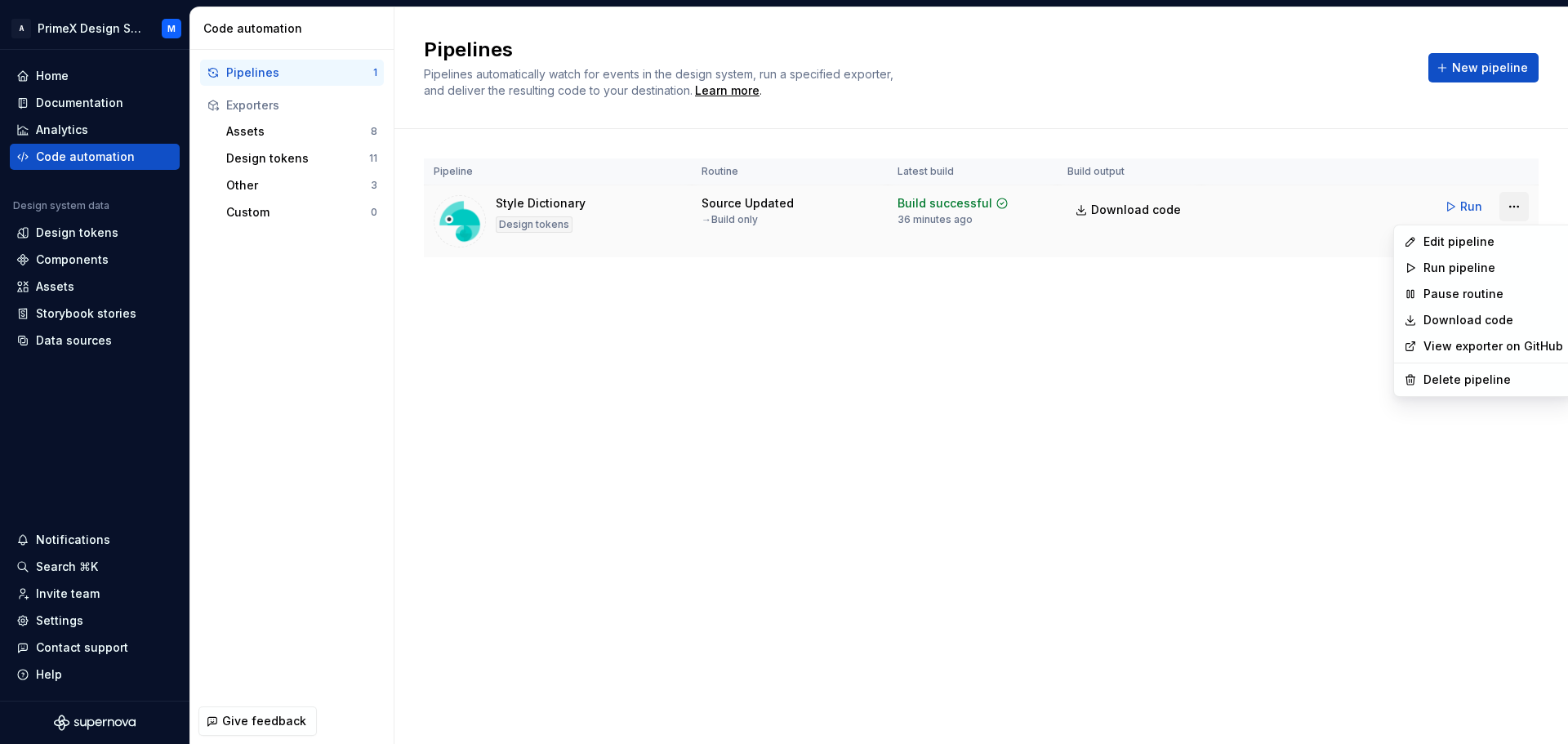
click at [1511, 206] on html "A PrimeX Design System M Home Documentation Analytics Code automation Design sy…" at bounding box center [784, 372] width 1568 height 744
click at [1479, 236] on div "Edit pipeline" at bounding box center [1493, 242] width 140 height 17
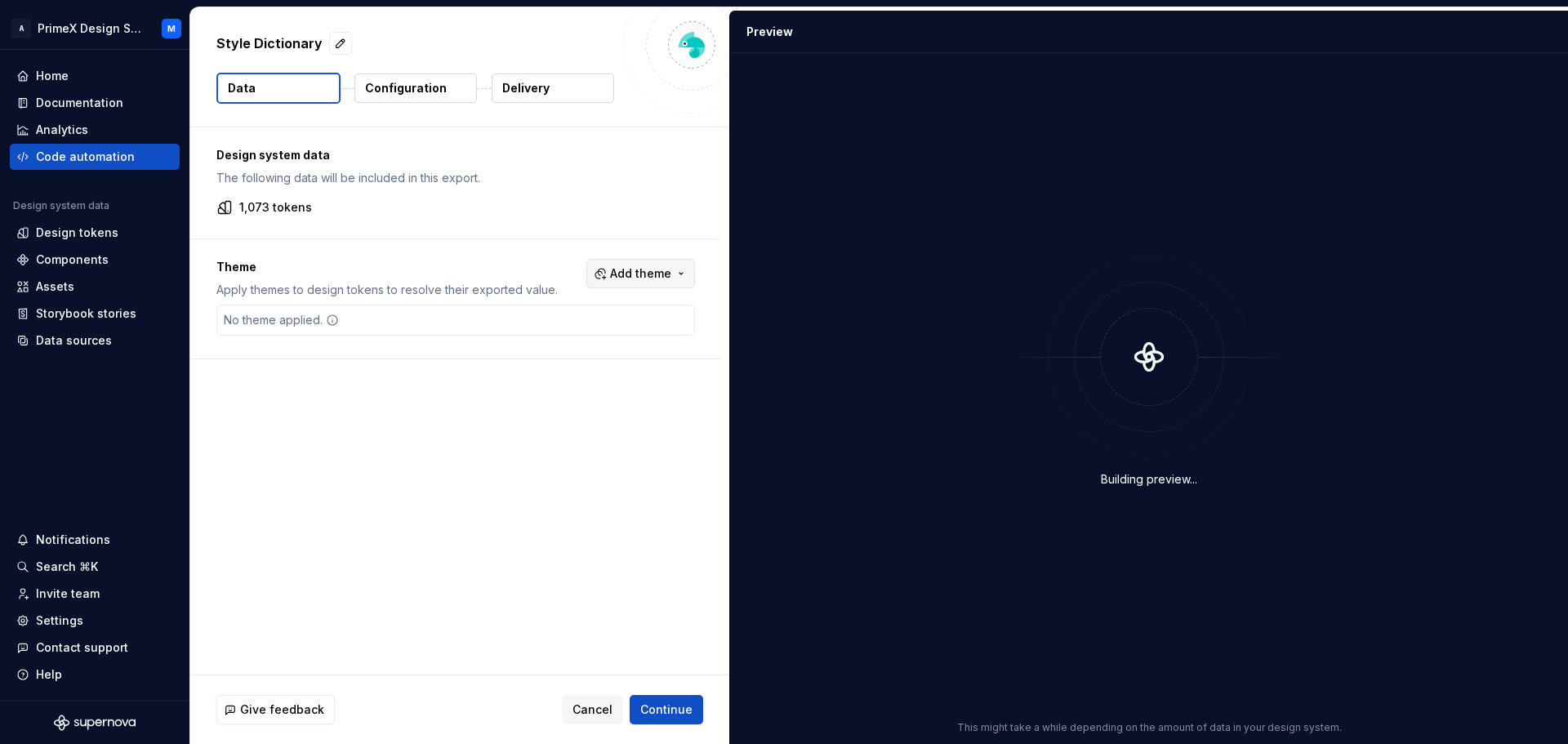
click at [679, 272] on button "Add theme" at bounding box center [641, 273] width 109 height 29
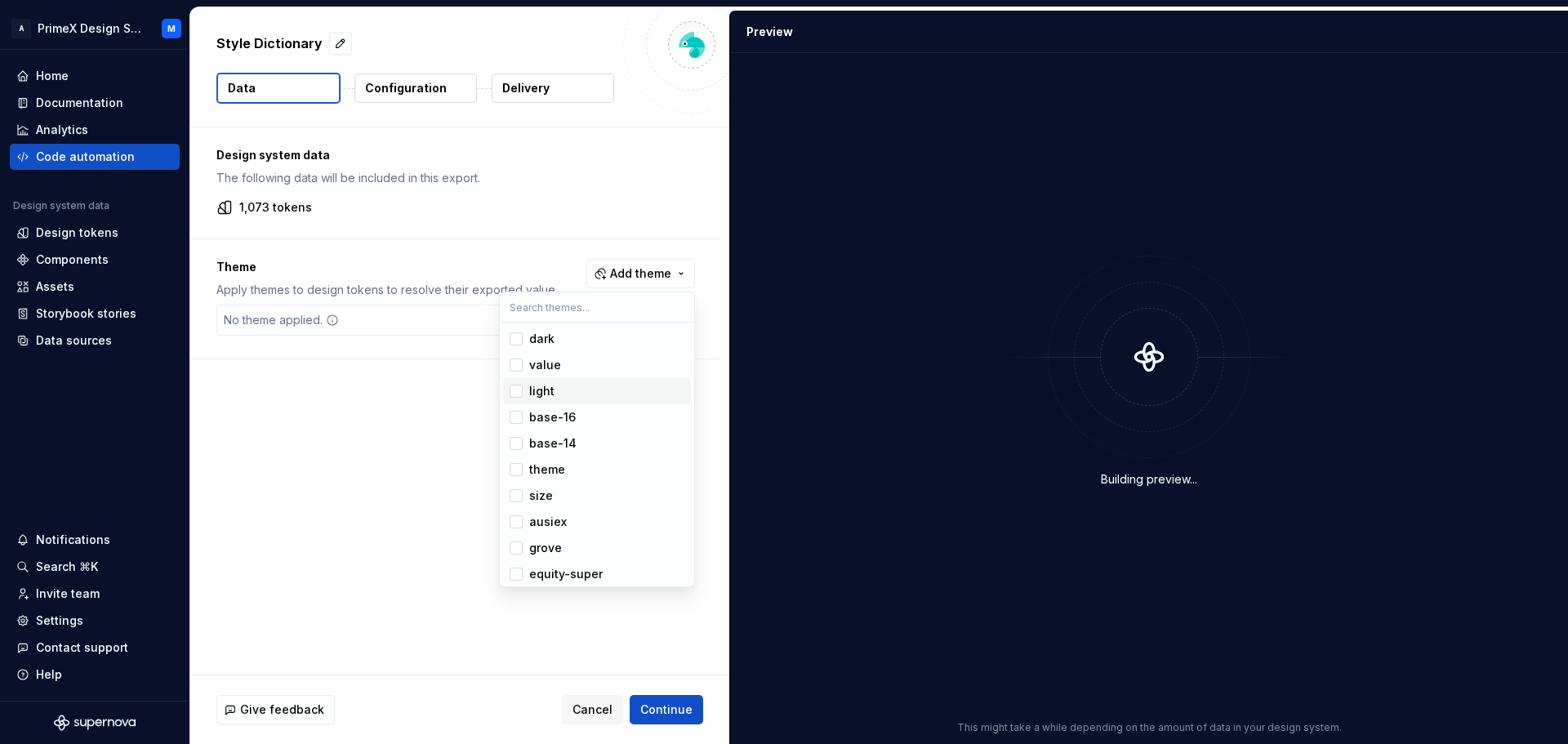
scroll to position [4, 0]
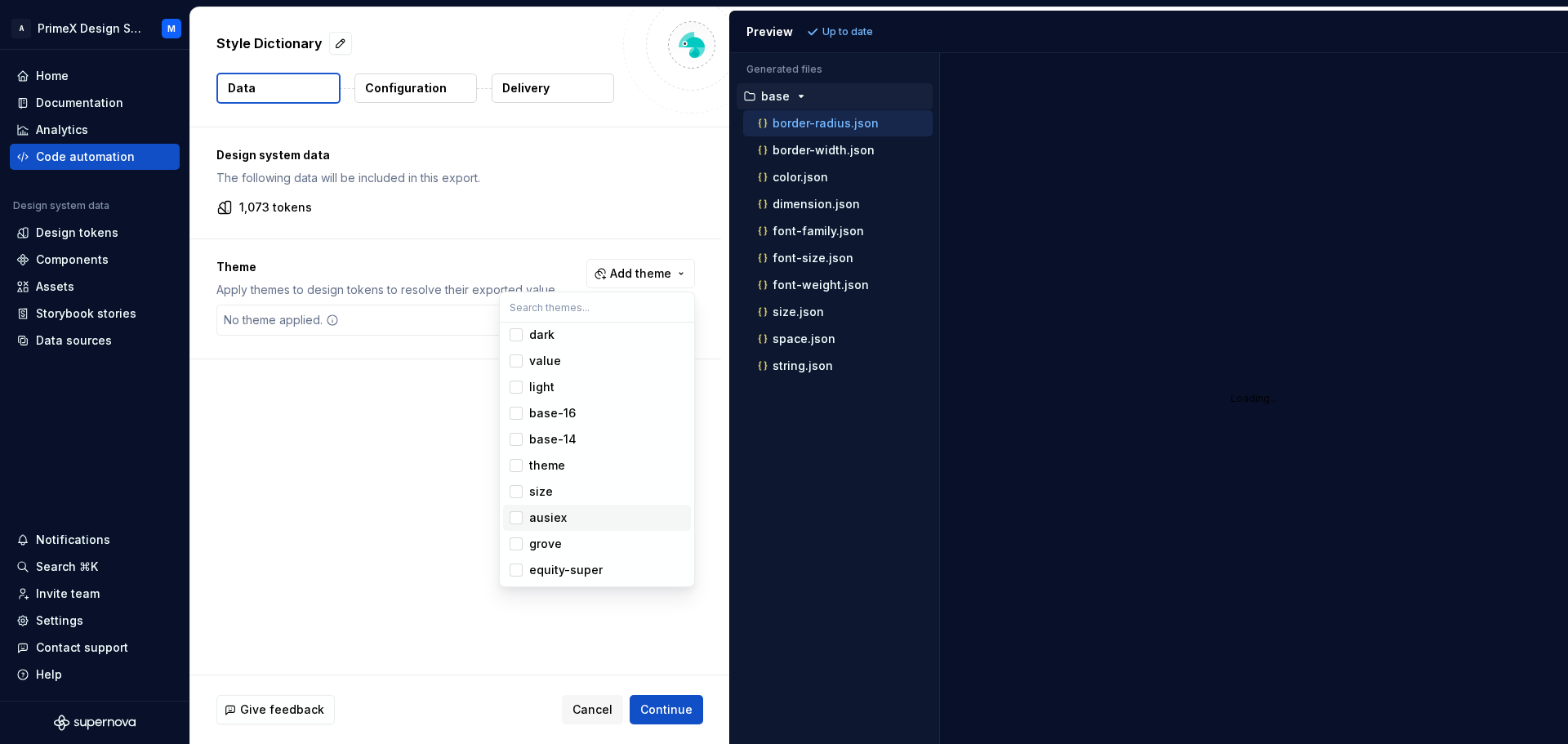
click at [516, 521] on div "Suggestions" at bounding box center [516, 517] width 13 height 13
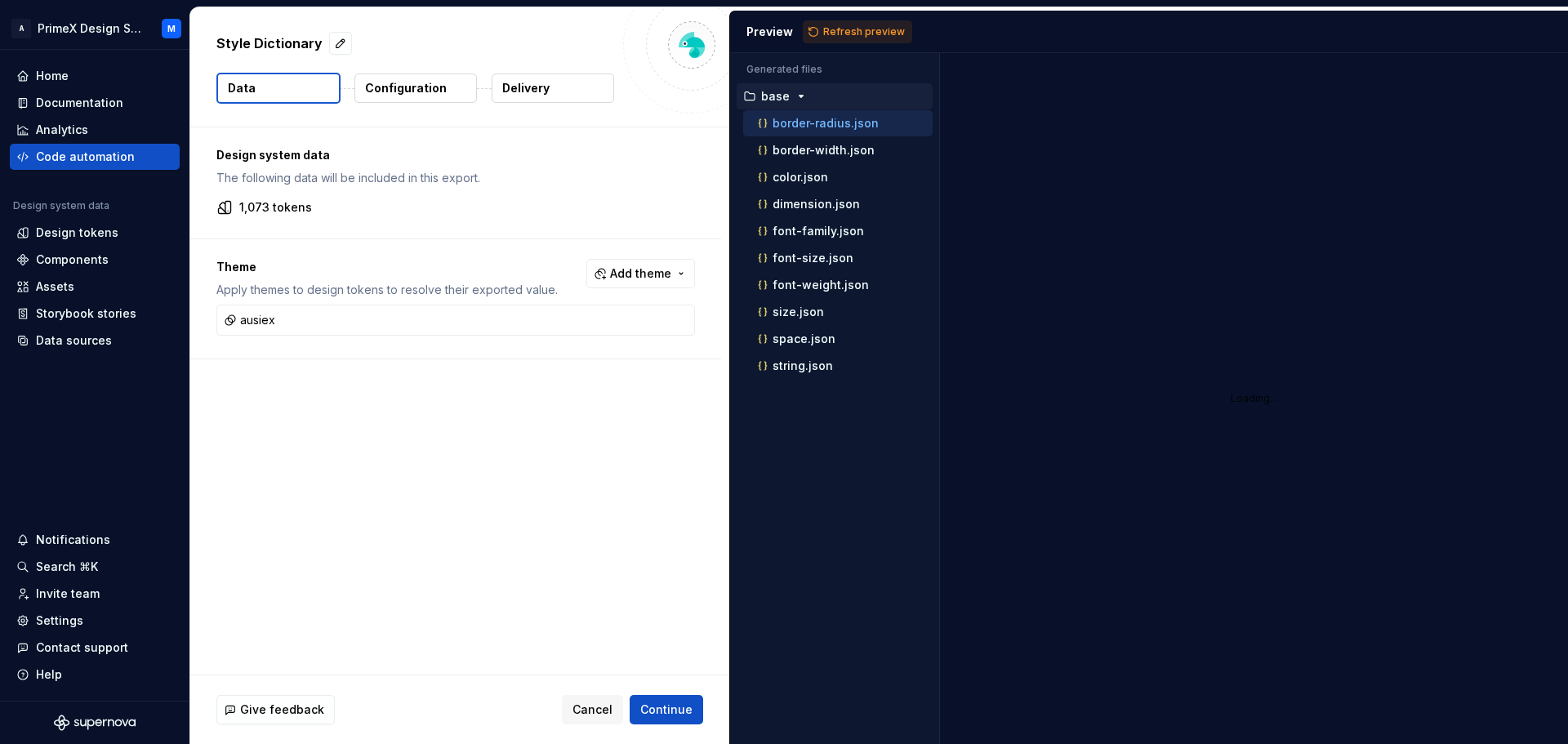
click at [855, 34] on html "A PrimeX Design System M Home Documentation Analytics Code automation Design sy…" at bounding box center [784, 372] width 1568 height 744
click at [855, 34] on span "Refresh preview" at bounding box center [864, 31] width 82 height 13
click at [804, 96] on icon "button" at bounding box center [810, 97] width 13 height 13
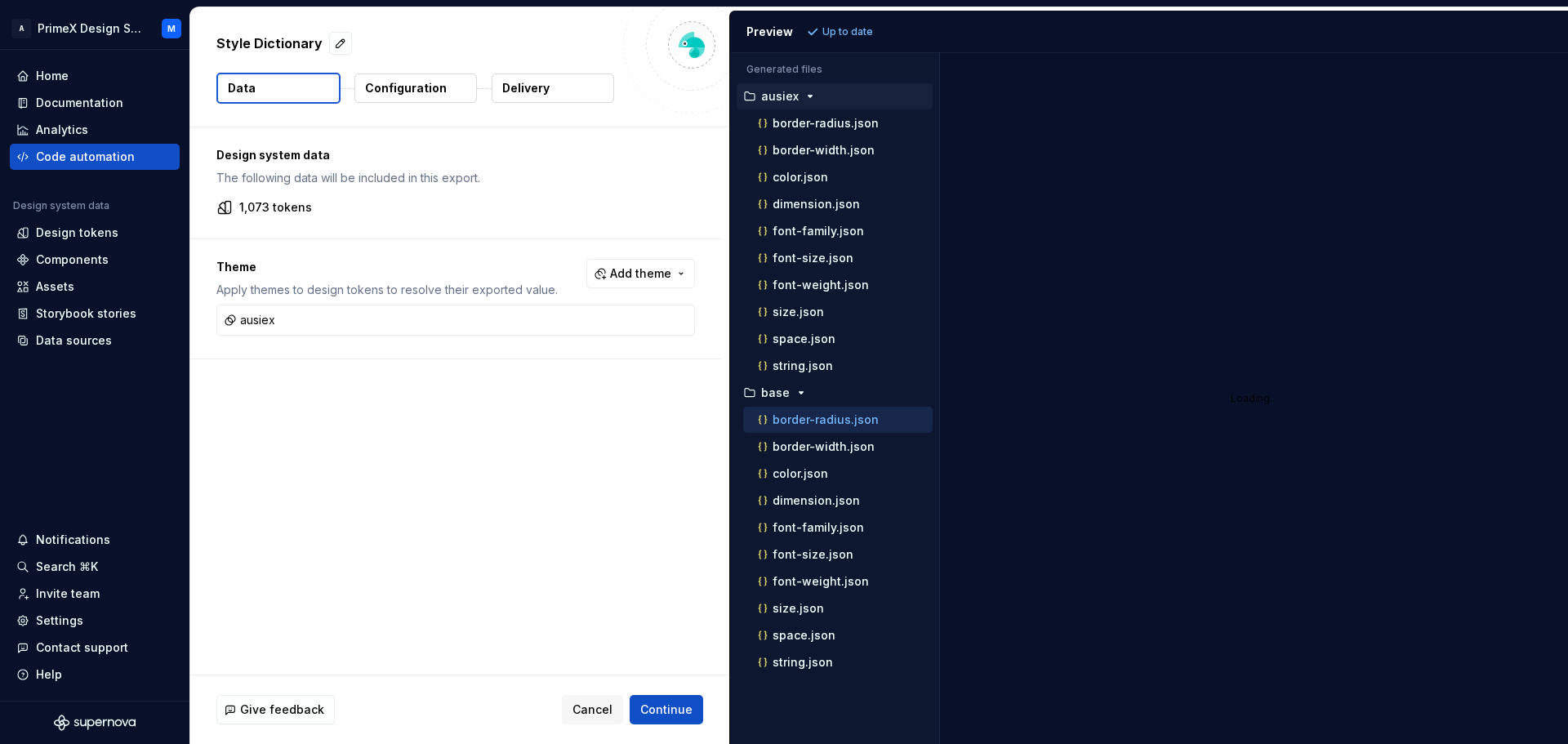
click at [805, 95] on icon "button" at bounding box center [810, 97] width 13 height 13
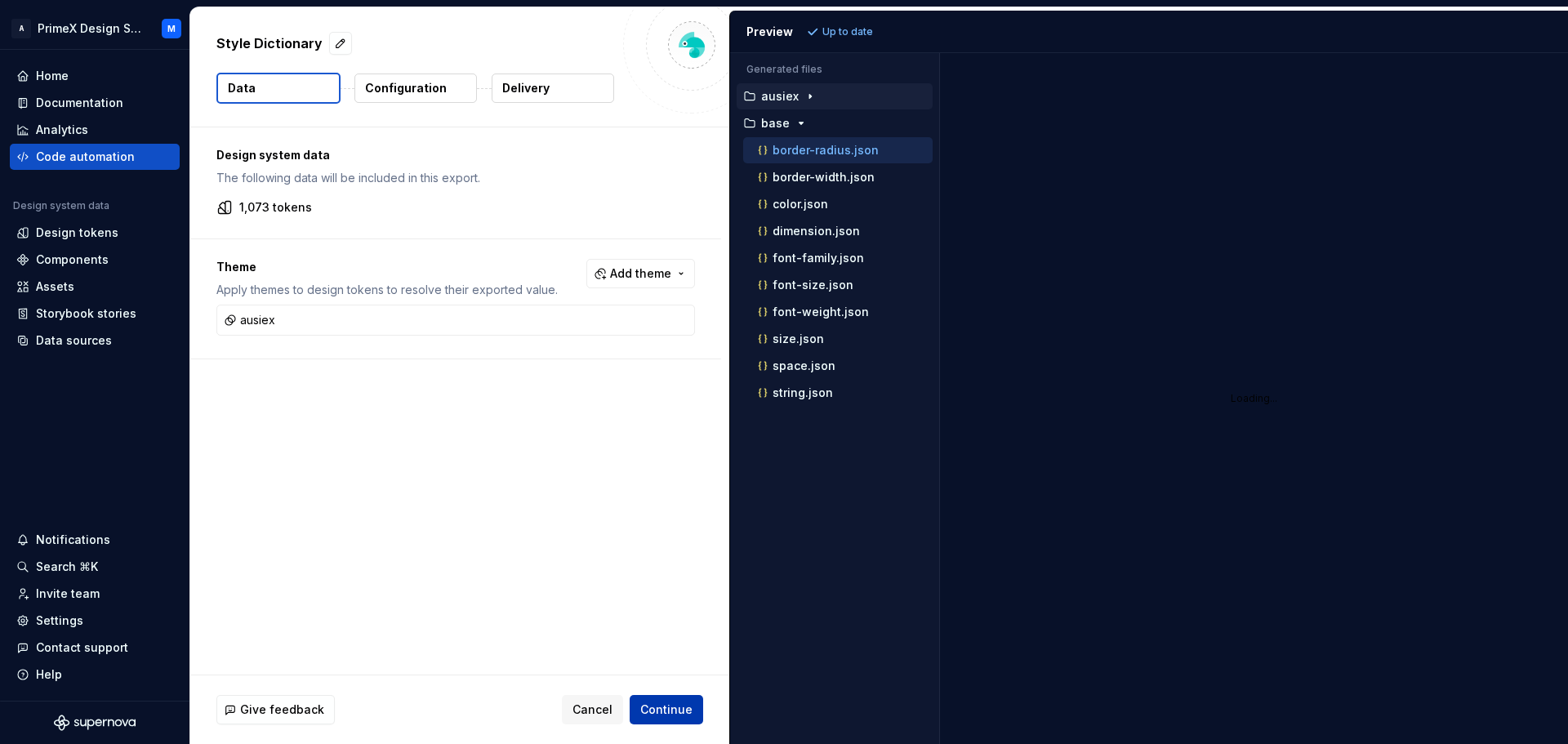
click at [663, 698] on button "Continue" at bounding box center [667, 710] width 74 height 29
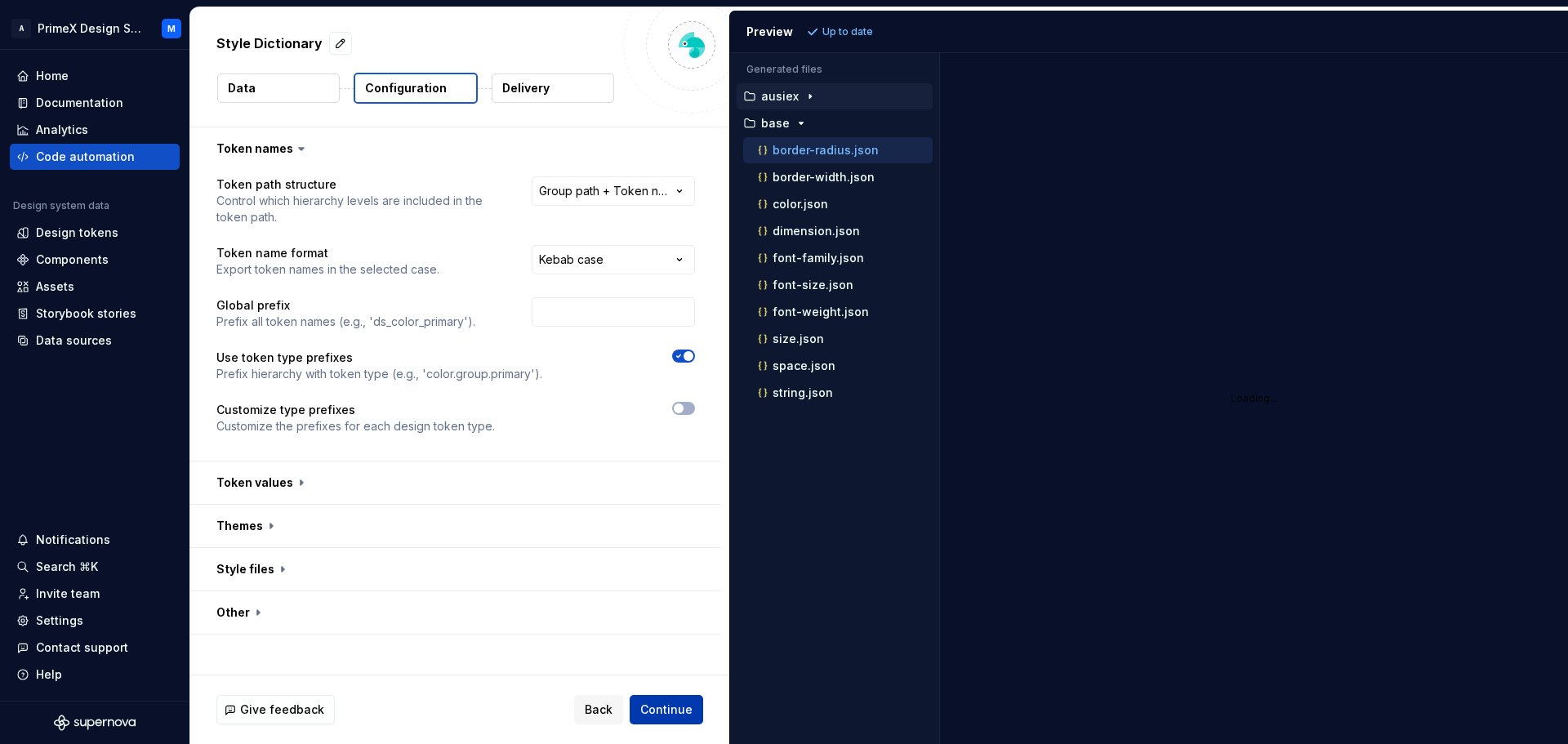
click at [653, 701] on button "Continue" at bounding box center [667, 710] width 74 height 29
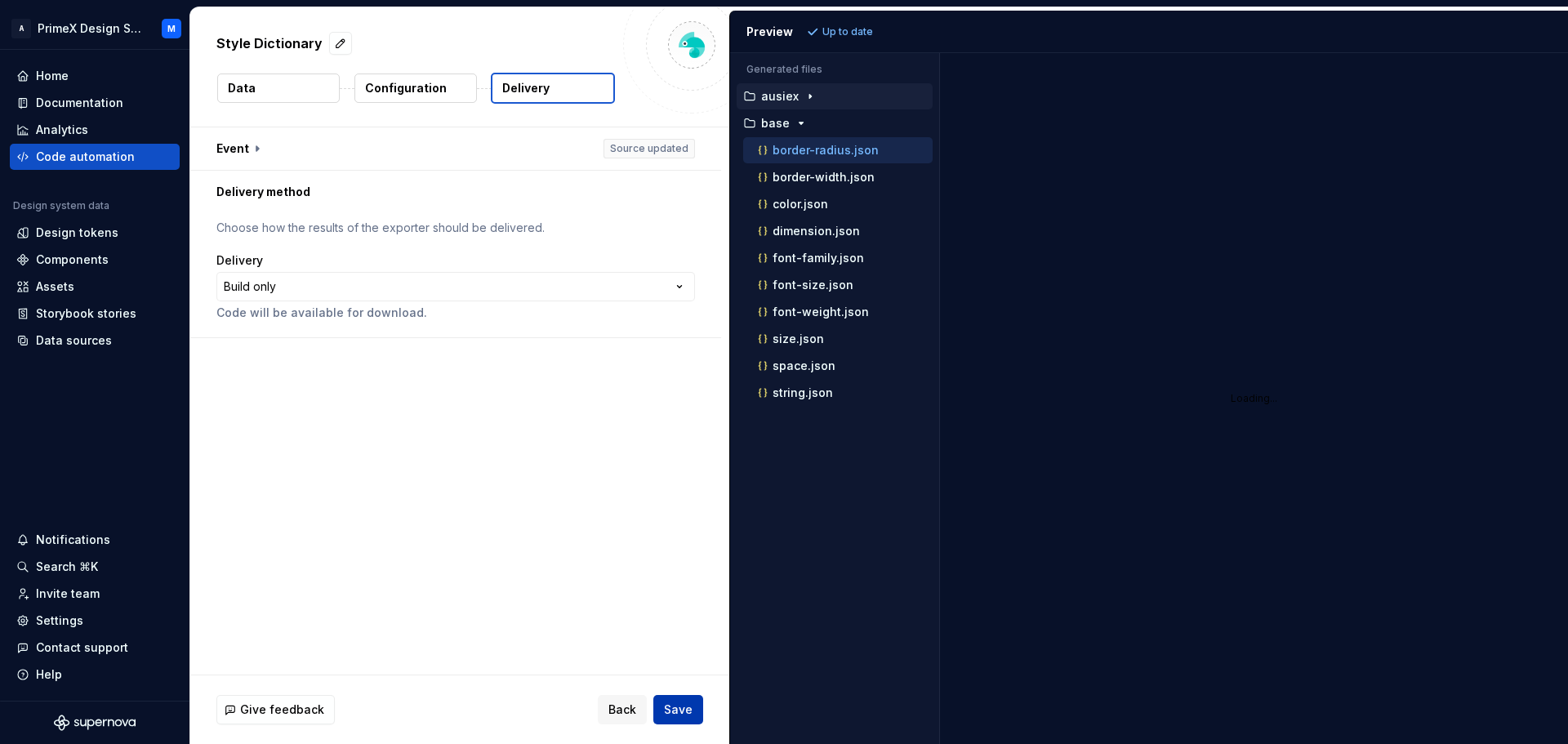
click at [668, 703] on span "Save" at bounding box center [678, 710] width 29 height 17
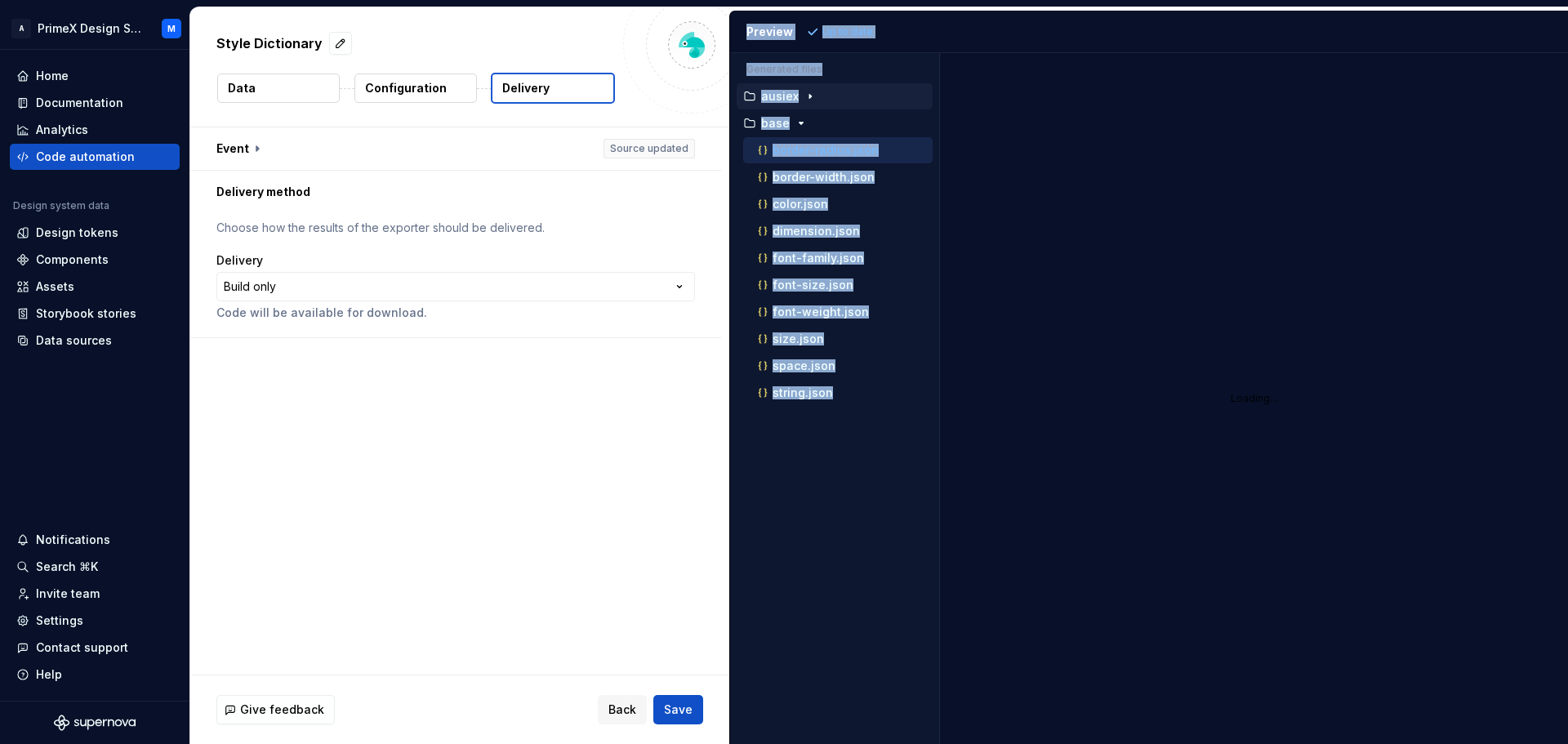
drag, startPoint x: 824, startPoint y: 783, endPoint x: 598, endPoint y: 776, distance: 226.1
click at [598, 743] on html "**********" at bounding box center [784, 372] width 1568 height 744
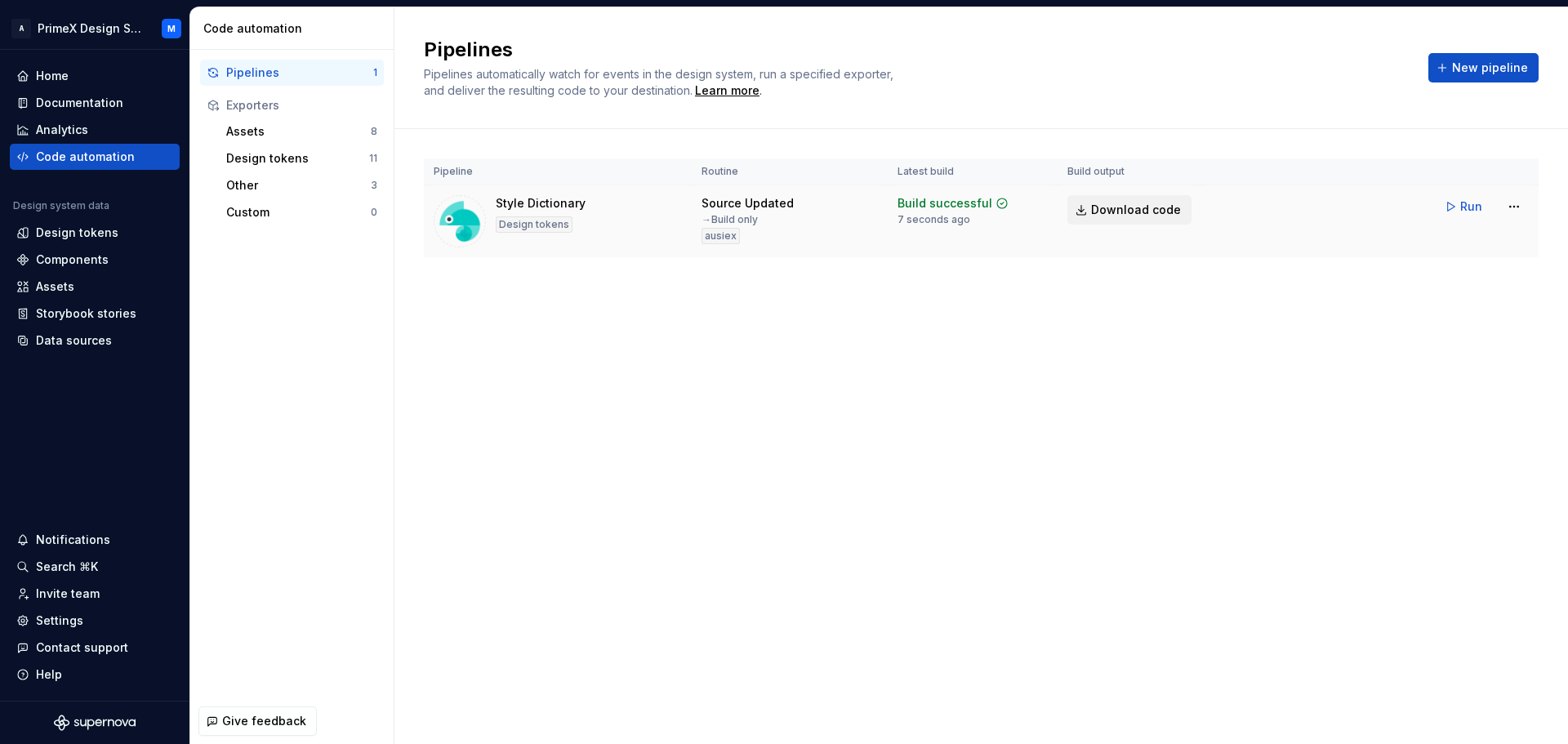
click at [1117, 211] on span "Download code" at bounding box center [1136, 210] width 90 height 17
click at [91, 235] on div "Design tokens" at bounding box center [77, 233] width 83 height 17
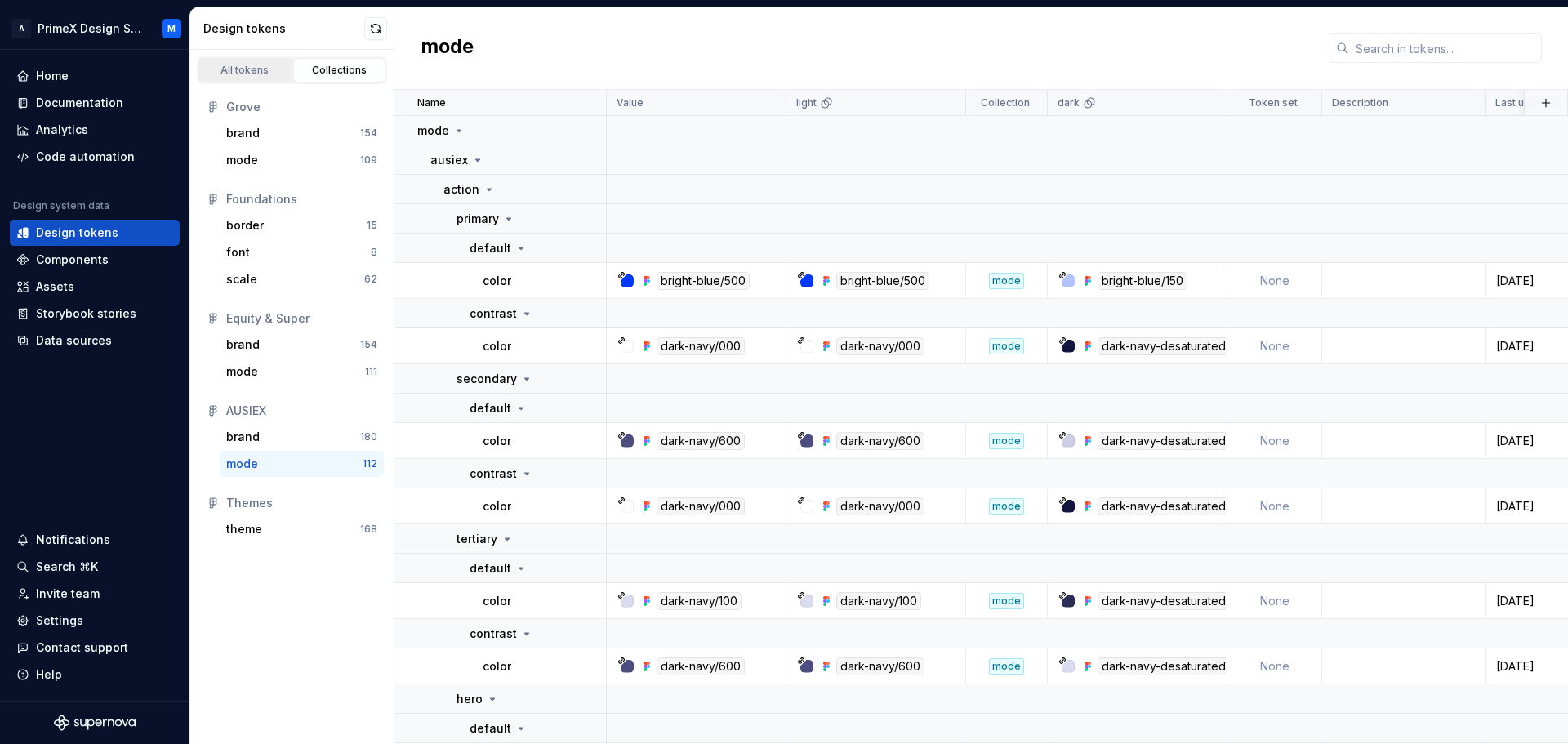
click at [262, 69] on div "All tokens" at bounding box center [245, 70] width 82 height 13
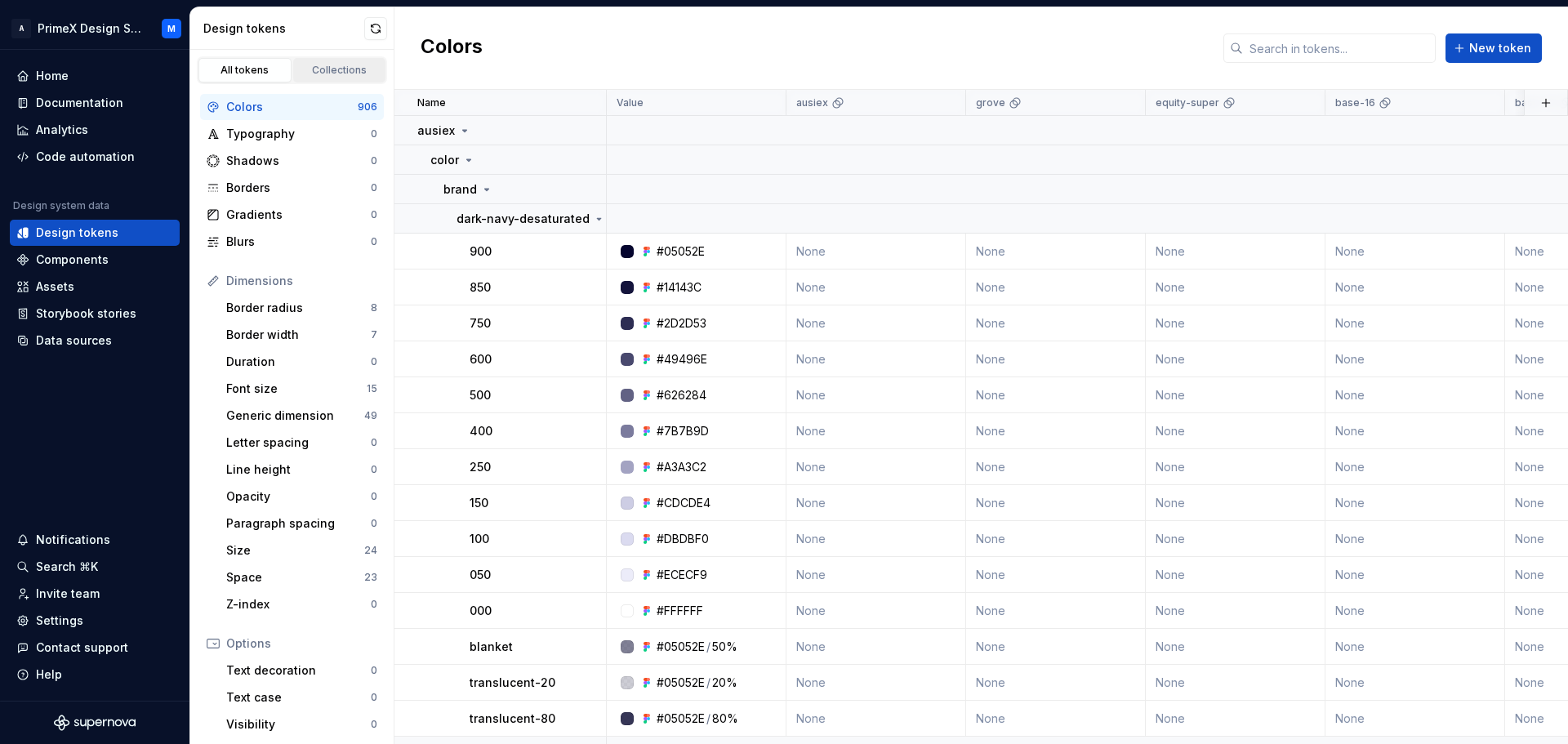
click at [316, 74] on div "Collections" at bounding box center [340, 70] width 82 height 13
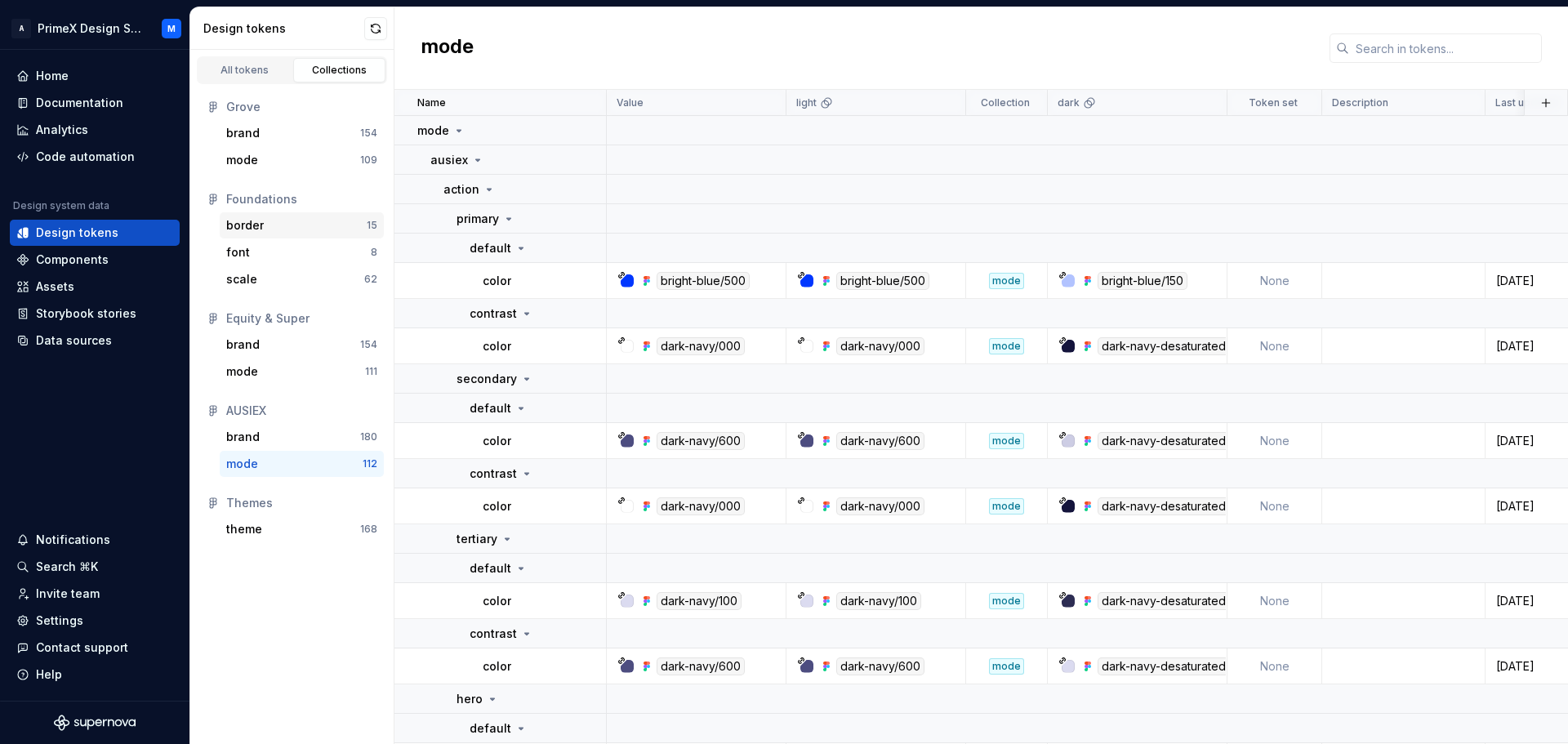
click at [285, 221] on div "border" at bounding box center [296, 226] width 141 height 17
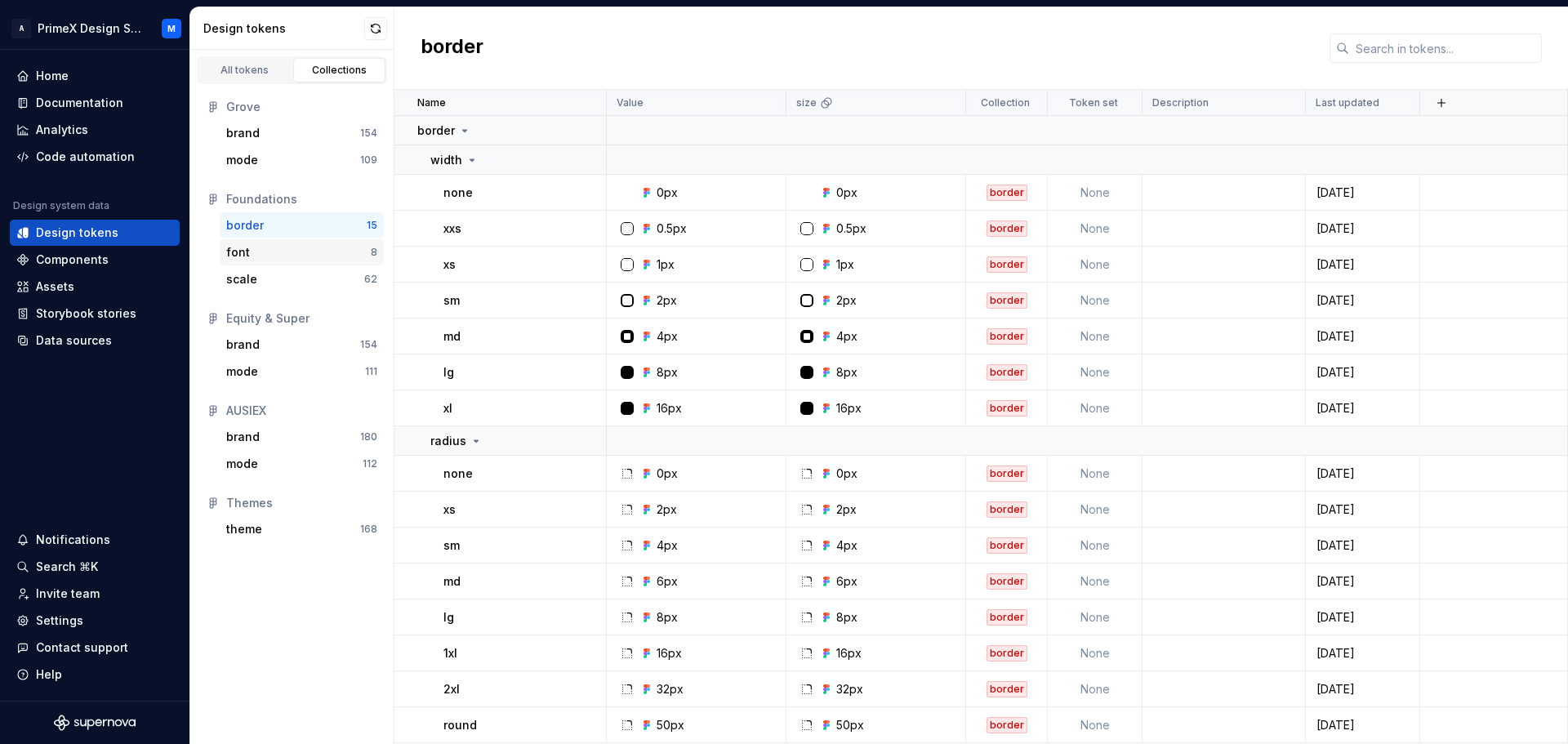
click at [272, 244] on div "font" at bounding box center [298, 252] width 145 height 17
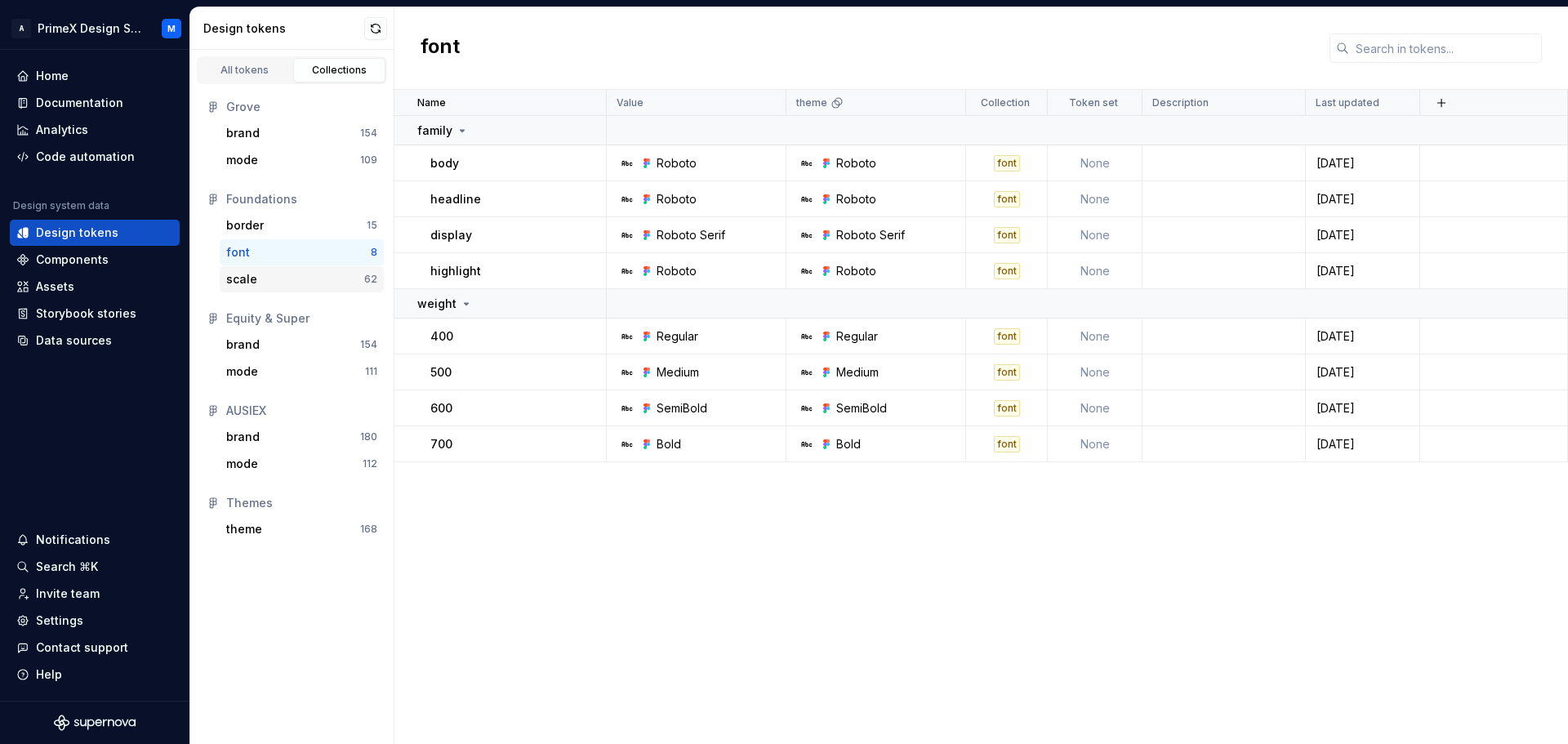
click at [262, 277] on div "scale" at bounding box center [296, 279] width 138 height 17
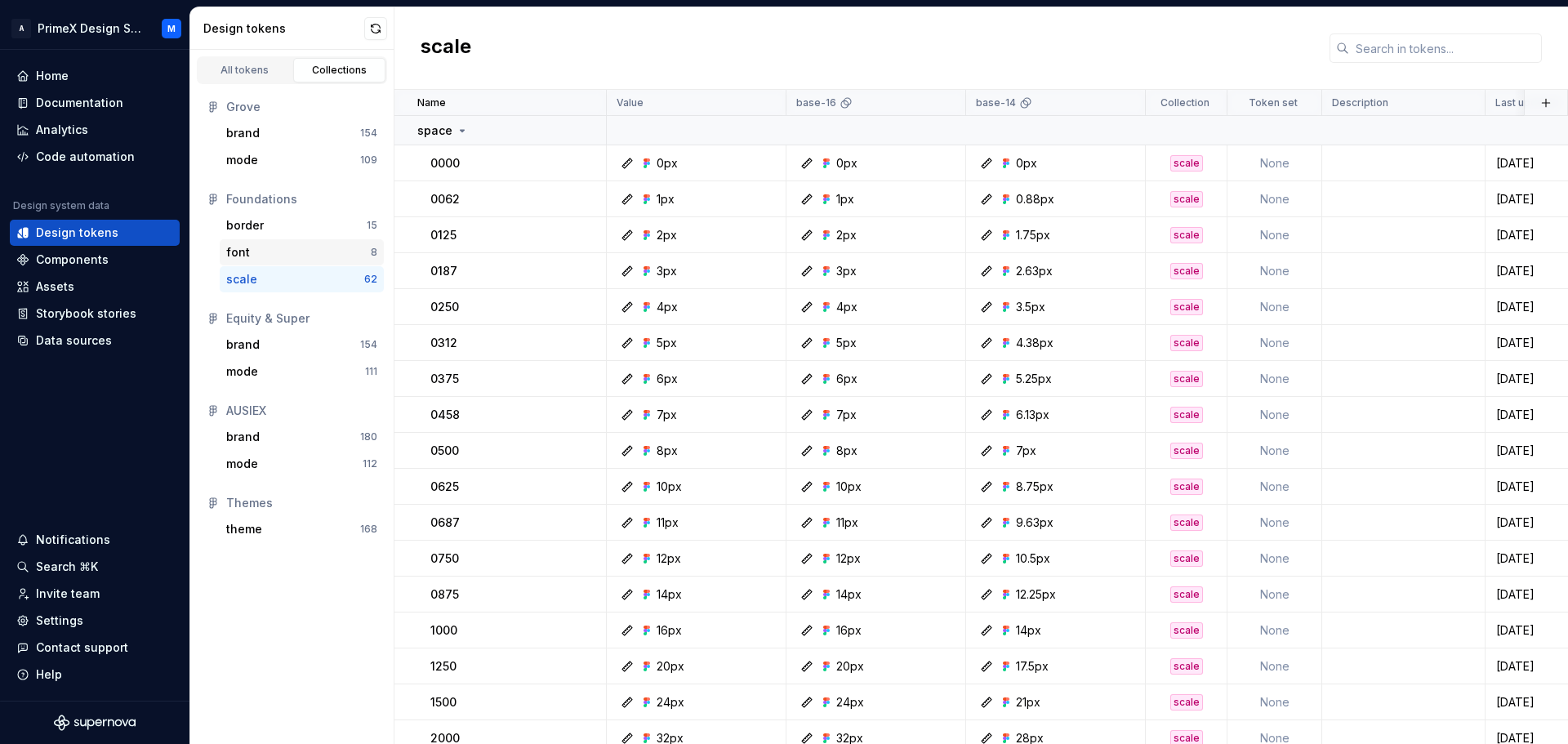
click at [270, 262] on div "font 8" at bounding box center [302, 252] width 164 height 26
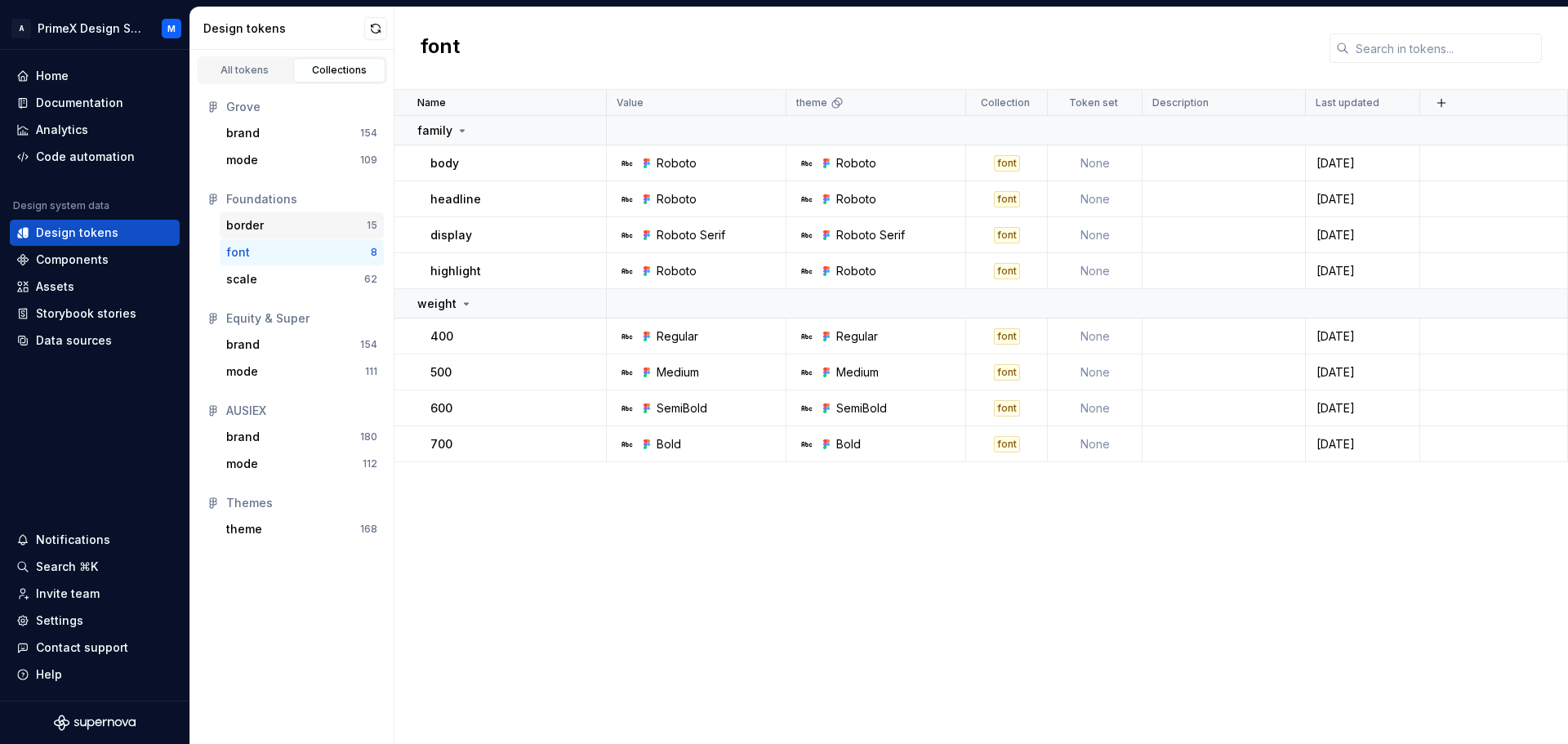
click at [272, 222] on div "border" at bounding box center [296, 226] width 141 height 17
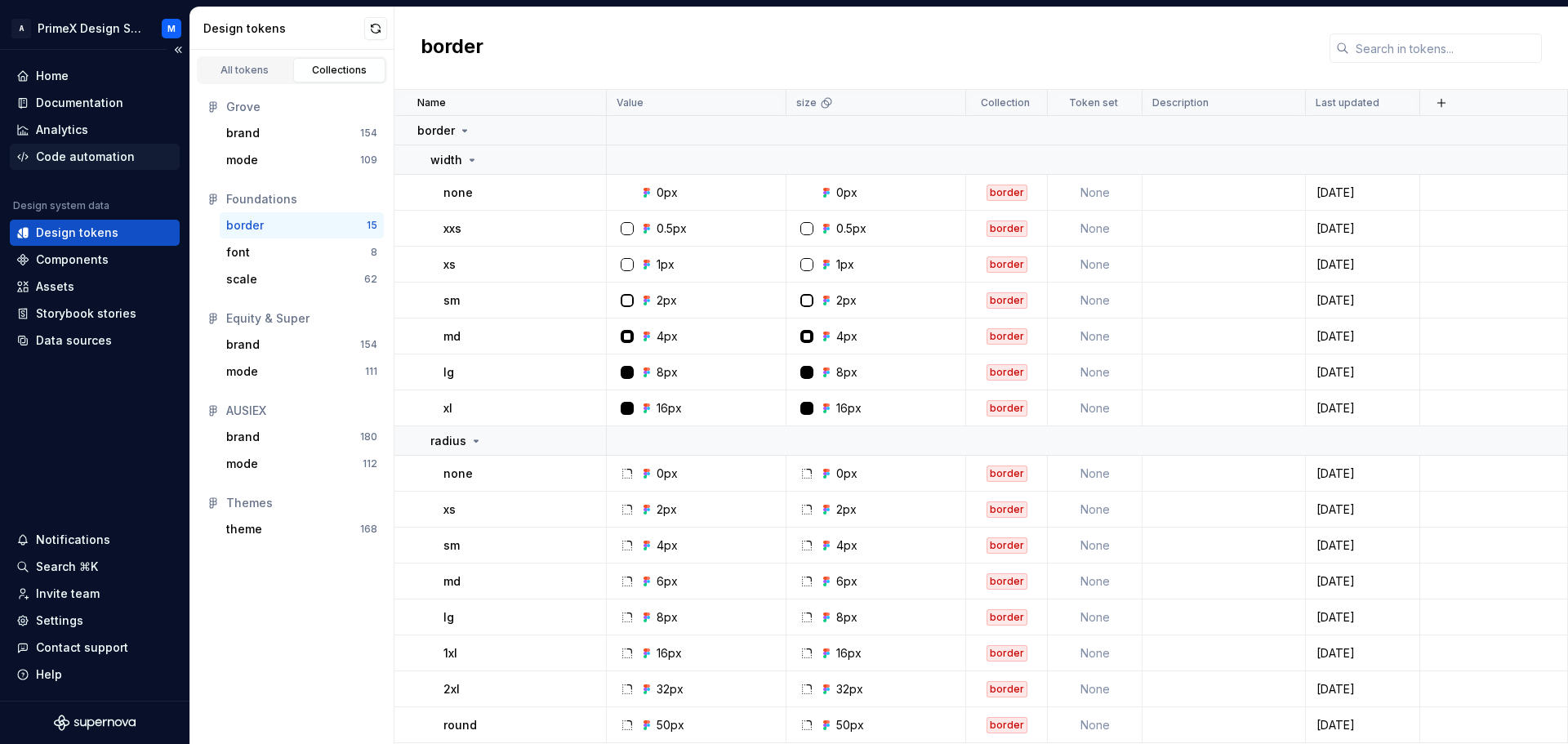
click at [78, 161] on div "Code automation" at bounding box center [85, 157] width 99 height 17
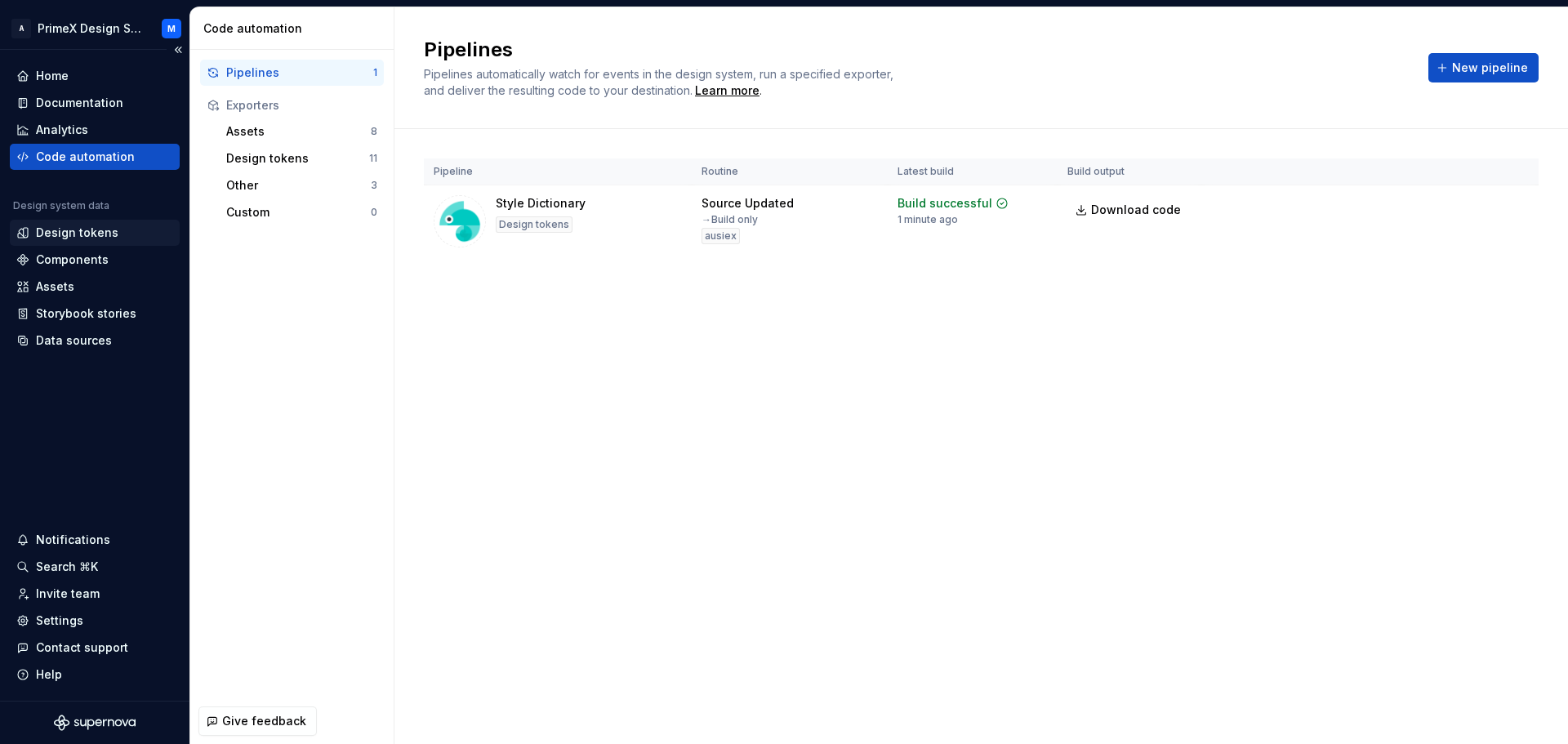
click at [68, 229] on div "Design tokens" at bounding box center [77, 233] width 83 height 17
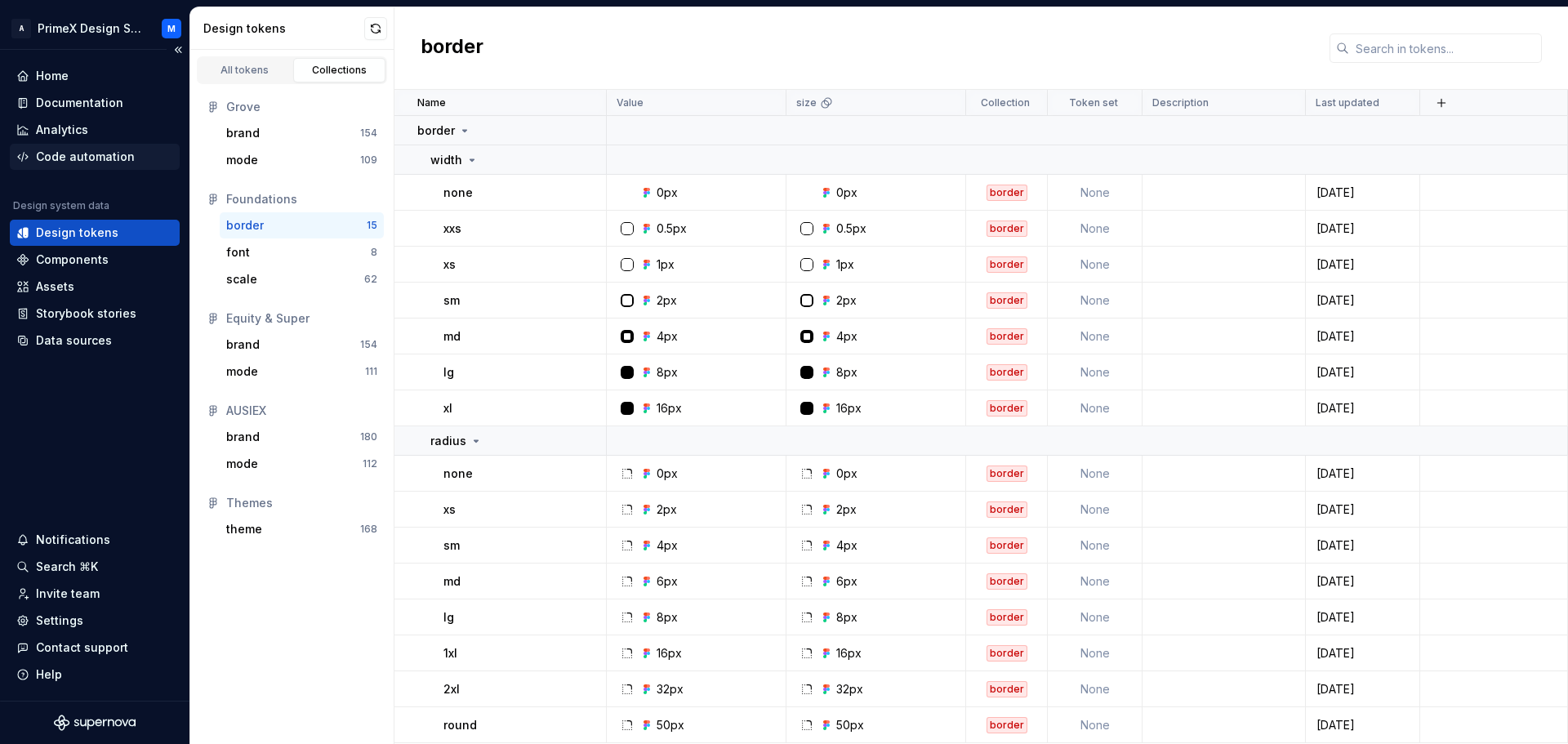
click at [81, 153] on div "Code automation" at bounding box center [85, 157] width 99 height 17
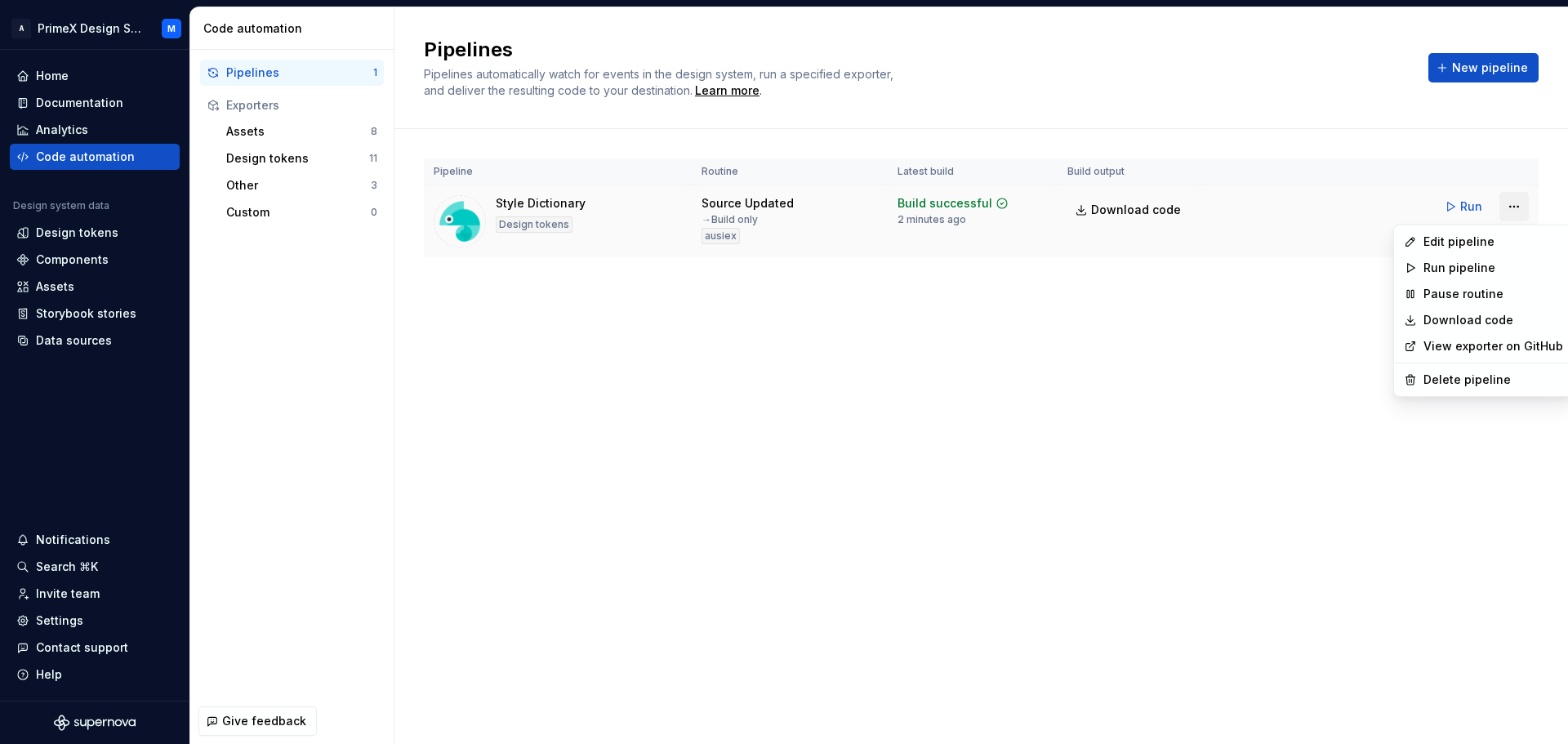
click at [1512, 213] on html "A PrimeX Design System M Home Documentation Analytics Code automation Design sy…" at bounding box center [784, 372] width 1568 height 744
click at [1473, 242] on div "Edit pipeline" at bounding box center [1493, 242] width 140 height 17
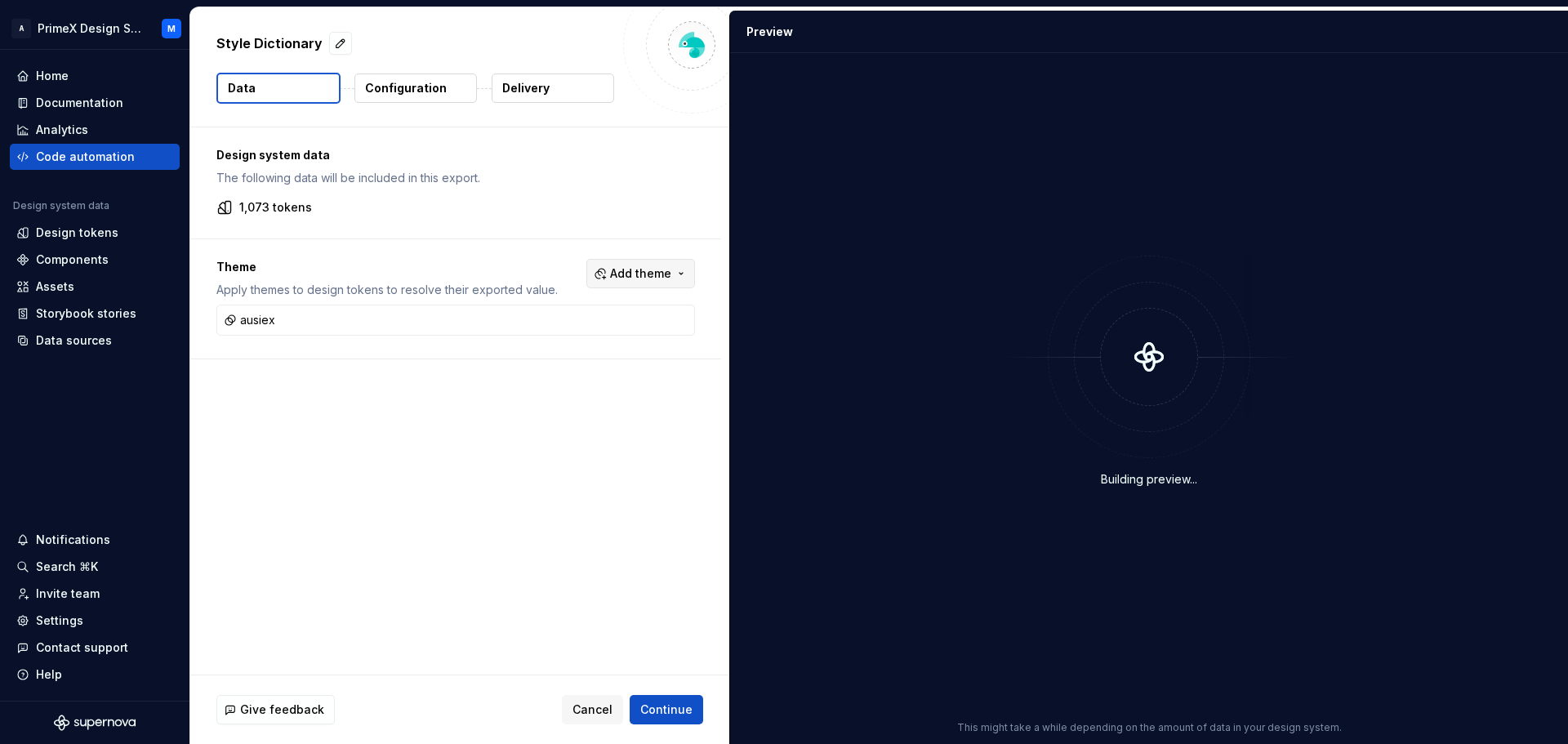
click at [646, 276] on span "Add theme" at bounding box center [640, 273] width 62 height 17
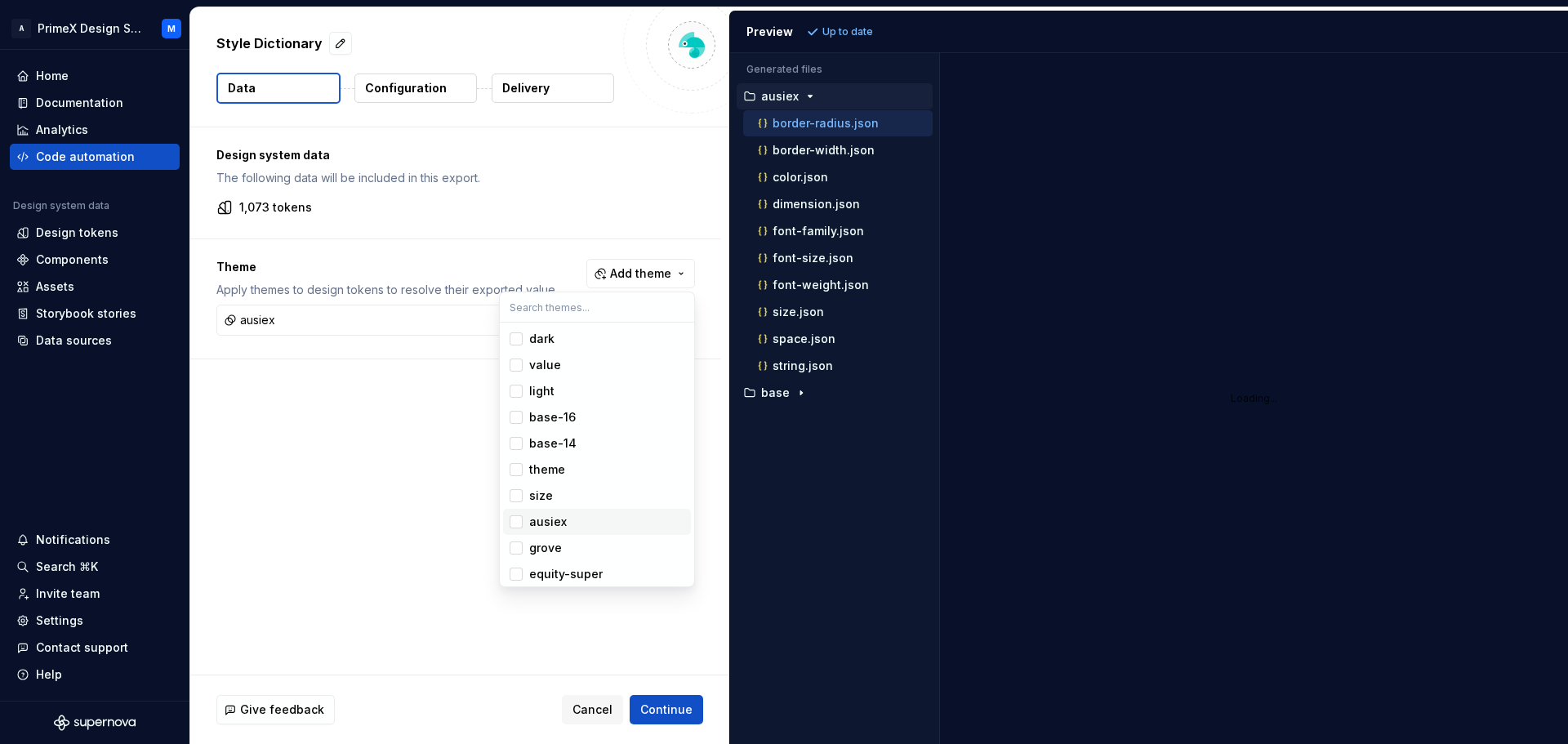
click at [509, 518] on div "Suggestions" at bounding box center [516, 522] width 13 height 13
click at [331, 321] on html "A PrimeX Design System M Home Documentation Analytics Code automation Design sy…" at bounding box center [784, 372] width 1568 height 744
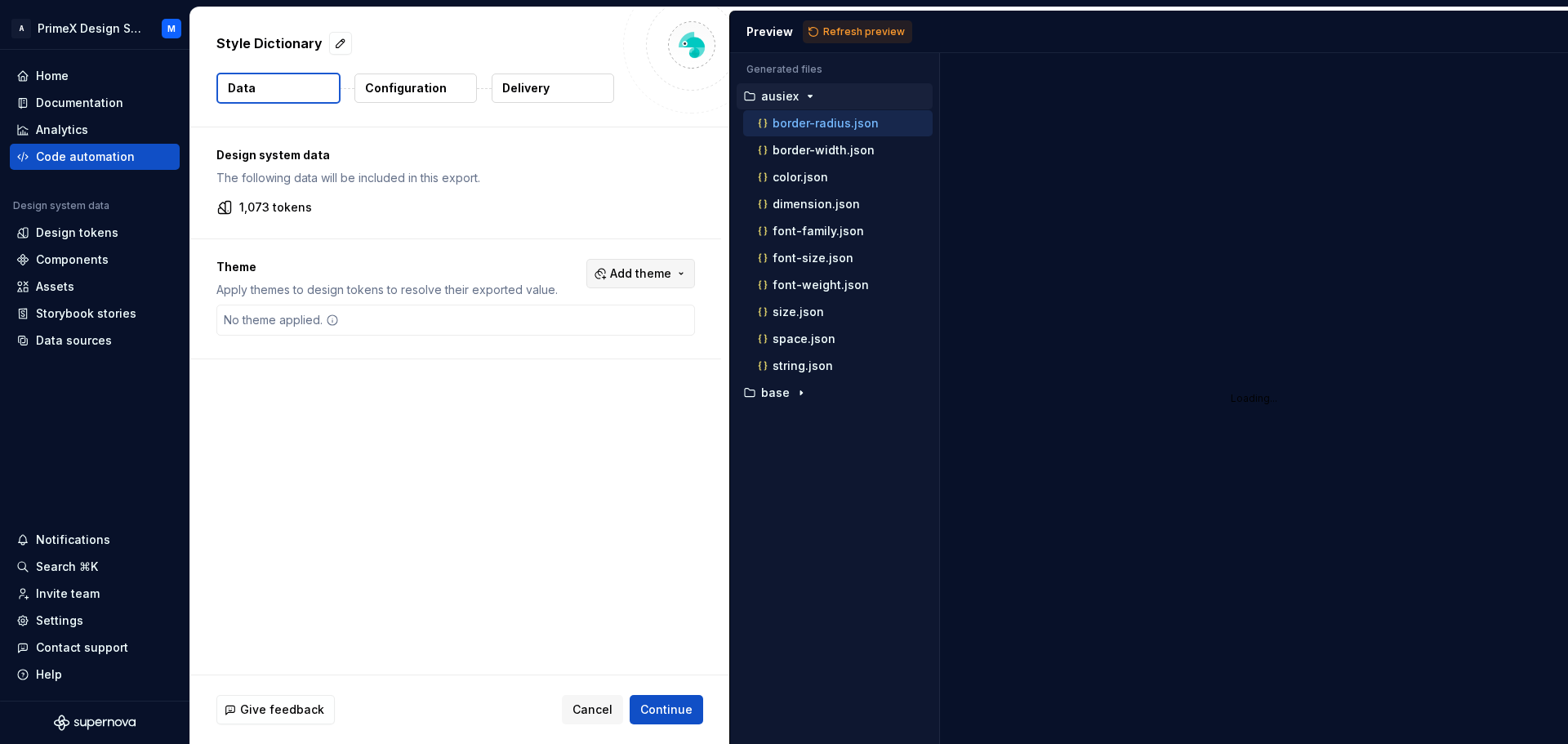
click at [662, 283] on button "Add theme" at bounding box center [641, 273] width 109 height 29
click at [514, 335] on div "Suggestions" at bounding box center [516, 339] width 13 height 13
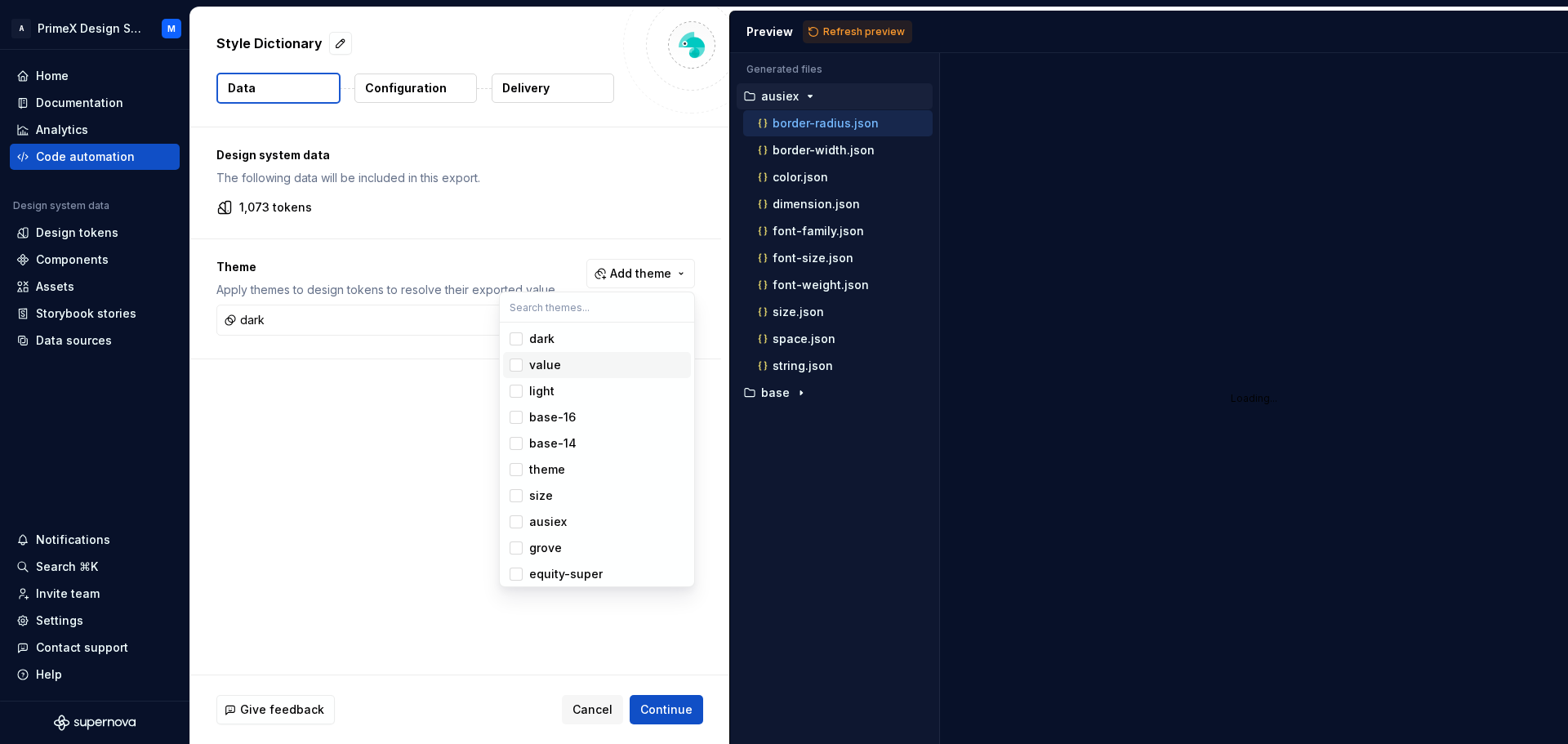
click at [513, 362] on div "Suggestions" at bounding box center [516, 365] width 13 height 13
click at [514, 369] on div "Suggestions" at bounding box center [516, 365] width 13 height 13
click at [513, 396] on div "Suggestions" at bounding box center [516, 391] width 13 height 13
click at [518, 520] on div "Suggestions" at bounding box center [516, 522] width 13 height 13
click at [520, 552] on div "Suggestions" at bounding box center [516, 548] width 13 height 13
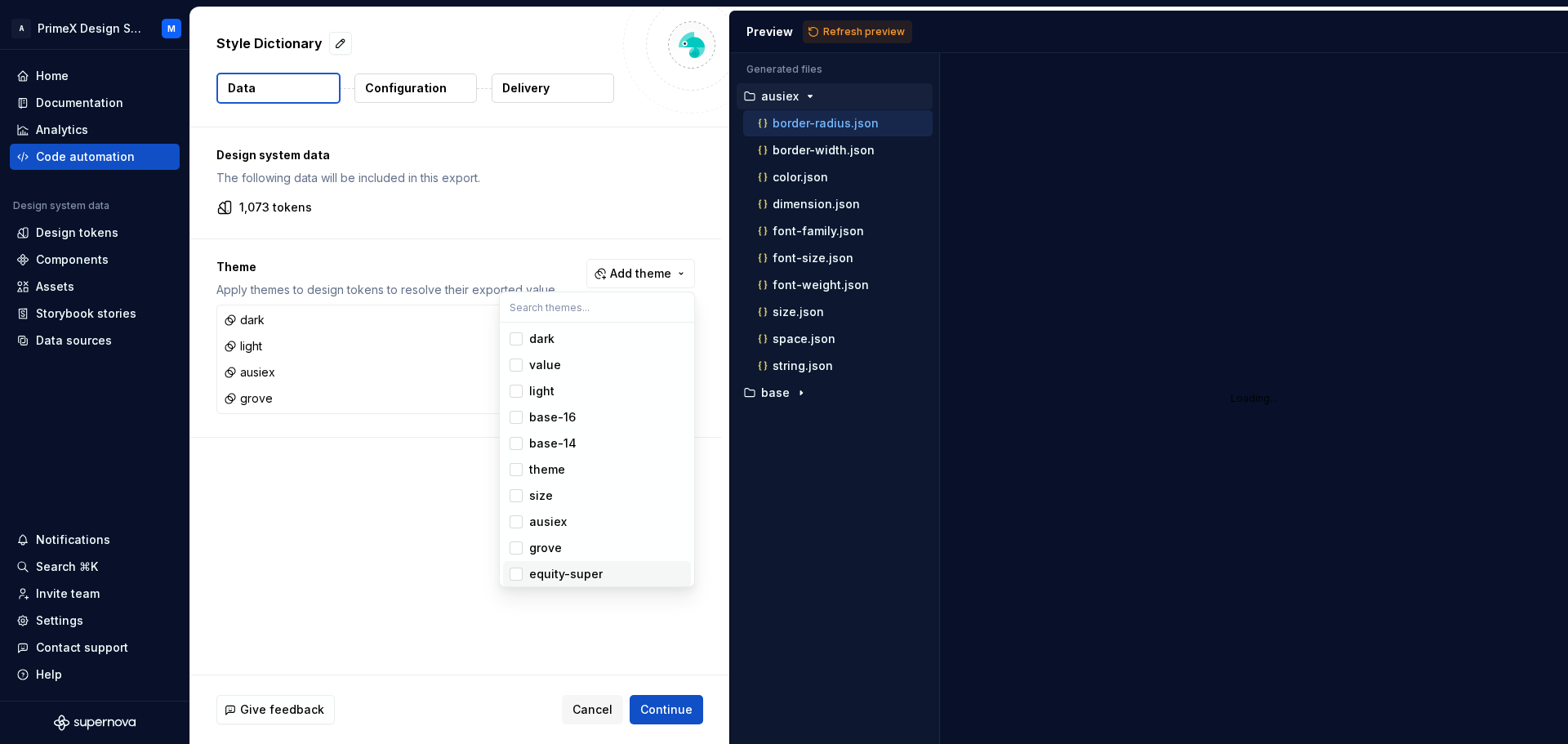
click at [514, 578] on div "Suggestions" at bounding box center [516, 574] width 13 height 13
click at [516, 444] on div "Suggestions" at bounding box center [516, 443] width 13 height 13
click at [519, 422] on div "Suggestions" at bounding box center [516, 417] width 13 height 13
click at [645, 627] on html "A PrimeX Design System M Home Documentation Analytics Code automation Design sy…" at bounding box center [784, 372] width 1568 height 744
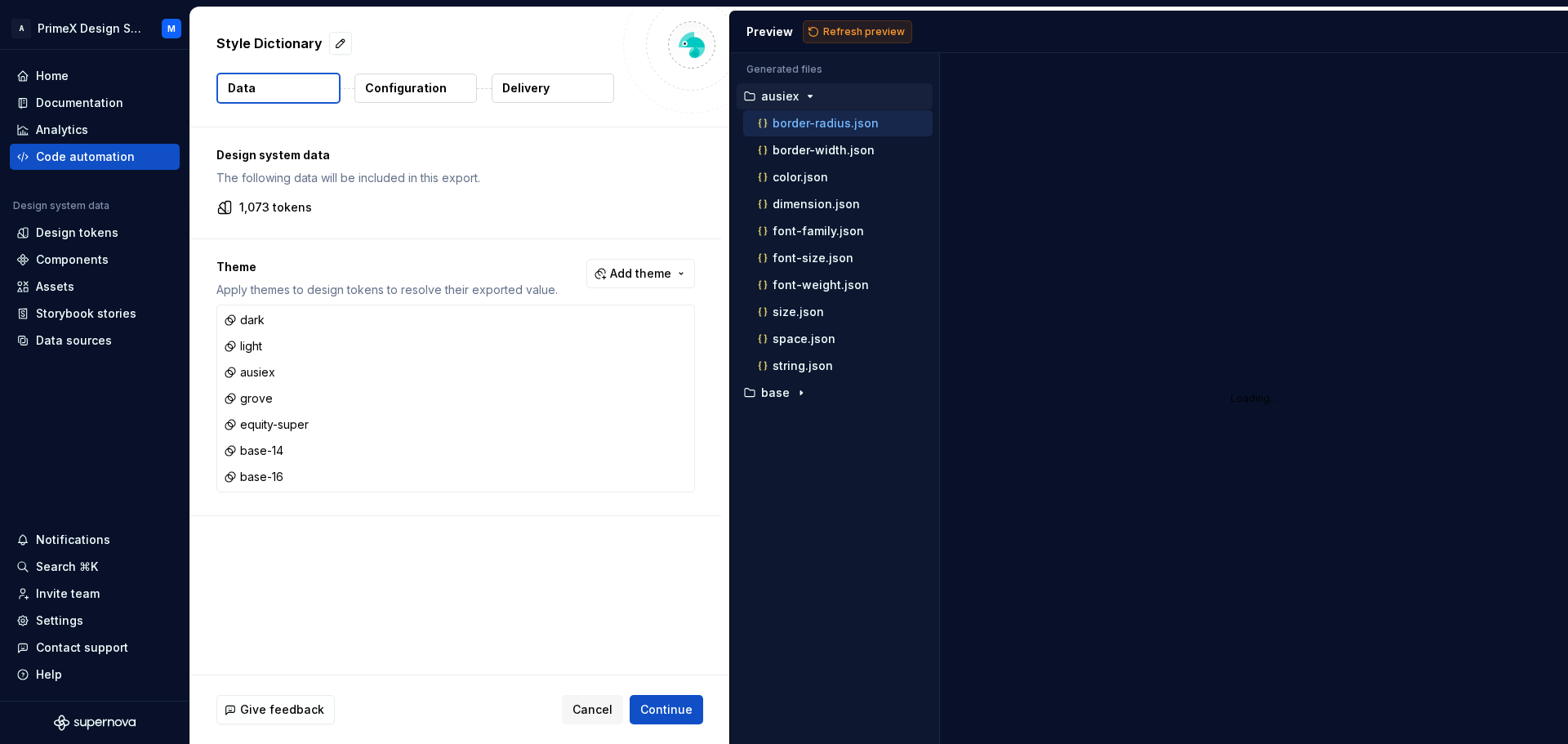
click at [844, 29] on span "Refresh preview" at bounding box center [864, 31] width 82 height 13
click at [807, 99] on icon "button" at bounding box center [810, 97] width 13 height 13
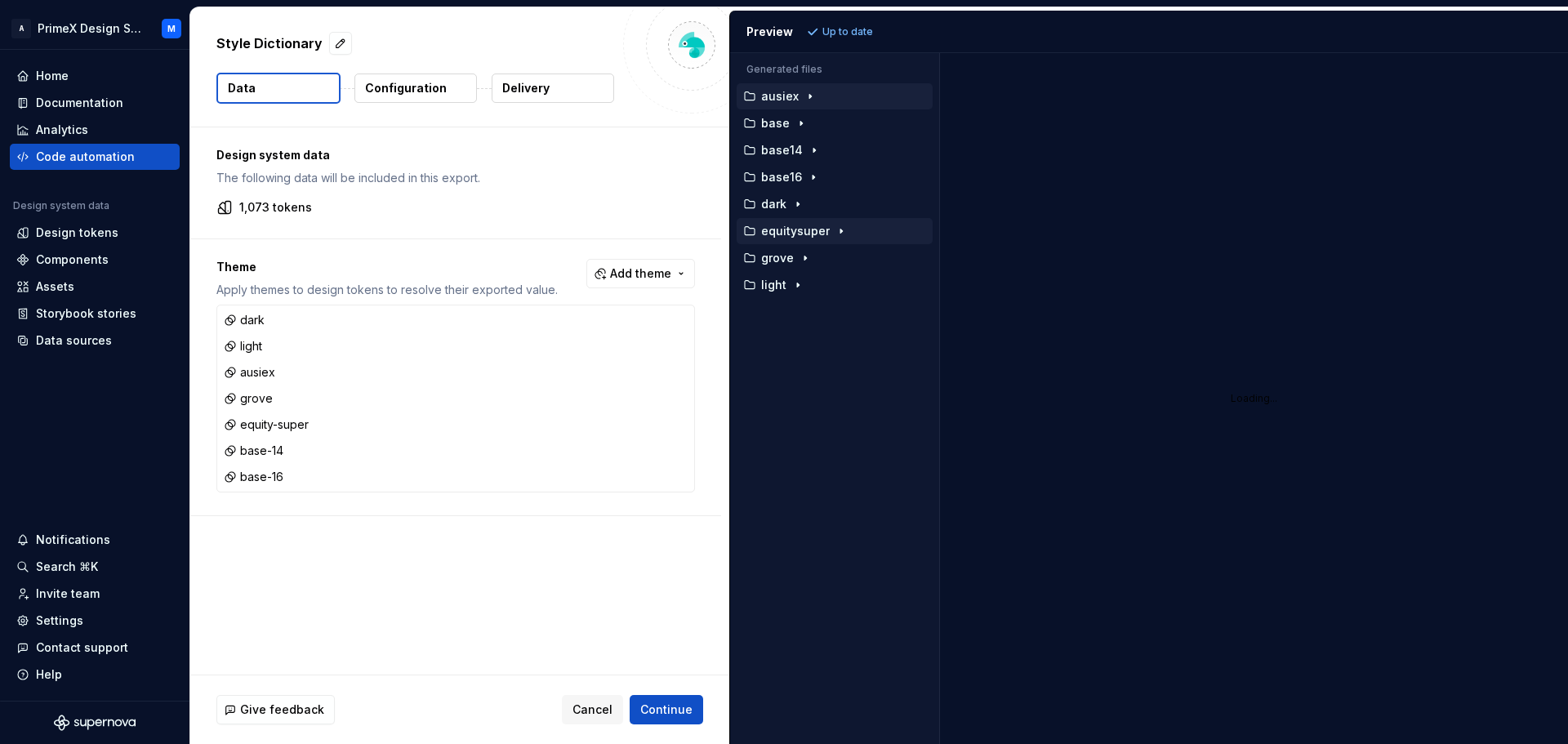
click at [831, 230] on div "button" at bounding box center [841, 231] width 19 height 13
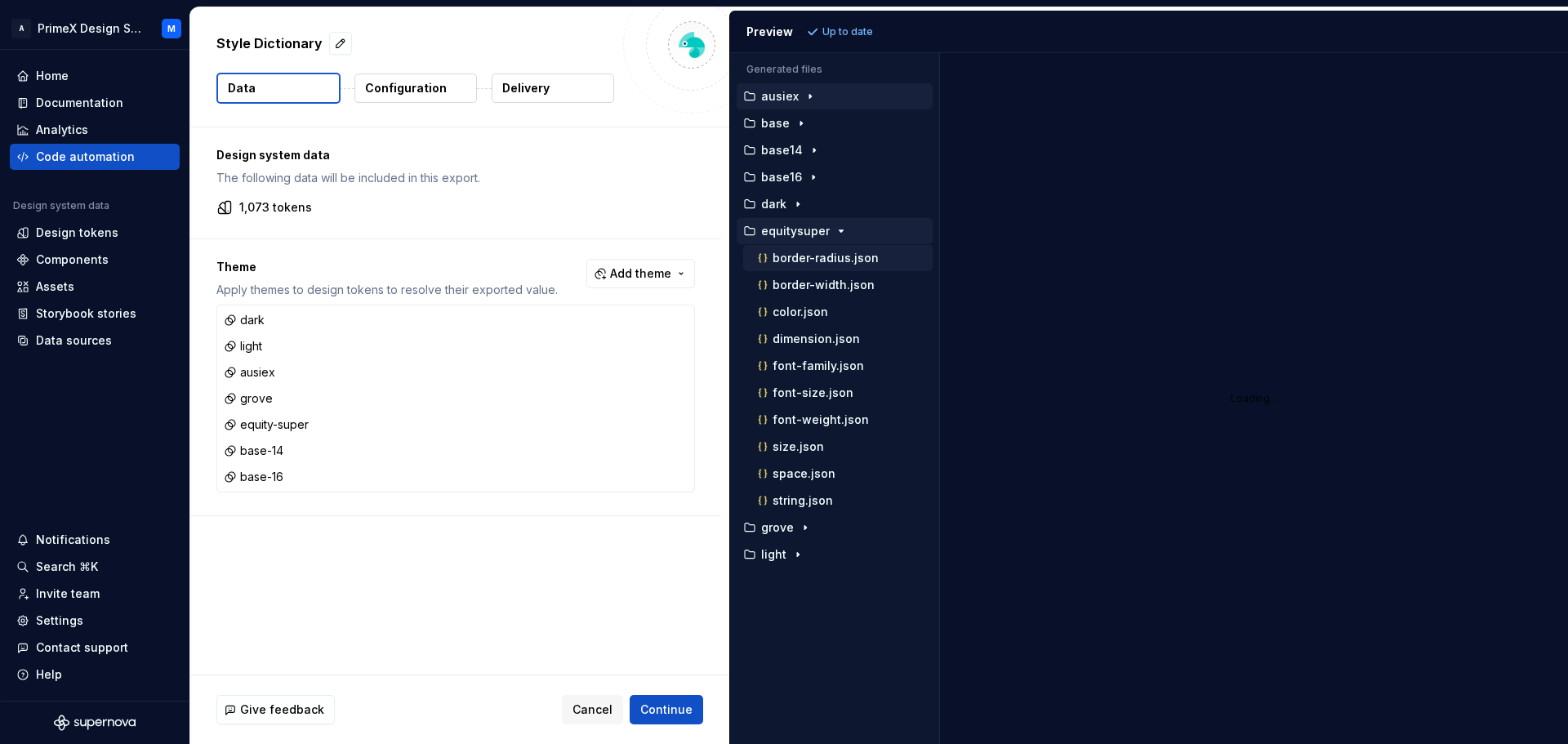
click at [817, 261] on p "border-radius.json" at bounding box center [825, 258] width 106 height 13
click at [811, 289] on p "border-width.json" at bounding box center [823, 285] width 102 height 13
click at [621, 278] on span "Add theme" at bounding box center [640, 273] width 62 height 17
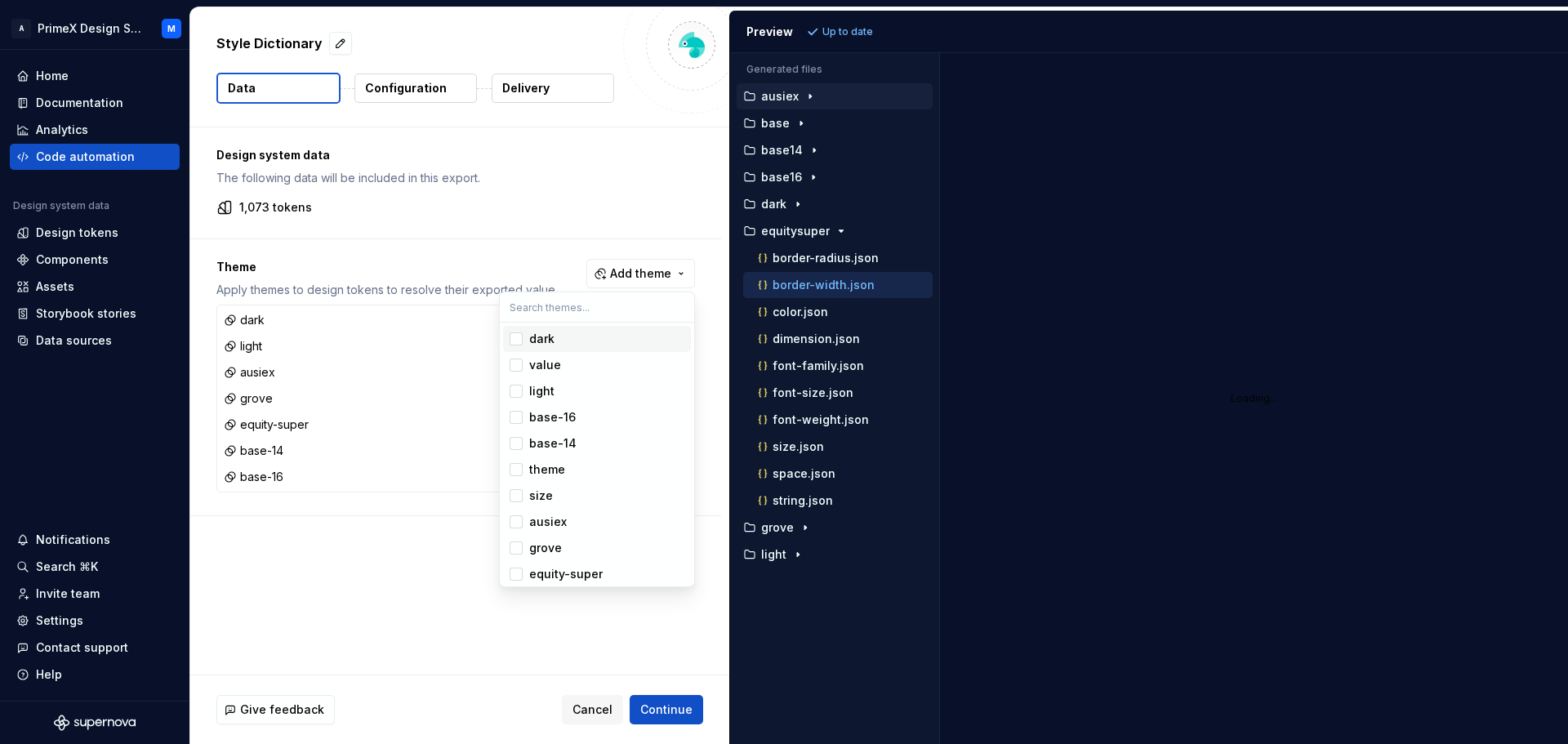
click at [522, 336] on div "Suggestions" at bounding box center [516, 339] width 13 height 13
click at [517, 386] on div "Suggestions" at bounding box center [516, 391] width 13 height 13
click at [517, 409] on span "base-16" at bounding box center [597, 417] width 188 height 26
click at [517, 443] on div "Suggestions" at bounding box center [516, 443] width 13 height 13
click at [516, 525] on div "Suggestions" at bounding box center [516, 522] width 13 height 13
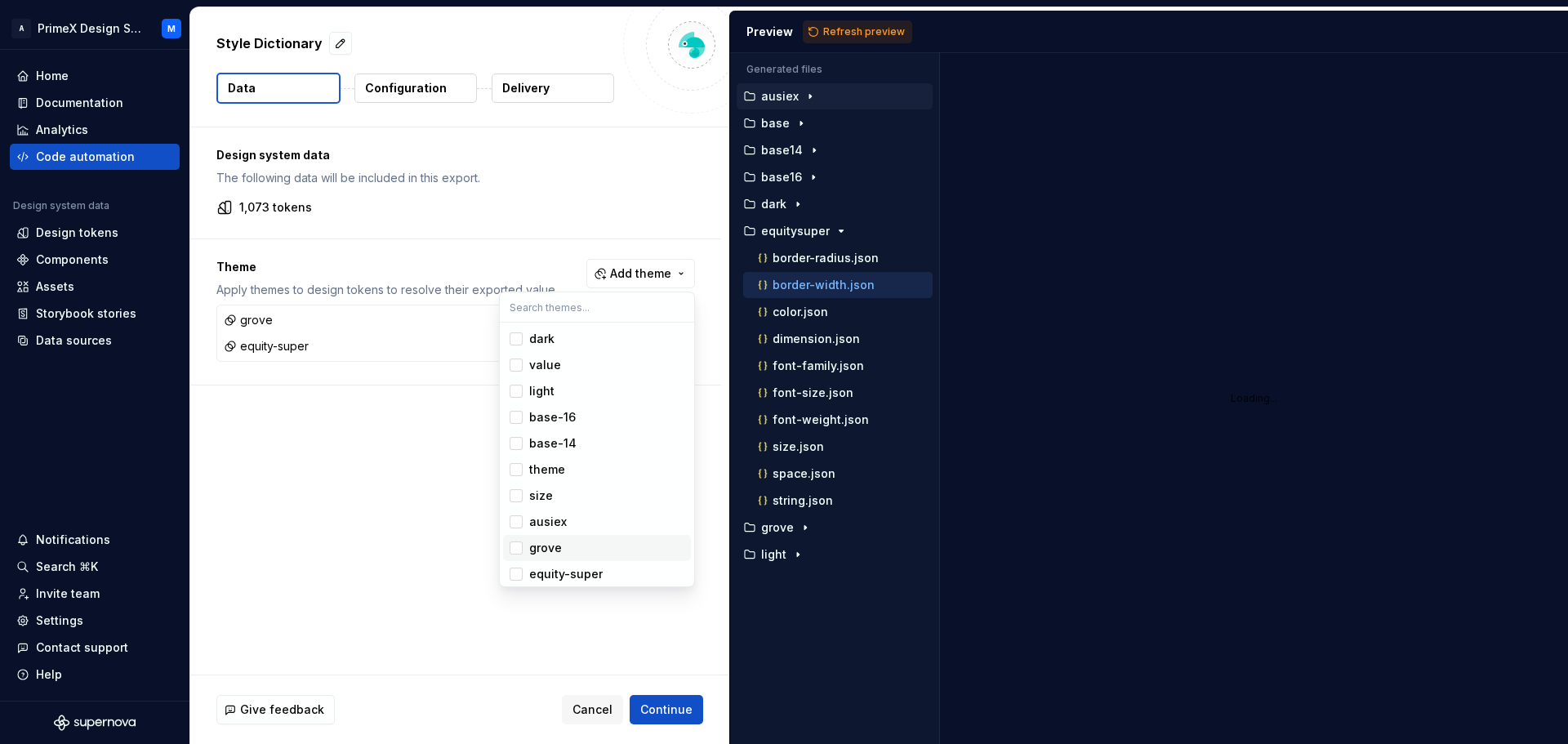
click at [511, 545] on div "Suggestions" at bounding box center [516, 548] width 13 height 13
click at [517, 581] on div "Suggestions" at bounding box center [516, 574] width 13 height 13
click at [530, 599] on html "A PrimeX Design System M Home Documentation Analytics Code automation Design sy…" at bounding box center [784, 372] width 1568 height 744
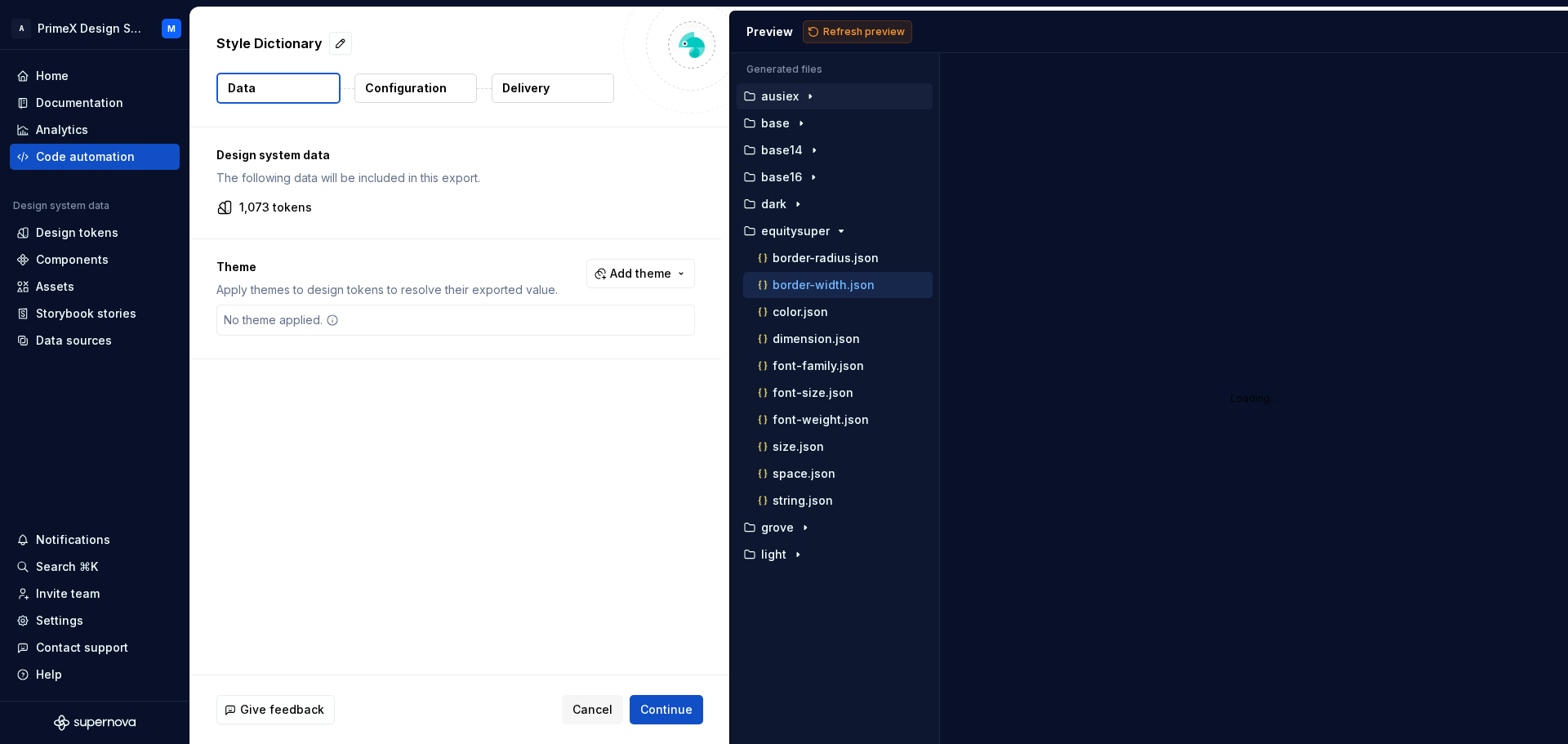
click at [838, 34] on span "Refresh preview" at bounding box center [864, 31] width 82 height 13
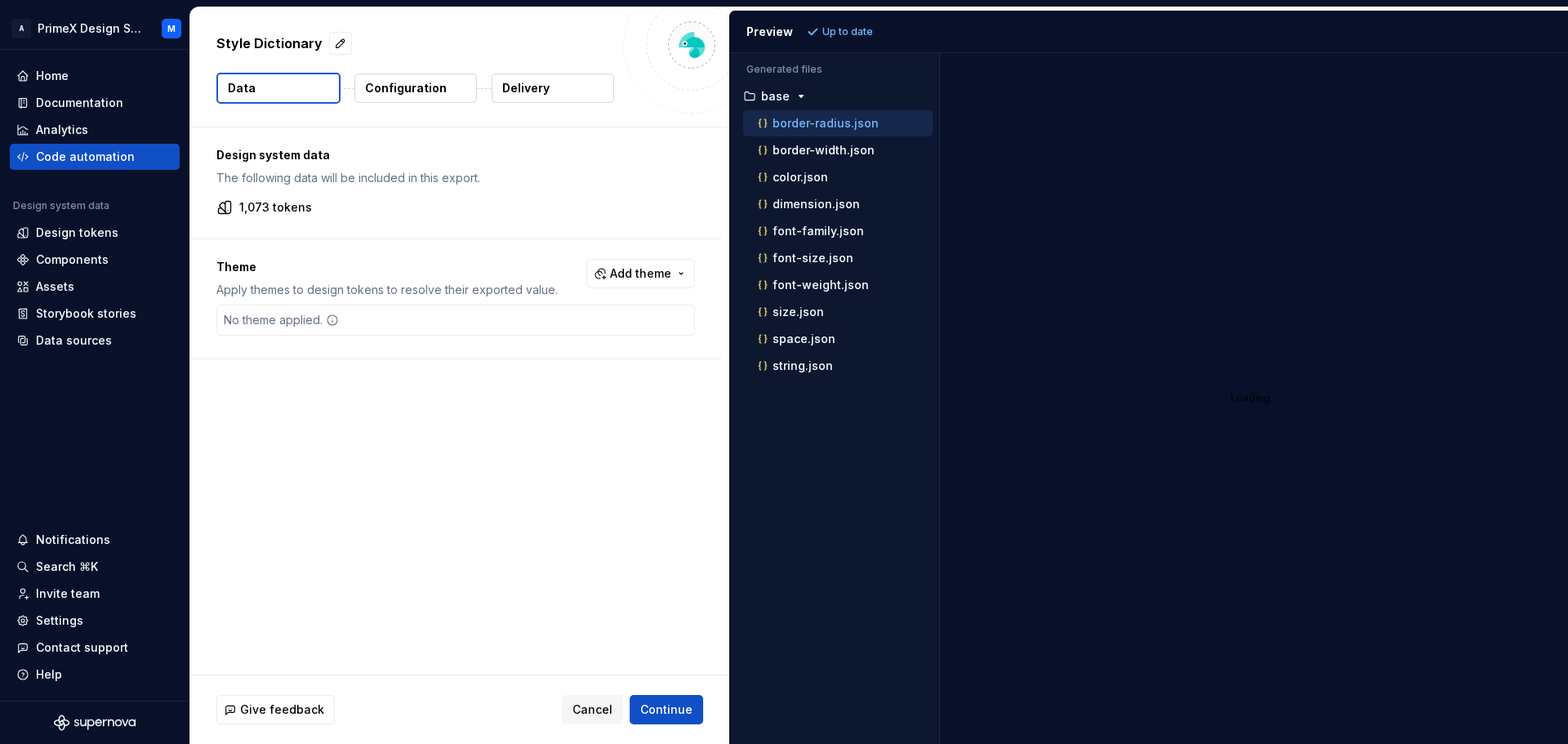
click at [406, 92] on p "Configuration" at bounding box center [405, 88] width 82 height 17
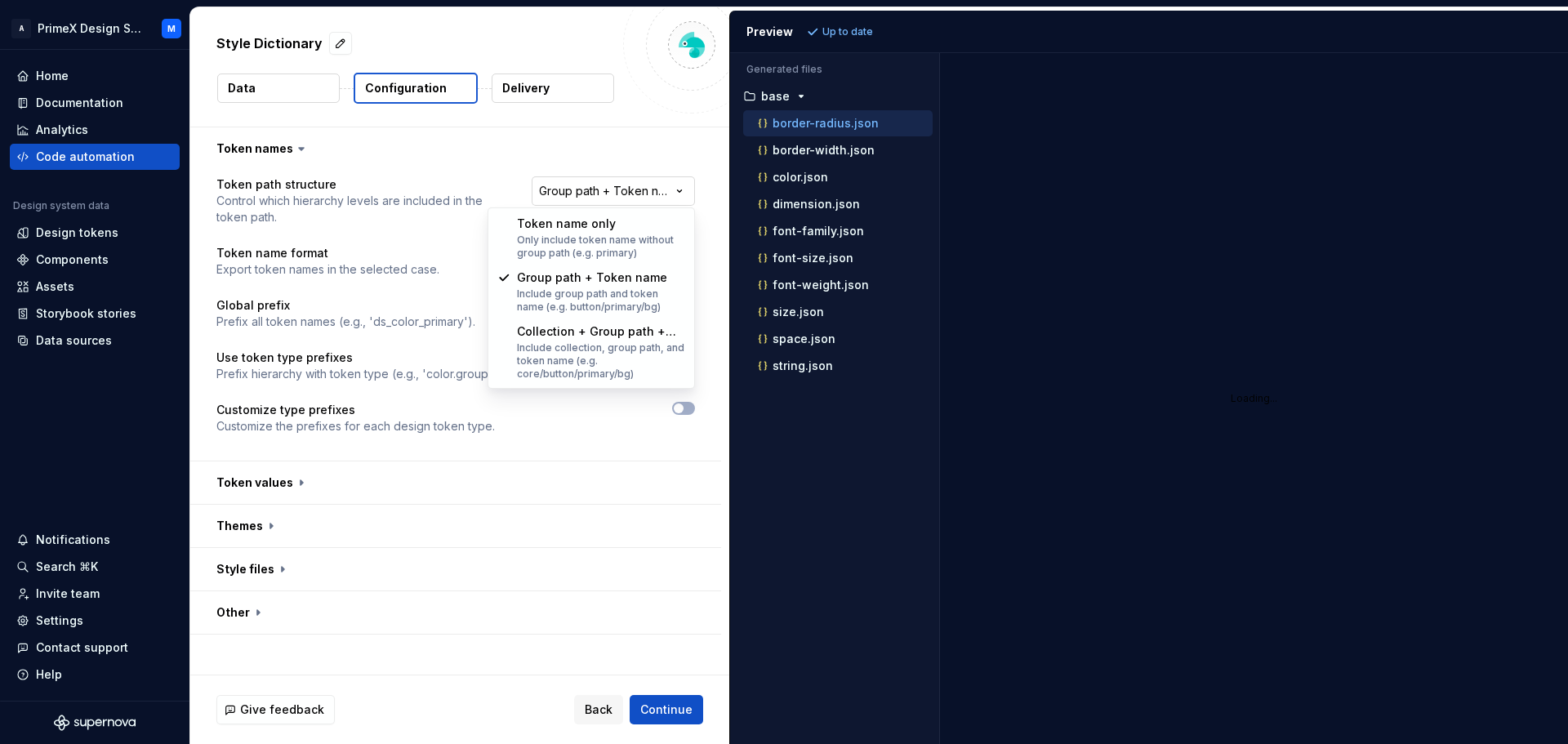
click at [613, 181] on html "**********" at bounding box center [784, 372] width 1568 height 744
select select "**********"
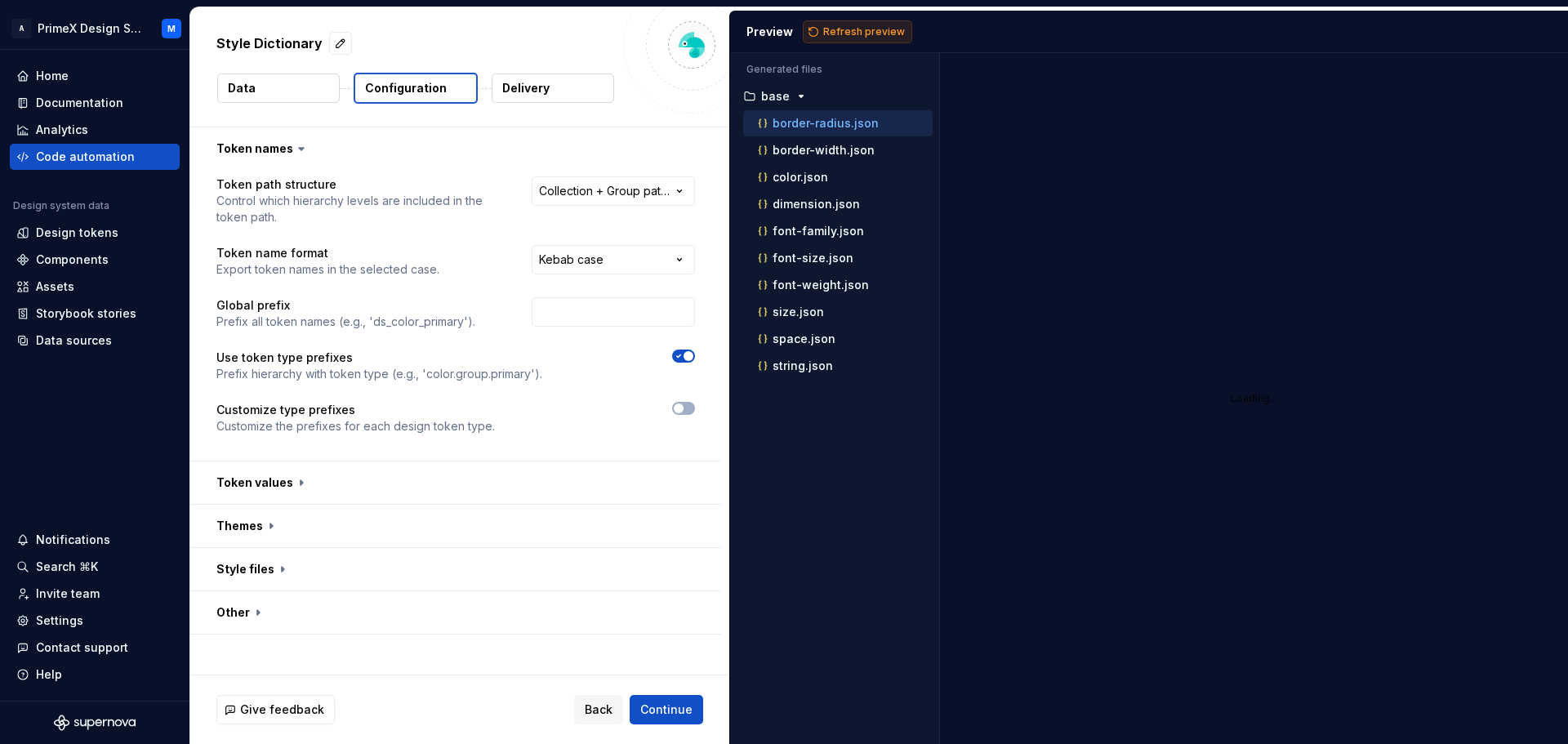
click at [853, 39] on button "Refresh preview" at bounding box center [857, 31] width 110 height 23
click at [860, 145] on p "border-width.json" at bounding box center [823, 150] width 102 height 13
click at [865, 126] on p "border-radius.json" at bounding box center [825, 123] width 106 height 13
click at [847, 168] on div "color.json" at bounding box center [838, 177] width 190 height 26
click at [836, 221] on div "font-family.json" at bounding box center [838, 231] width 190 height 26
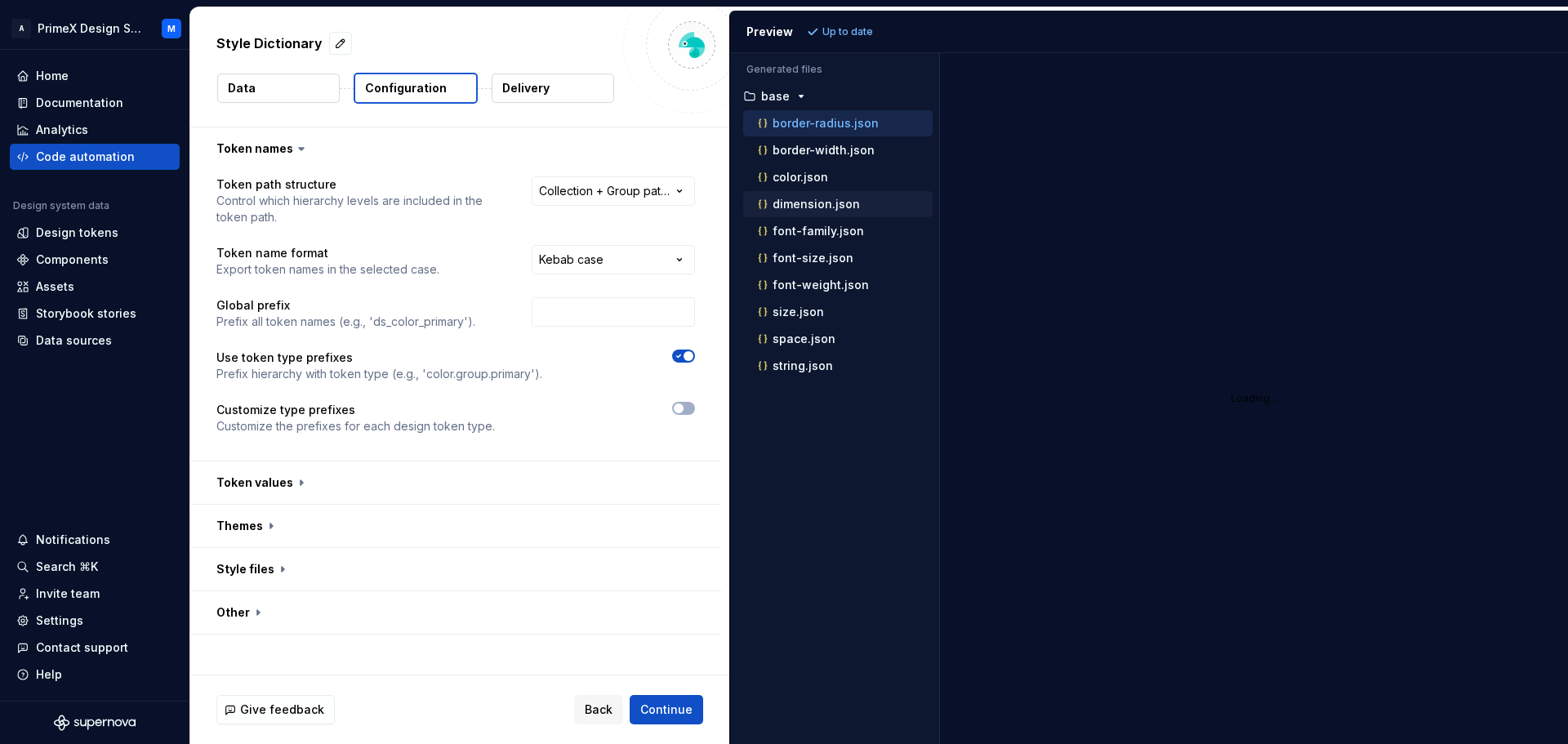
click at [846, 205] on p "dimension.json" at bounding box center [816, 204] width 87 height 13
click at [820, 289] on p "font-weight.json" at bounding box center [820, 285] width 97 height 13
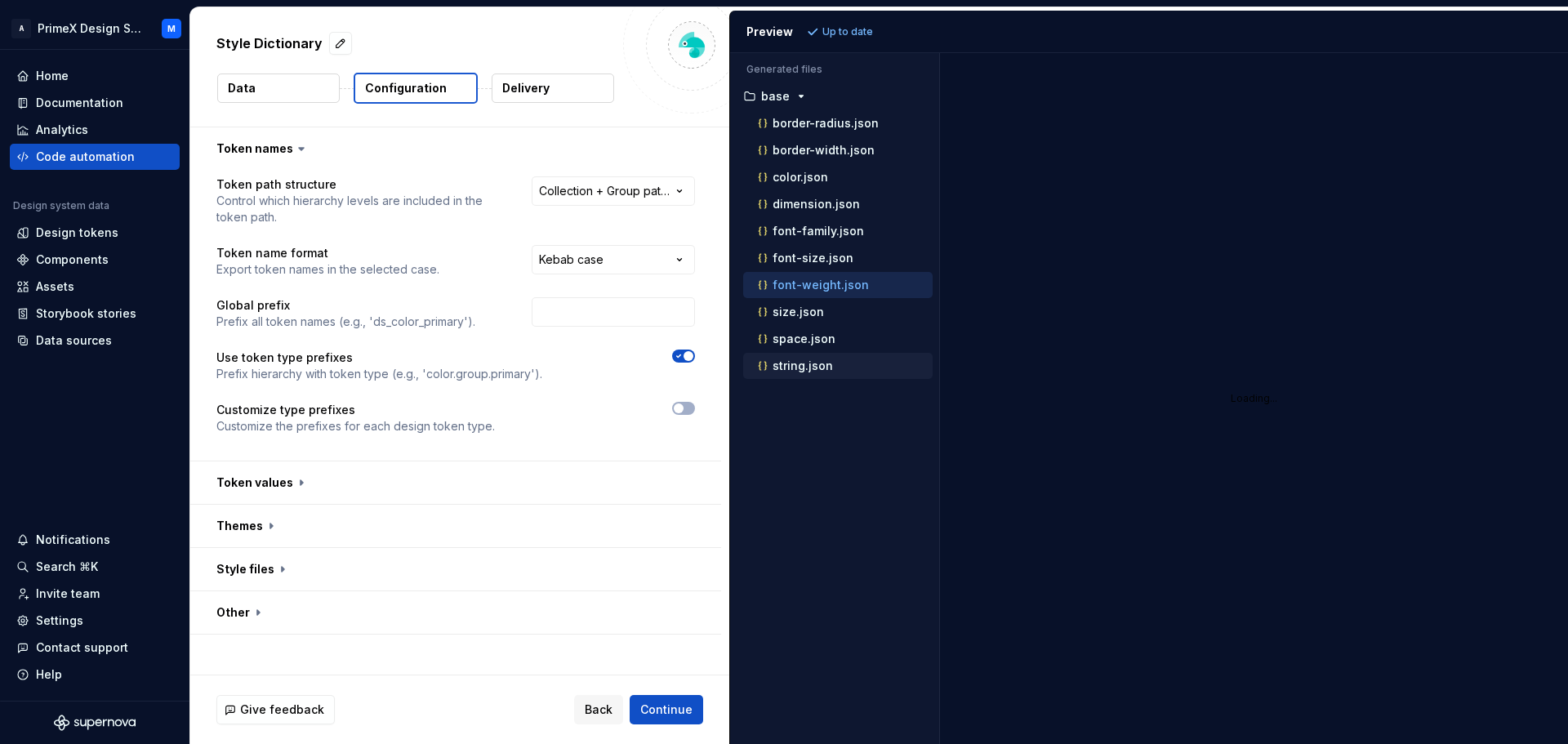
click at [804, 355] on div "string.json" at bounding box center [838, 366] width 190 height 26
click at [804, 342] on p "space.json" at bounding box center [804, 339] width 63 height 13
click at [271, 106] on div "Style Dictionary Data Configuration Delivery" at bounding box center [459, 66] width 539 height 119
click at [277, 92] on button "Data" at bounding box center [278, 88] width 122 height 29
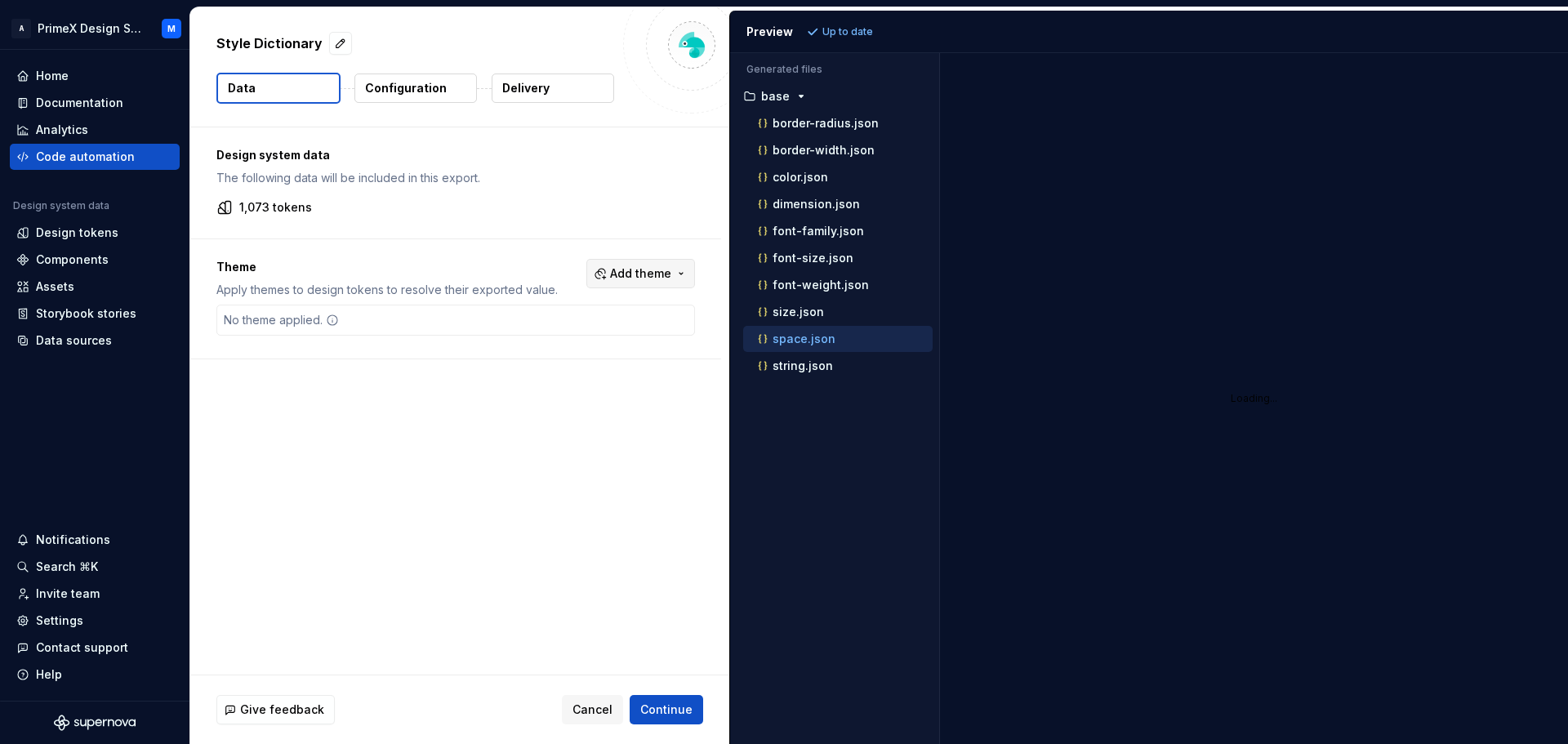
click at [628, 268] on span "Add theme" at bounding box center [640, 273] width 62 height 17
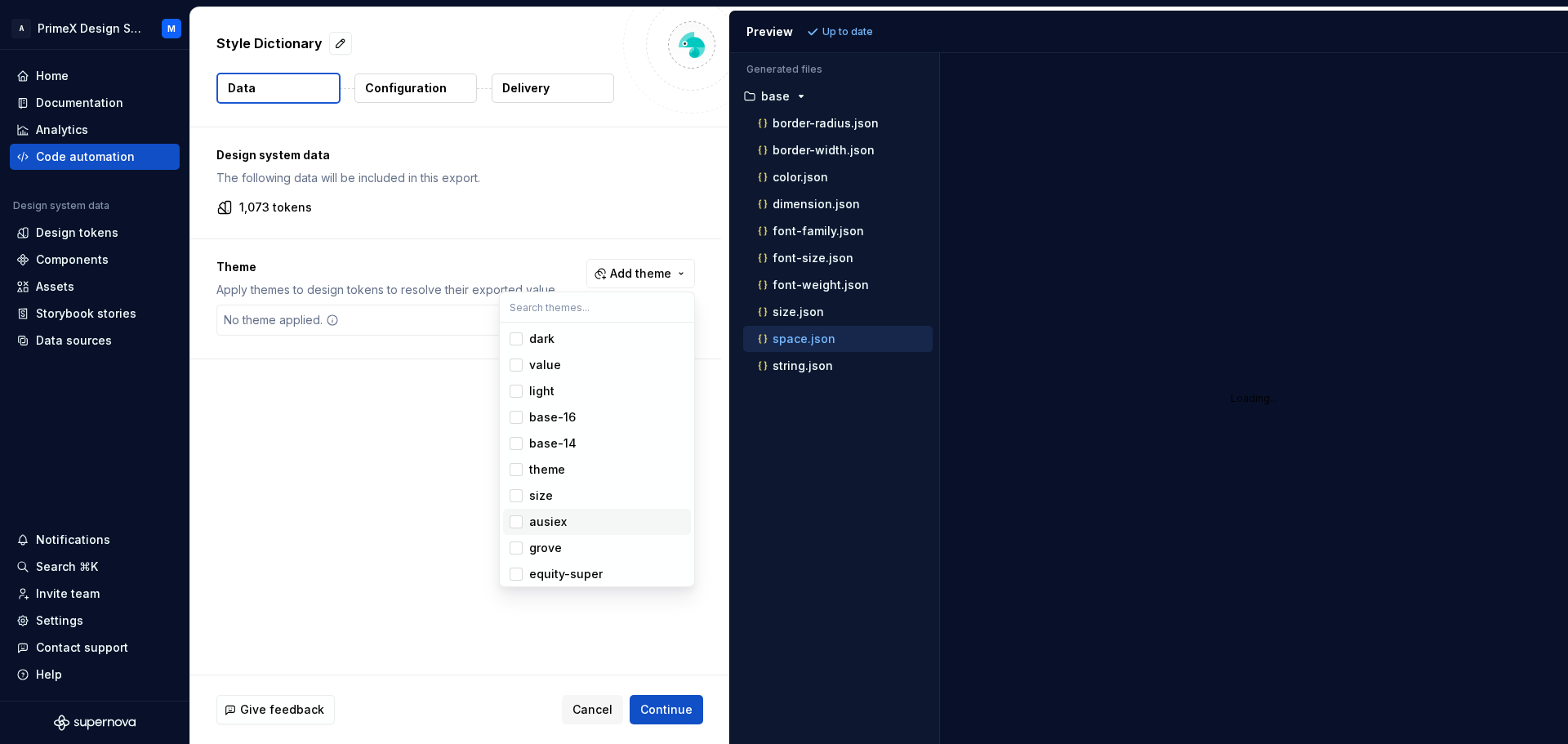
click at [513, 519] on div "Suggestions" at bounding box center [516, 522] width 13 height 13
click at [444, 530] on html "A PrimeX Design System M Home Documentation Analytics Code automation Design sy…" at bounding box center [784, 372] width 1568 height 744
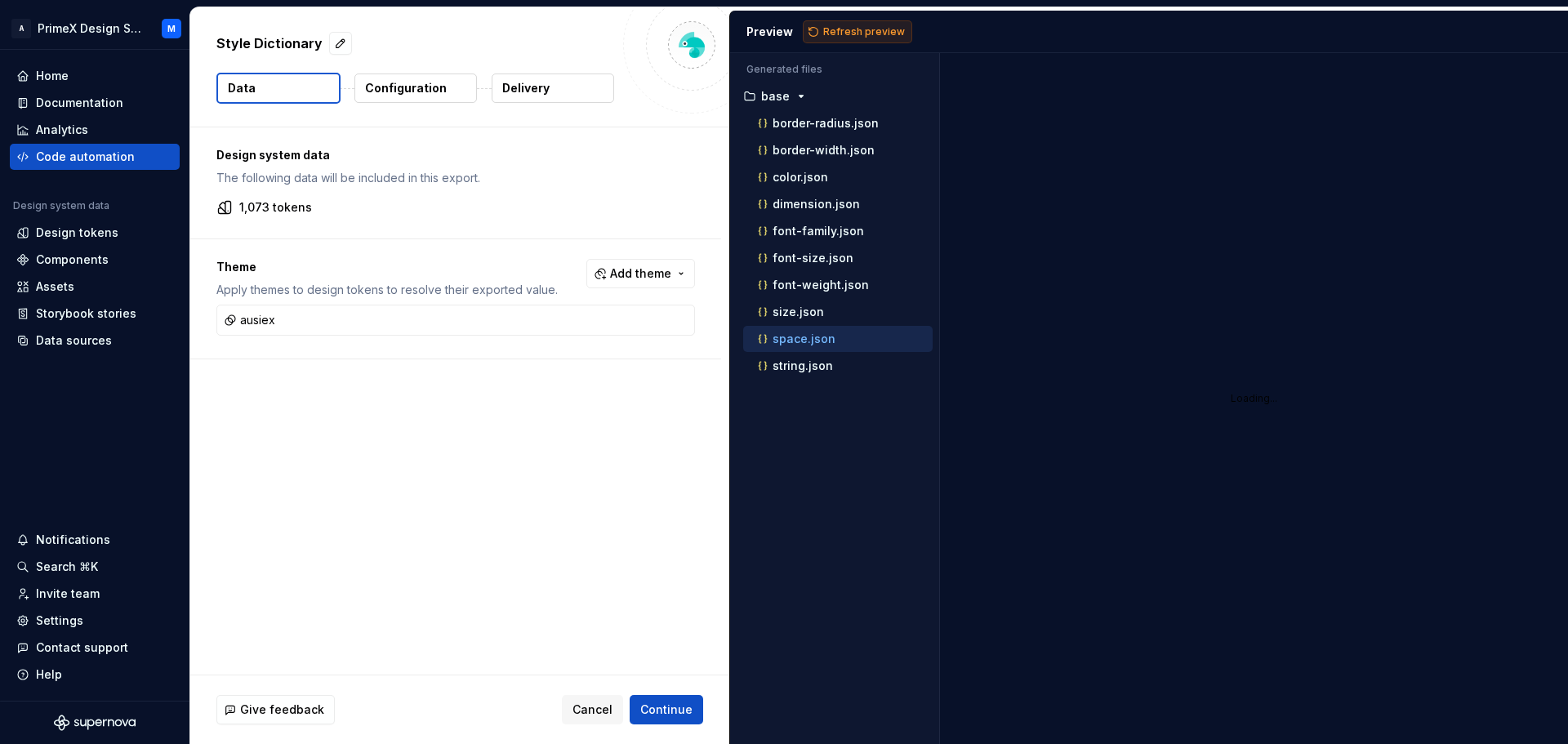
click at [834, 31] on span "Refresh preview" at bounding box center [864, 31] width 82 height 13
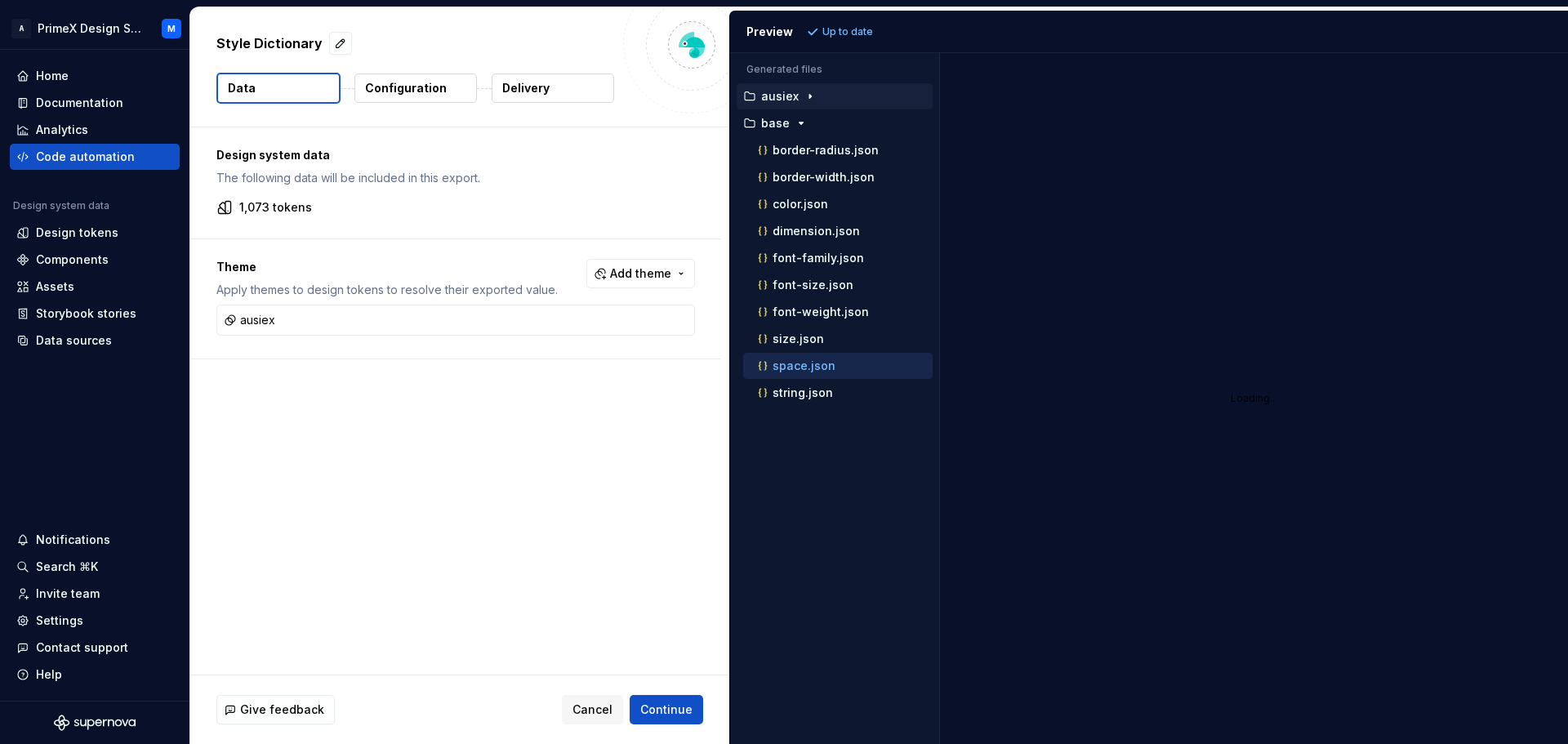
click at [809, 98] on icon "button" at bounding box center [810, 97] width 13 height 13
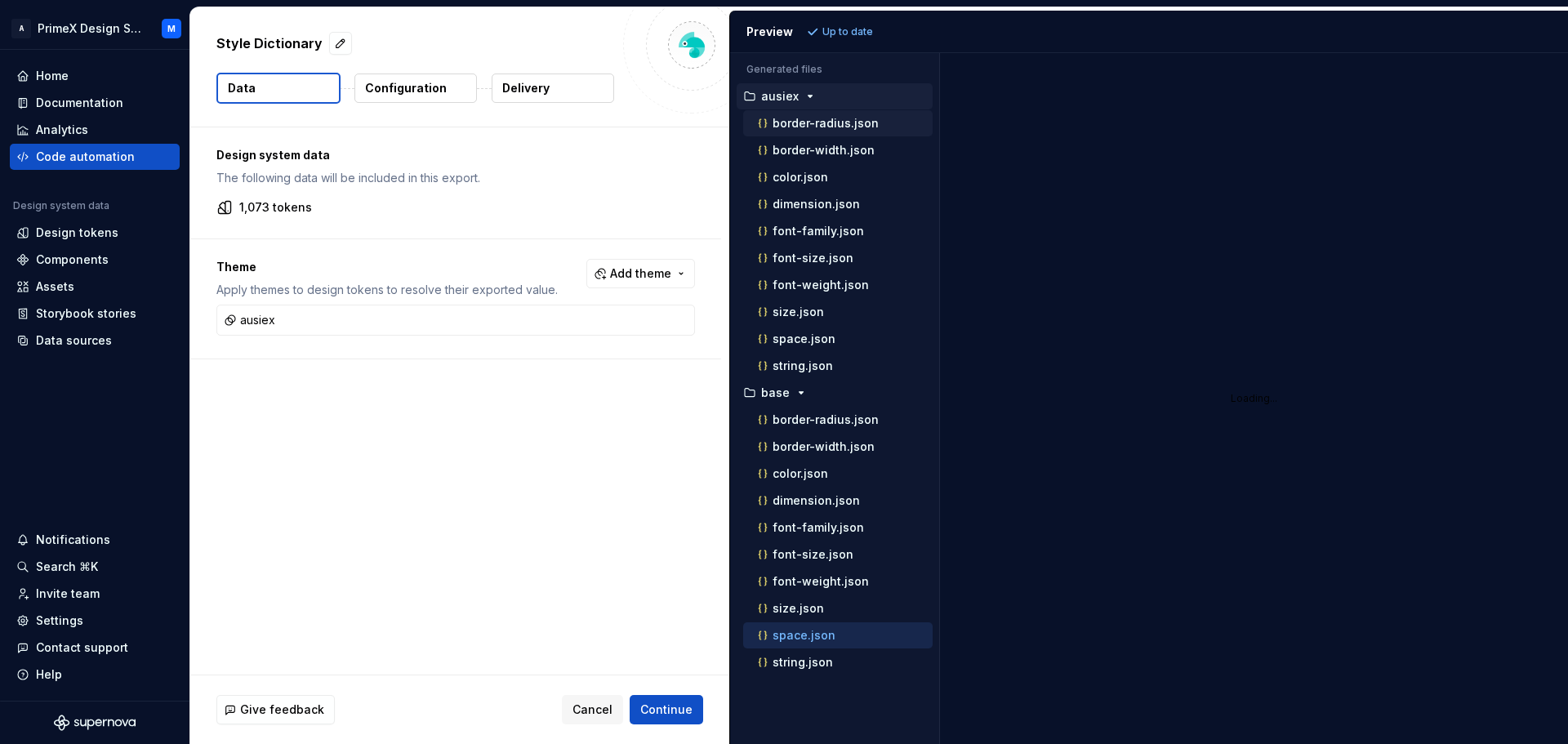
click at [815, 128] on p "border-radius.json" at bounding box center [825, 123] width 106 height 13
click at [820, 157] on div "border-width.json" at bounding box center [842, 150] width 178 height 17
click at [809, 184] on div "color.json" at bounding box center [842, 178] width 178 height 17
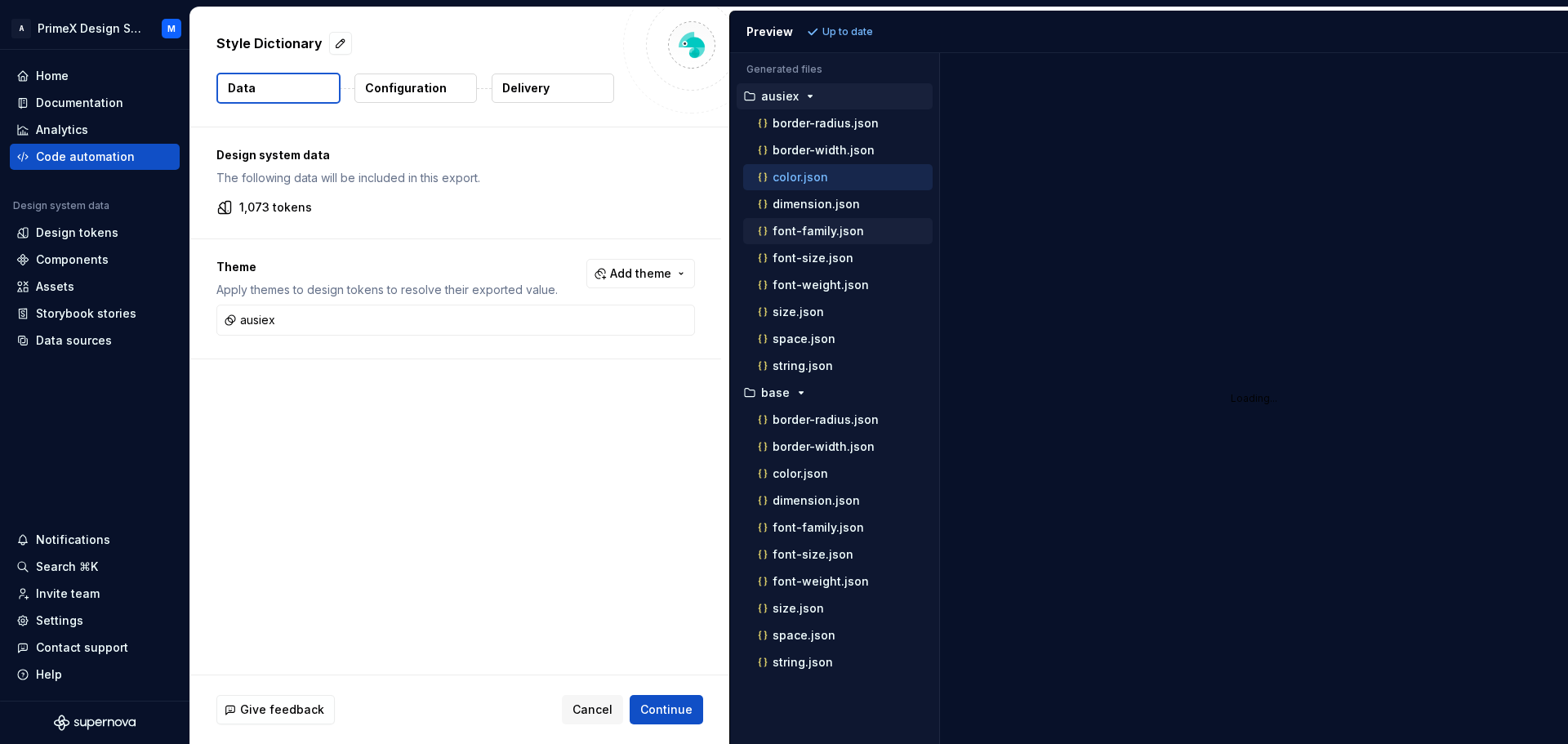
click at [812, 238] on div "font-family.json" at bounding box center [842, 231] width 178 height 17
click at [812, 239] on button "font-family.json" at bounding box center [838, 231] width 190 height 18
click at [807, 336] on p "space.json" at bounding box center [804, 339] width 63 height 13
click at [807, 359] on p "string.json" at bounding box center [803, 366] width 61 height 13
click at [821, 319] on div "size.json" at bounding box center [842, 312] width 178 height 17
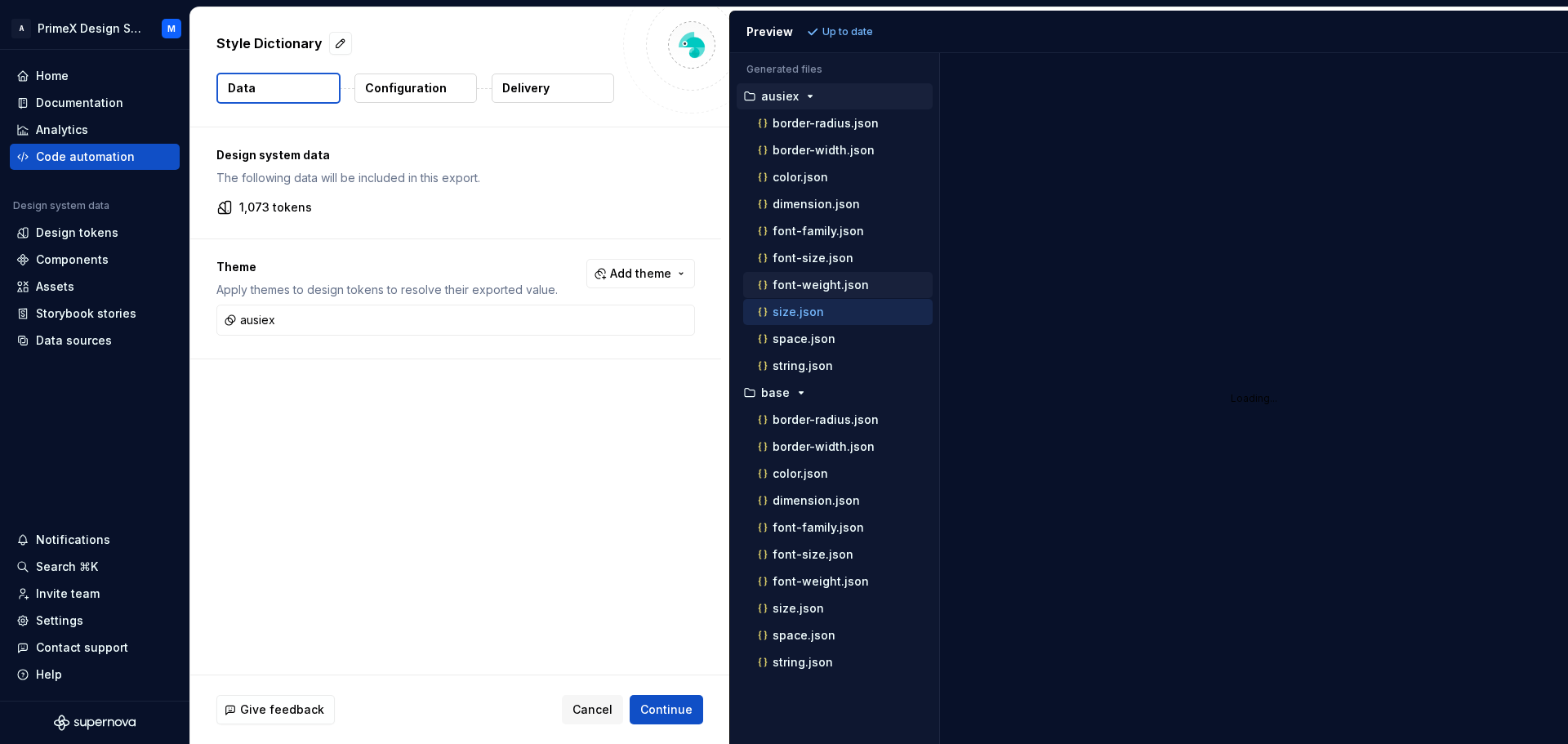
click at [831, 276] on button "font-weight.json" at bounding box center [838, 285] width 190 height 18
click at [633, 281] on span "Add theme" at bounding box center [640, 273] width 62 height 17
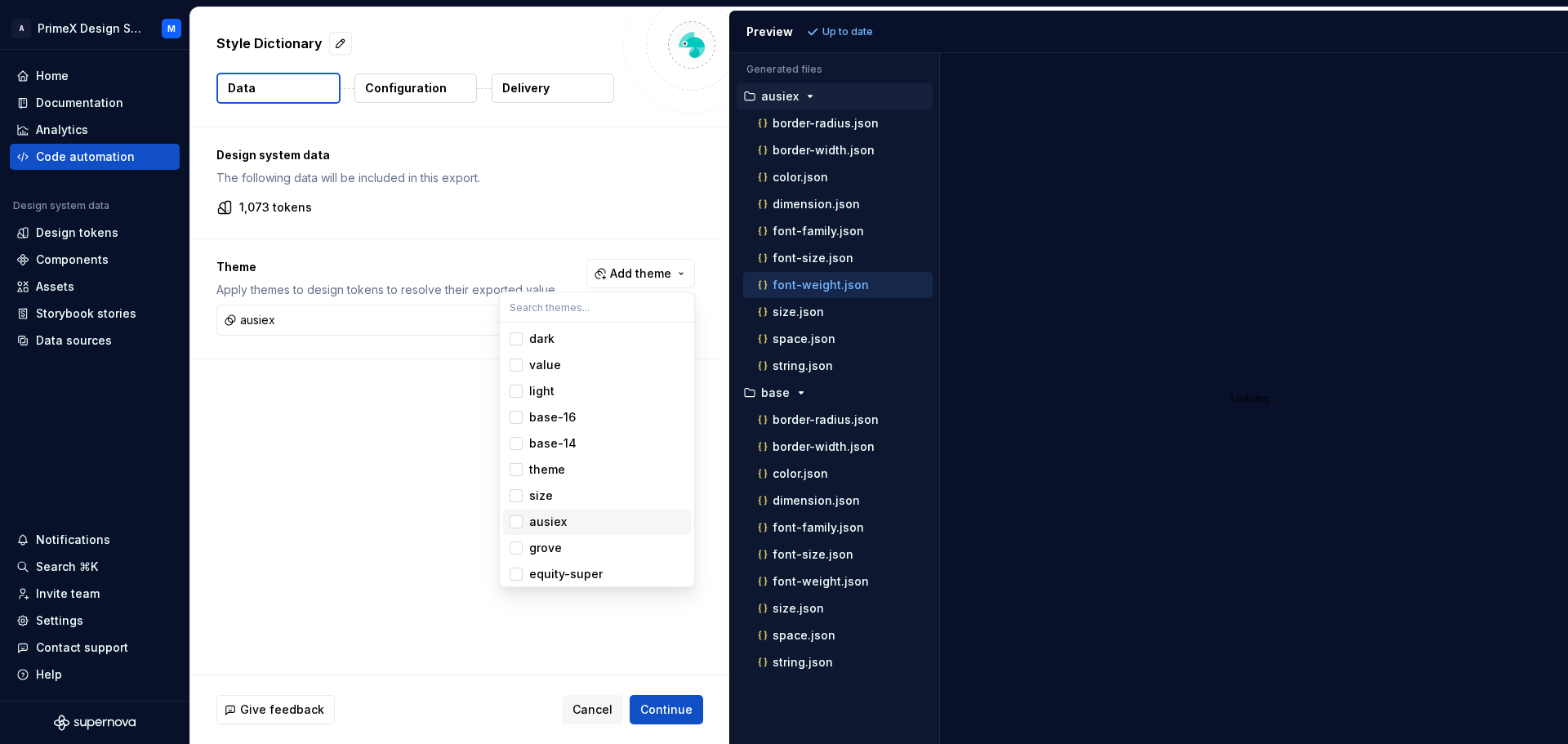
click at [519, 518] on div "Suggestions" at bounding box center [516, 522] width 13 height 13
click at [480, 510] on html "A PrimeX Design System M Home Documentation Analytics Code automation Design sy…" at bounding box center [784, 372] width 1568 height 744
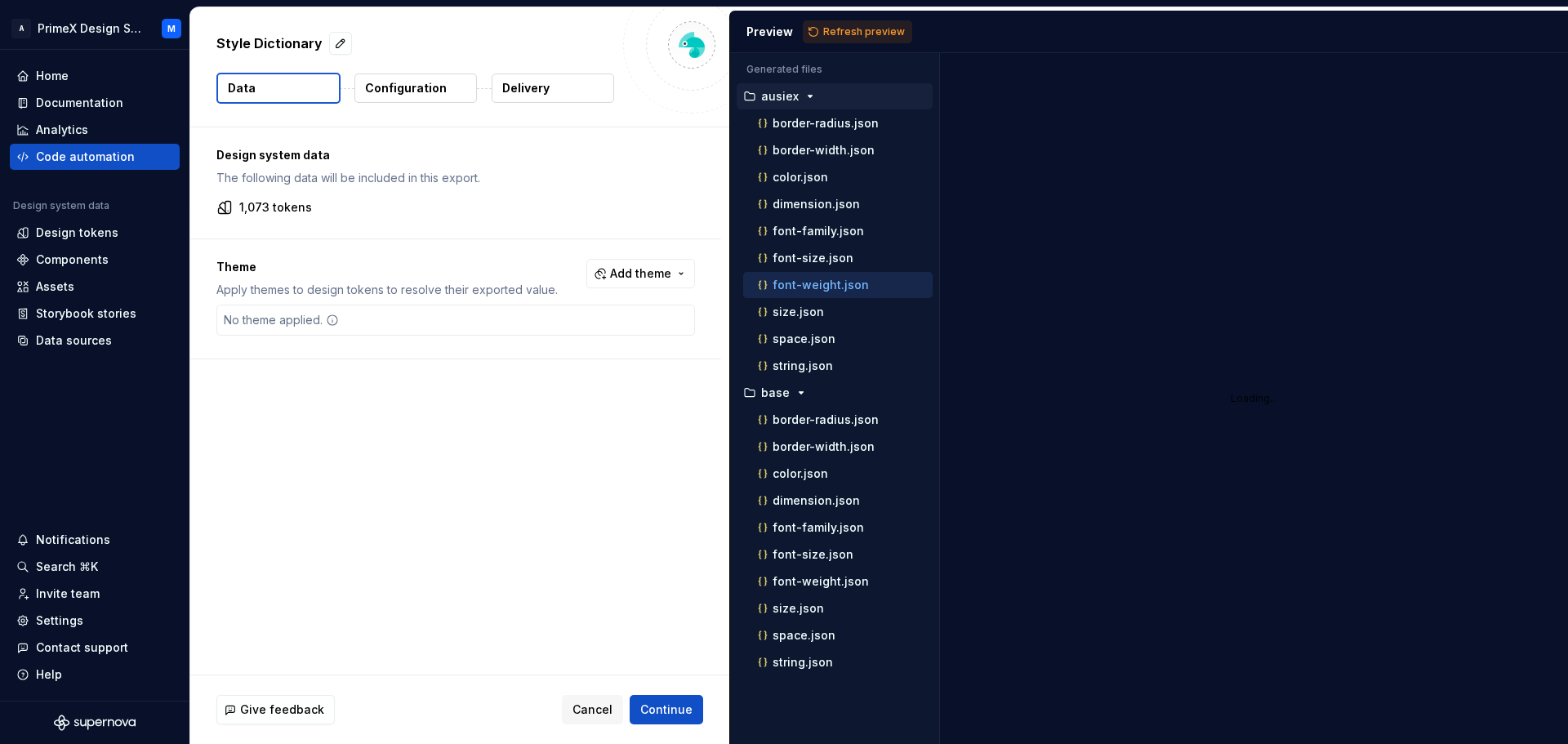
click at [420, 82] on p "Configuration" at bounding box center [405, 88] width 82 height 17
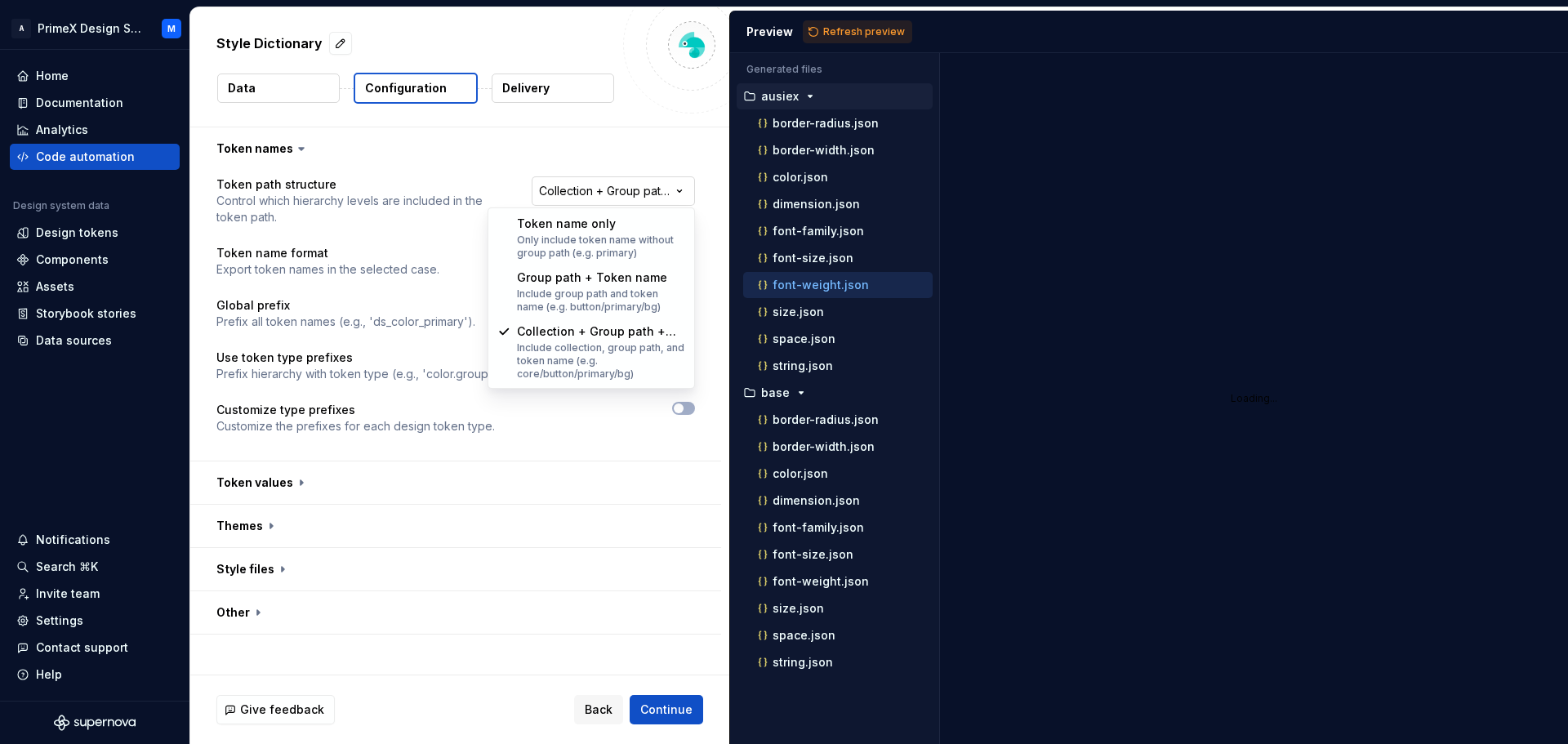
click at [645, 191] on html "**********" at bounding box center [784, 372] width 1568 height 744
select select "**********"
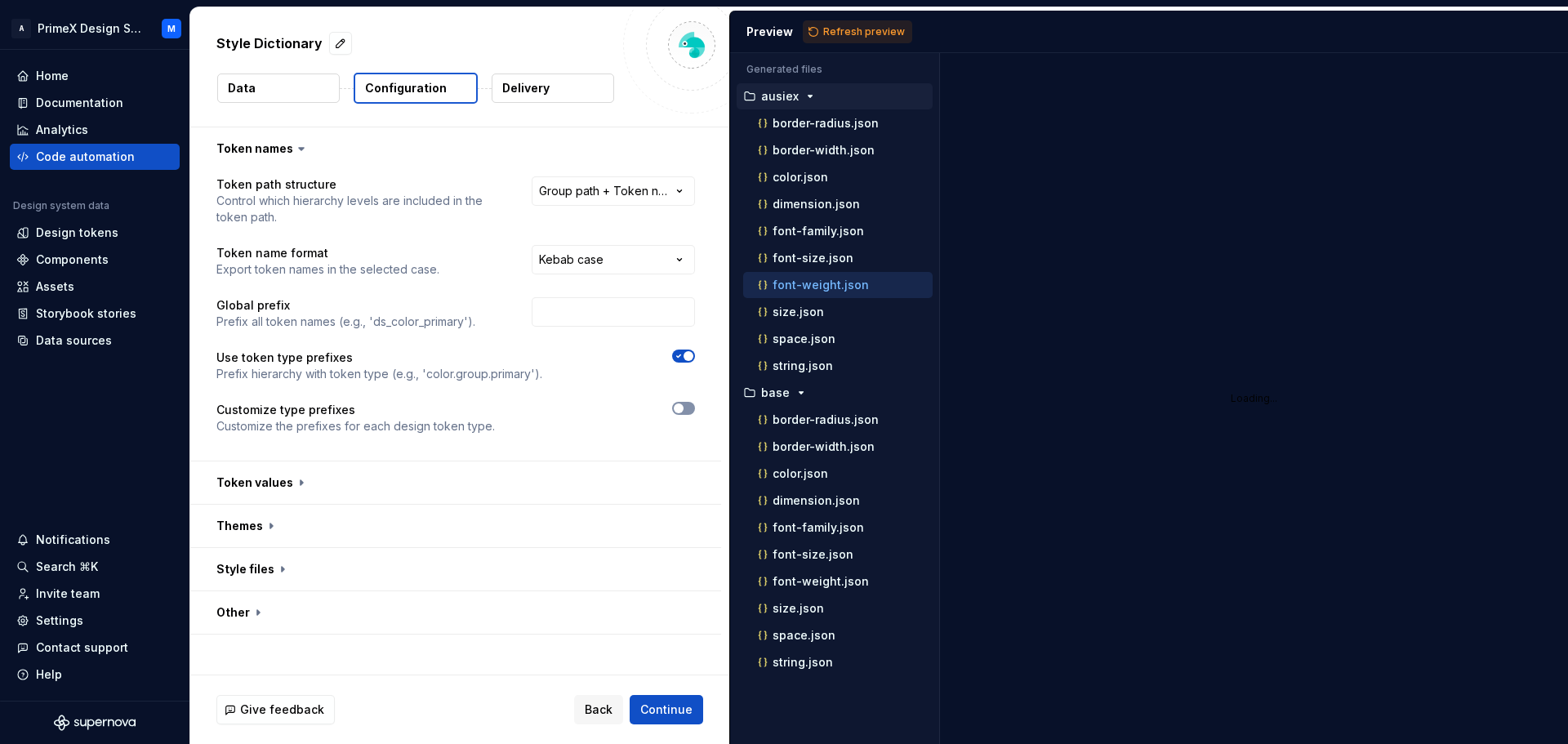
click at [679, 408] on span "button" at bounding box center [679, 408] width 10 height 10
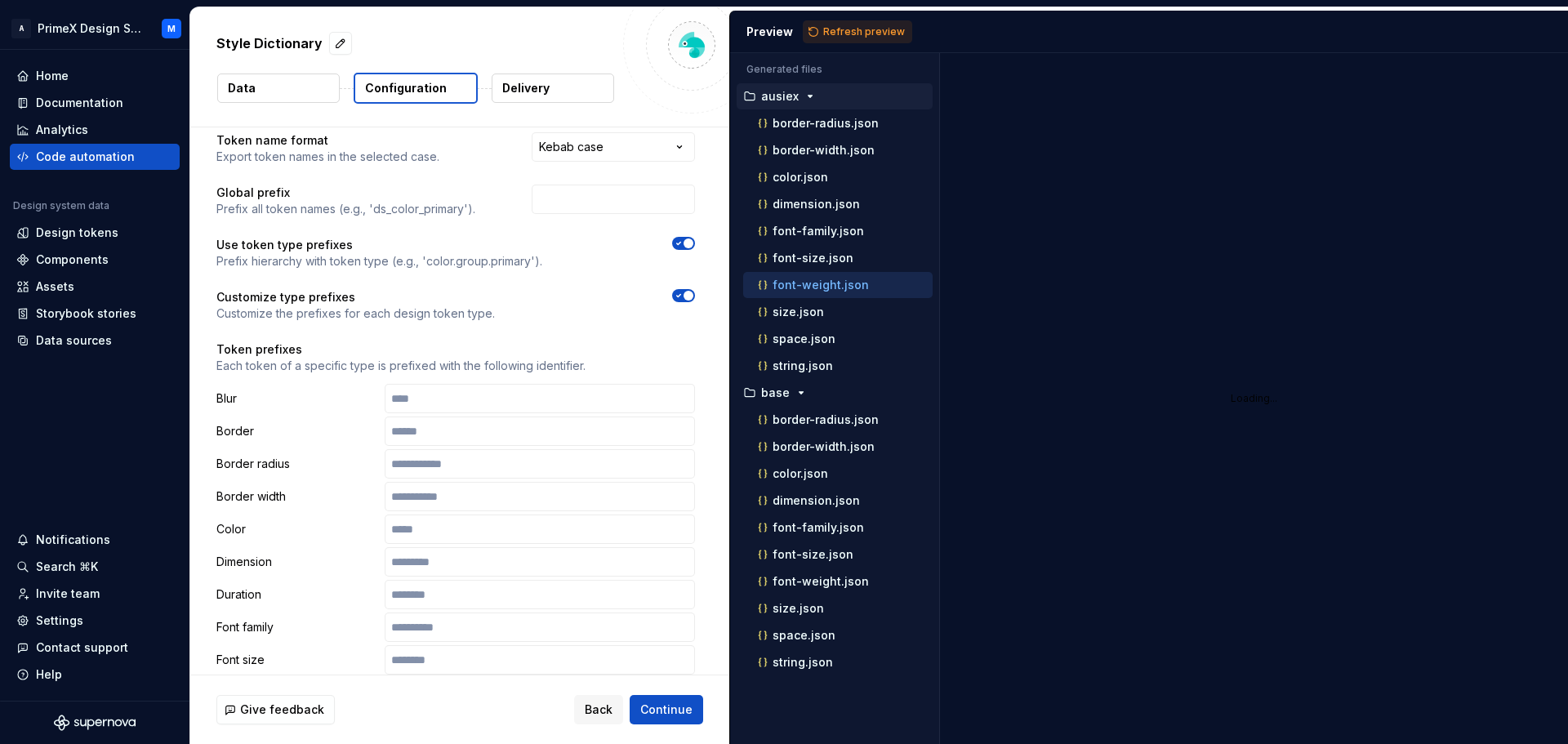
scroll to position [100, 0]
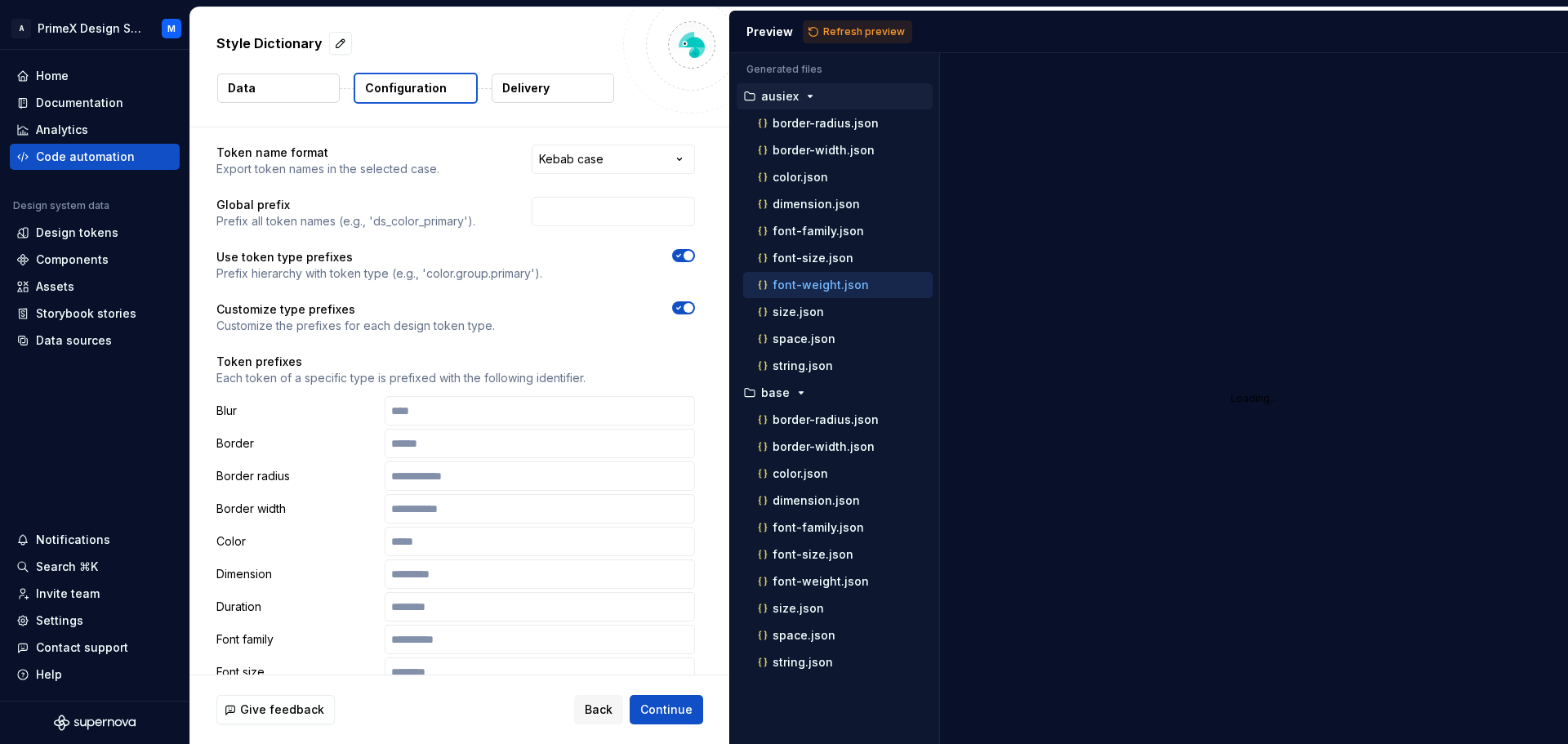
click at [681, 309] on icon "button" at bounding box center [679, 308] width 13 height 10
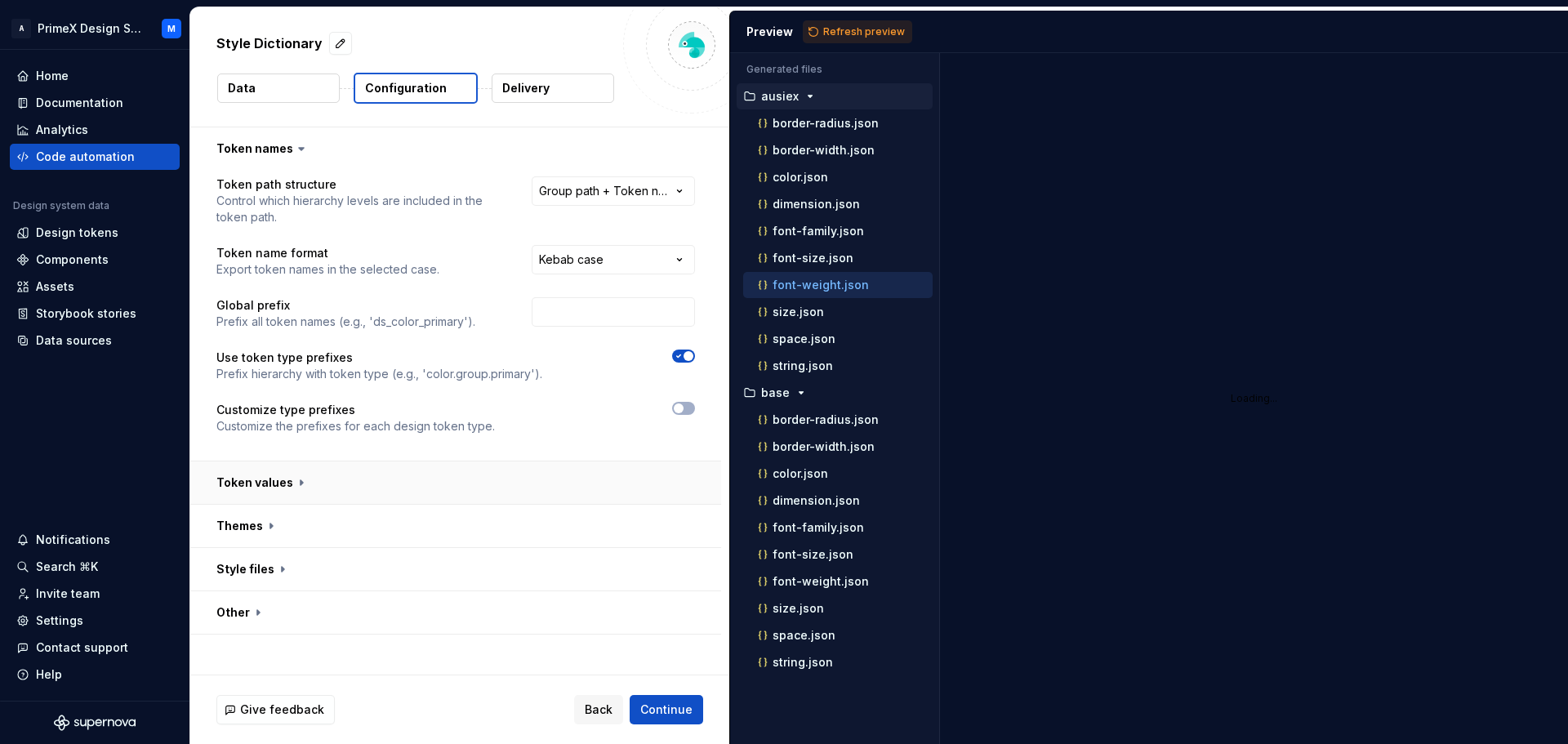
click at [298, 486] on button "button" at bounding box center [456, 482] width 530 height 42
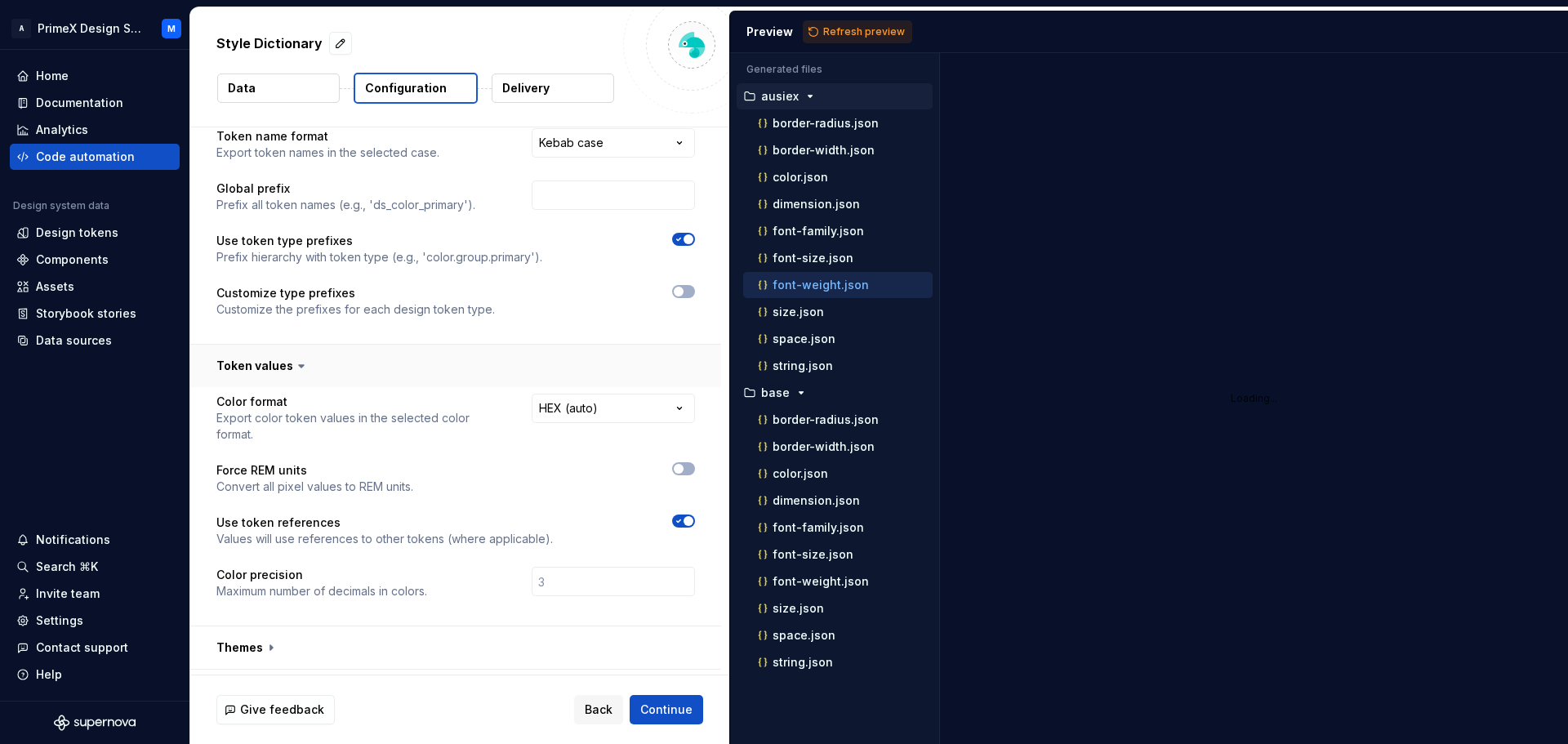
scroll to position [199, 0]
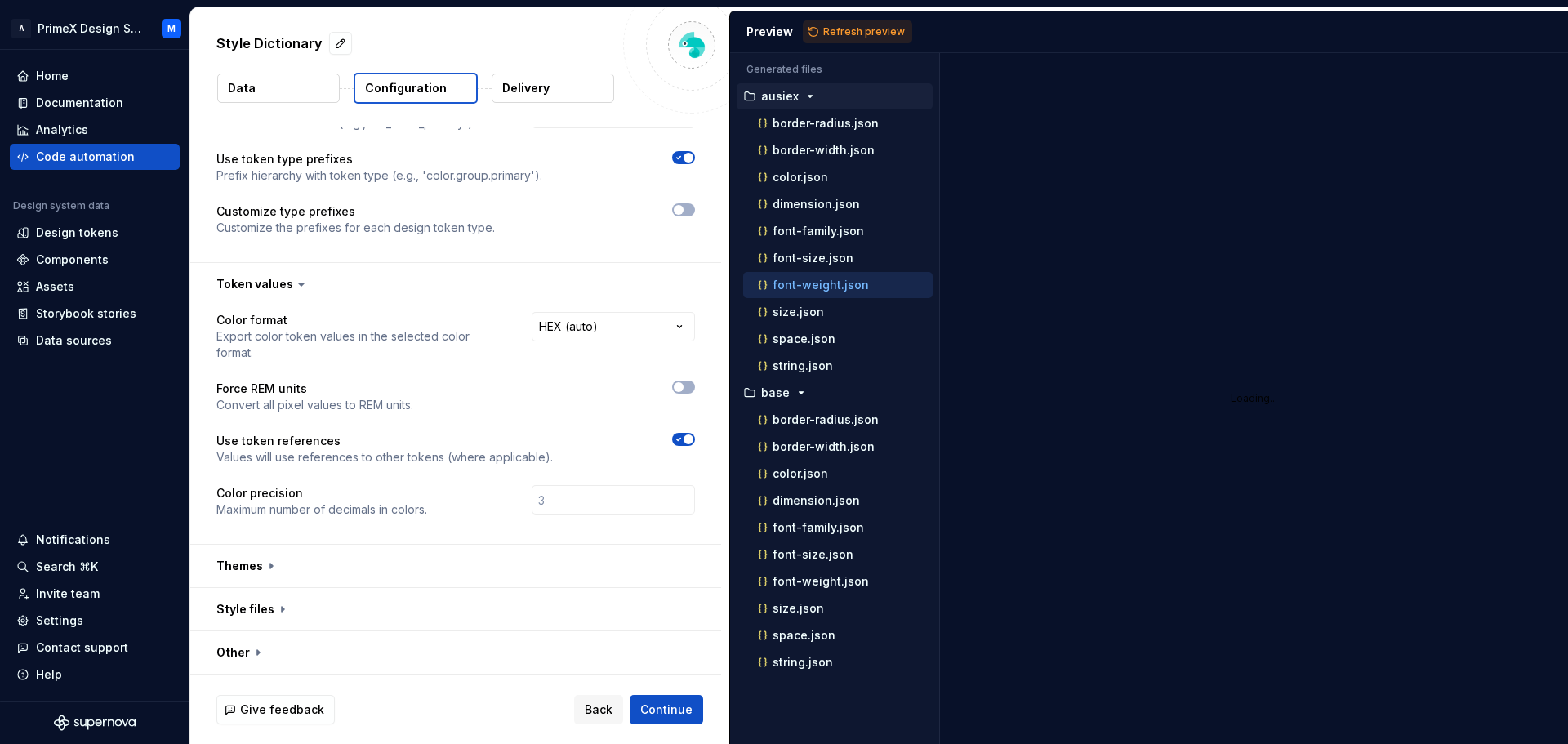
click at [294, 285] on icon at bounding box center [301, 285] width 17 height 17
click at [271, 567] on button "button" at bounding box center [456, 566] width 530 height 42
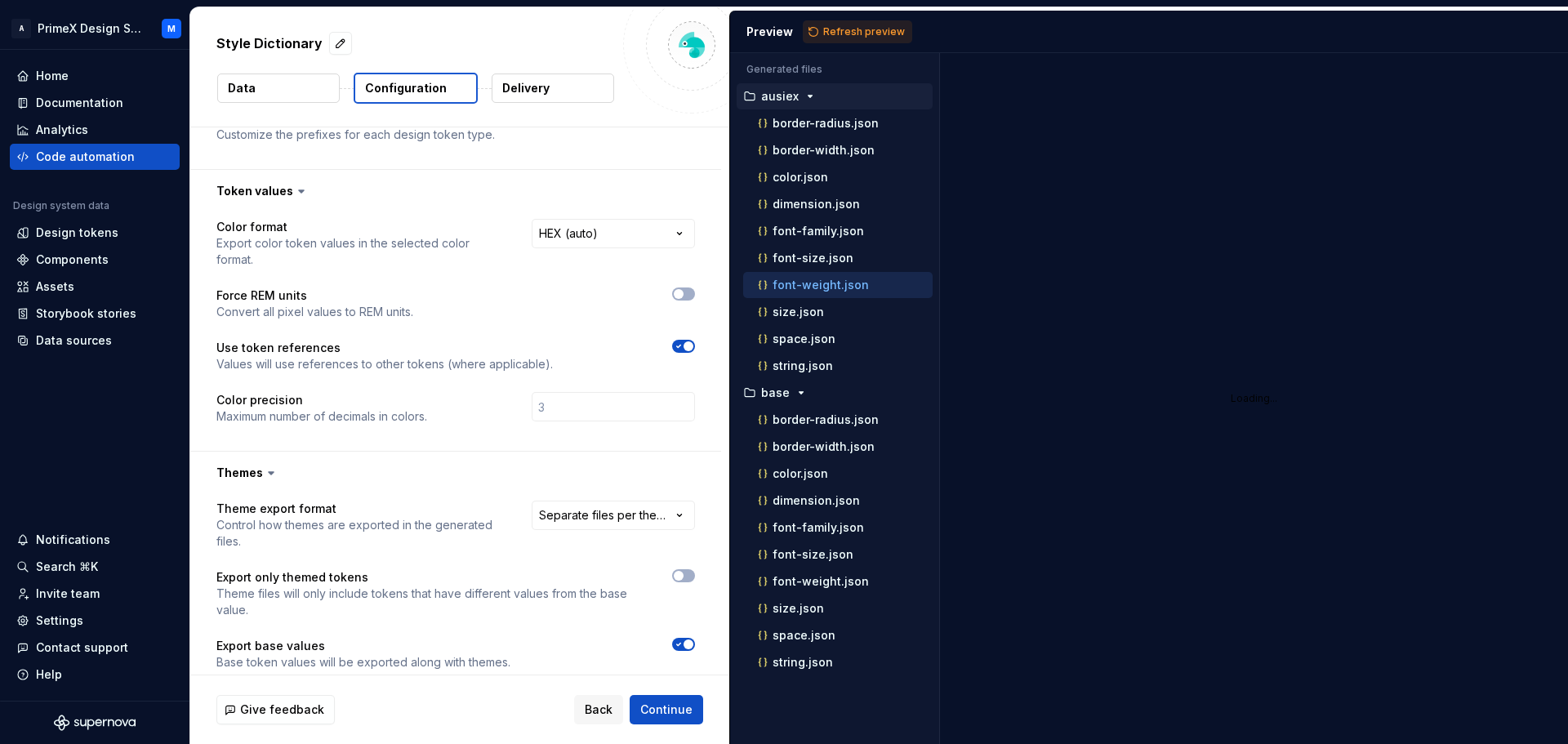
scroll to position [401, 0]
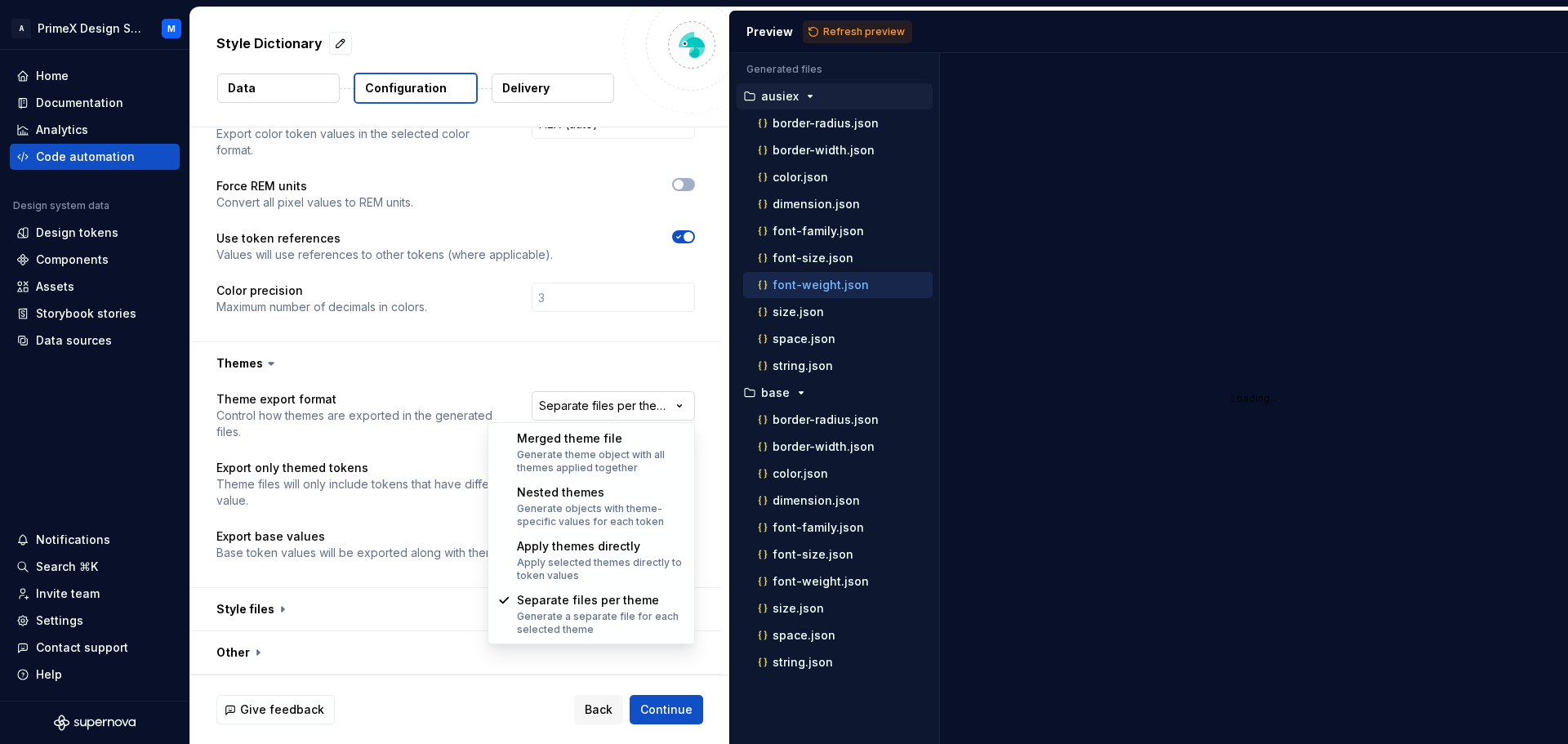
click at [610, 408] on html "**********" at bounding box center [784, 372] width 1568 height 744
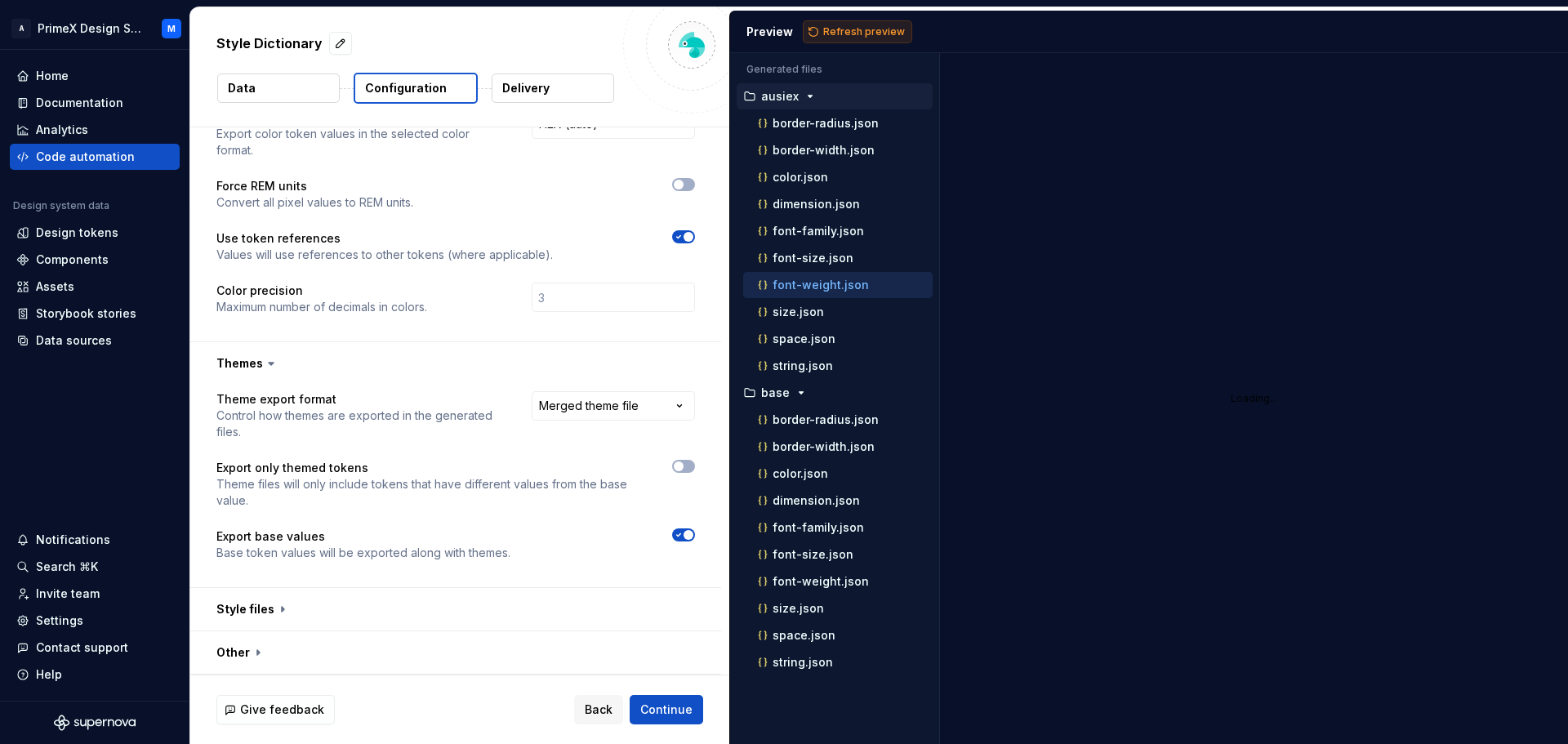
click at [848, 40] on button "Refresh preview" at bounding box center [857, 31] width 110 height 23
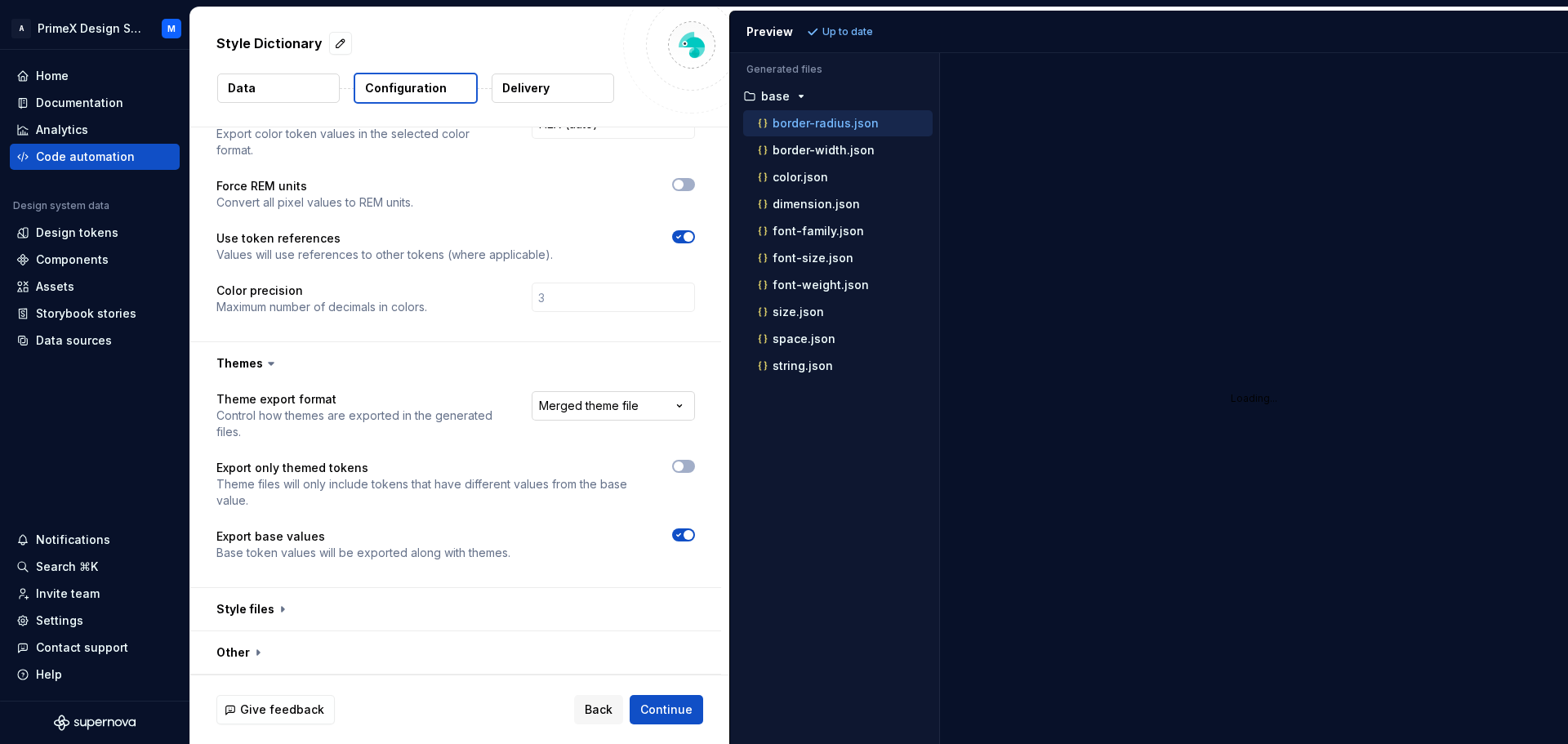
click at [639, 404] on html "**********" at bounding box center [784, 372] width 1568 height 744
click at [859, 35] on span "Refresh preview" at bounding box center [864, 31] width 82 height 13
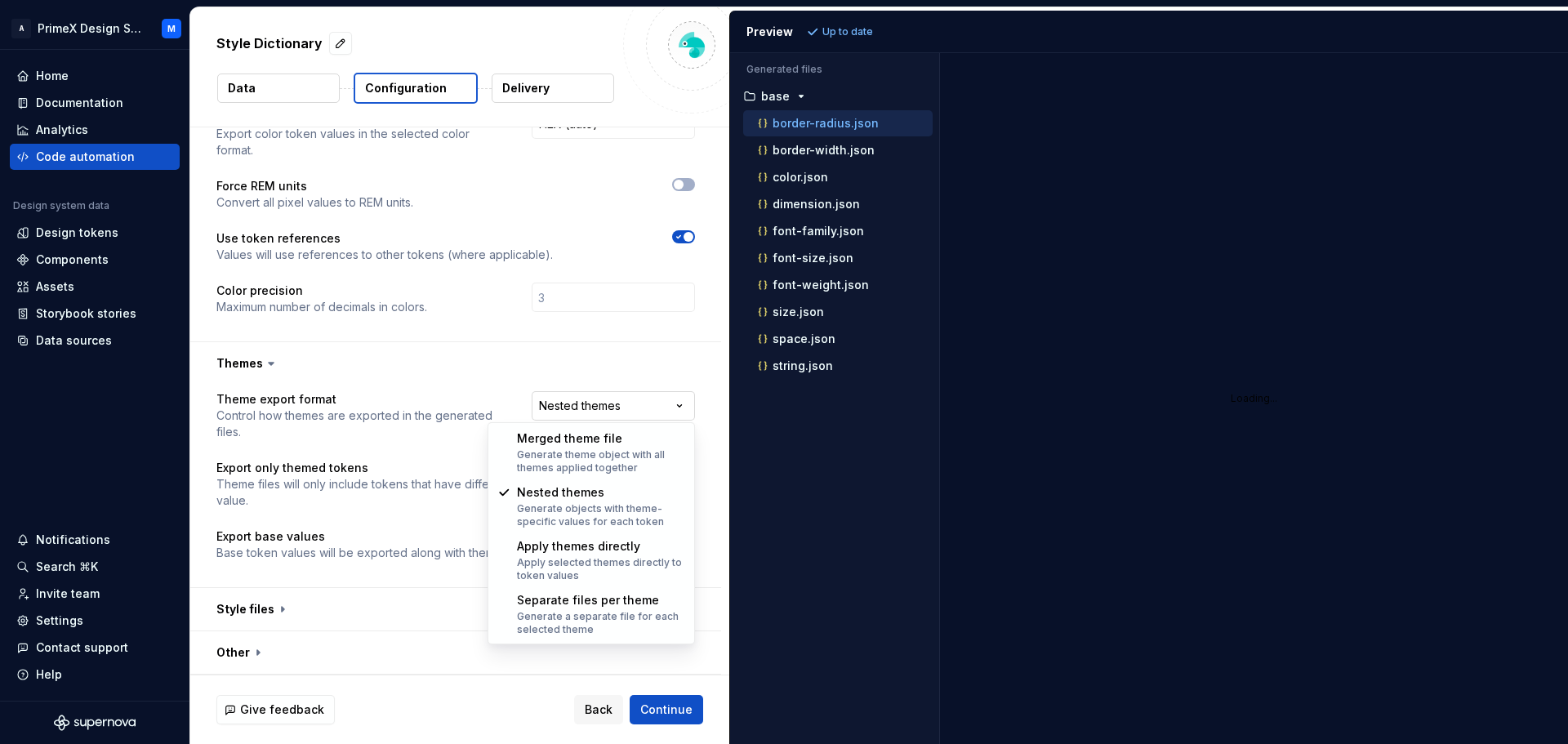
click at [621, 396] on html "**********" at bounding box center [784, 372] width 1568 height 744
select select "**********"
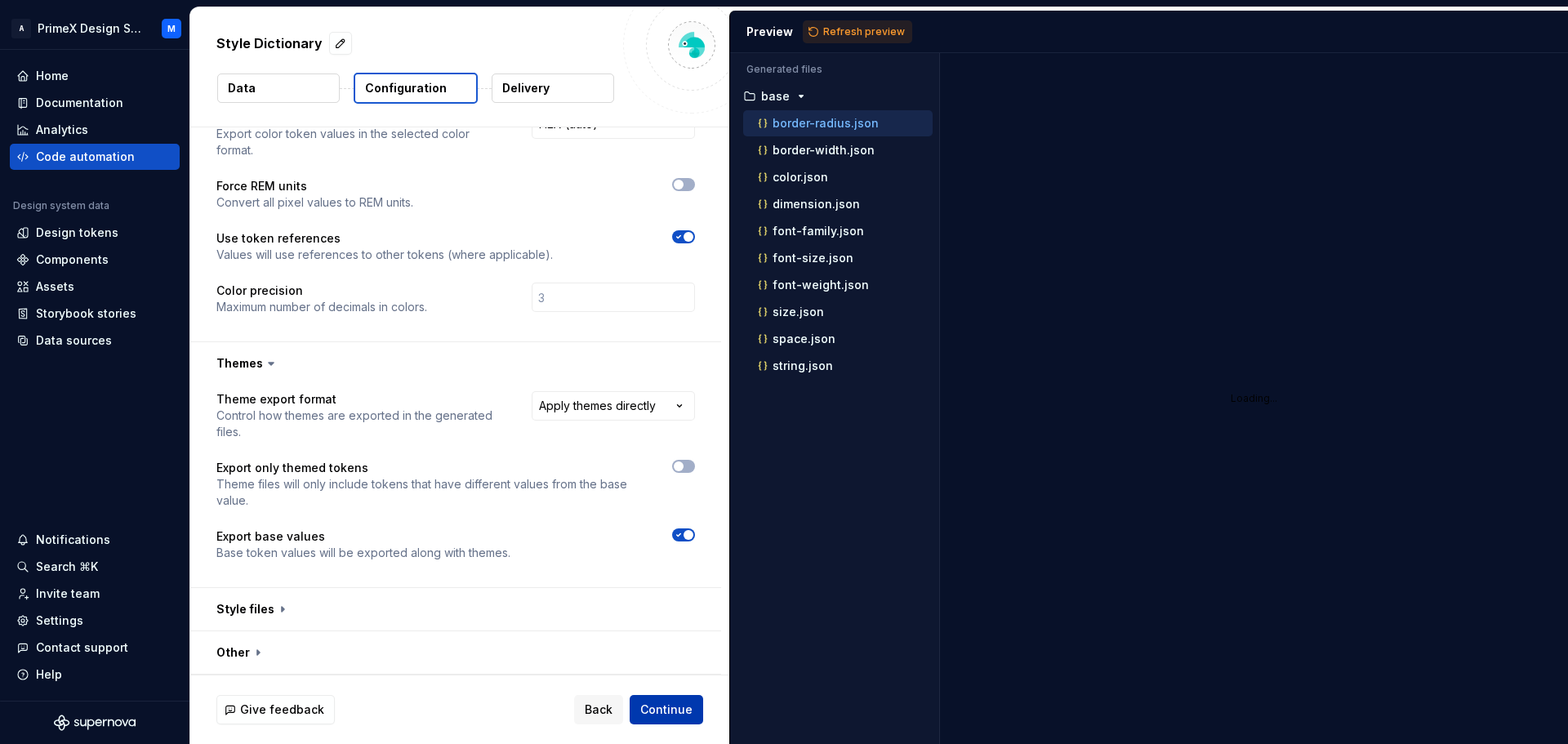
click at [689, 711] on span "Continue" at bounding box center [666, 710] width 52 height 17
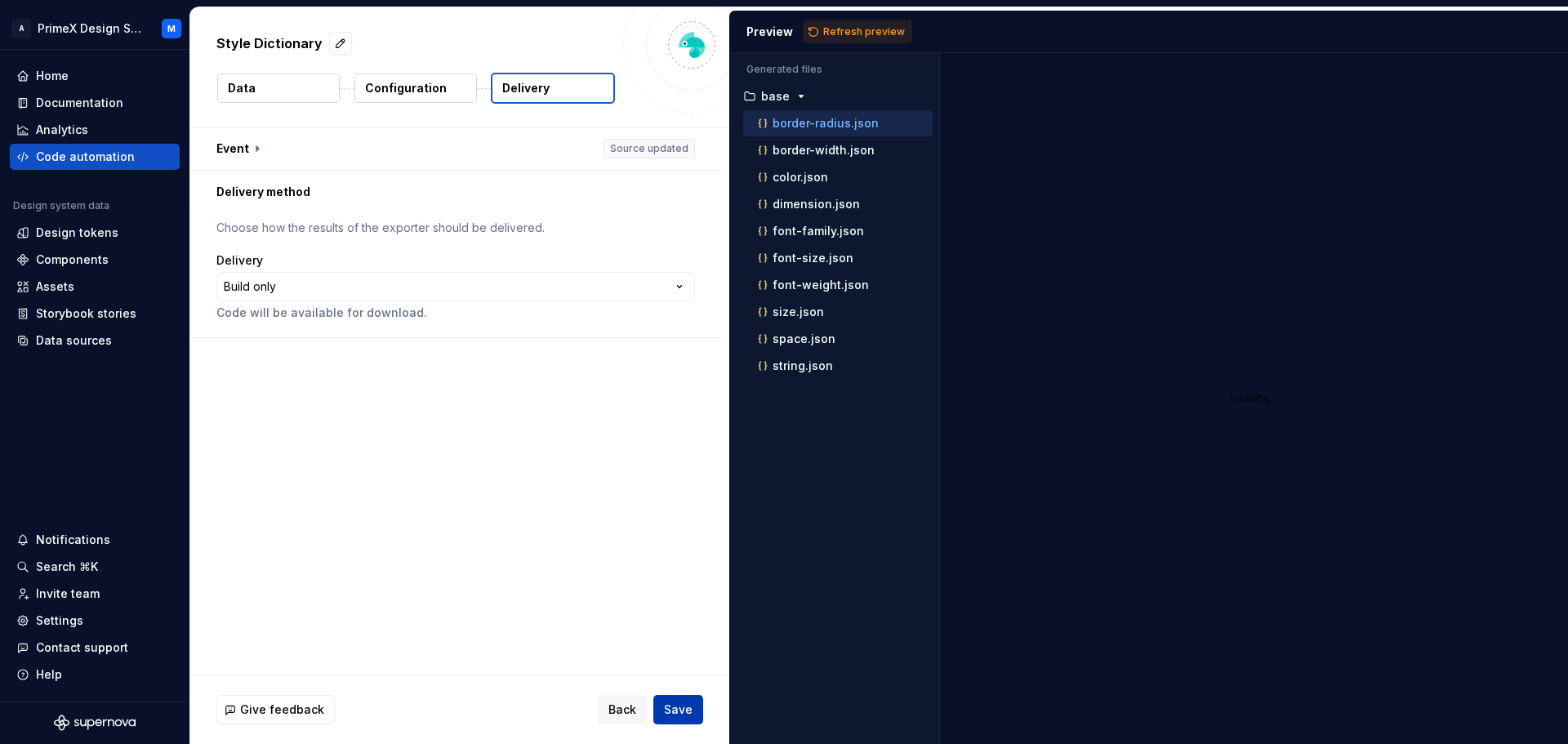
click at [687, 711] on span "Save" at bounding box center [678, 710] width 29 height 17
click at [692, 717] on button "Save" at bounding box center [678, 710] width 50 height 29
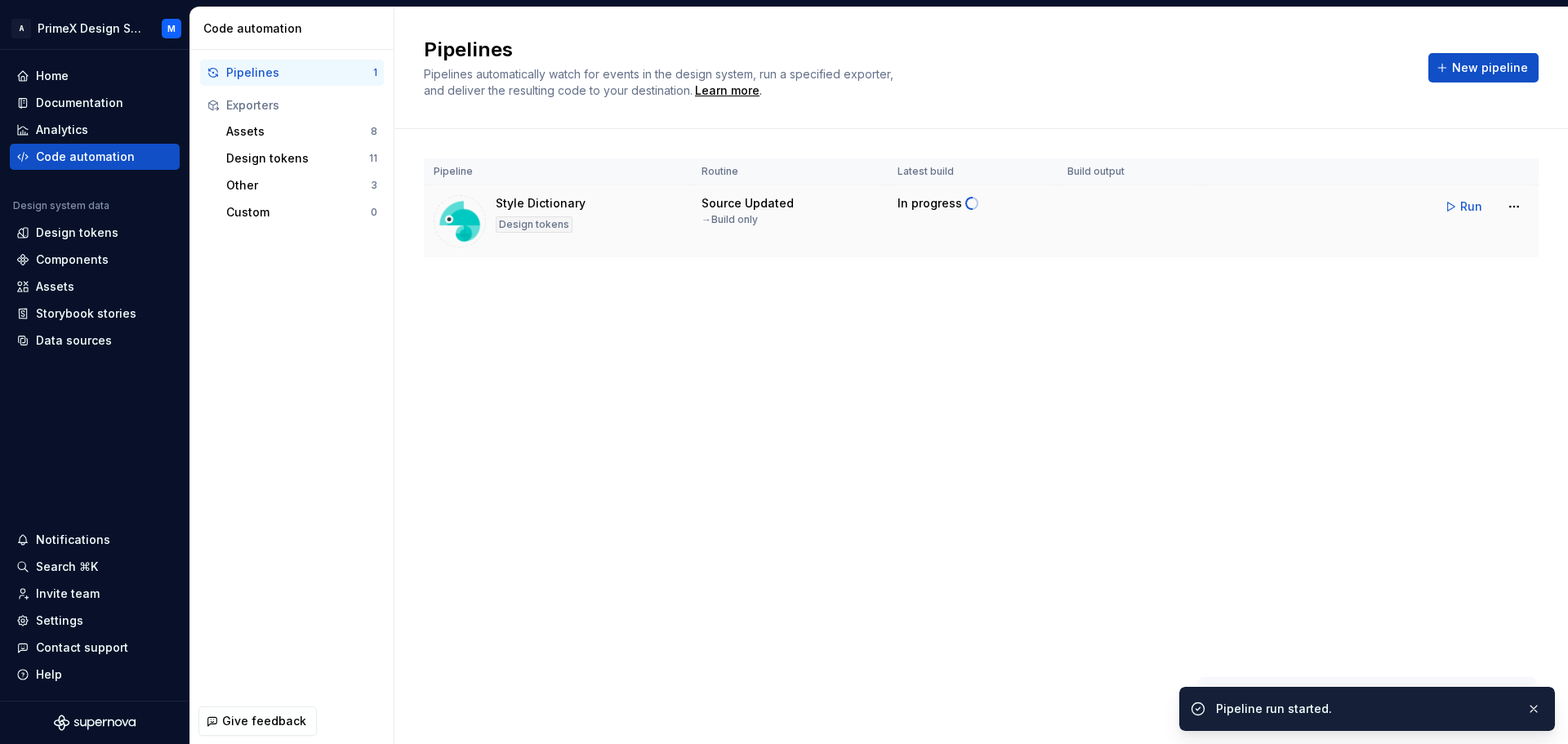
click at [1130, 210] on td at bounding box center [1129, 221] width 144 height 73
click at [1130, 210] on span "Download code" at bounding box center [1136, 210] width 90 height 17
